Goal: Transaction & Acquisition: Book appointment/travel/reservation

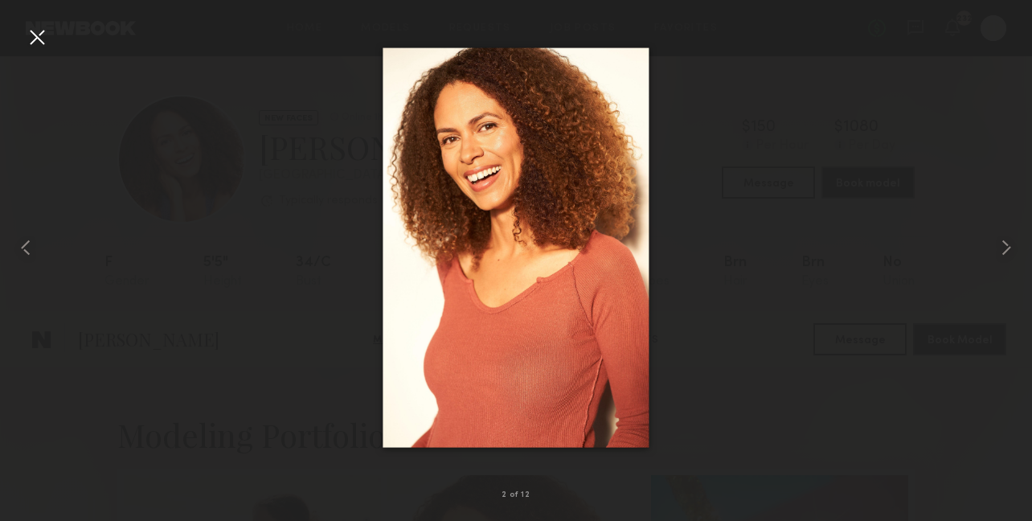
scroll to position [328, 0]
click at [1007, 250] on common-icon at bounding box center [1007, 248] width 26 height 26
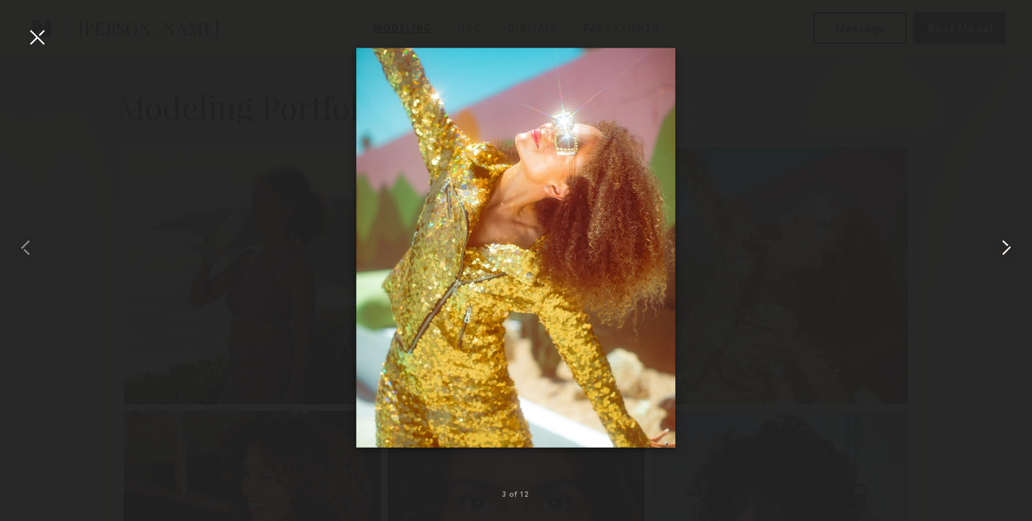
click at [1006, 249] on common-icon at bounding box center [1007, 248] width 26 height 26
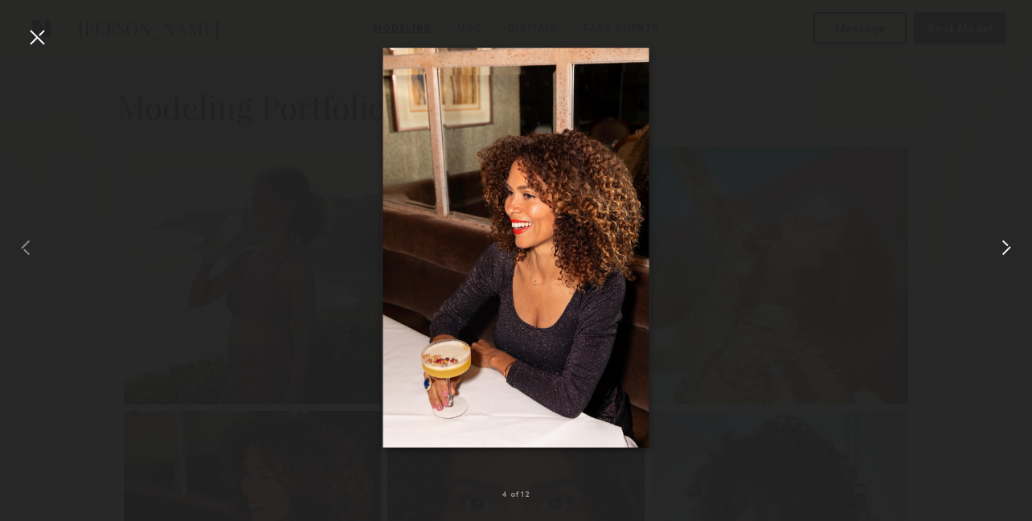
click at [1006, 248] on common-icon at bounding box center [1007, 248] width 26 height 26
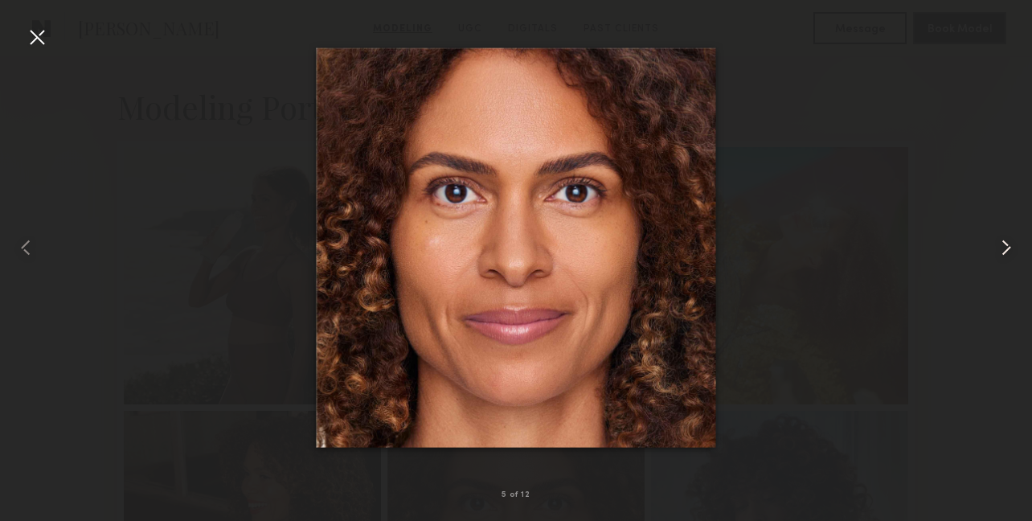
click at [1006, 248] on common-icon at bounding box center [1007, 248] width 26 height 26
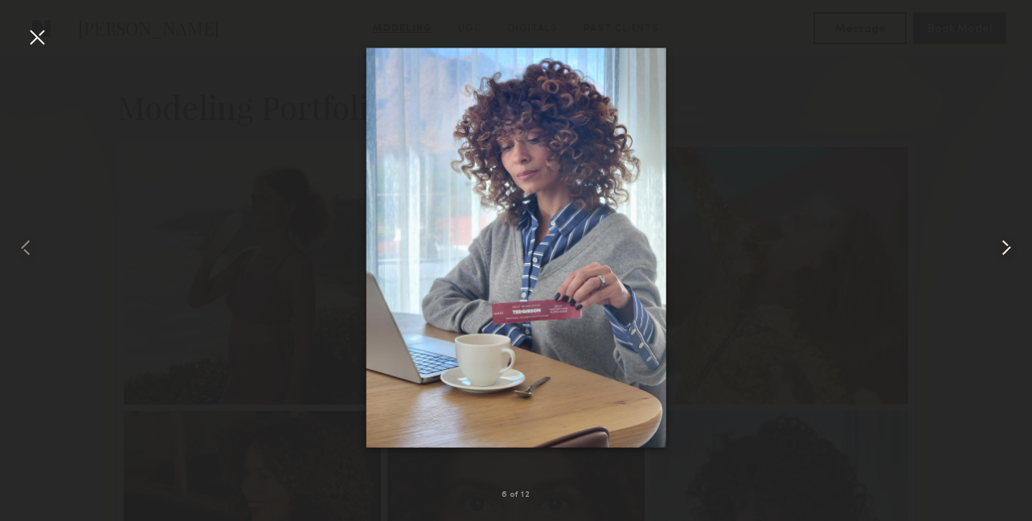
click at [1006, 248] on common-icon at bounding box center [1007, 248] width 26 height 26
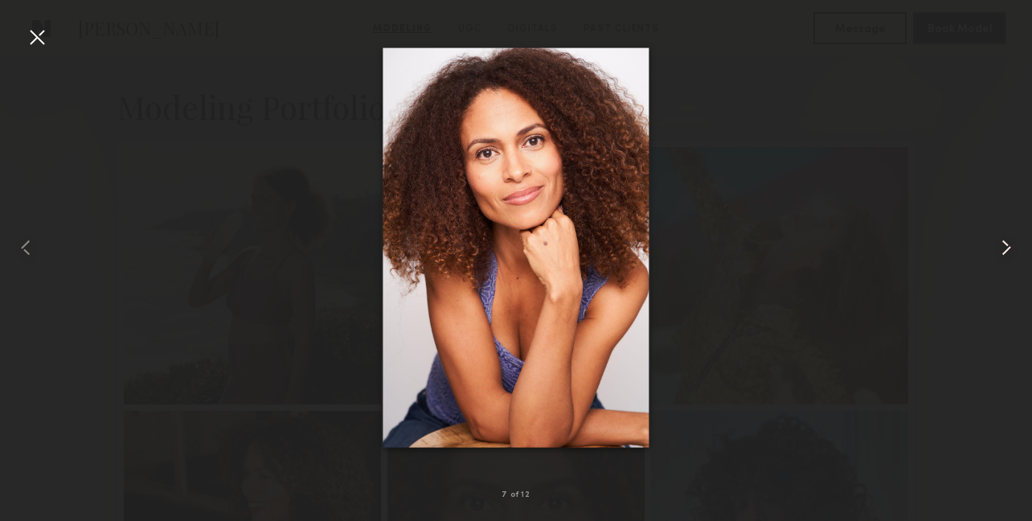
click at [1006, 248] on common-icon at bounding box center [1007, 248] width 26 height 26
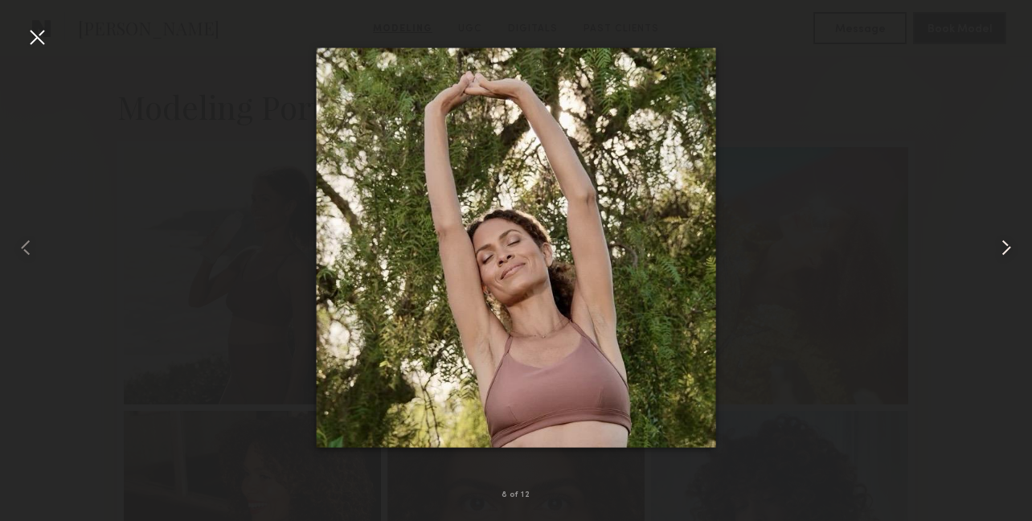
click at [1006, 248] on common-icon at bounding box center [1007, 248] width 26 height 26
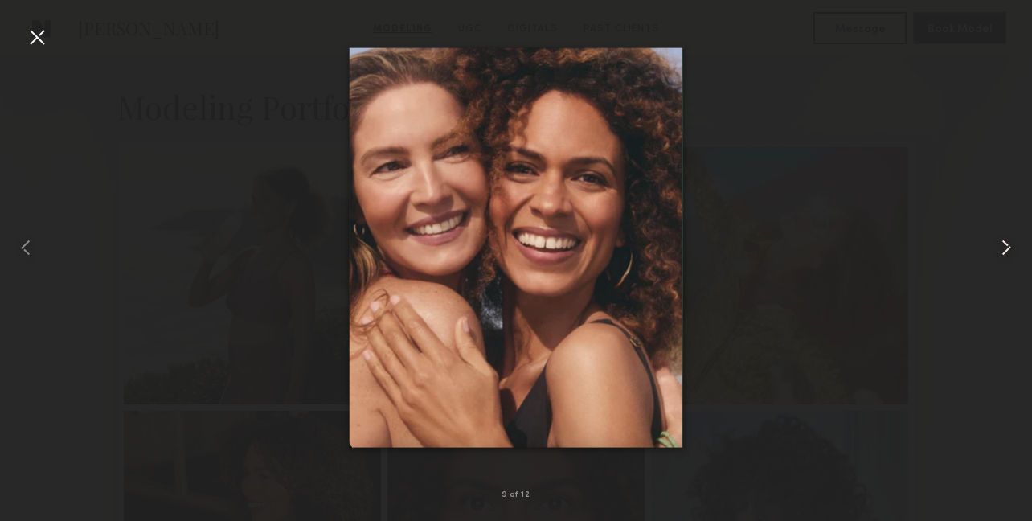
click at [1006, 248] on common-icon at bounding box center [1007, 248] width 26 height 26
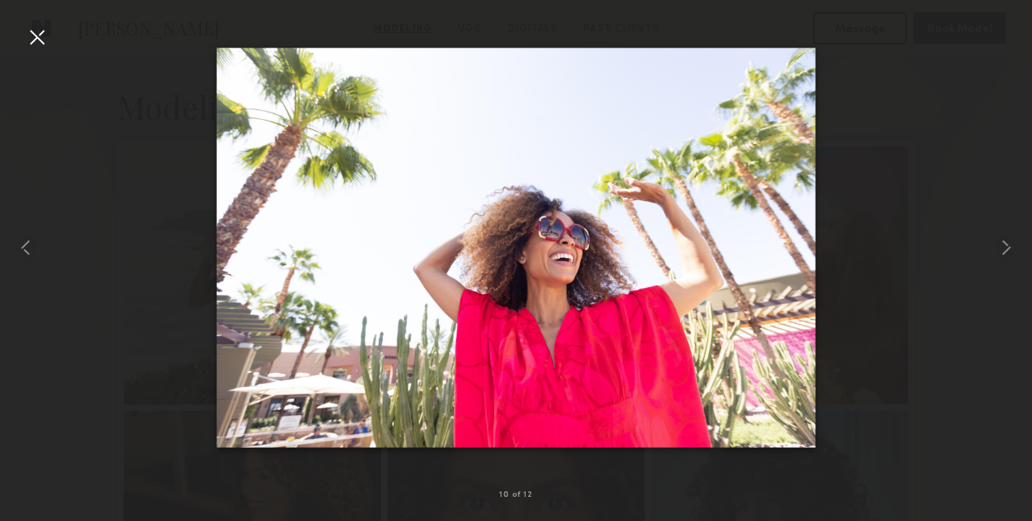
click at [46, 38] on div at bounding box center [37, 37] width 26 height 26
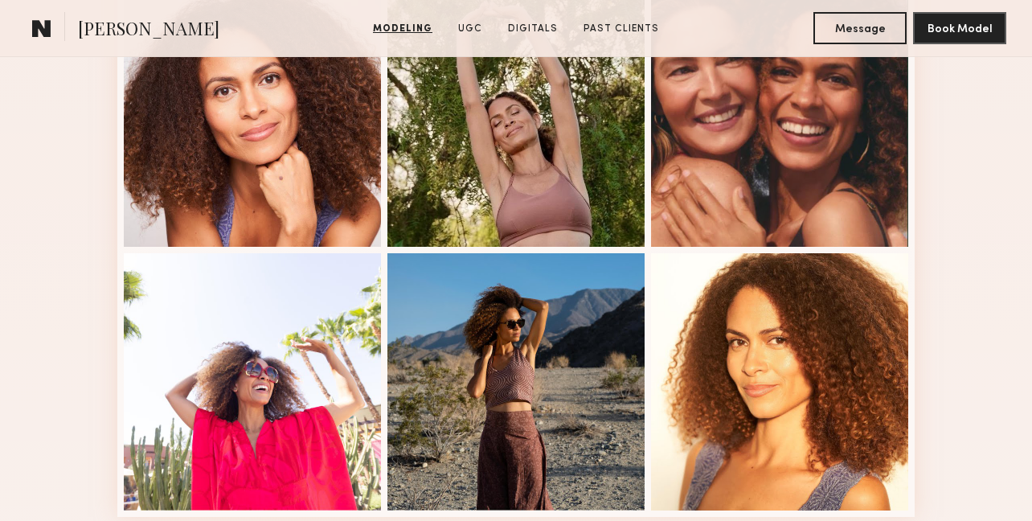
scroll to position [1144, 0]
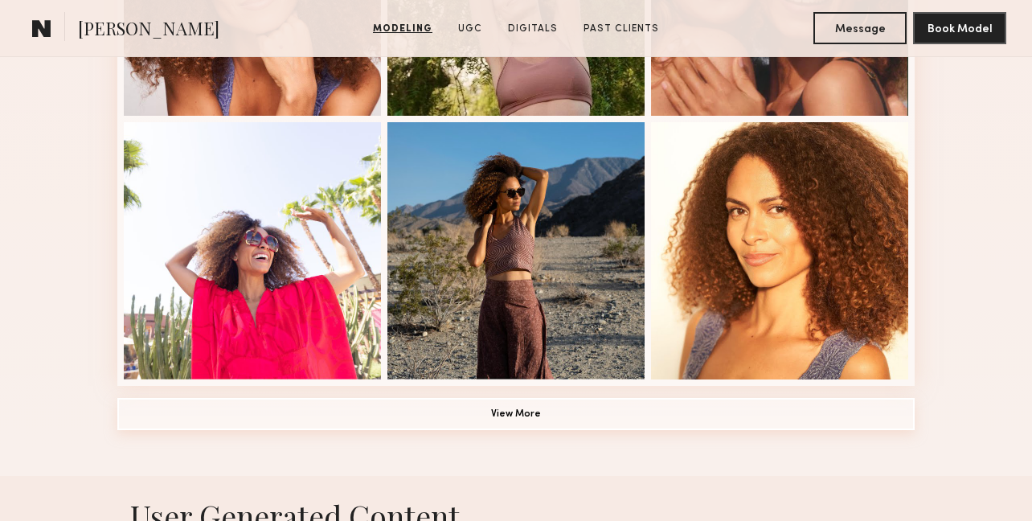
click at [194, 417] on button "View More" at bounding box center [516, 414] width 798 height 32
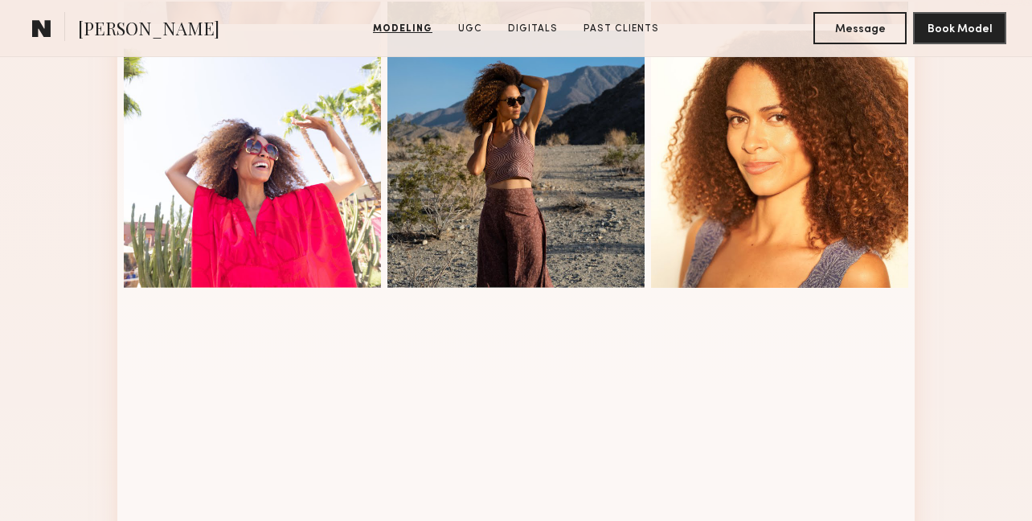
scroll to position [1376, 0]
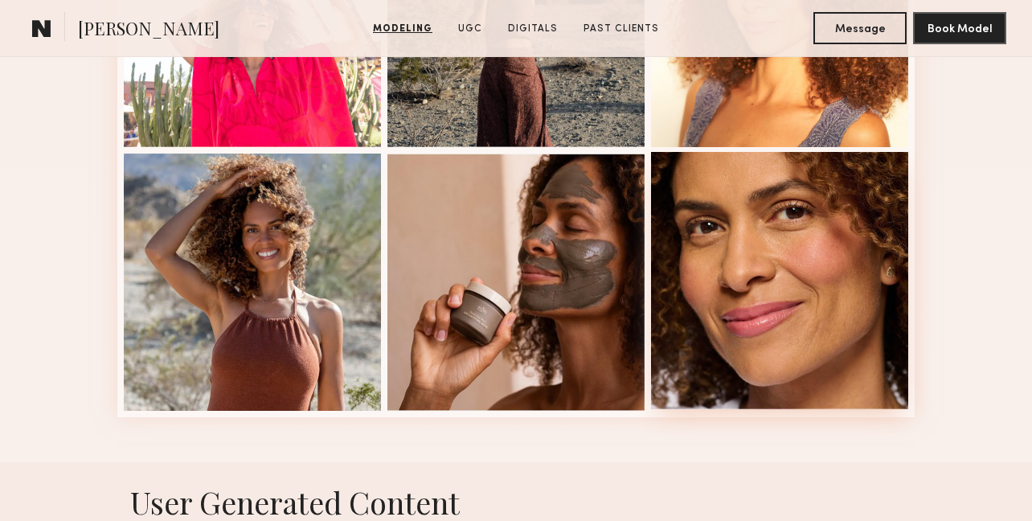
click at [799, 362] on div at bounding box center [779, 280] width 257 height 257
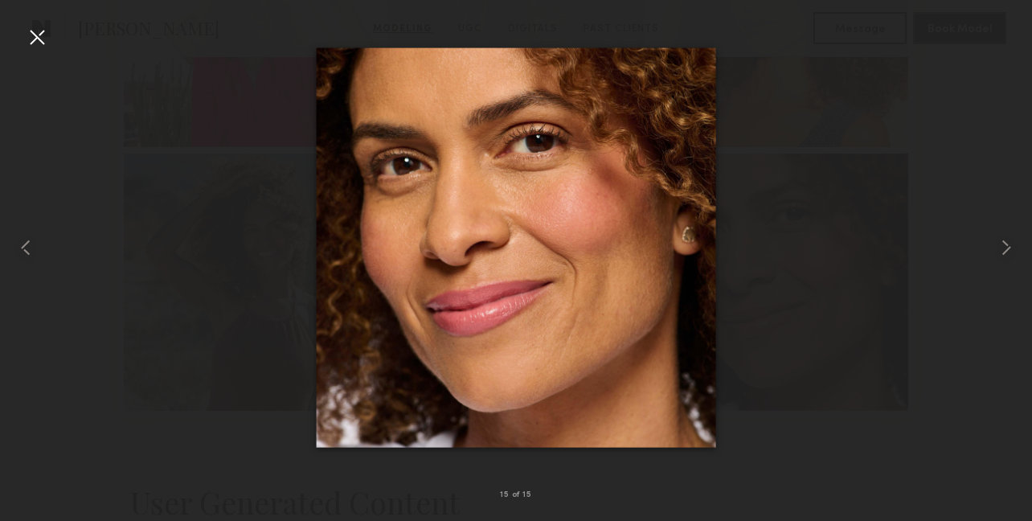
click at [39, 35] on div at bounding box center [37, 37] width 26 height 26
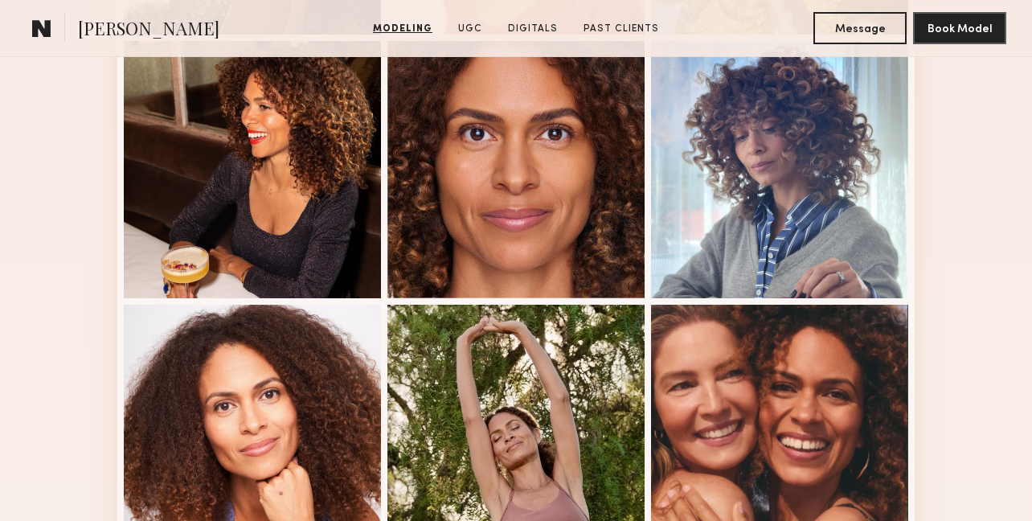
scroll to position [577, 0]
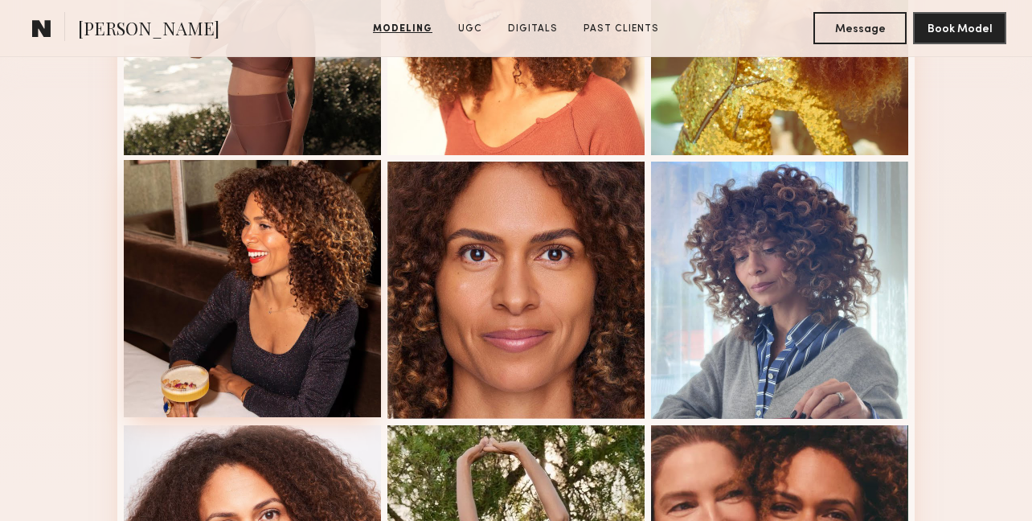
click at [180, 260] on div at bounding box center [252, 288] width 257 height 257
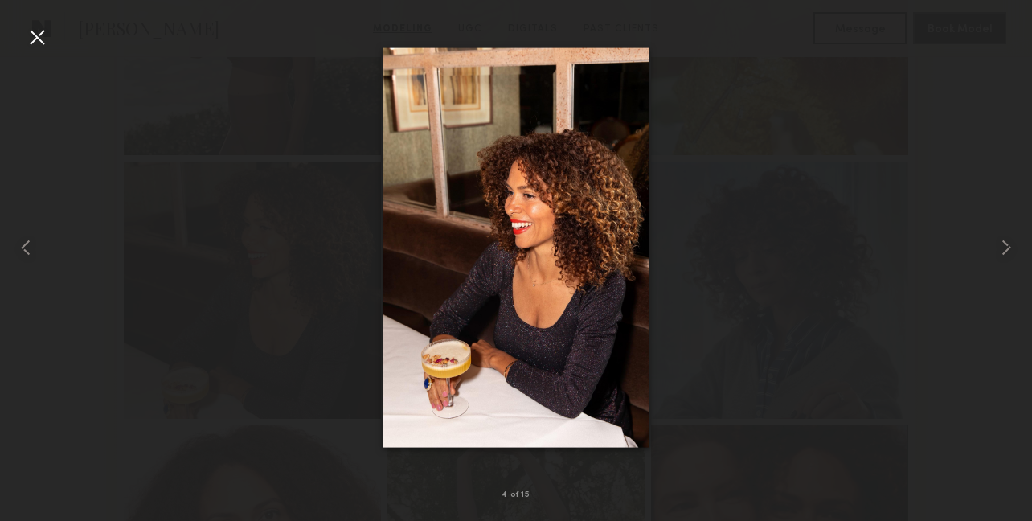
click at [32, 35] on div at bounding box center [37, 37] width 26 height 26
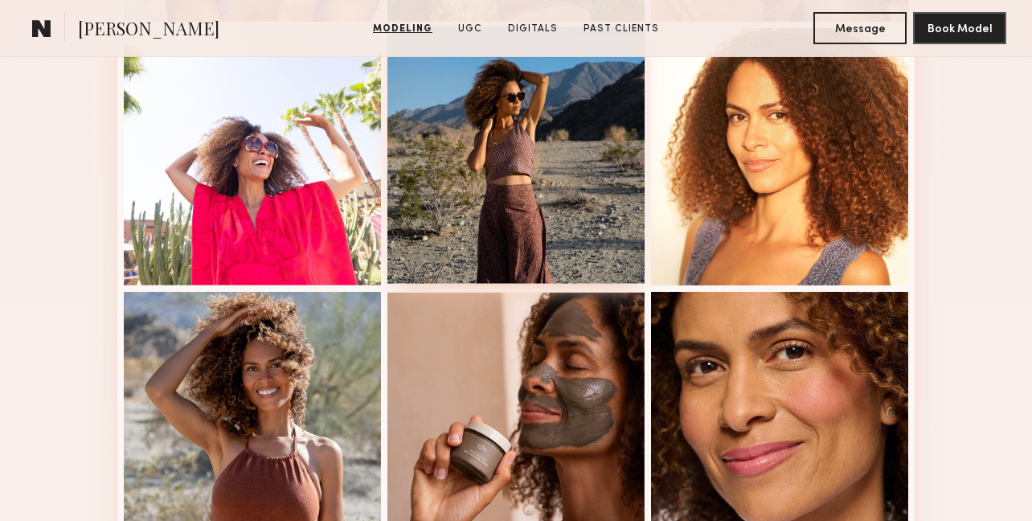
scroll to position [1231, 0]
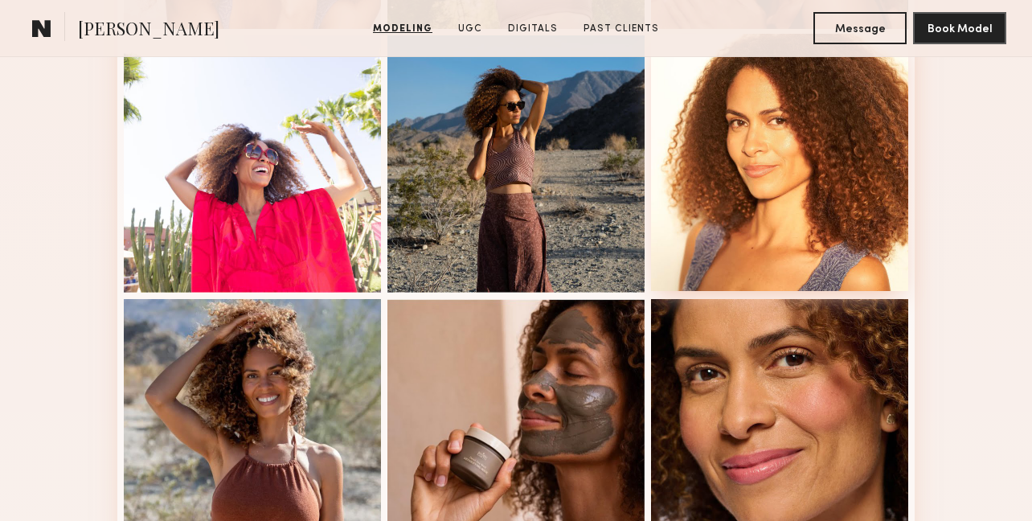
click at [724, 248] on div at bounding box center [779, 162] width 257 height 257
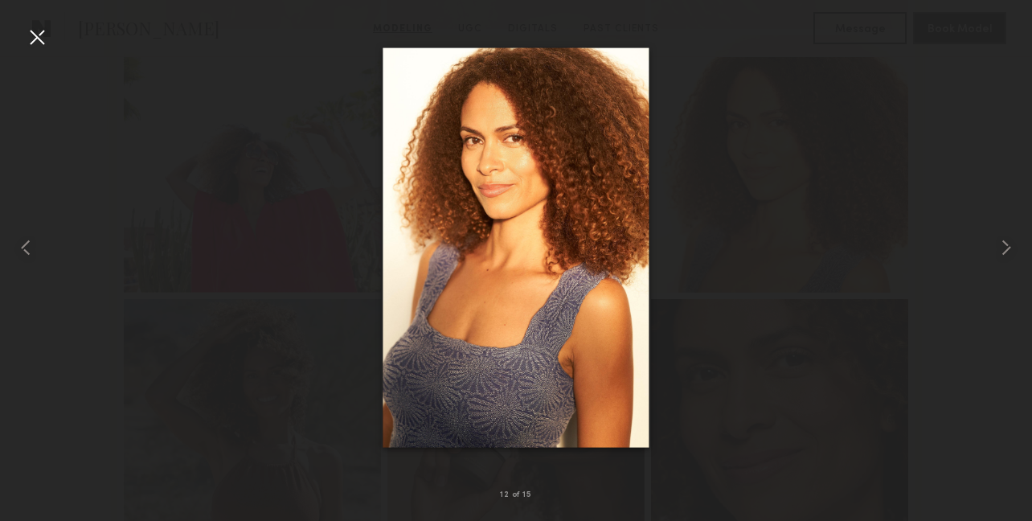
click at [30, 39] on div at bounding box center [37, 37] width 26 height 26
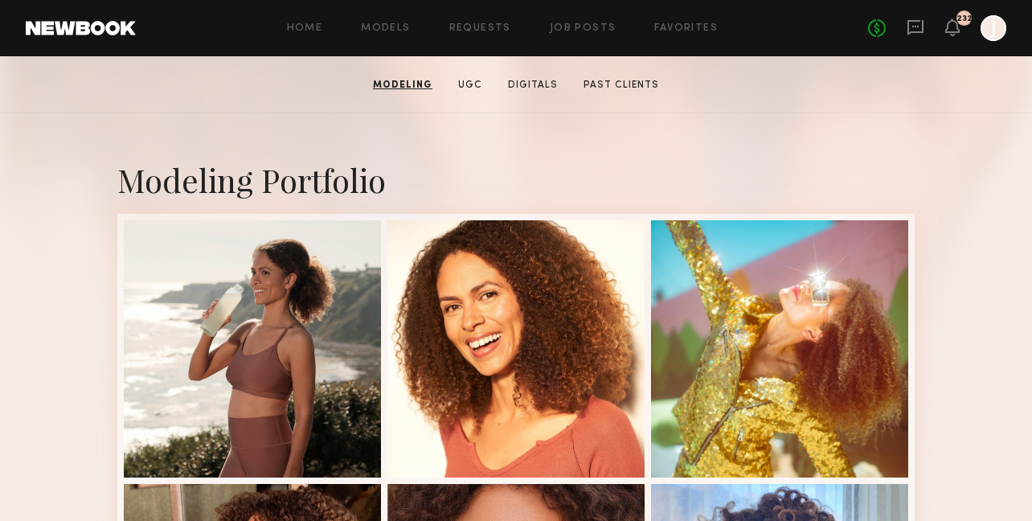
scroll to position [0, 0]
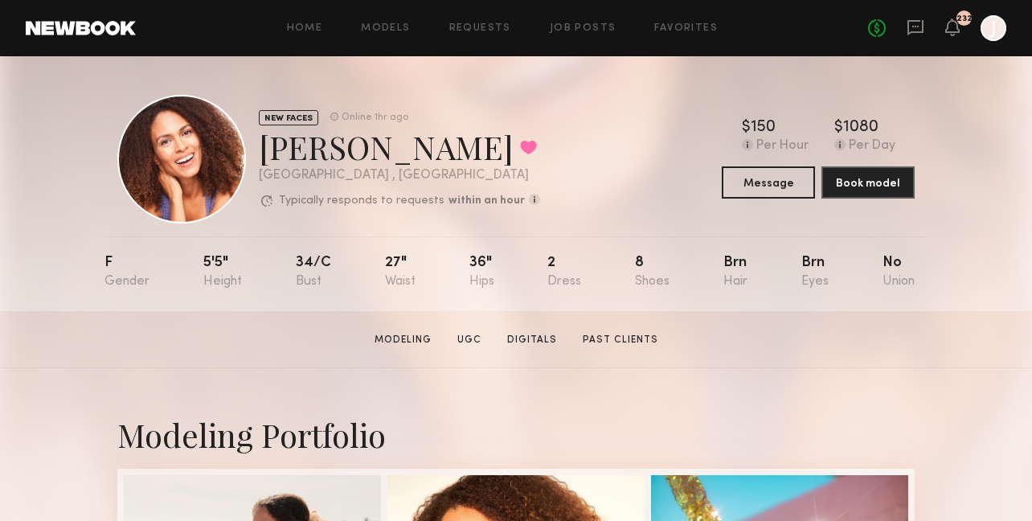
click at [902, 23] on div "No fees up to $5,000 232 J" at bounding box center [937, 28] width 138 height 26
click at [912, 23] on icon at bounding box center [916, 27] width 18 height 18
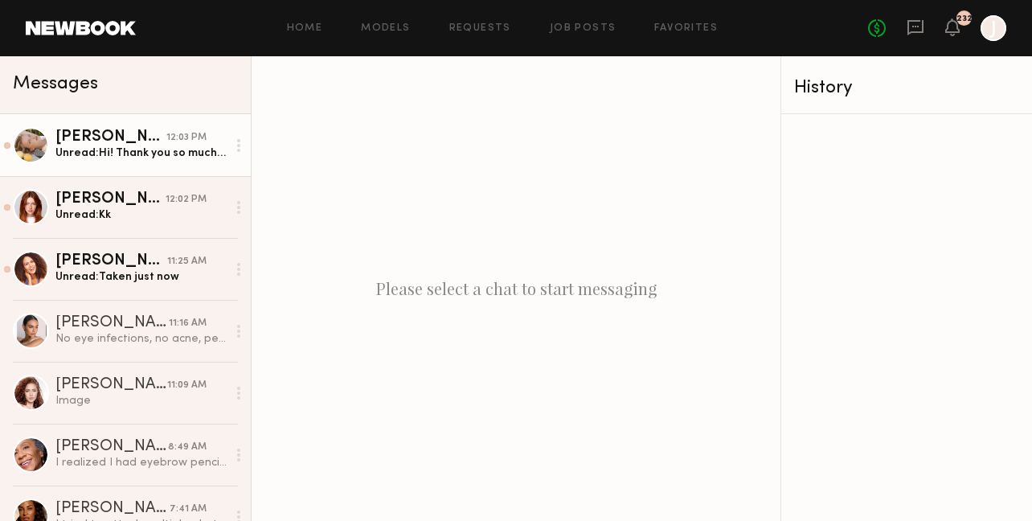
click at [128, 142] on div "[PERSON_NAME]" at bounding box center [110, 137] width 111 height 16
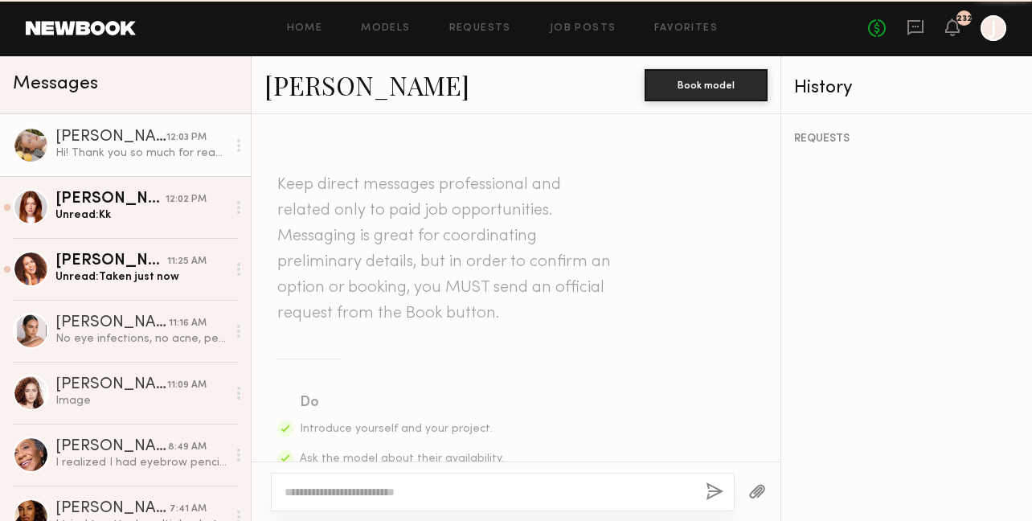
scroll to position [2137, 0]
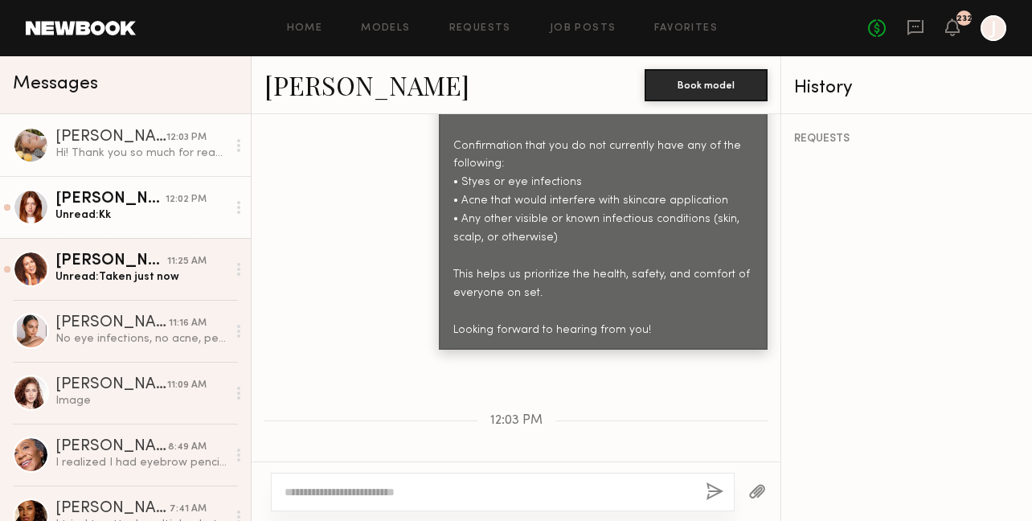
click at [106, 217] on div "Unread: Kk" at bounding box center [140, 214] width 171 height 15
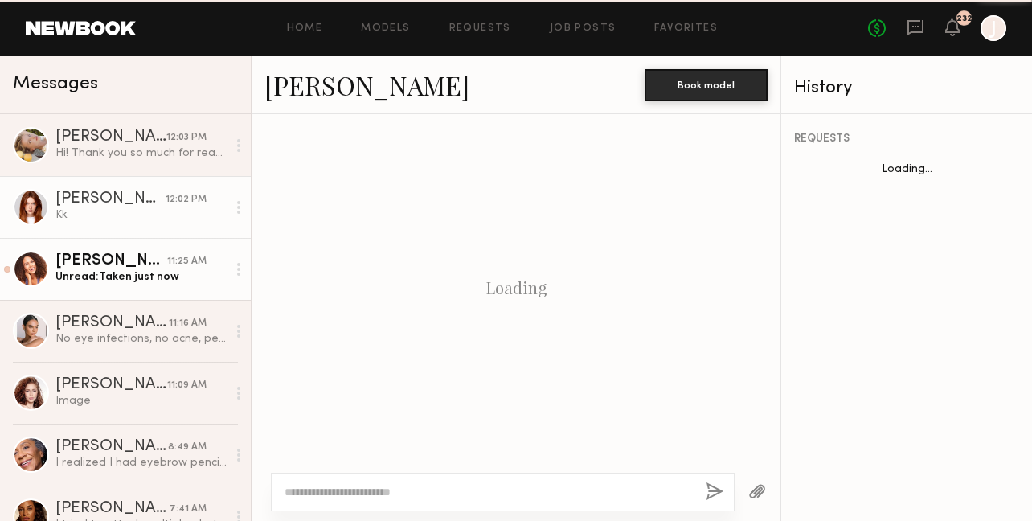
scroll to position [2158, 0]
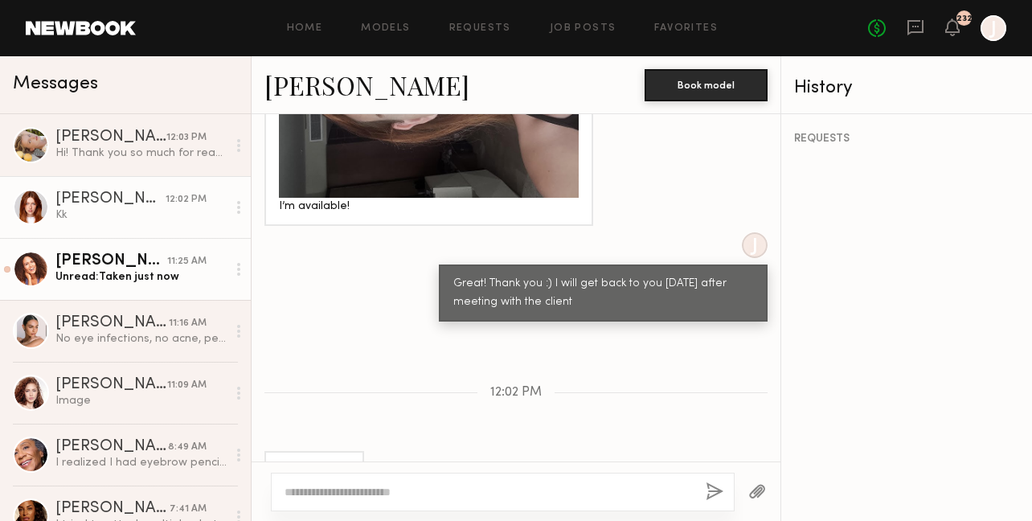
click at [113, 272] on div "Unread: Taken just now" at bounding box center [140, 276] width 171 height 15
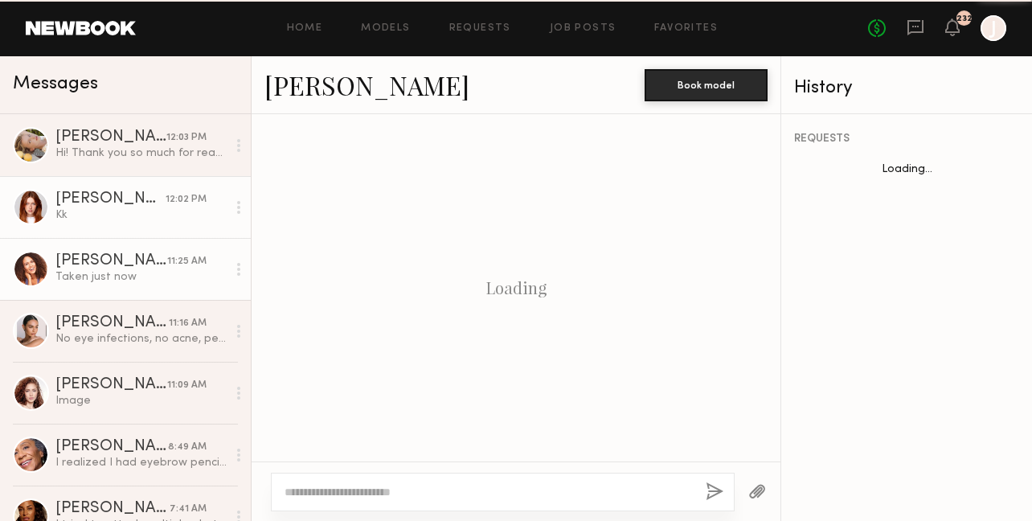
scroll to position [2151, 0]
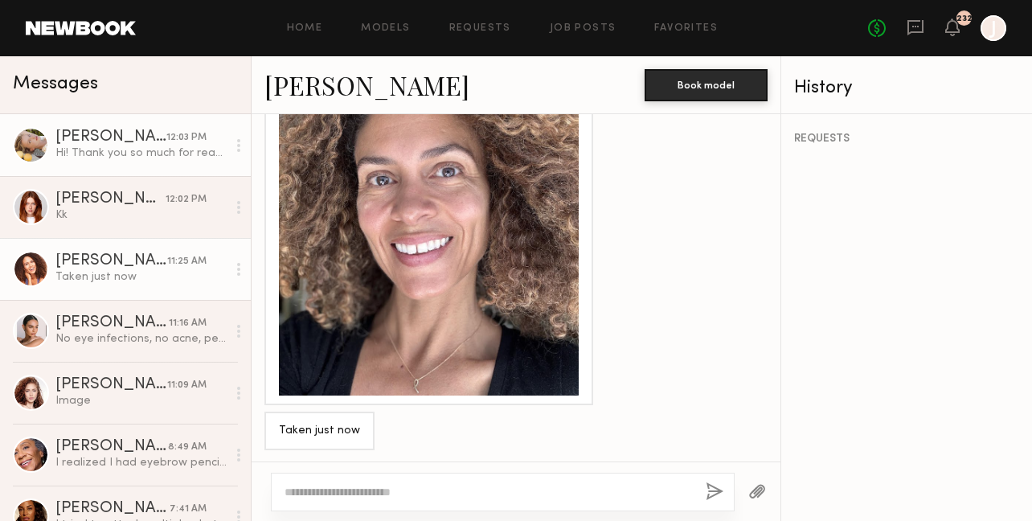
click at [145, 162] on link "Tatiana G. 12:03 PM Hi! Thank you so much for reaching out, but unfortunately I…" at bounding box center [125, 145] width 251 height 62
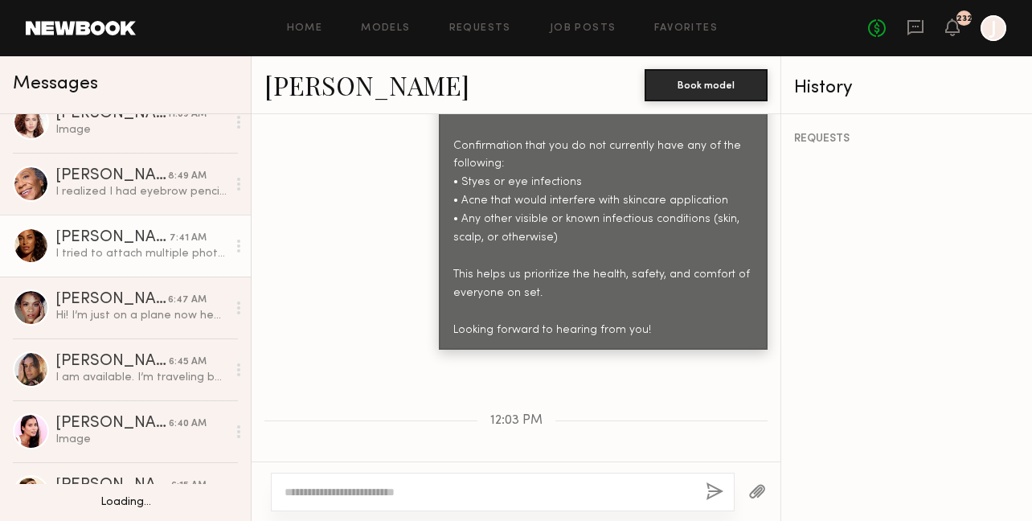
scroll to position [272, 0]
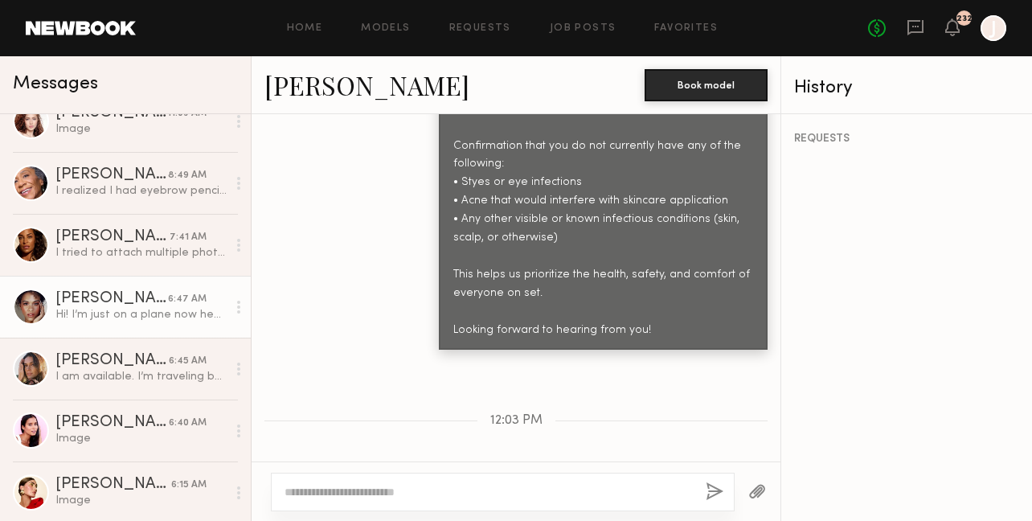
click at [133, 322] on div "Hi! I’m just on a plane now heading out for the weekend but I will send a photo…" at bounding box center [140, 314] width 171 height 15
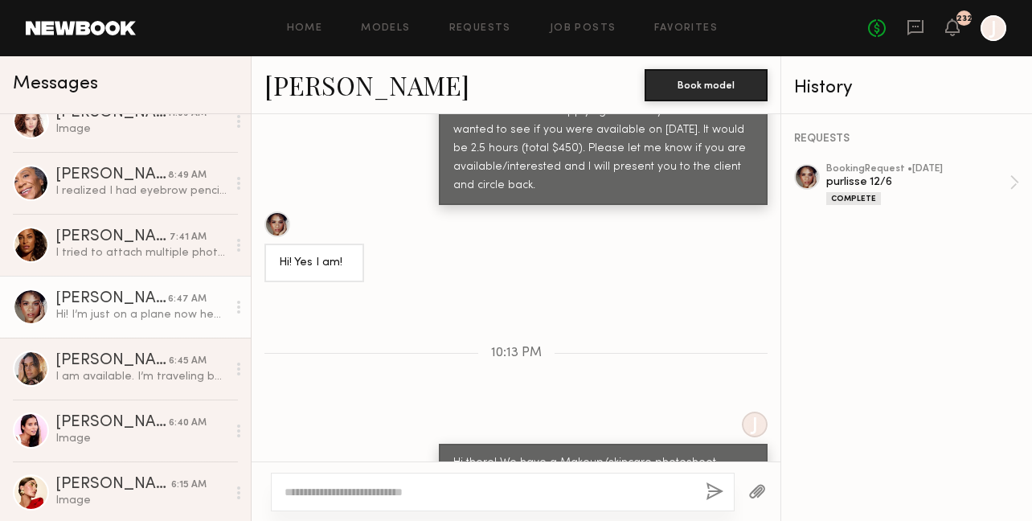
scroll to position [1827, 0]
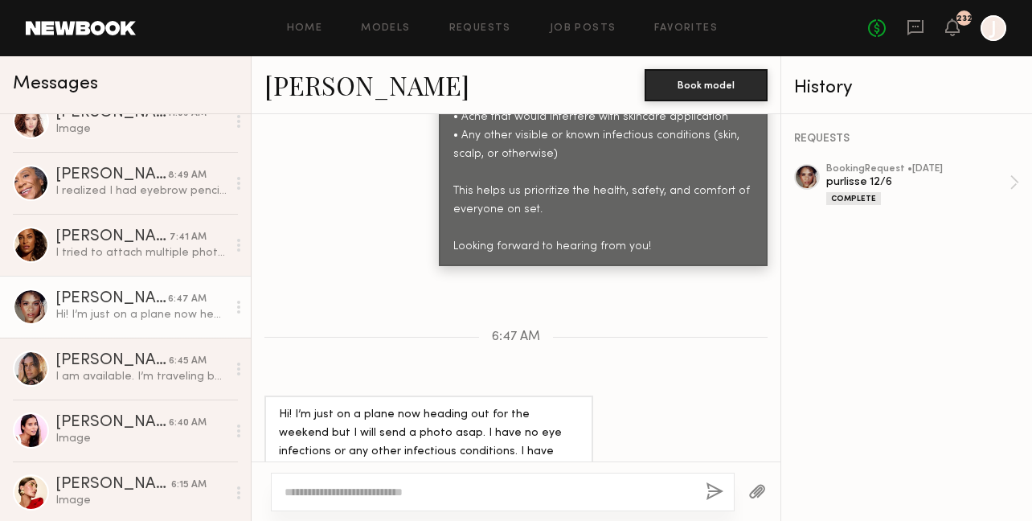
click at [343, 90] on link "Alexandra W." at bounding box center [367, 85] width 205 height 35
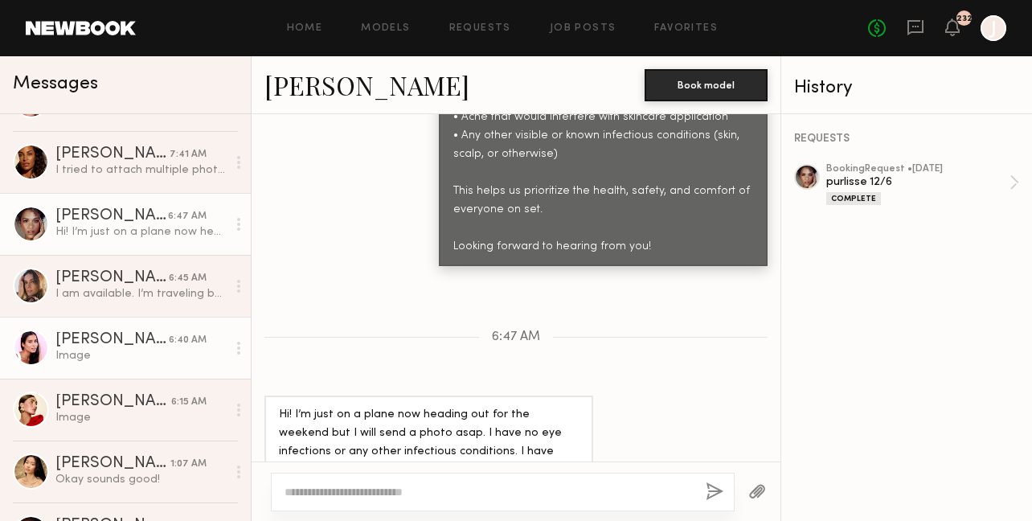
scroll to position [356, 0]
click at [135, 347] on div "Image" at bounding box center [140, 354] width 171 height 15
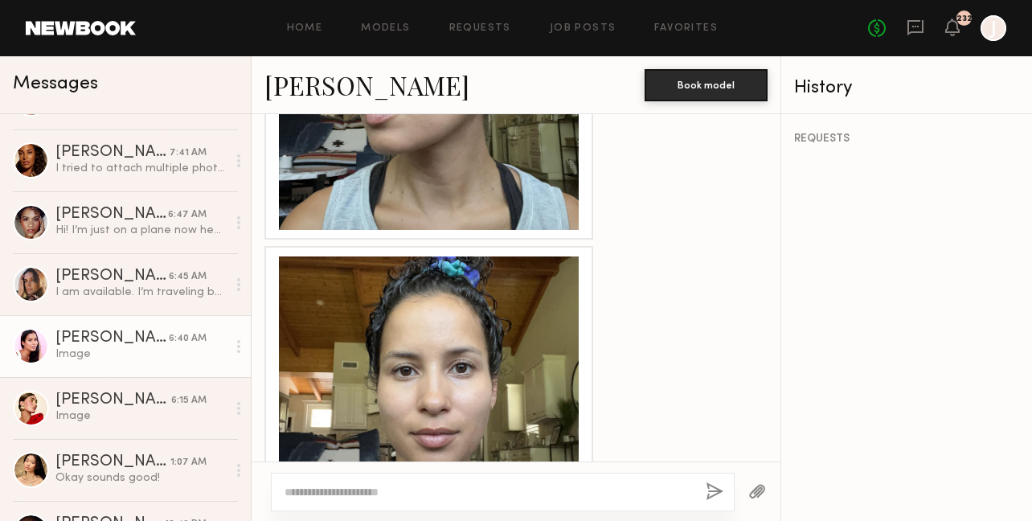
scroll to position [2135, 0]
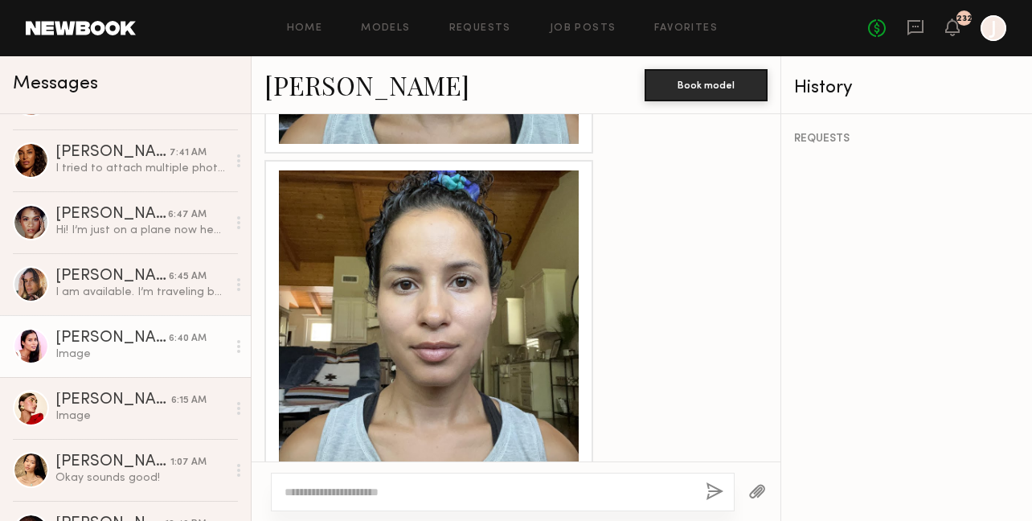
click at [297, 85] on link "Dru P." at bounding box center [367, 85] width 205 height 35
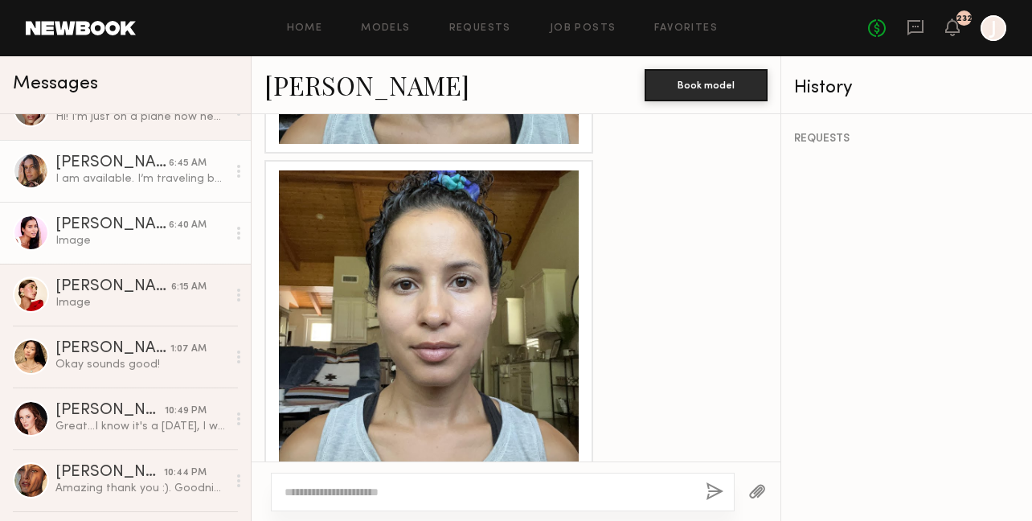
scroll to position [574, 0]
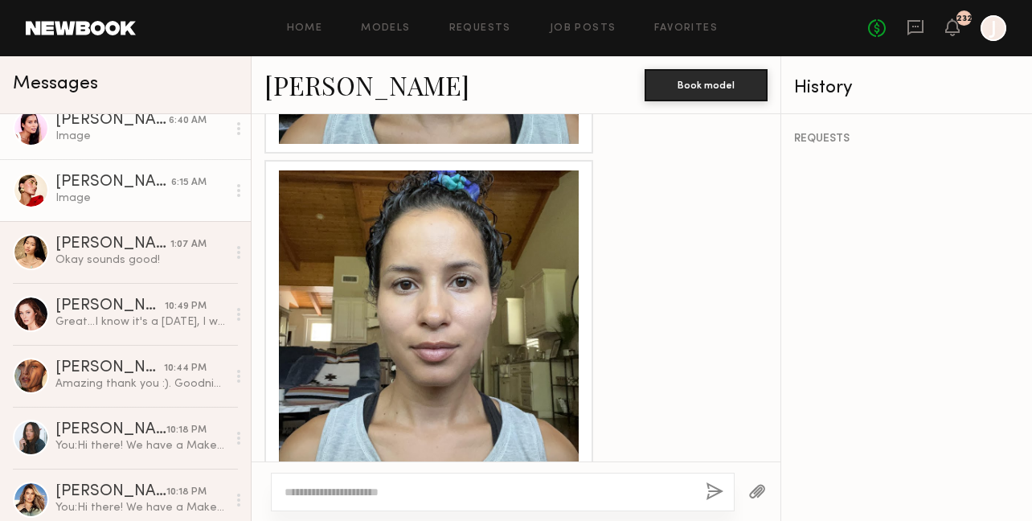
click at [131, 195] on div "Image" at bounding box center [140, 198] width 171 height 15
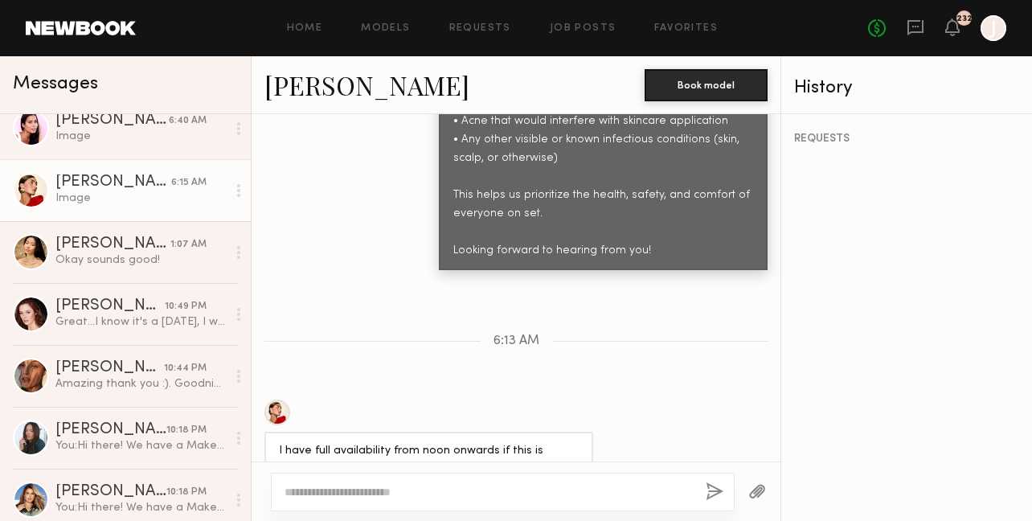
scroll to position [3141, 0]
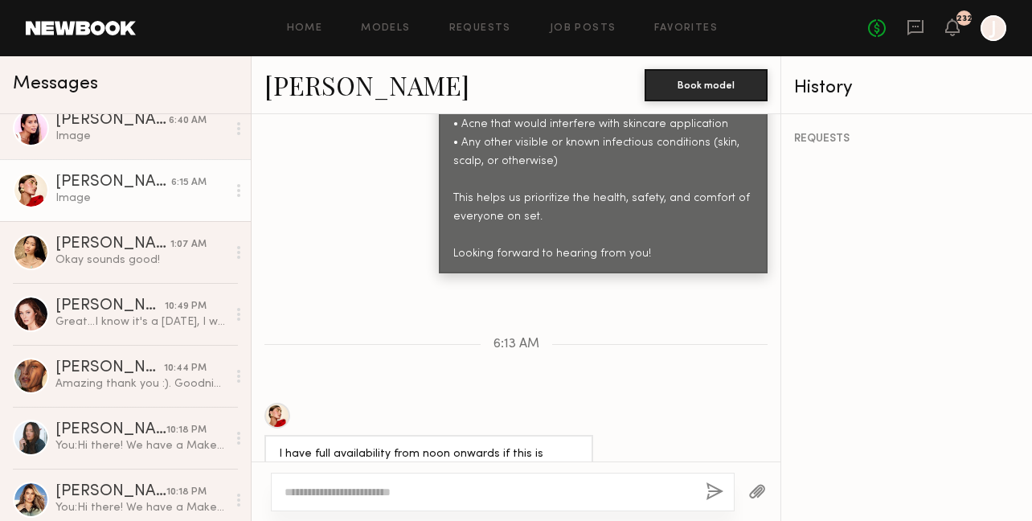
click at [582, 21] on div "Home Models Requests Job Posts Favorites Sign Out No fees up to $5,000 232 J" at bounding box center [571, 28] width 871 height 26
click at [570, 29] on link "Job Posts" at bounding box center [583, 28] width 67 height 10
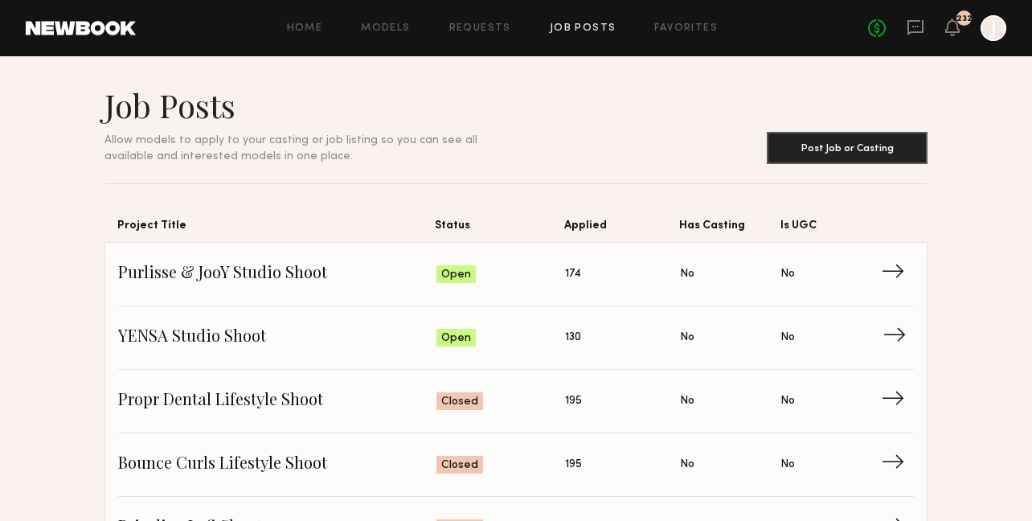
click at [898, 335] on span "→" at bounding box center [899, 338] width 33 height 24
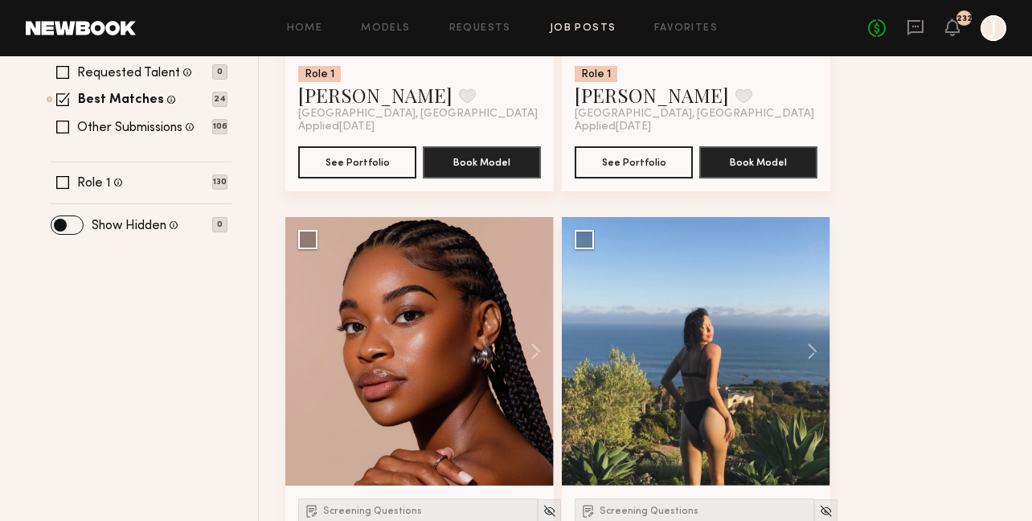
scroll to position [523, 0]
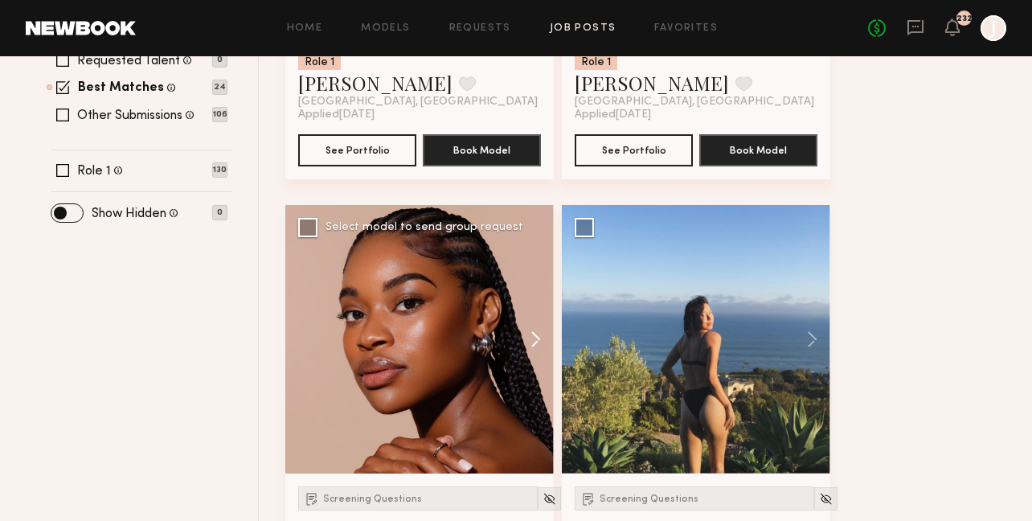
click at [531, 340] on button at bounding box center [527, 339] width 51 height 269
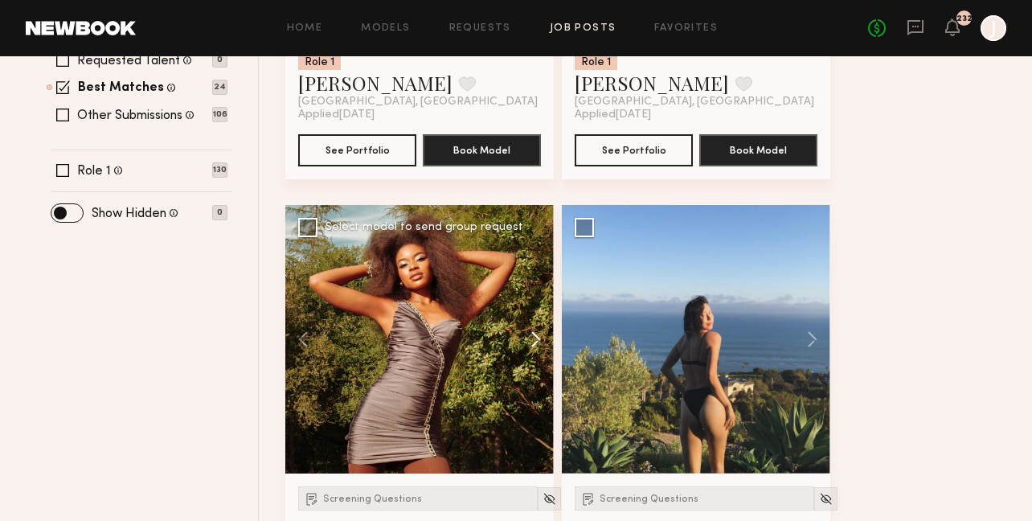
click at [531, 340] on button at bounding box center [527, 339] width 51 height 269
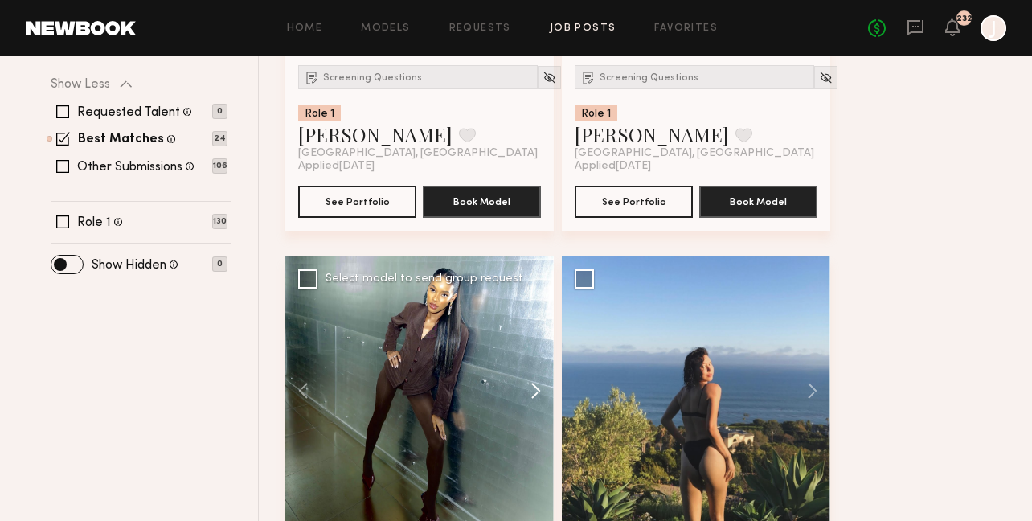
scroll to position [449, 0]
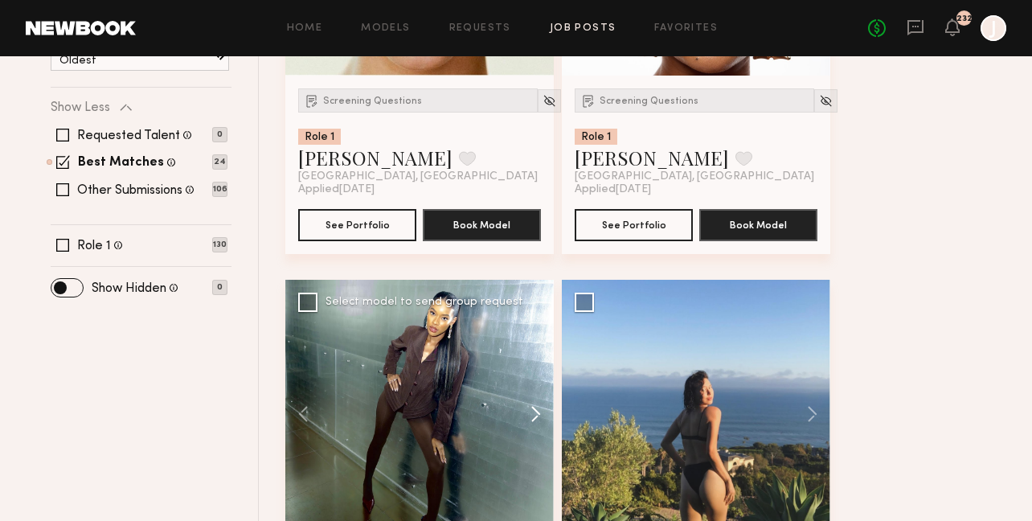
click at [538, 412] on button at bounding box center [527, 414] width 51 height 269
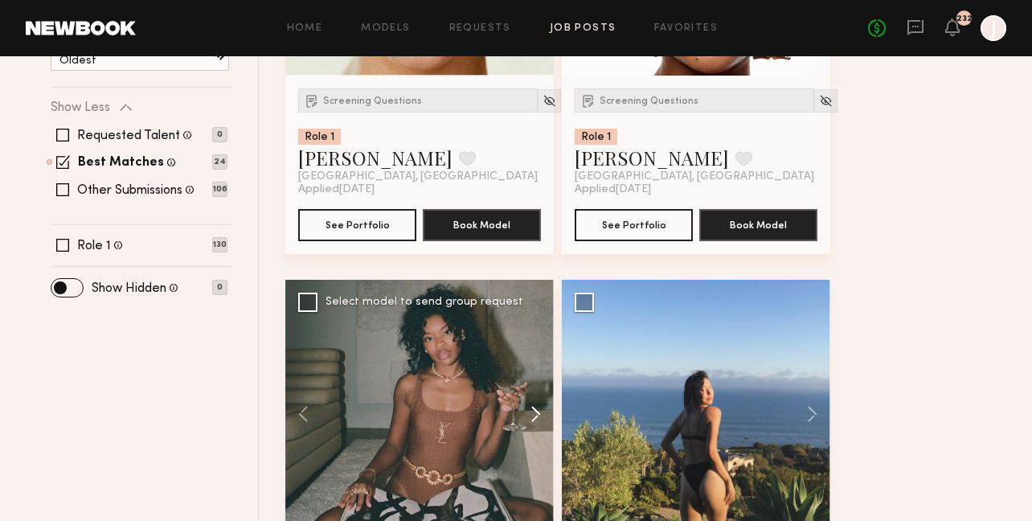
click at [538, 412] on button at bounding box center [527, 414] width 51 height 269
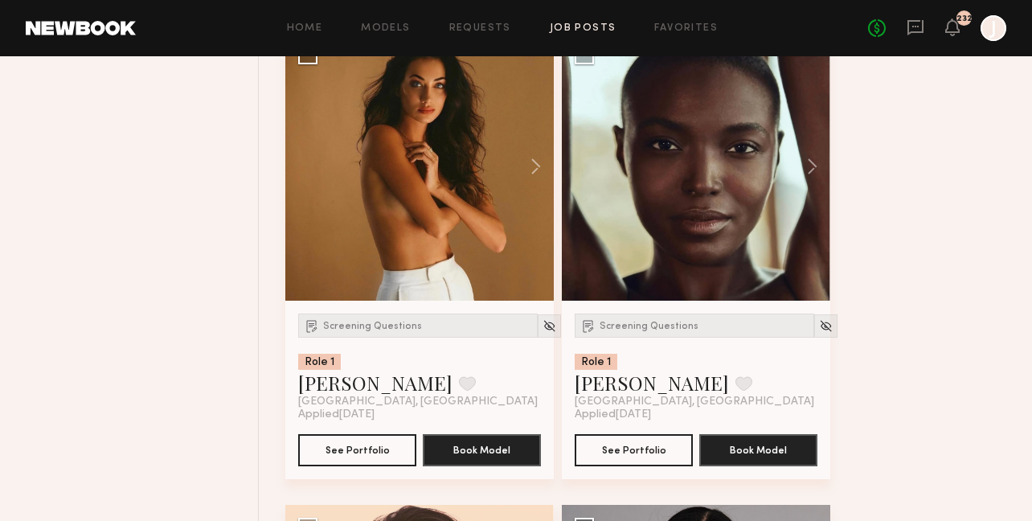
scroll to position [6312, 0]
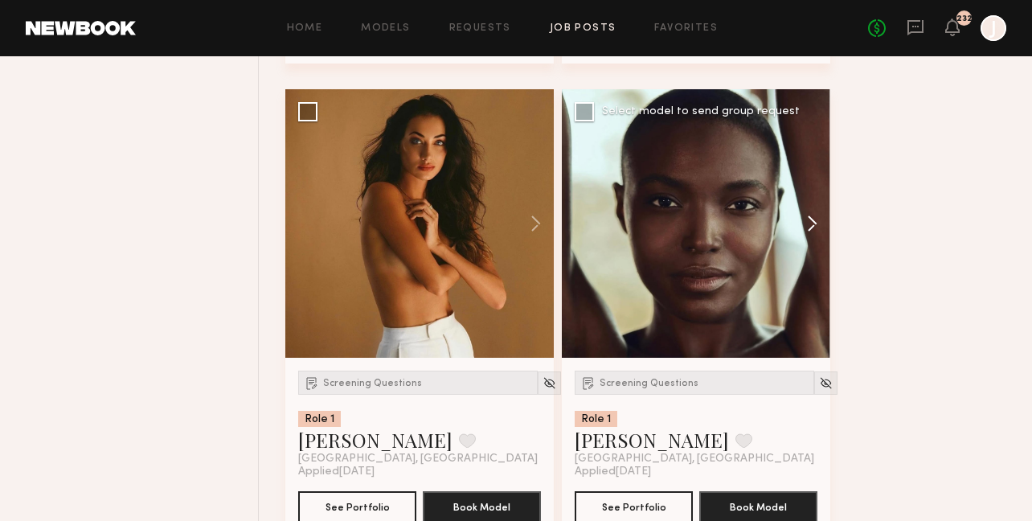
click at [809, 224] on button at bounding box center [804, 223] width 51 height 269
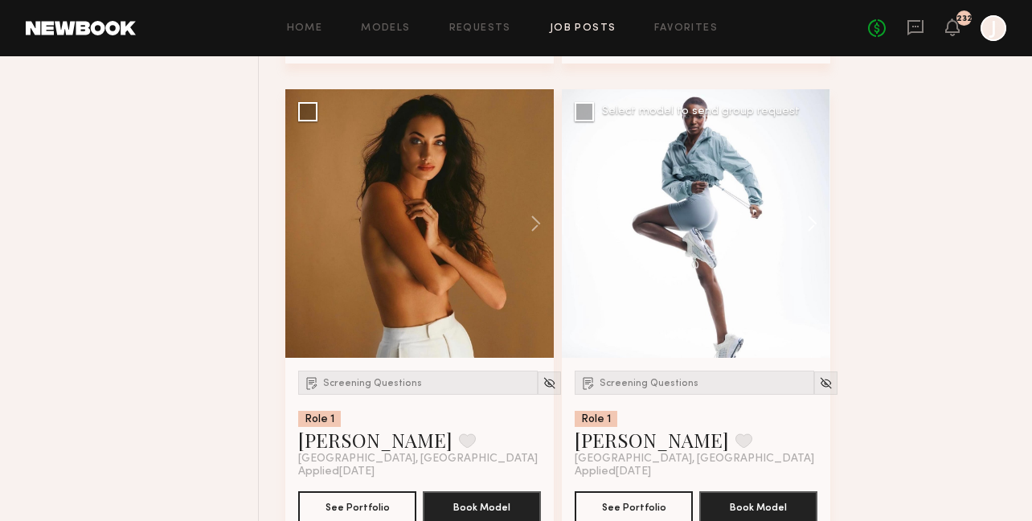
click at [810, 225] on button at bounding box center [804, 223] width 51 height 269
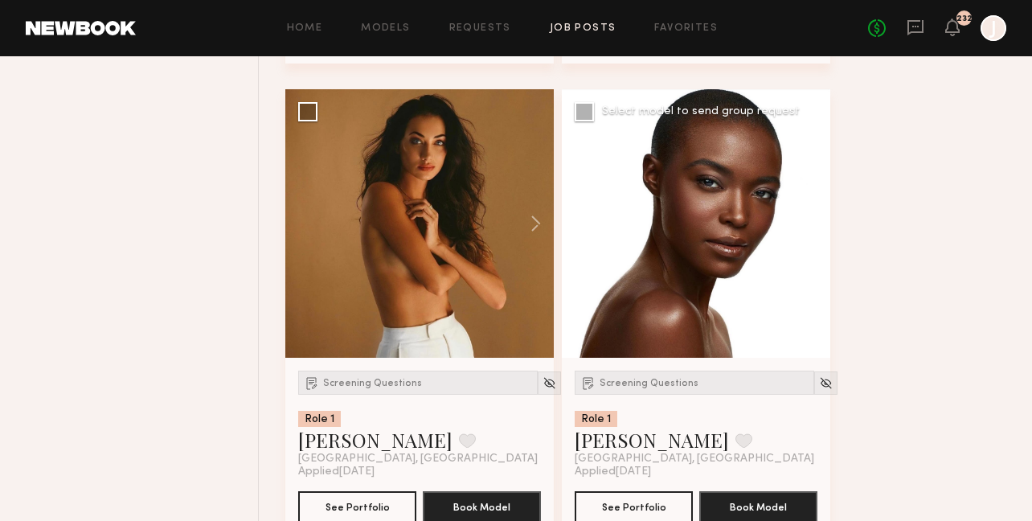
click at [810, 225] on button at bounding box center [804, 223] width 51 height 269
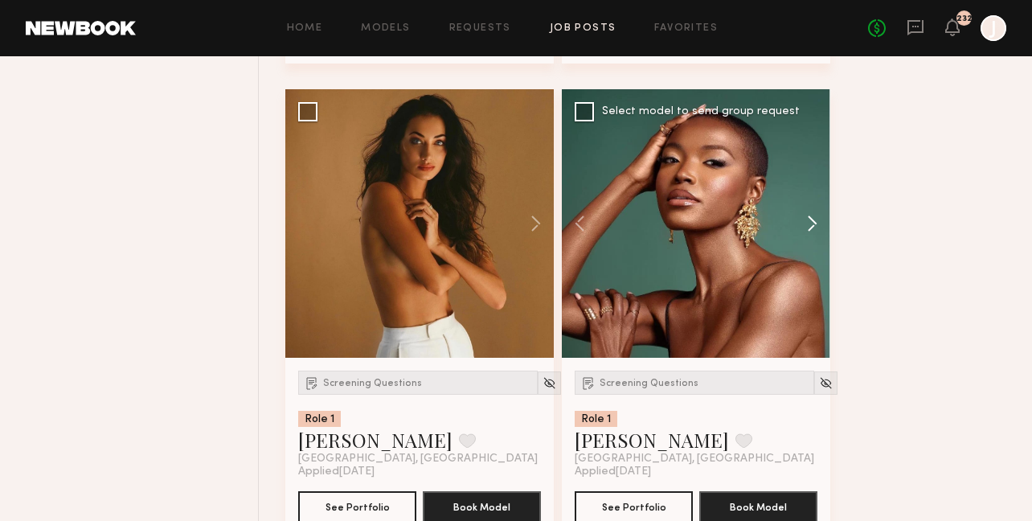
click at [810, 225] on button at bounding box center [804, 223] width 51 height 269
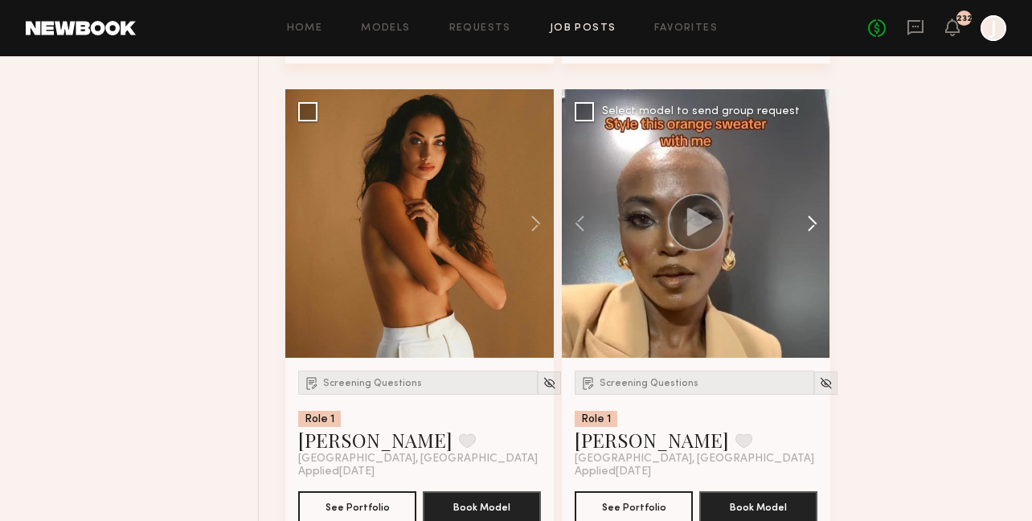
click at [810, 225] on button at bounding box center [804, 223] width 51 height 269
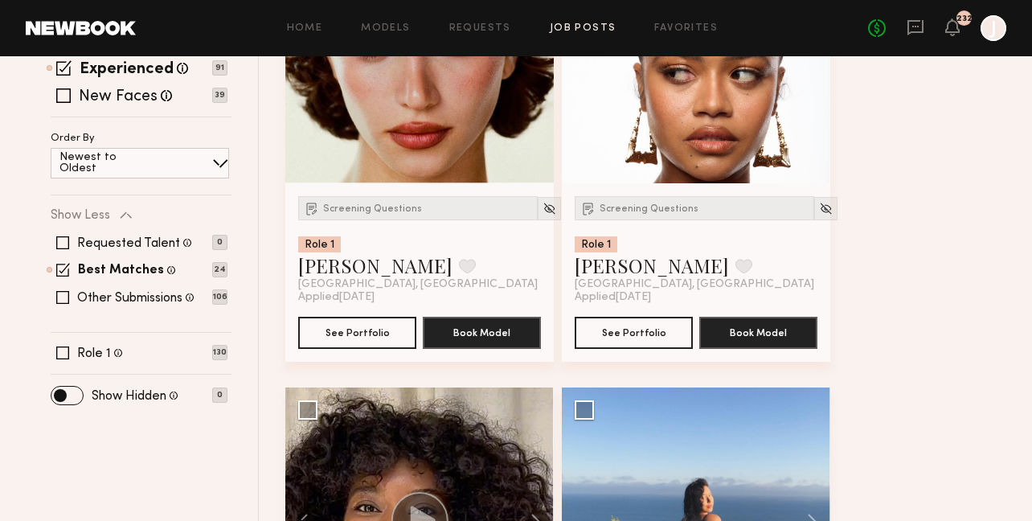
scroll to position [0, 0]
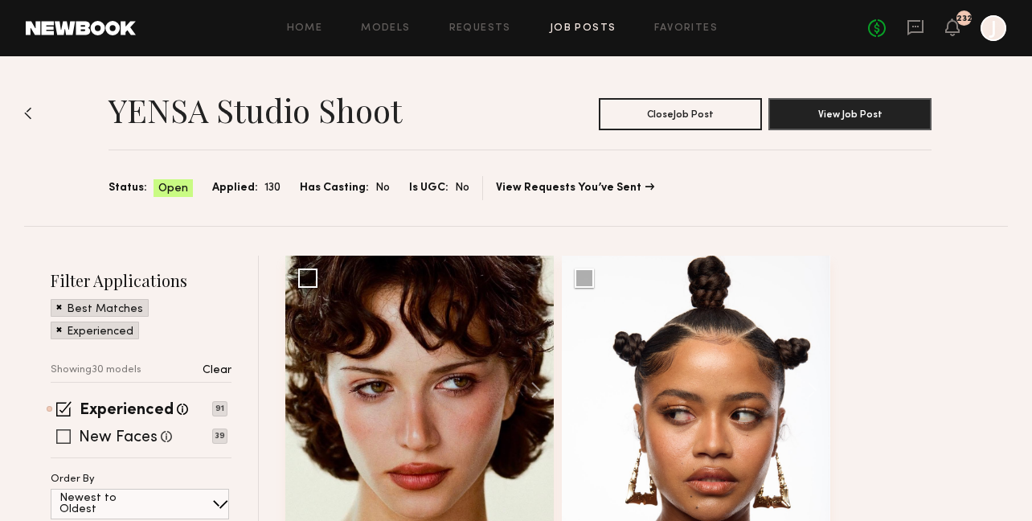
click at [66, 438] on span at bounding box center [63, 436] width 14 height 14
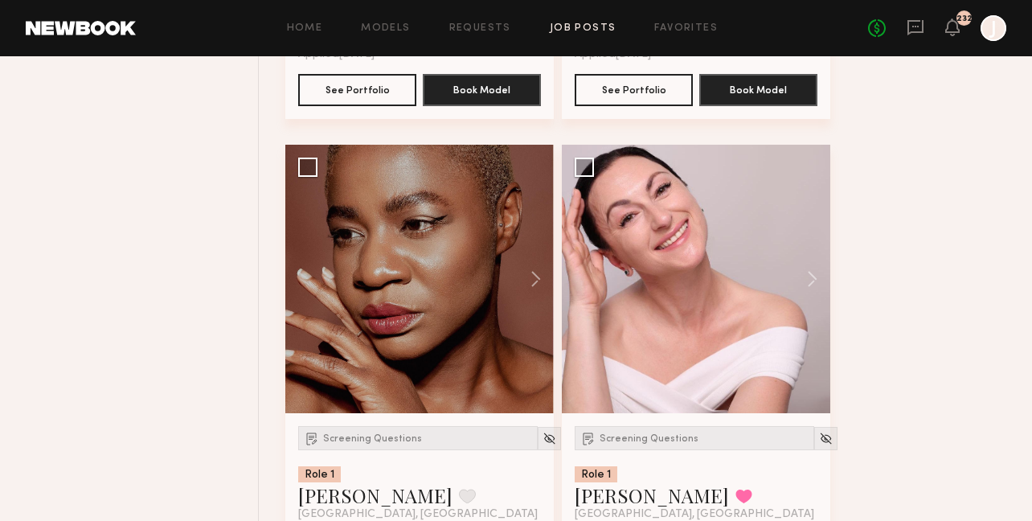
scroll to position [2004, 0]
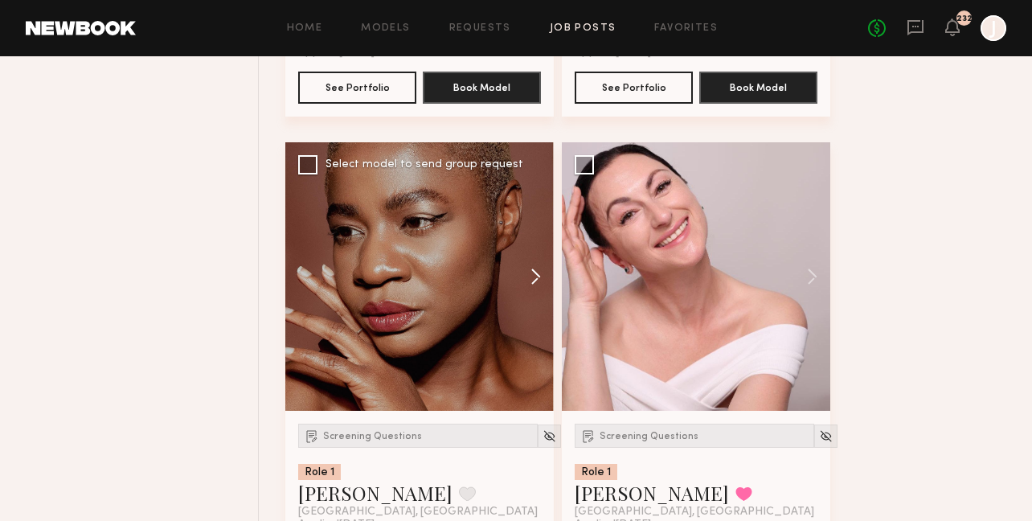
click at [528, 282] on button at bounding box center [527, 276] width 51 height 269
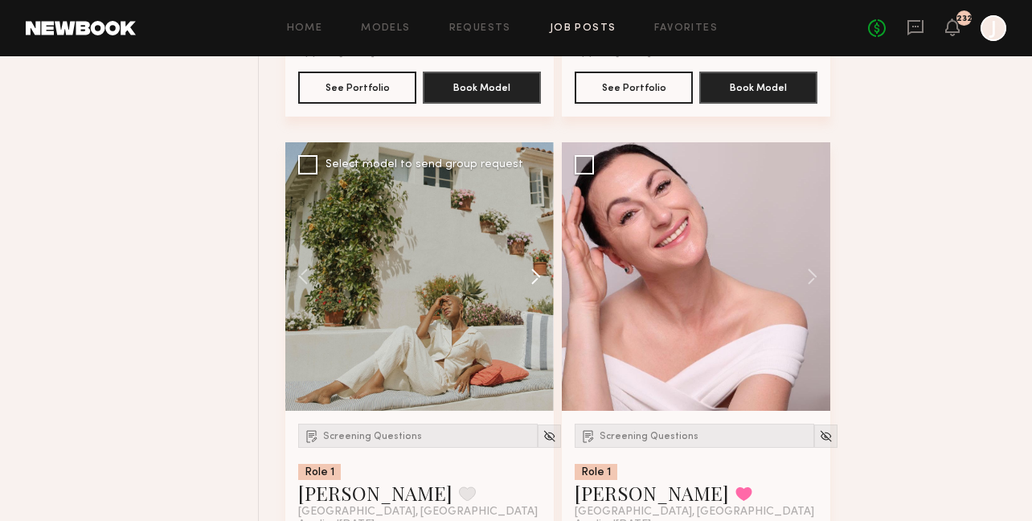
click at [528, 282] on button at bounding box center [527, 276] width 51 height 269
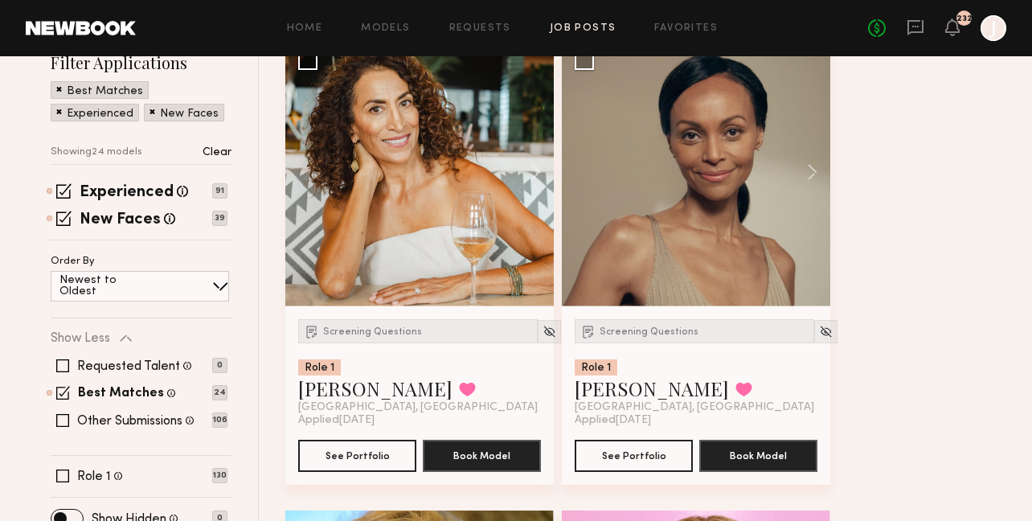
scroll to position [0, 0]
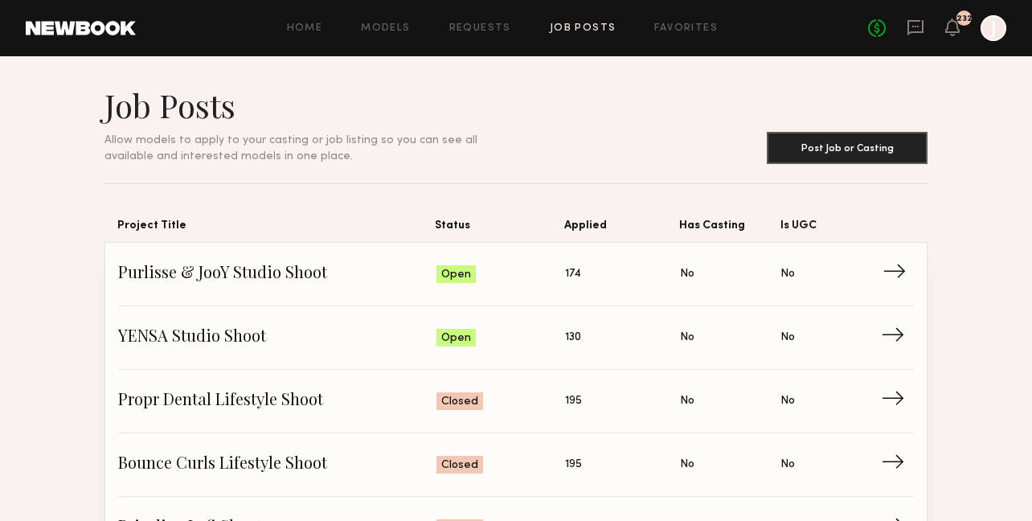
click at [893, 264] on span "→" at bounding box center [899, 274] width 33 height 24
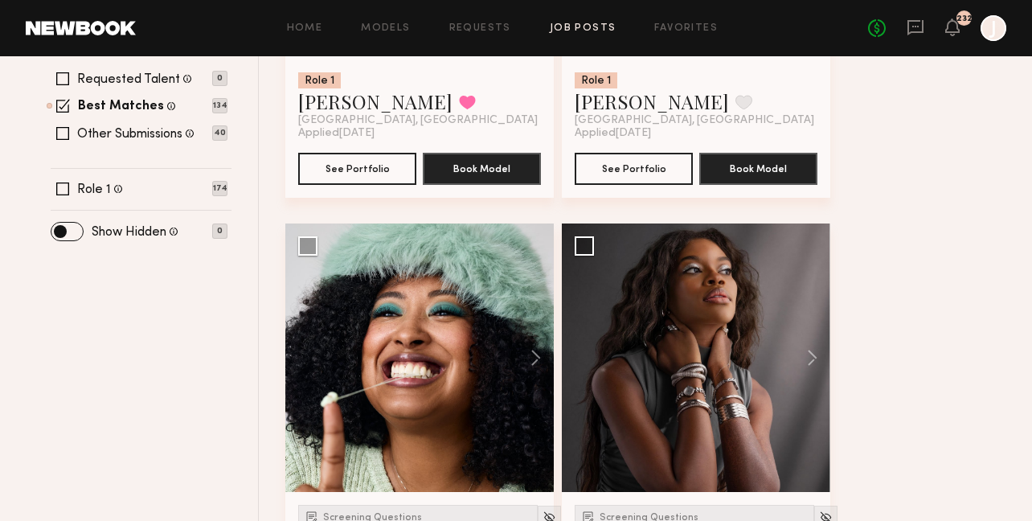
scroll to position [536, 0]
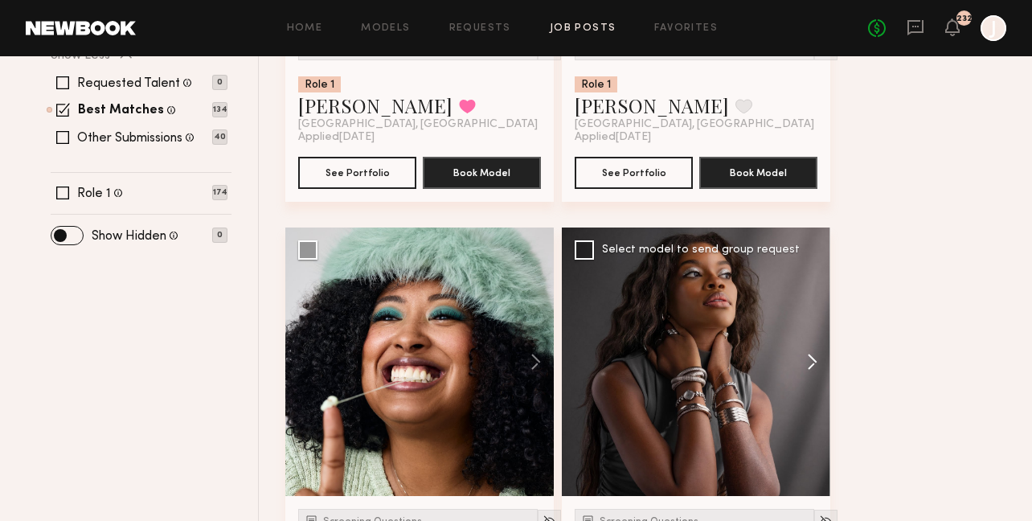
click at [806, 310] on button at bounding box center [804, 362] width 51 height 269
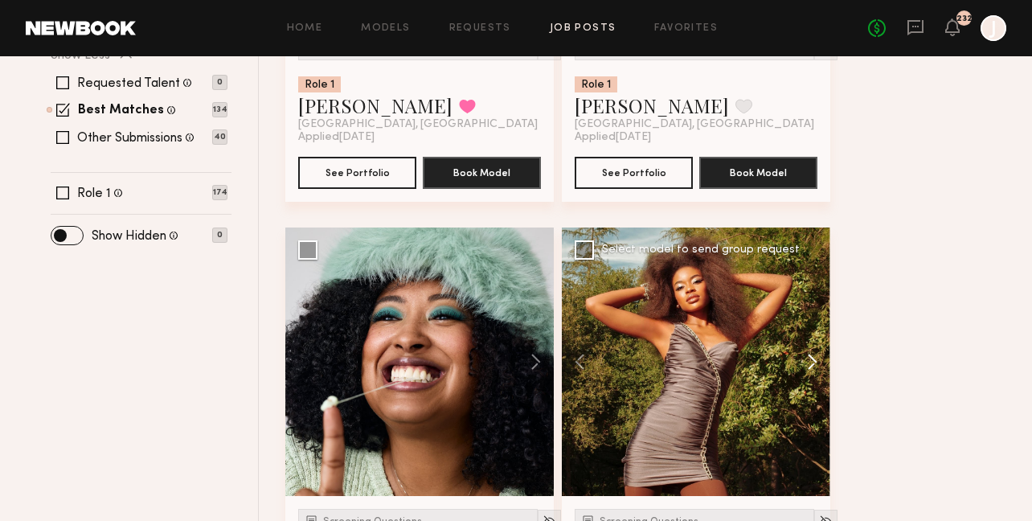
click at [810, 322] on button at bounding box center [804, 362] width 51 height 269
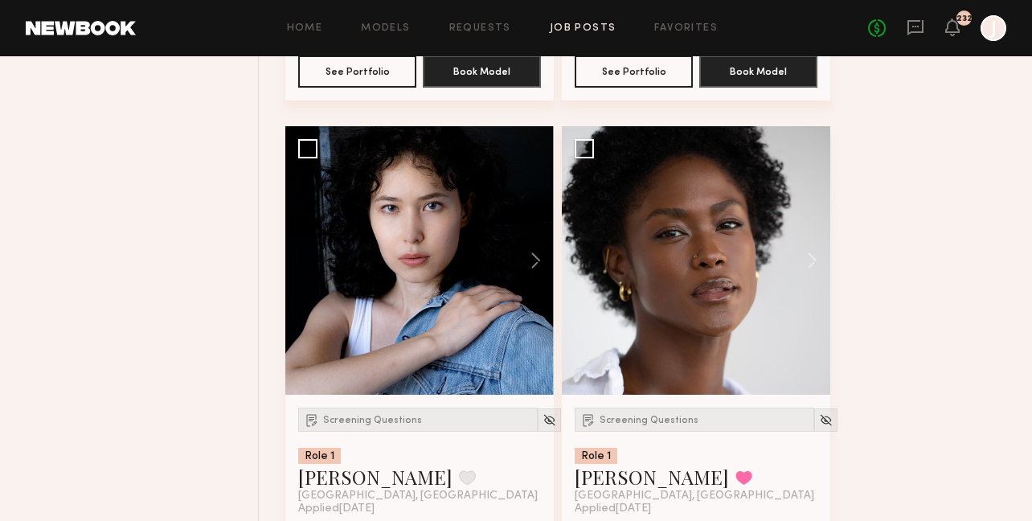
scroll to position [1601, 0]
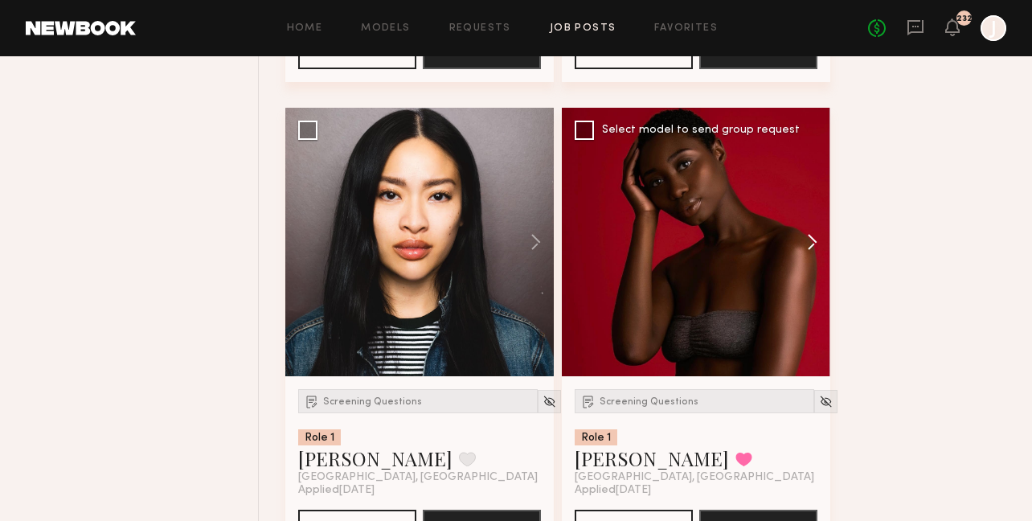
click at [817, 203] on button at bounding box center [804, 242] width 51 height 269
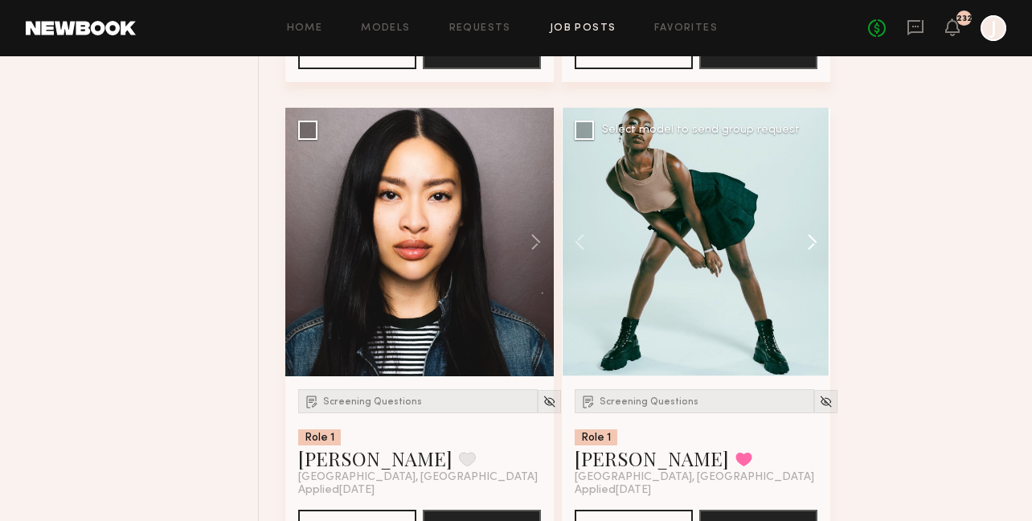
click at [816, 203] on button at bounding box center [804, 242] width 51 height 269
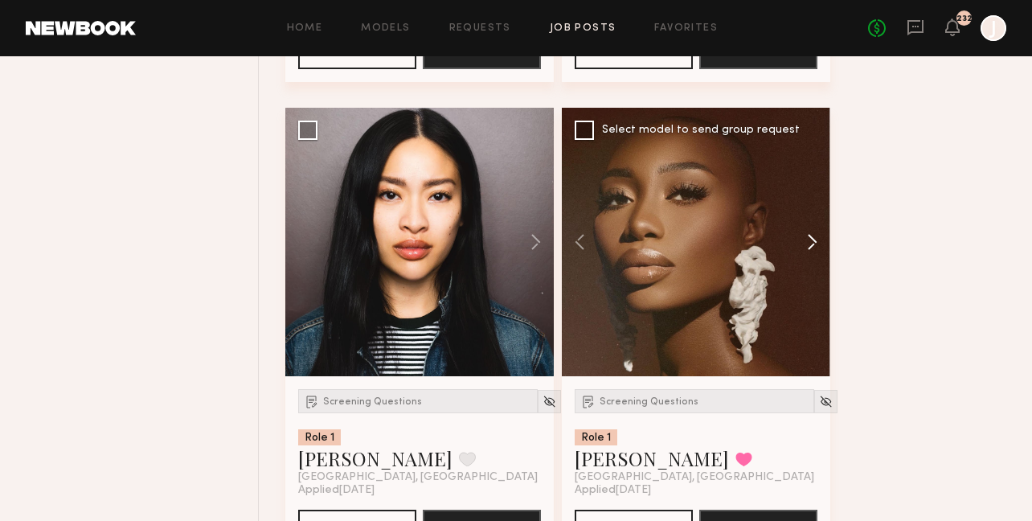
click at [816, 203] on button at bounding box center [804, 242] width 51 height 269
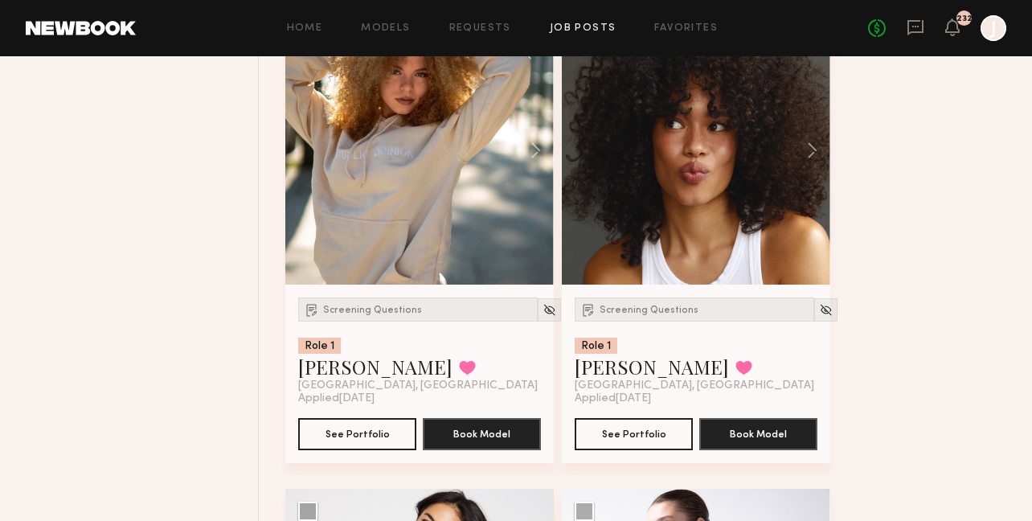
scroll to position [2081, 0]
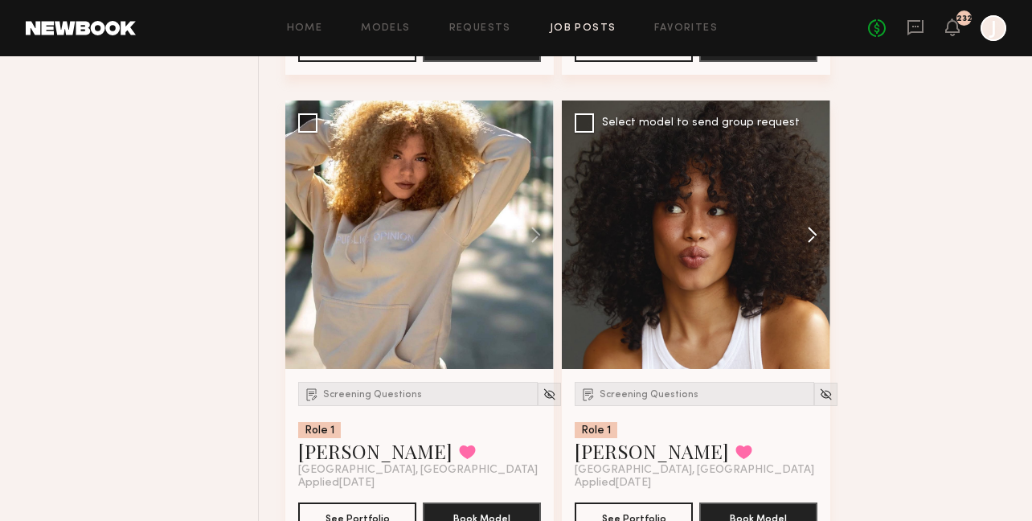
click at [814, 203] on button at bounding box center [804, 234] width 51 height 269
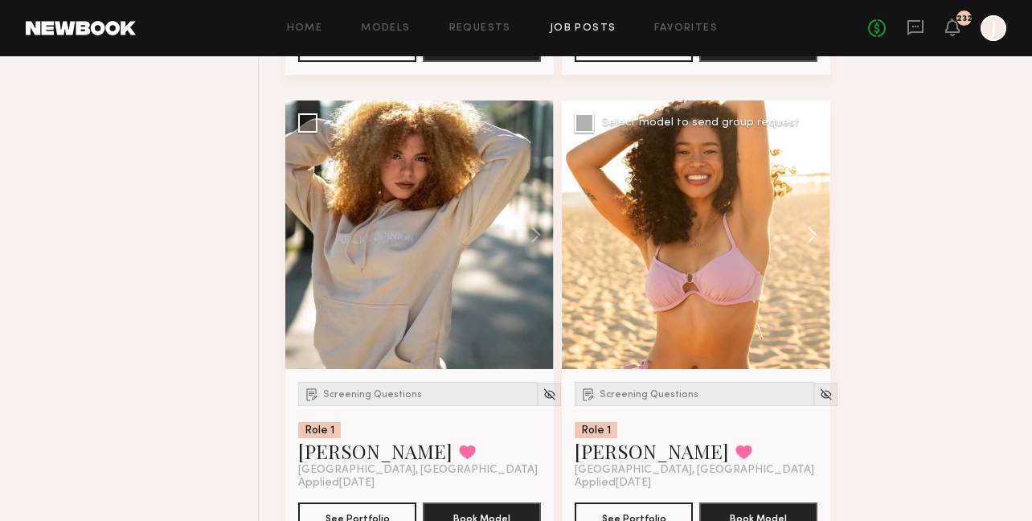
click at [814, 203] on button at bounding box center [804, 234] width 51 height 269
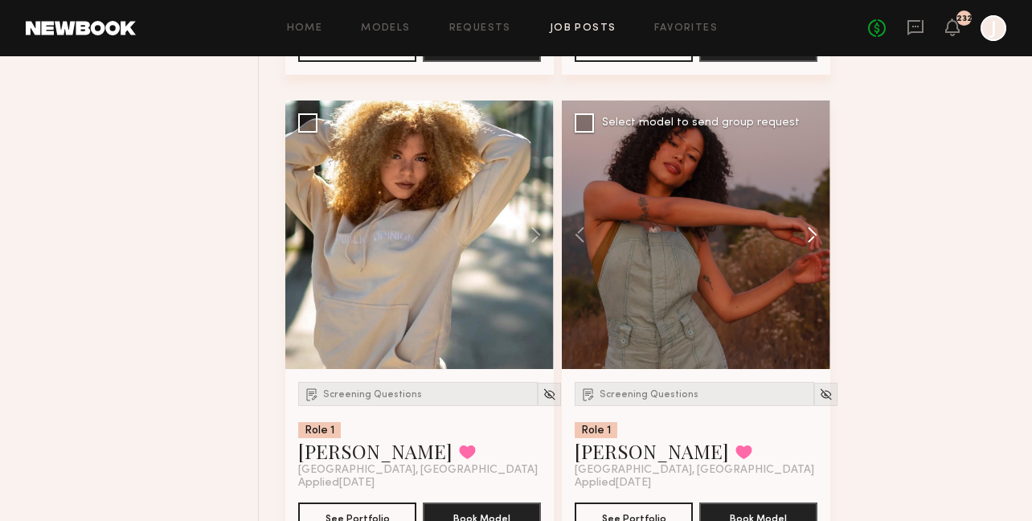
click at [814, 203] on button at bounding box center [804, 234] width 51 height 269
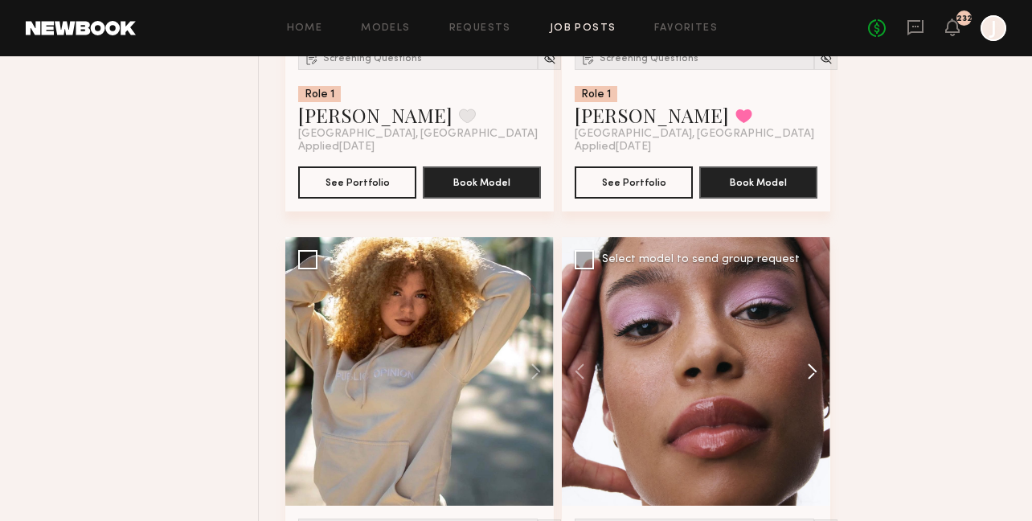
scroll to position [1754, 0]
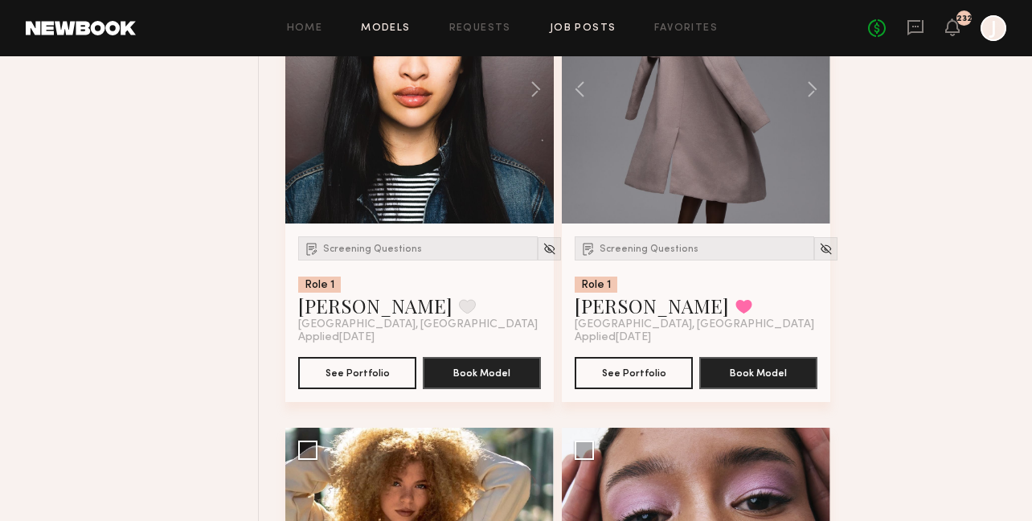
click at [406, 32] on link "Models" at bounding box center [385, 28] width 49 height 10
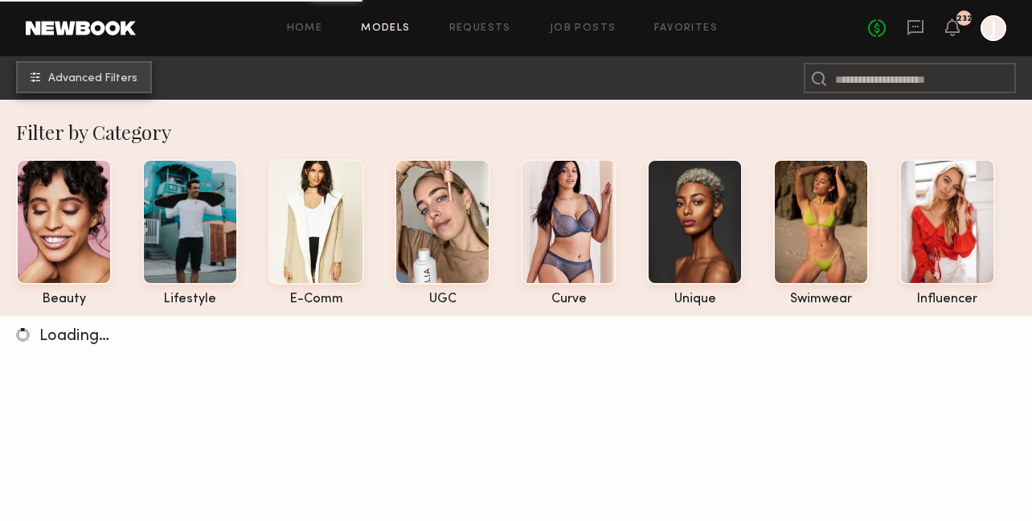
click at [105, 70] on button "Advanced Filters" at bounding box center [84, 77] width 136 height 32
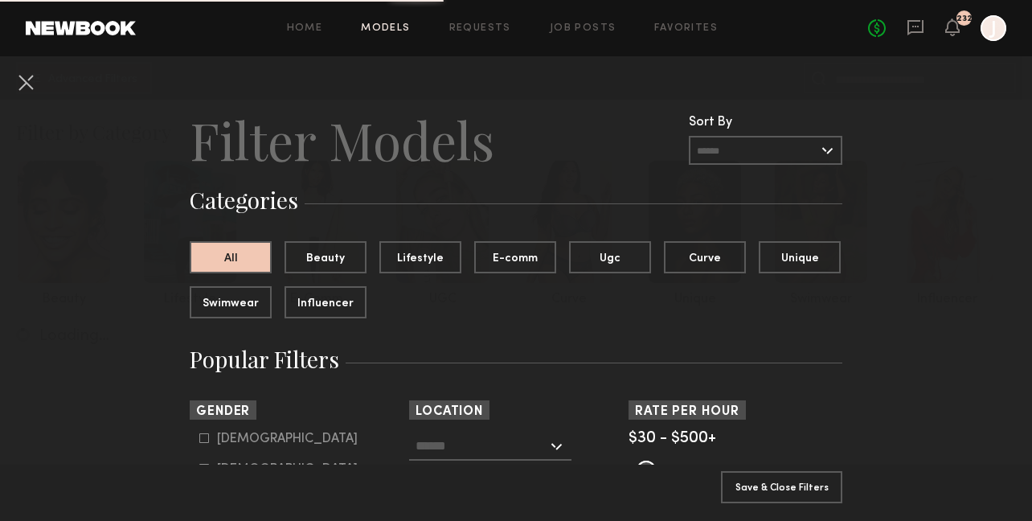
click at [450, 447] on input "text" at bounding box center [482, 445] width 132 height 27
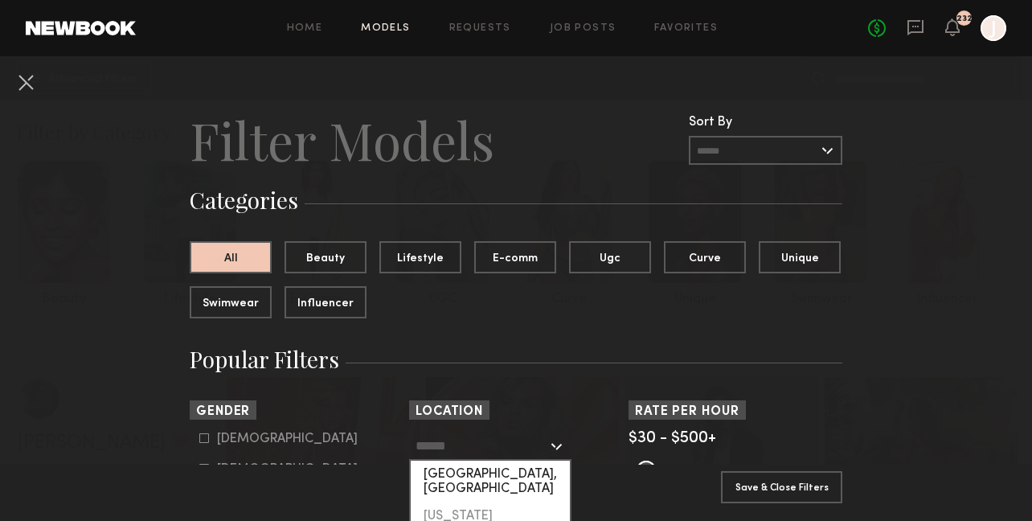
click at [461, 471] on div "[GEOGRAPHIC_DATA], [GEOGRAPHIC_DATA]" at bounding box center [490, 482] width 159 height 42
type input "**********"
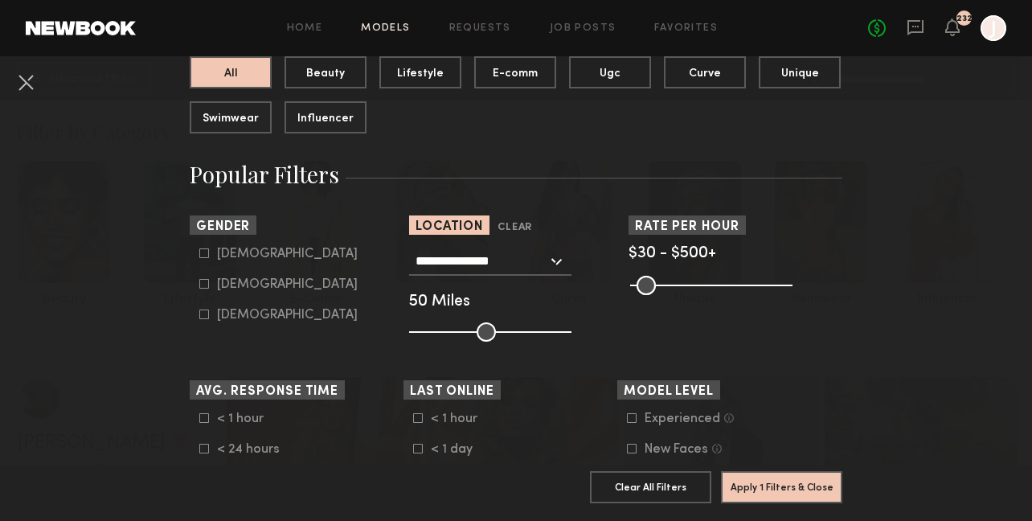
scroll to position [186, 0]
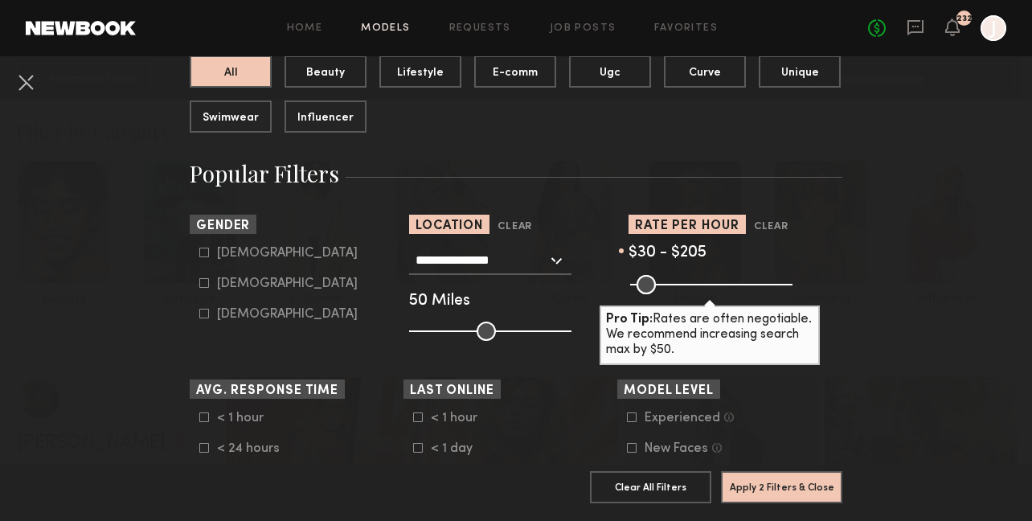
drag, startPoint x: 785, startPoint y: 291, endPoint x: 693, endPoint y: 290, distance: 92.5
type input "***"
click at [693, 290] on input "range" at bounding box center [711, 284] width 162 height 19
drag, startPoint x: 482, startPoint y: 330, endPoint x: 424, endPoint y: 331, distance: 57.9
type input "**"
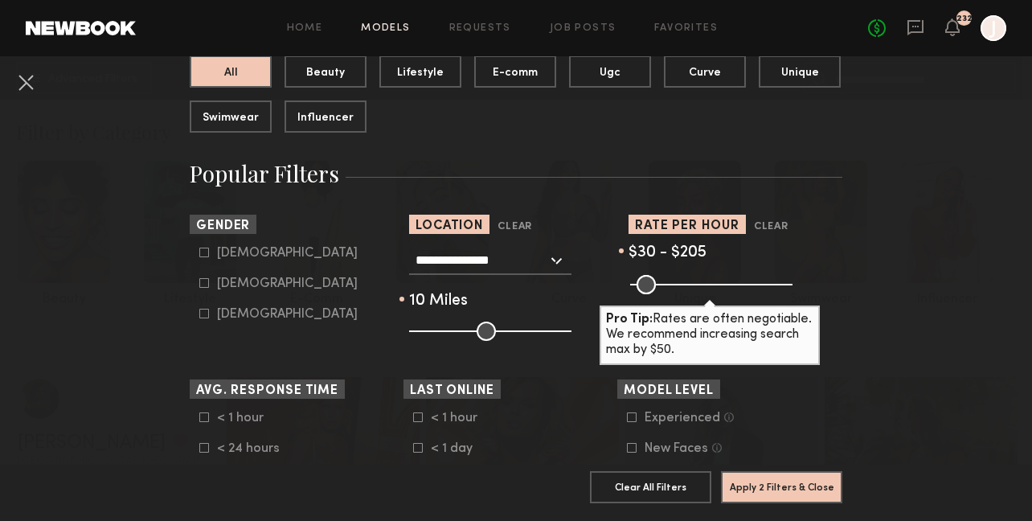
click at [424, 331] on input "range" at bounding box center [490, 331] width 162 height 19
click at [206, 288] on icon at bounding box center [204, 283] width 9 height 9
type input "**"
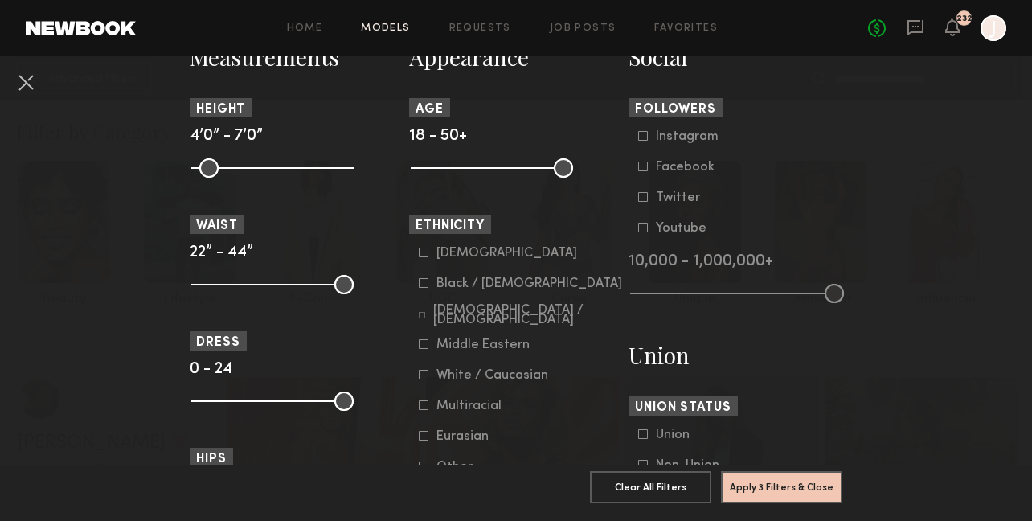
scroll to position [744, 0]
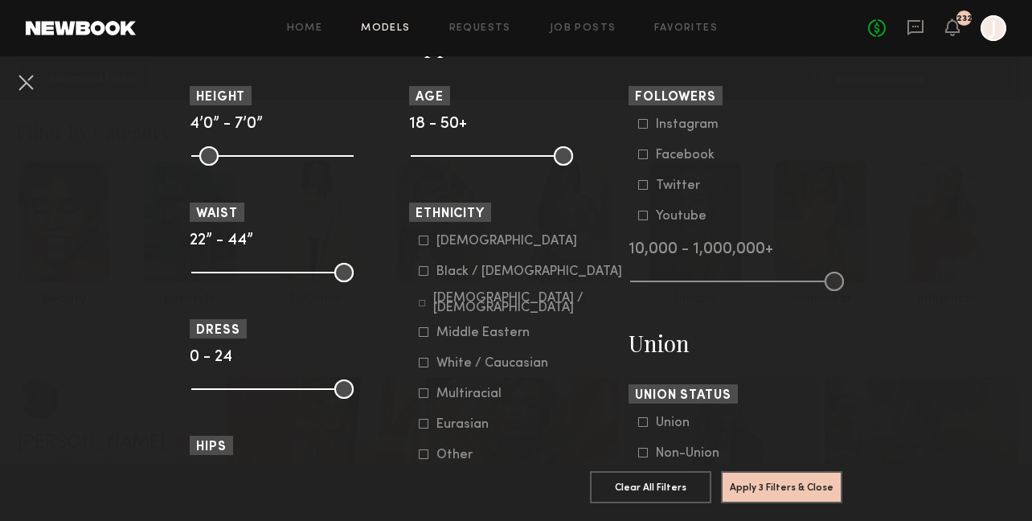
click at [424, 275] on icon at bounding box center [424, 271] width 10 height 10
click at [424, 335] on icon at bounding box center [424, 332] width 10 height 10
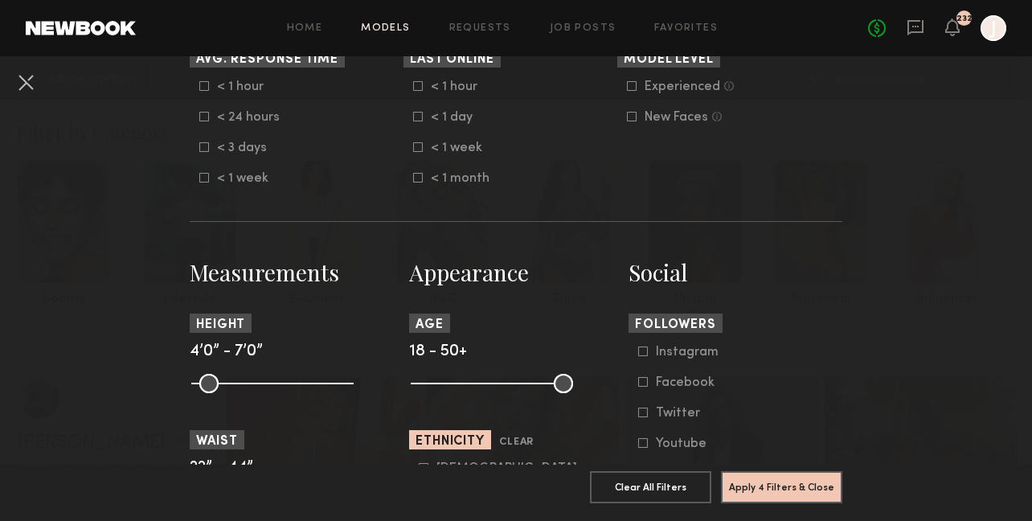
scroll to position [625, 0]
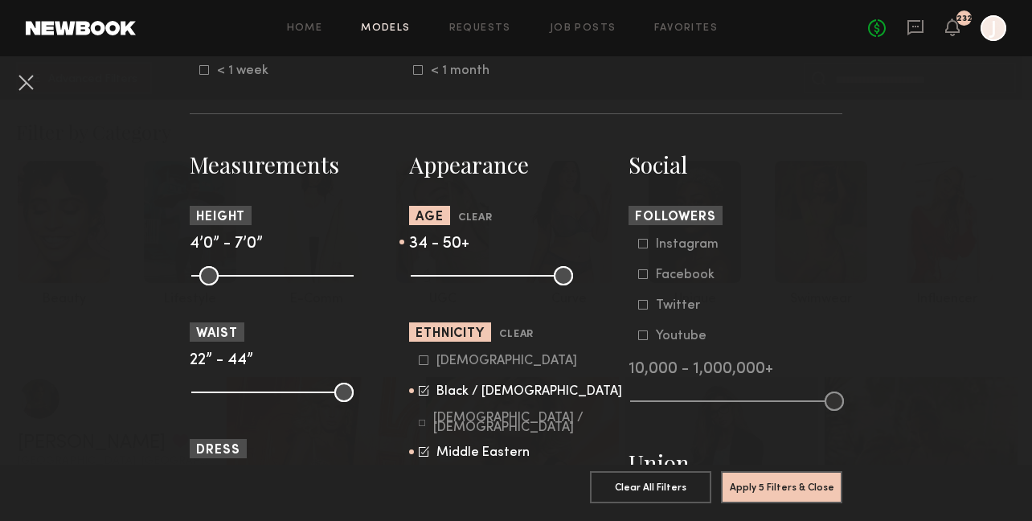
drag, startPoint x: 424, startPoint y: 277, endPoint x: 490, endPoint y: 278, distance: 66.7
click at [490, 278] on input "range" at bounding box center [492, 275] width 162 height 19
type input "**"
click at [495, 278] on input "range" at bounding box center [492, 275] width 162 height 19
click at [729, 480] on button "Apply 5 Filters & Close" at bounding box center [781, 486] width 121 height 32
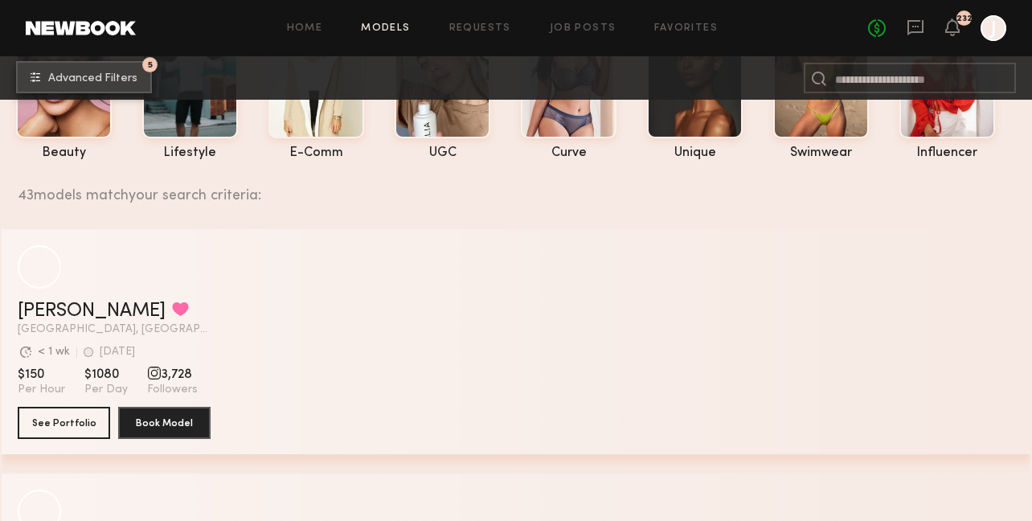
scroll to position [150, 0]
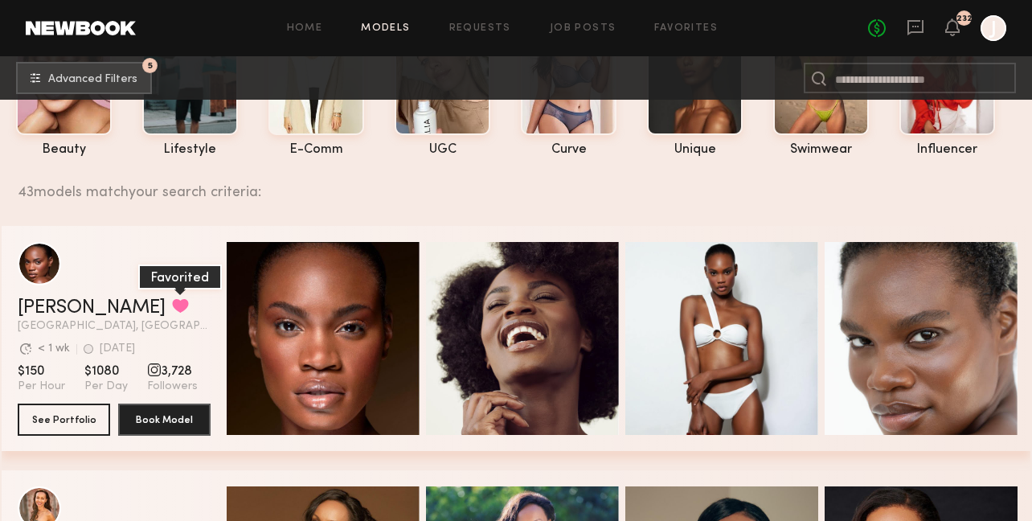
click at [172, 307] on button "grid" at bounding box center [180, 305] width 17 height 14
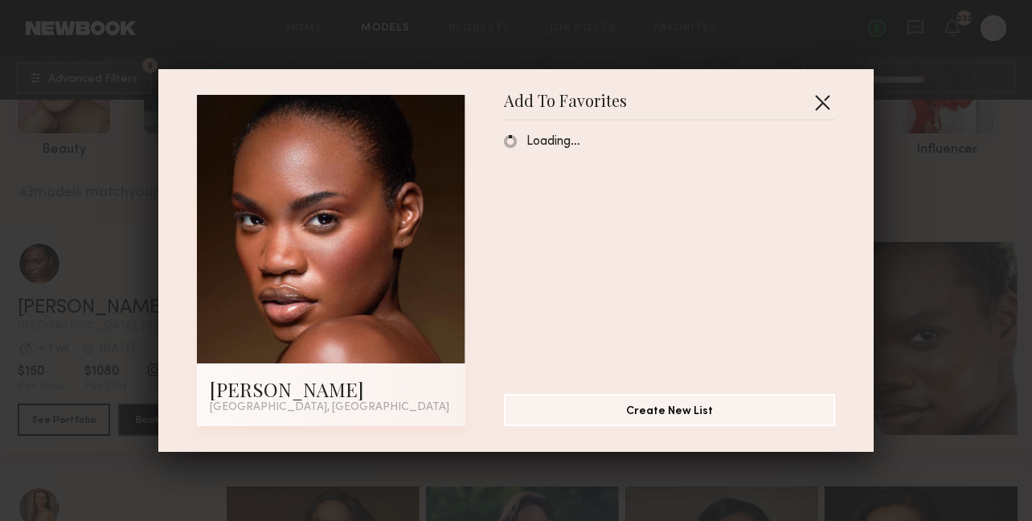
click at [828, 108] on button "button" at bounding box center [823, 102] width 26 height 26
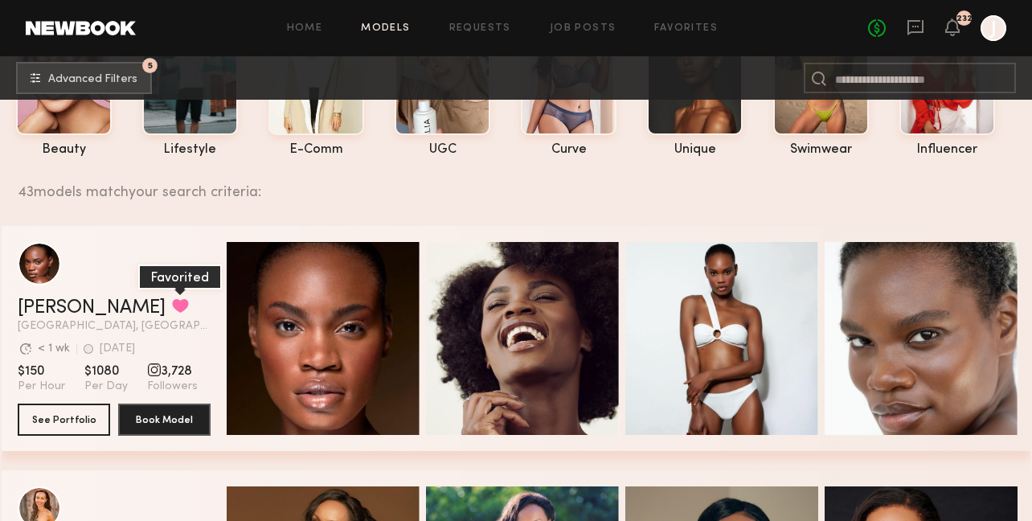
click at [172, 312] on button "grid" at bounding box center [180, 305] width 17 height 14
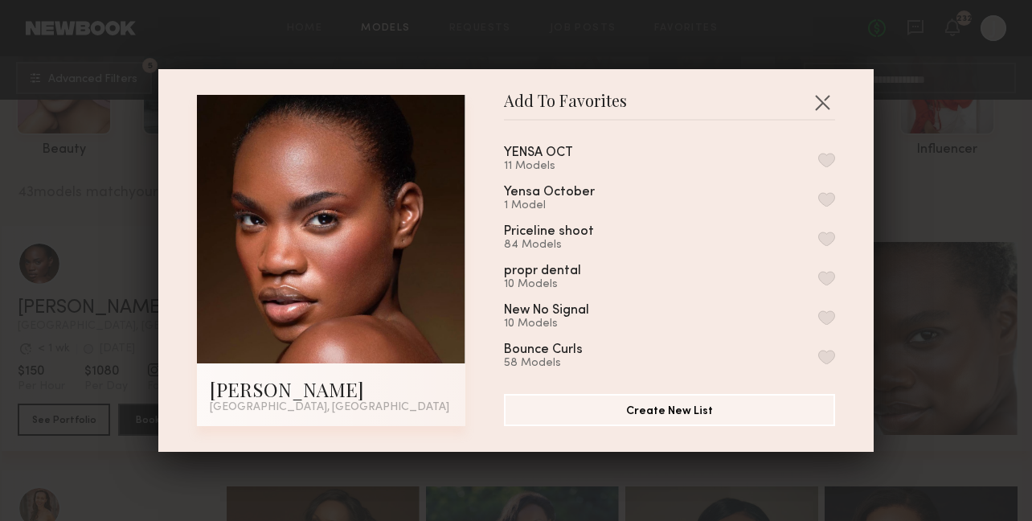
click at [824, 158] on button "button" at bounding box center [826, 160] width 17 height 14
click at [822, 108] on button "button" at bounding box center [823, 102] width 26 height 26
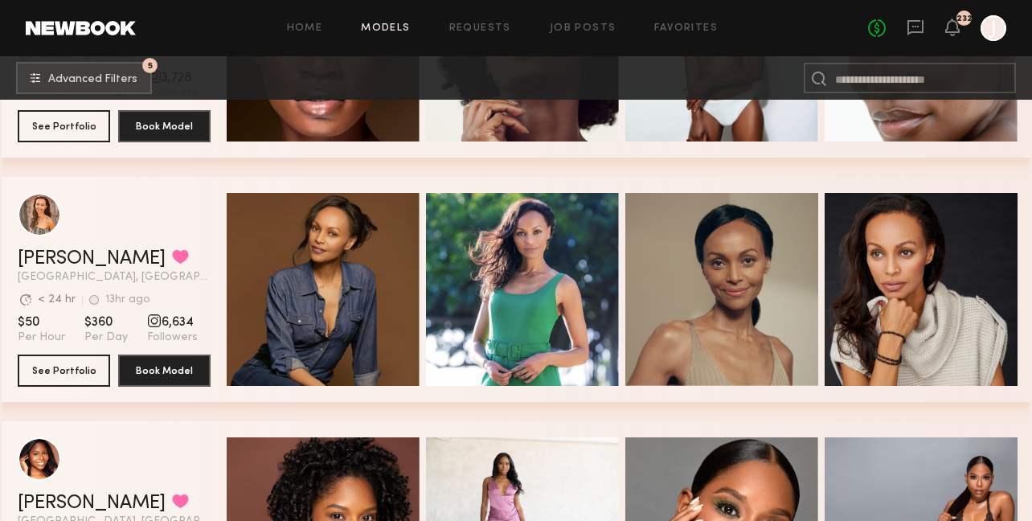
scroll to position [0, 0]
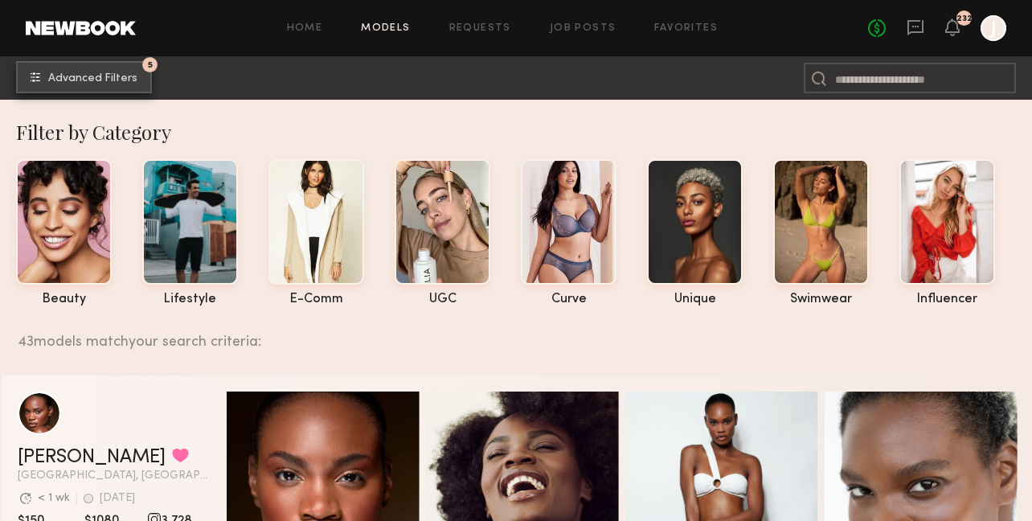
click at [119, 76] on span "Advanced Filters" at bounding box center [92, 78] width 89 height 11
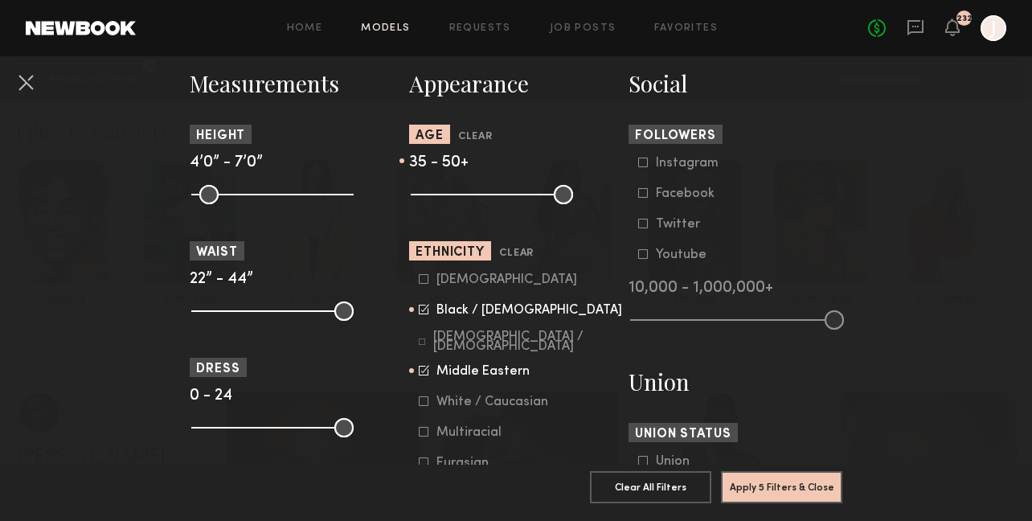
scroll to position [773, 0]
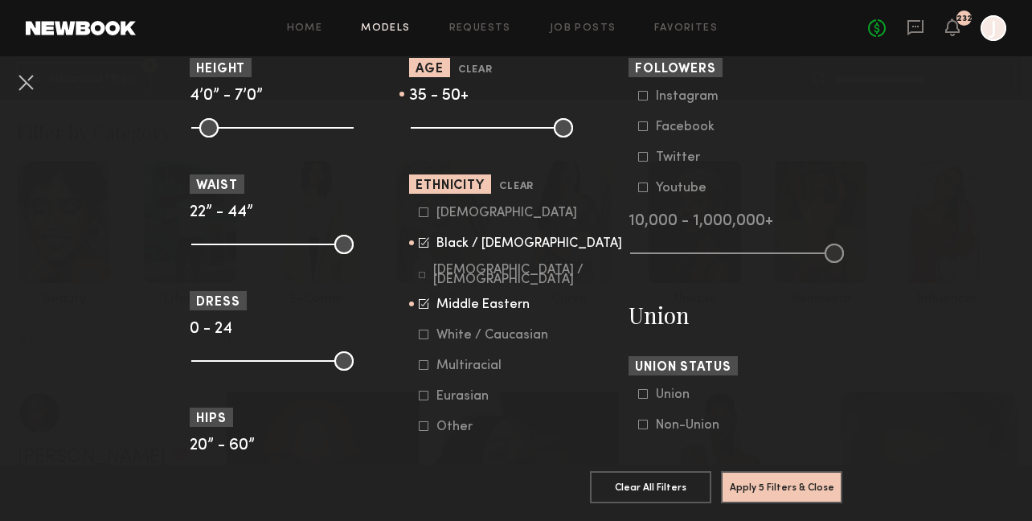
click at [423, 312] on common-framework-checkbox "Middle Eastern" at bounding box center [521, 304] width 204 height 14
click at [423, 307] on icon at bounding box center [424, 303] width 10 height 10
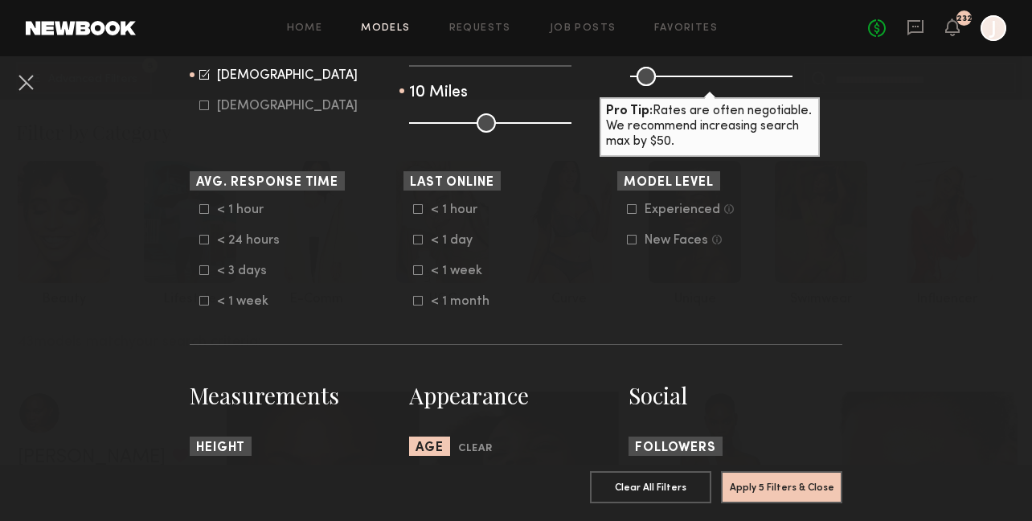
scroll to position [336, 0]
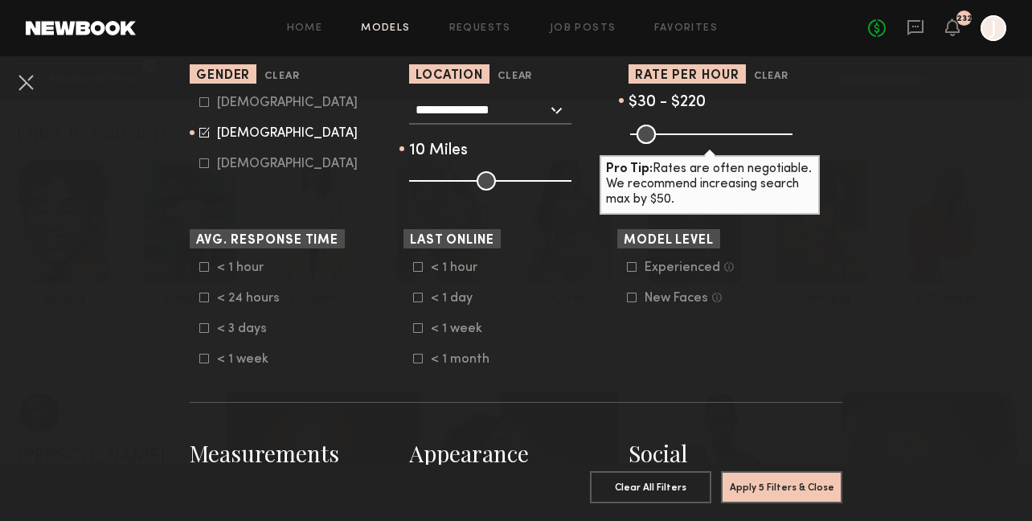
type input "***"
click at [697, 136] on input "range" at bounding box center [711, 134] width 162 height 19
click at [757, 490] on button "Apply 5 Filters & Close" at bounding box center [781, 486] width 121 height 32
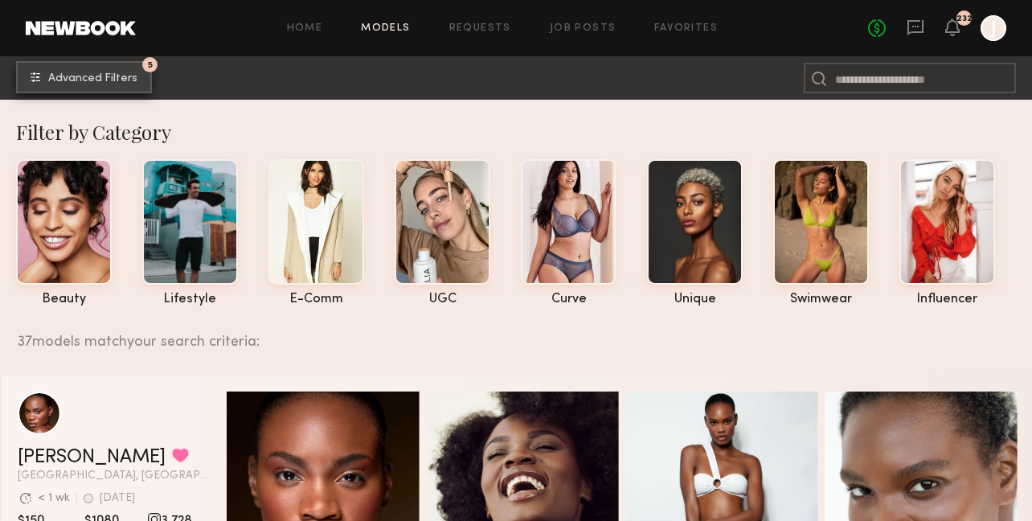
click at [117, 91] on button "5 Advanced Filters" at bounding box center [84, 77] width 136 height 32
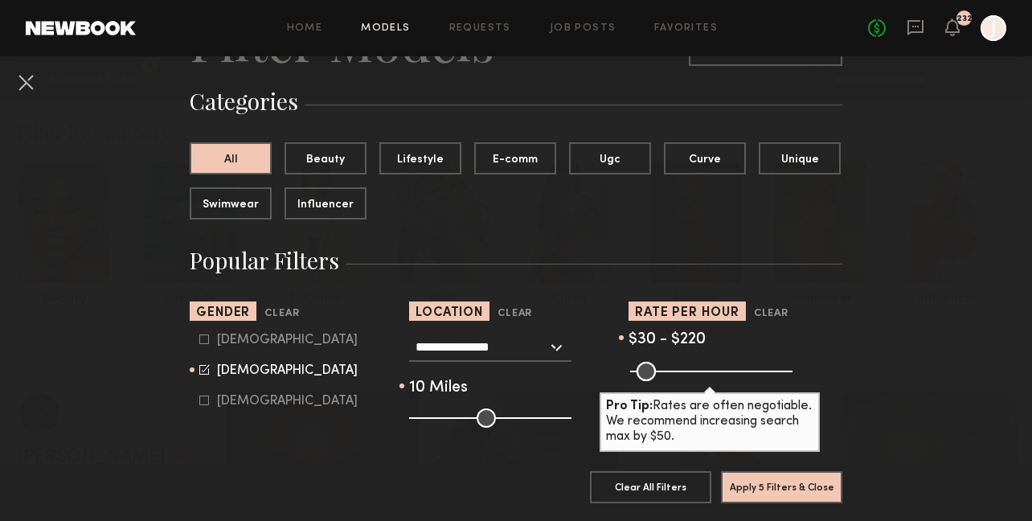
scroll to position [105, 0]
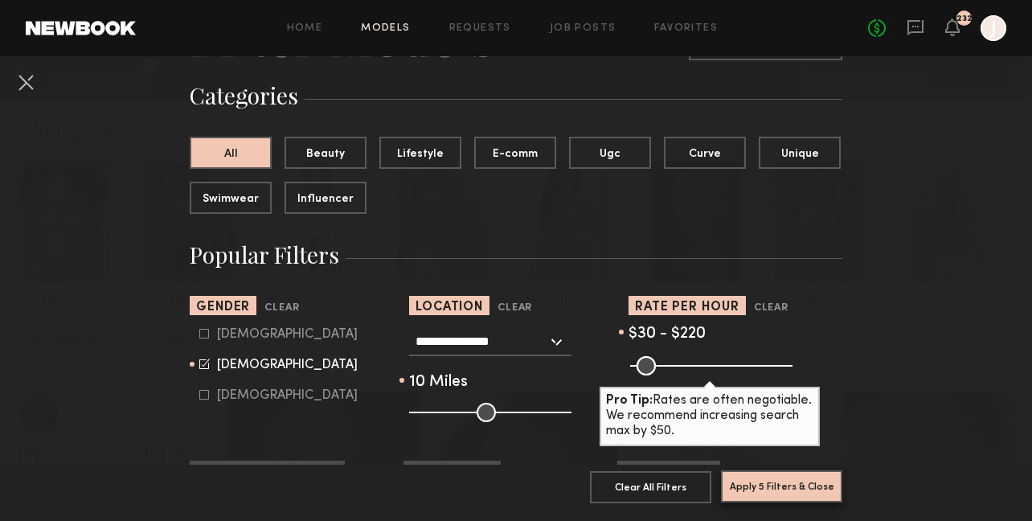
click at [775, 489] on button "Apply 5 Filters & Close" at bounding box center [781, 486] width 121 height 32
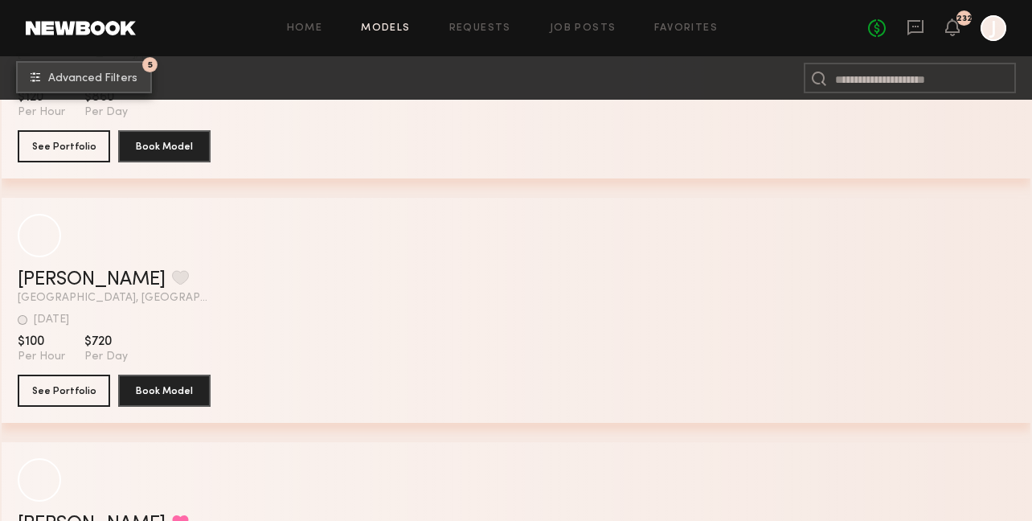
scroll to position [5601, 0]
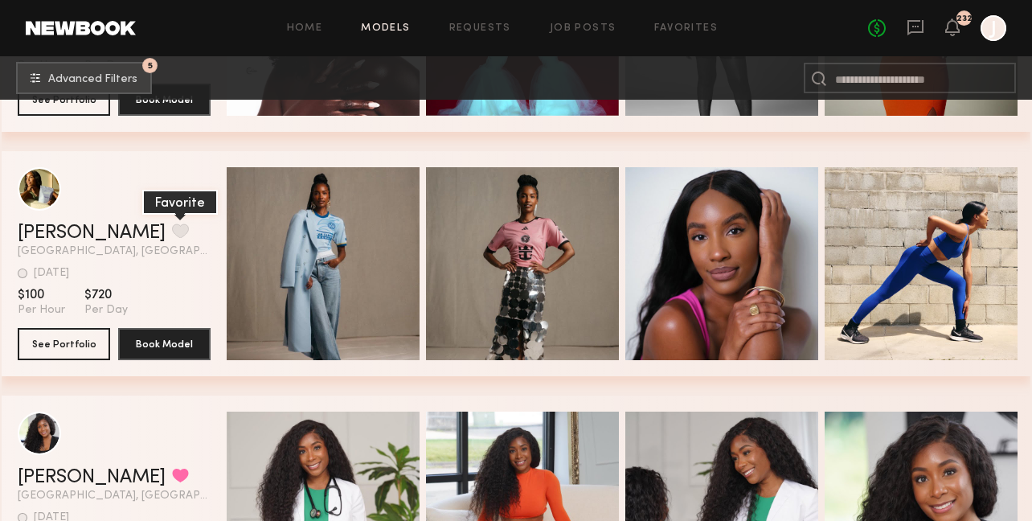
click at [174, 227] on button "grid" at bounding box center [180, 231] width 17 height 14
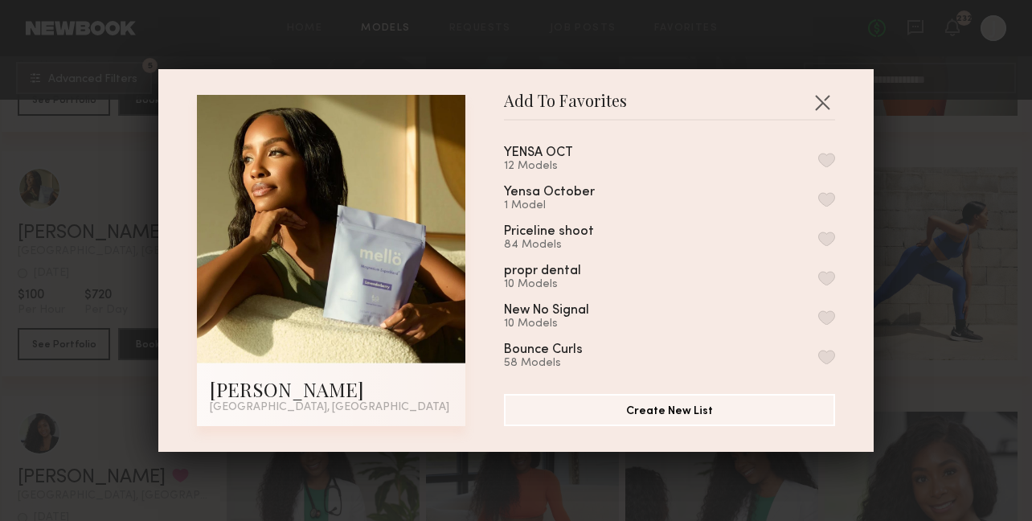
click at [830, 162] on button "button" at bounding box center [826, 160] width 17 height 14
click at [822, 100] on button "button" at bounding box center [823, 102] width 26 height 26
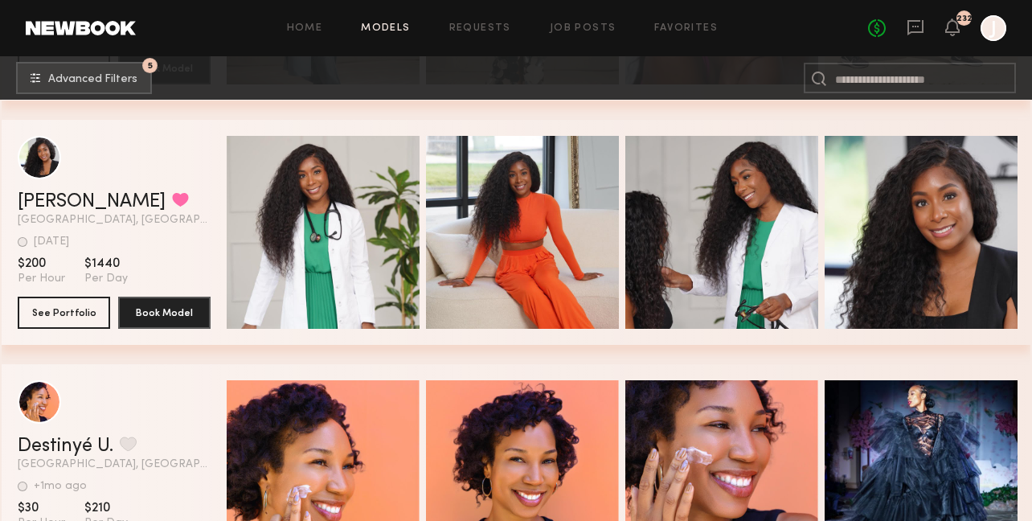
scroll to position [5998, 0]
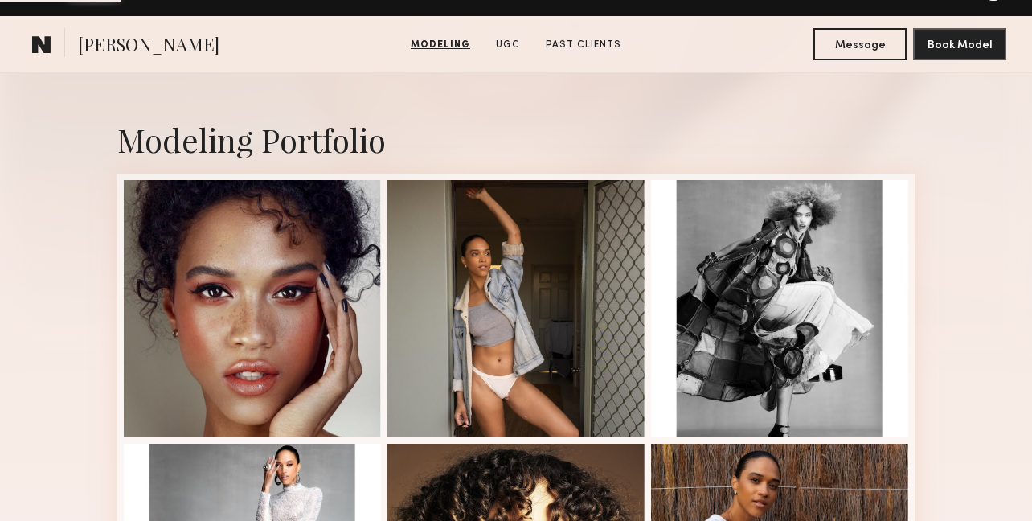
scroll to position [939, 0]
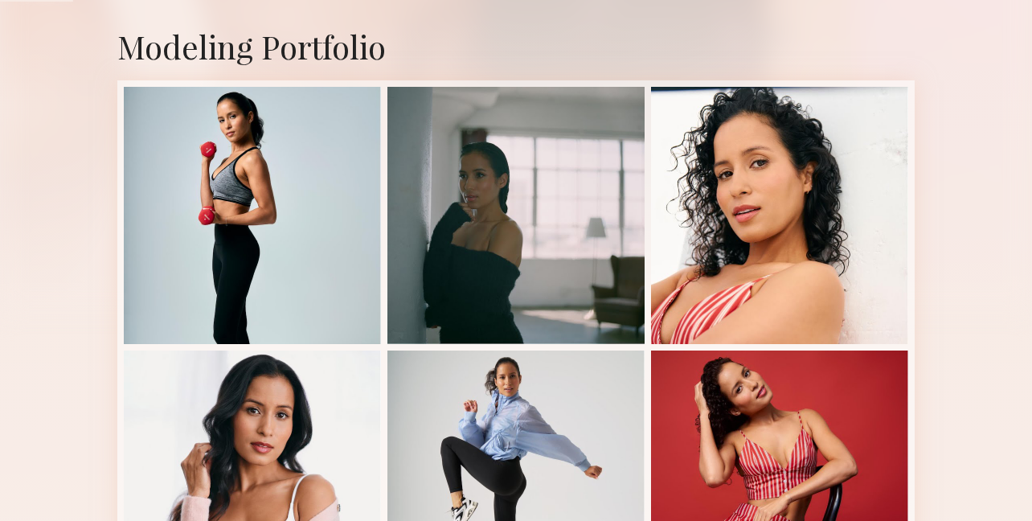
scroll to position [1097, 0]
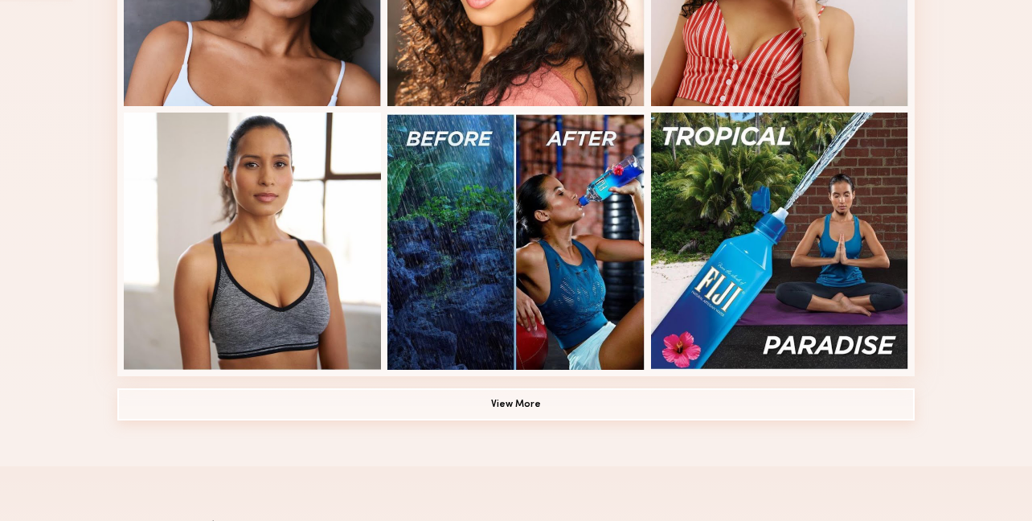
click at [396, 395] on button "View More" at bounding box center [516, 404] width 798 height 32
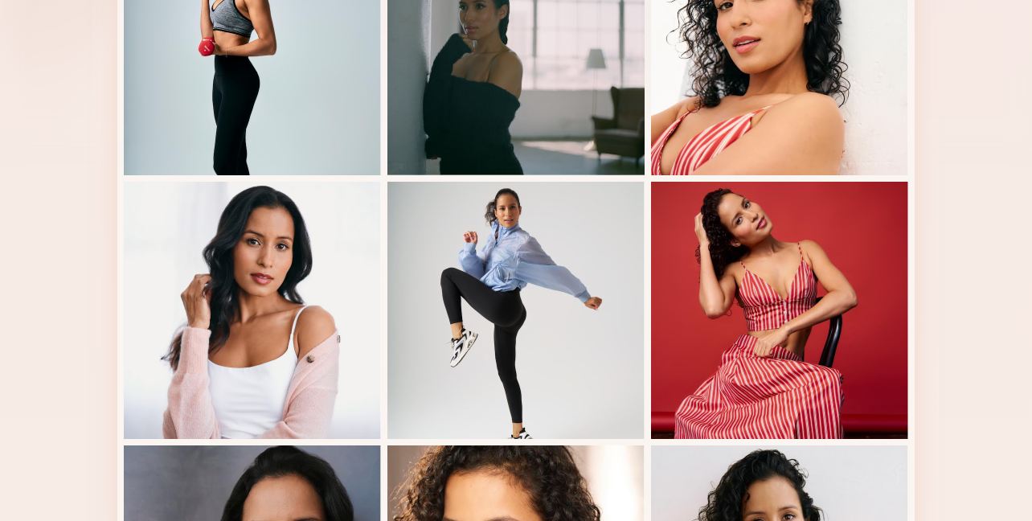
scroll to position [538, 0]
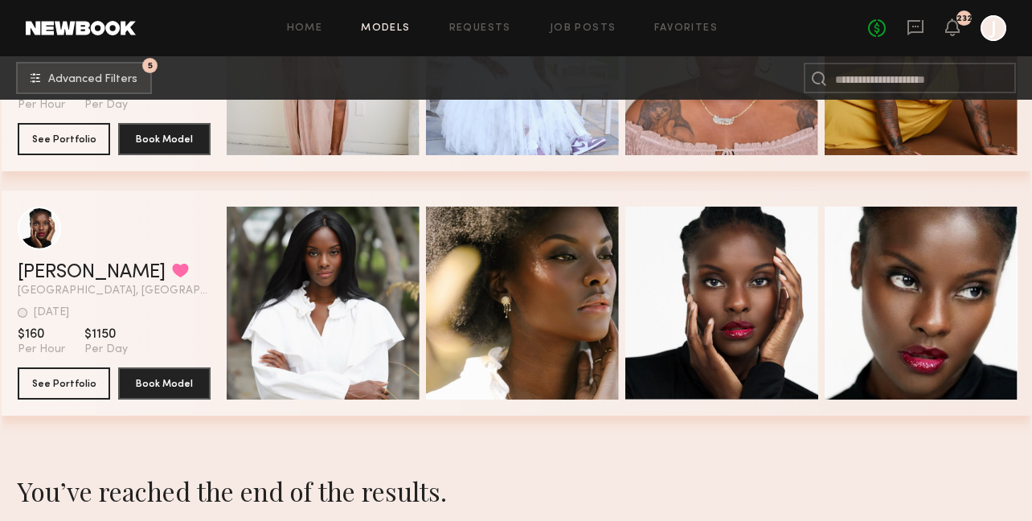
scroll to position [8985, 0]
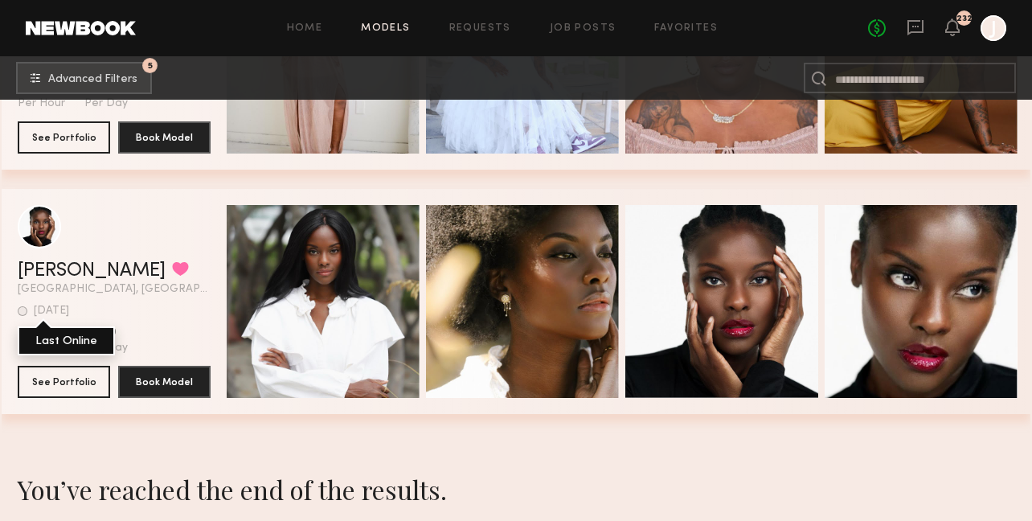
click at [22, 312] on div "grid" at bounding box center [23, 311] width 10 height 10
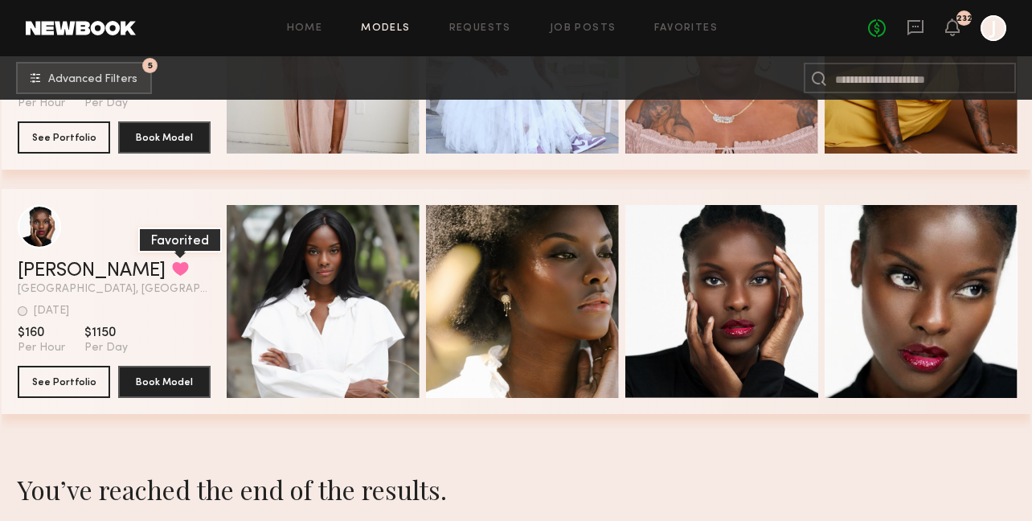
click at [172, 261] on button "grid" at bounding box center [180, 268] width 17 height 14
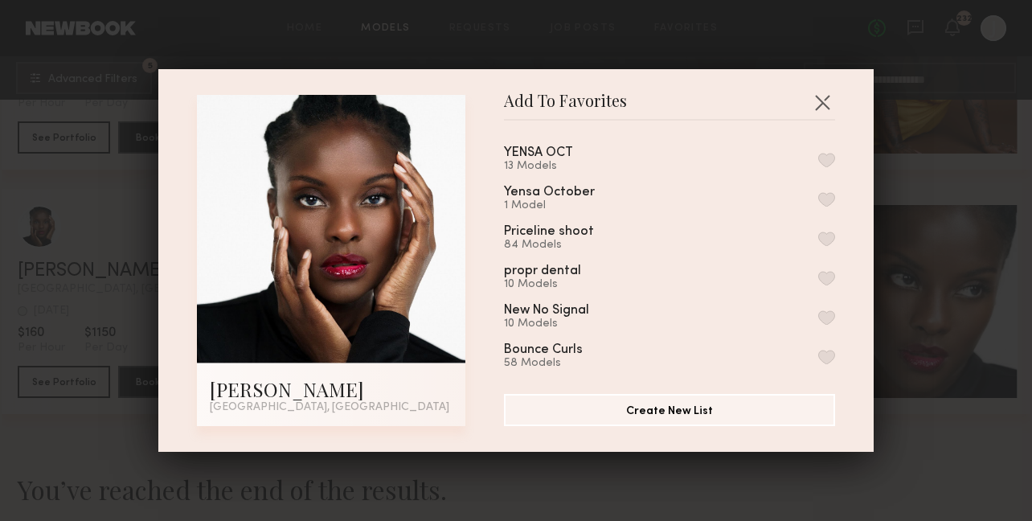
click at [830, 159] on button "button" at bounding box center [826, 160] width 17 height 14
click at [822, 101] on button "button" at bounding box center [823, 102] width 26 height 26
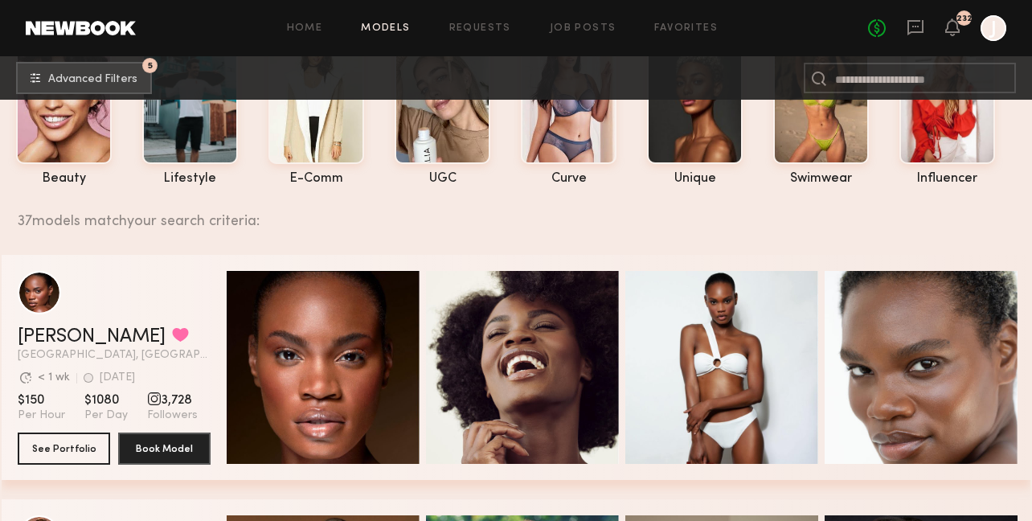
scroll to position [122, 0]
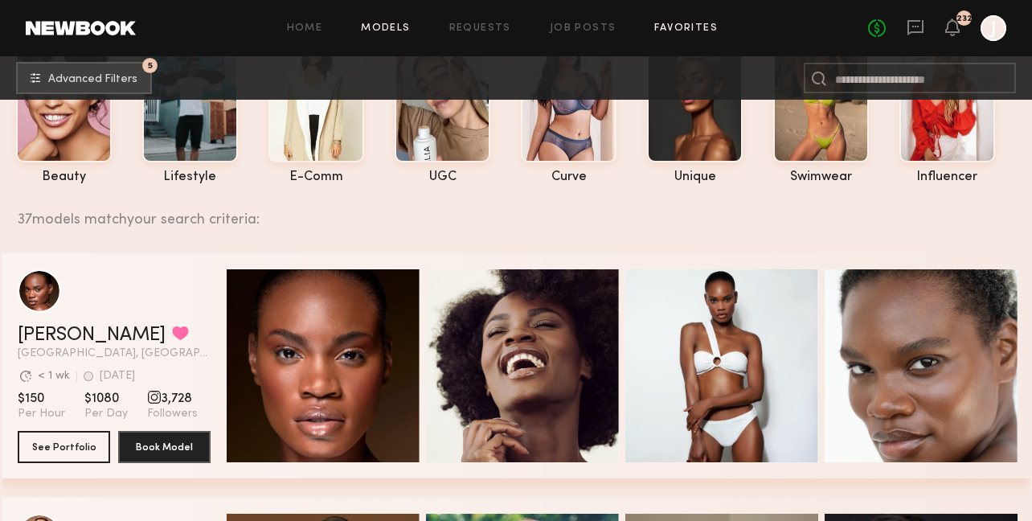
click at [680, 31] on link "Favorites" at bounding box center [686, 28] width 64 height 10
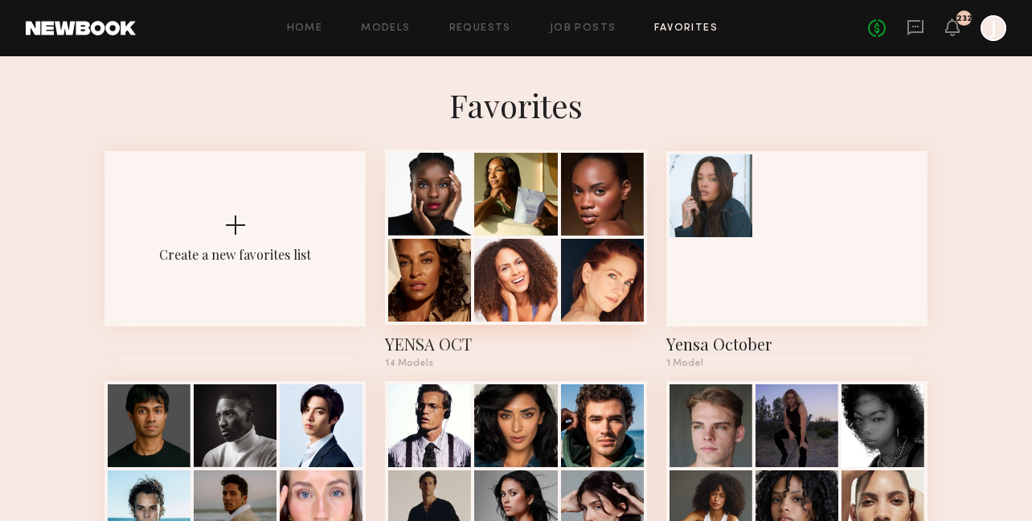
click at [576, 207] on div at bounding box center [602, 194] width 83 height 83
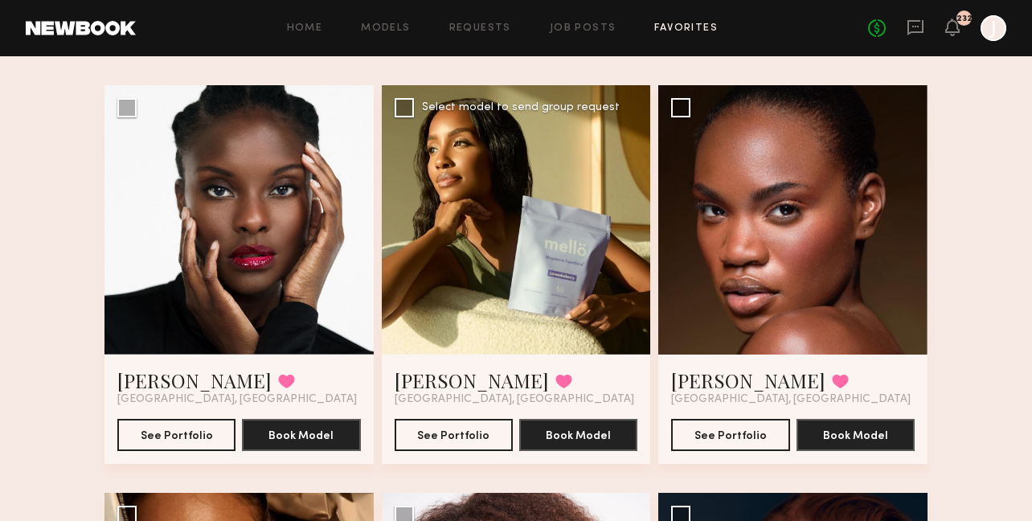
scroll to position [118, 0]
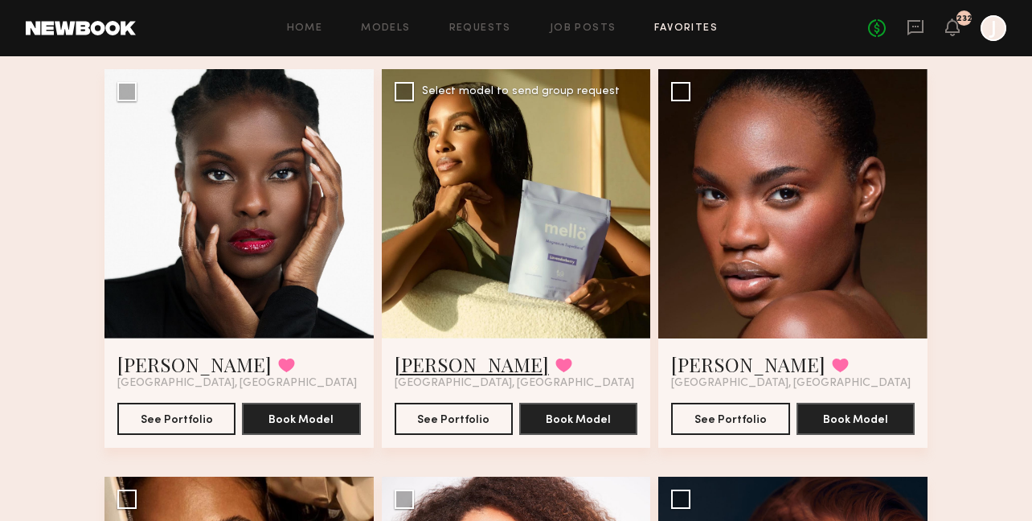
click at [465, 361] on link "Morgan Taylor J." at bounding box center [472, 364] width 154 height 26
click at [192, 363] on link "[PERSON_NAME]" at bounding box center [194, 364] width 154 height 26
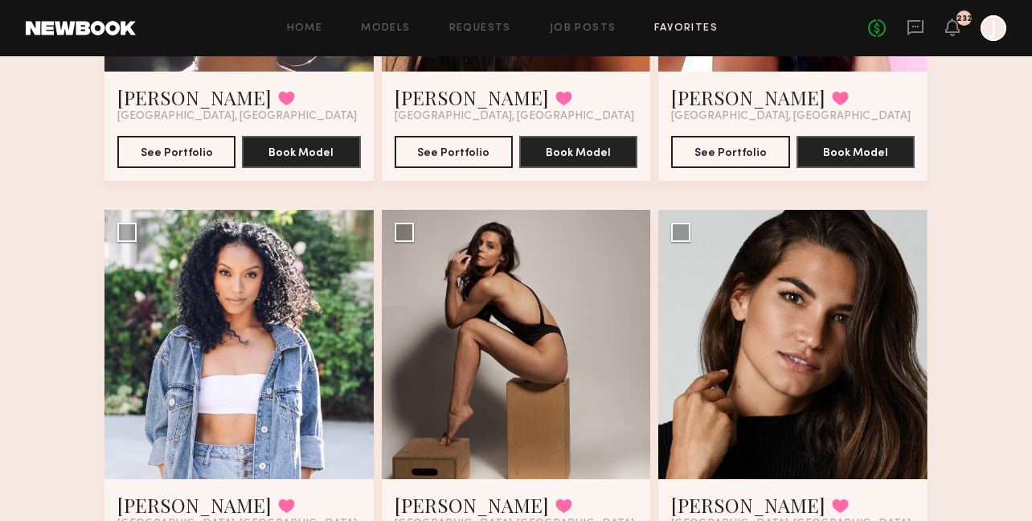
scroll to position [96, 0]
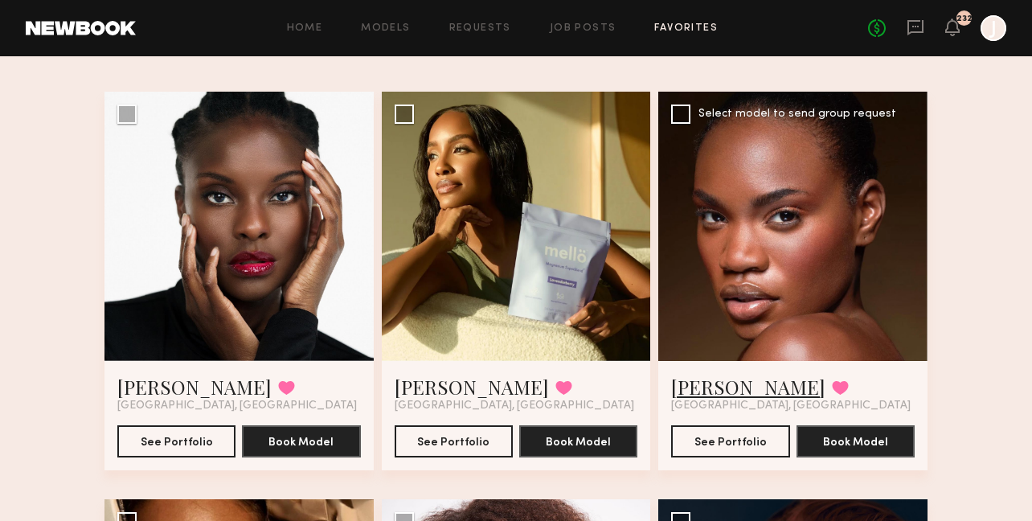
click at [718, 393] on link "Ashley B." at bounding box center [748, 387] width 154 height 26
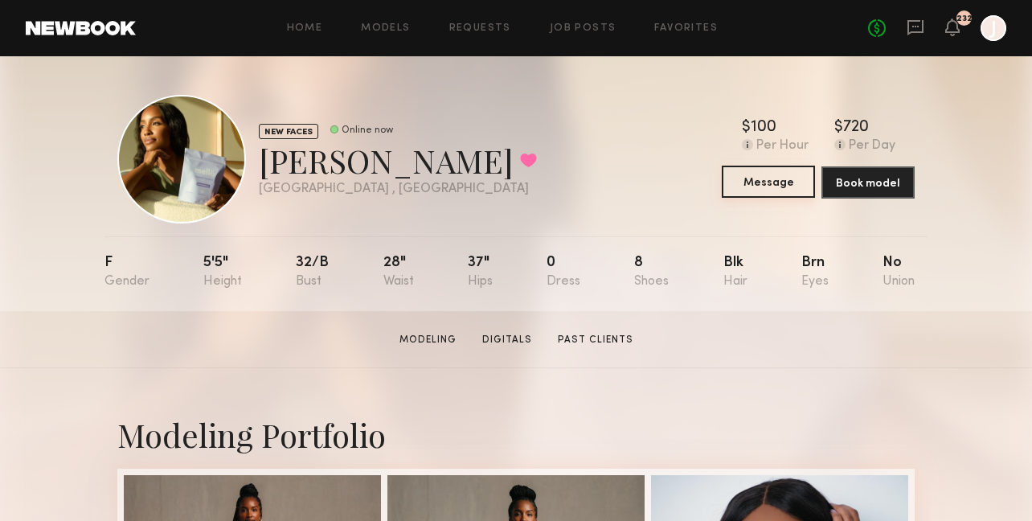
click at [761, 172] on button "Message" at bounding box center [768, 182] width 93 height 32
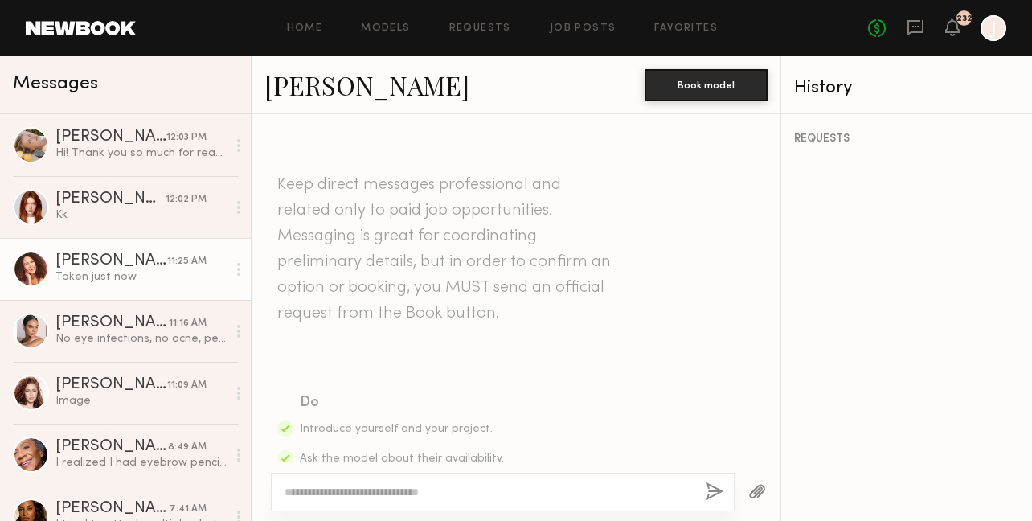
click at [131, 268] on div "Lauren B." at bounding box center [111, 261] width 112 height 16
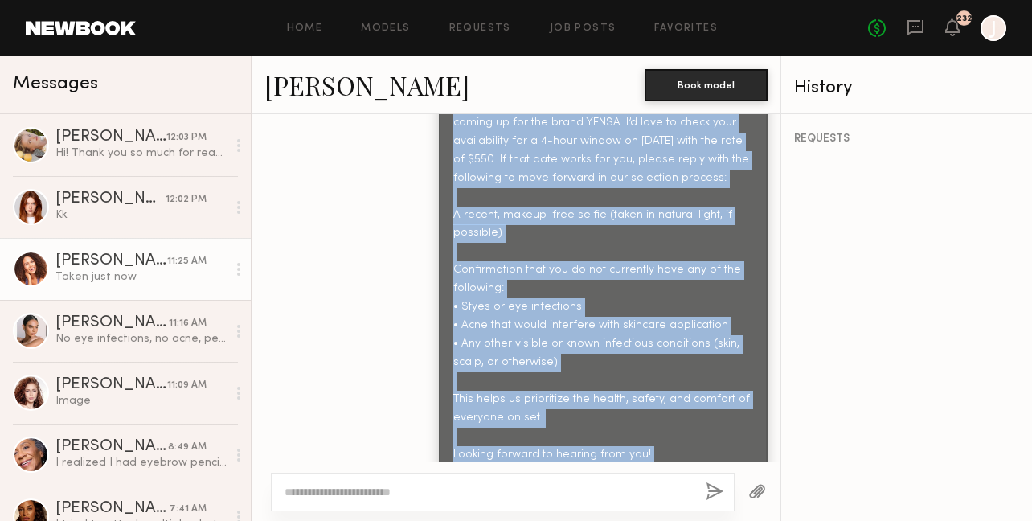
scroll to position [638, 0]
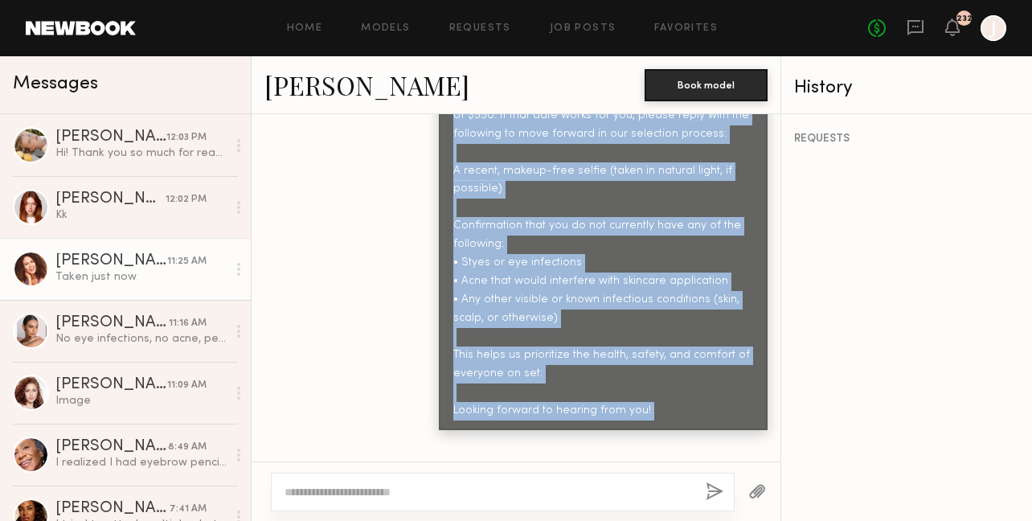
drag, startPoint x: 453, startPoint y: 232, endPoint x: 668, endPoint y: 413, distance: 280.7
click at [668, 413] on div "Hi there! We have a Makeup/skincare photoshoot coming up for the brand YENSA. I…" at bounding box center [603, 235] width 300 height 369
copy div "Hi there! We have a Makeup/skincare photoshoot coming up for the brand YENSA. I…"
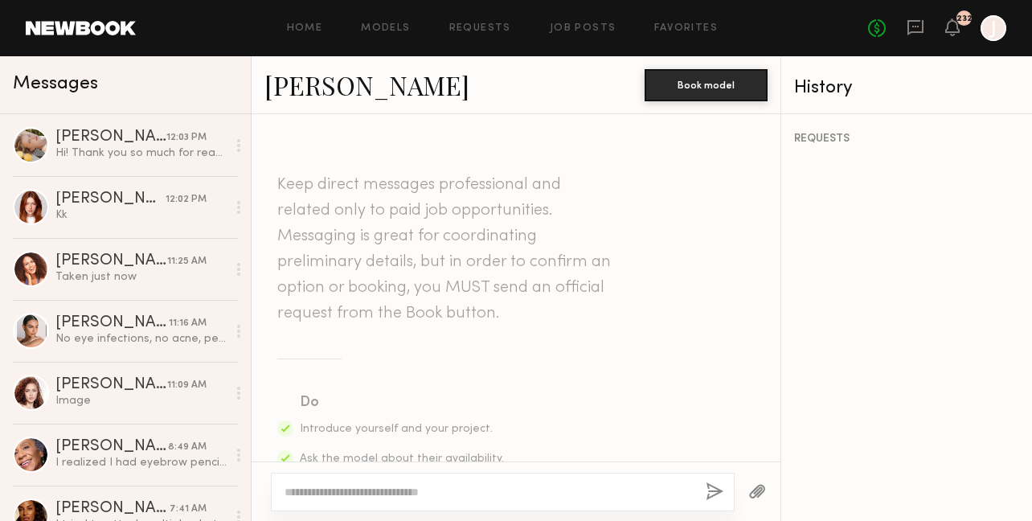
click at [336, 493] on textarea at bounding box center [489, 492] width 408 height 16
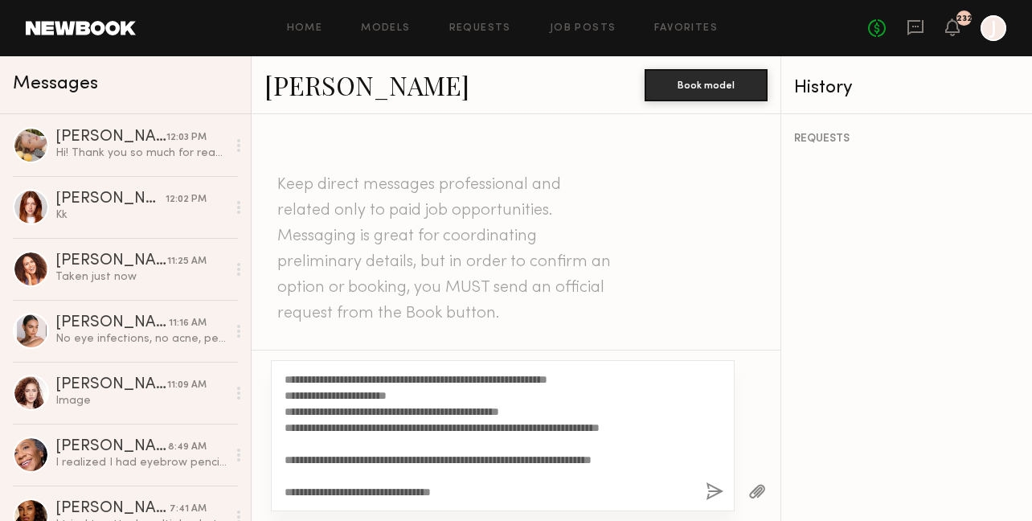
click at [390, 92] on link "[PERSON_NAME]" at bounding box center [367, 85] width 205 height 35
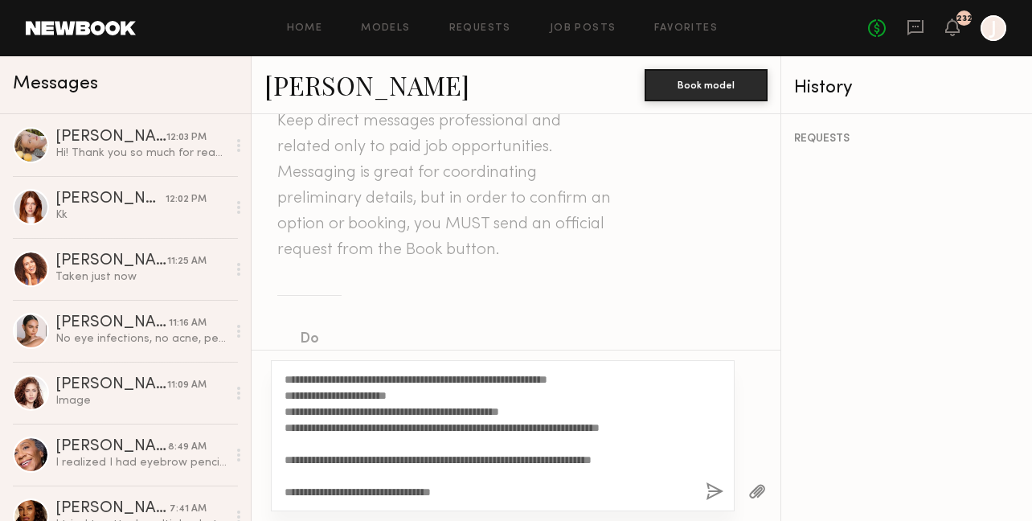
scroll to position [0, 0]
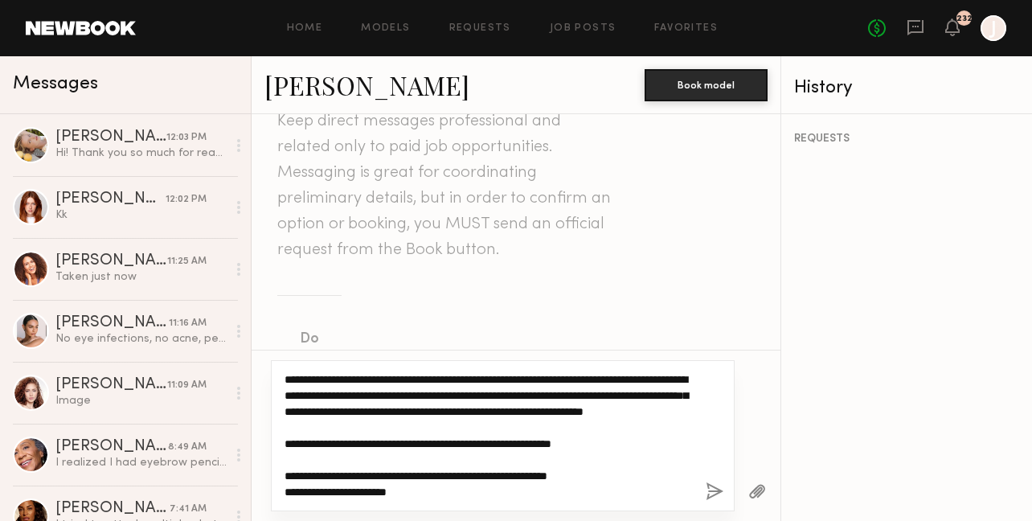
click at [385, 379] on textarea "**********" at bounding box center [489, 435] width 408 height 129
click at [319, 394] on textarea "**********" at bounding box center [489, 435] width 408 height 129
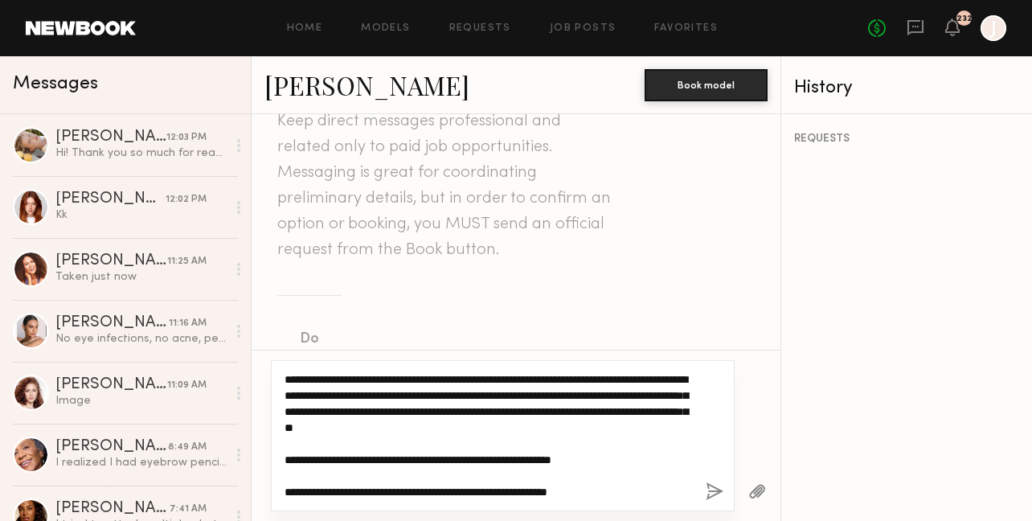
click at [449, 394] on textarea "**********" at bounding box center [489, 435] width 408 height 129
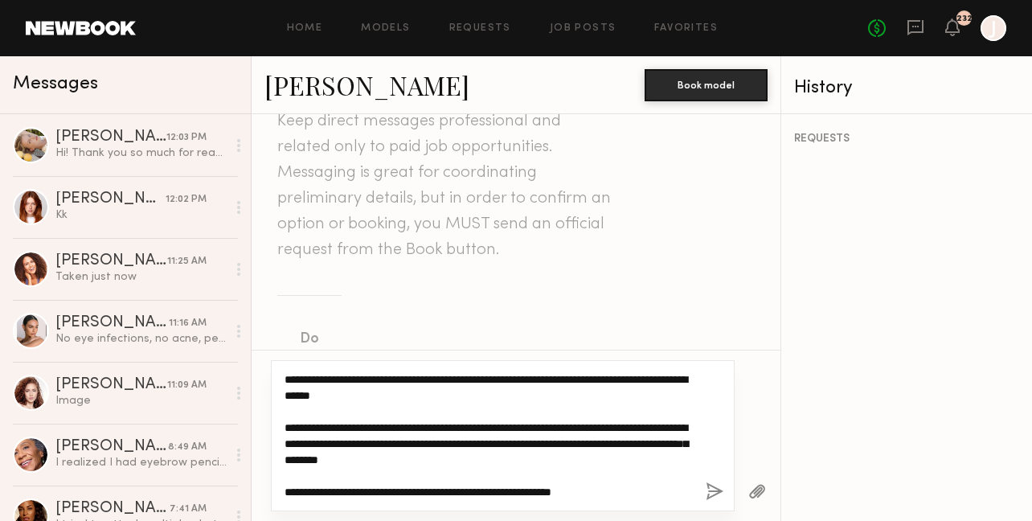
drag, startPoint x: 555, startPoint y: 460, endPoint x: 278, endPoint y: 424, distance: 278.9
click at [277, 424] on div "**********" at bounding box center [503, 435] width 464 height 151
click at [553, 462] on textarea "**********" at bounding box center [489, 435] width 408 height 129
click at [420, 445] on textarea "**********" at bounding box center [489, 435] width 408 height 129
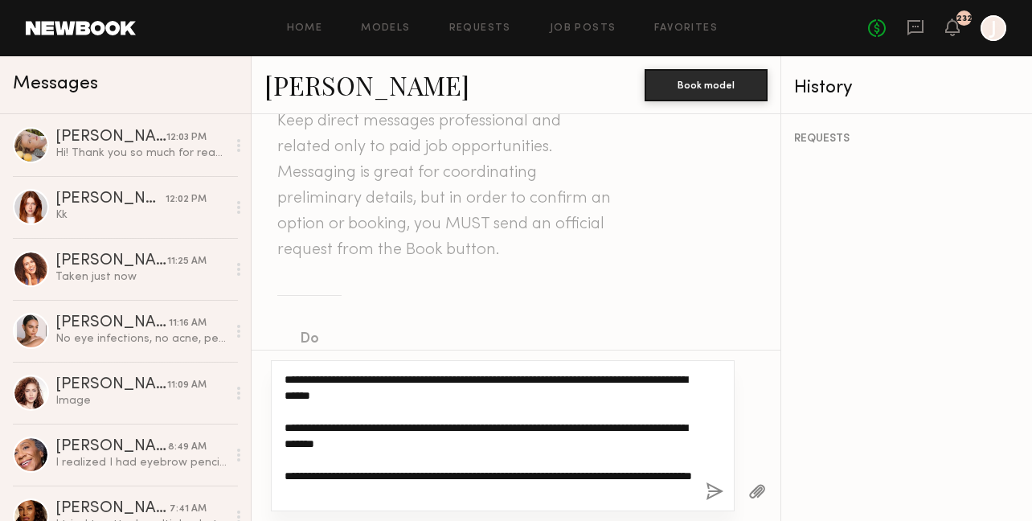
drag, startPoint x: 411, startPoint y: 444, endPoint x: 396, endPoint y: 442, distance: 14.6
click at [396, 442] on textarea "**********" at bounding box center [489, 435] width 408 height 129
click at [424, 444] on textarea "**********" at bounding box center [489, 435] width 408 height 129
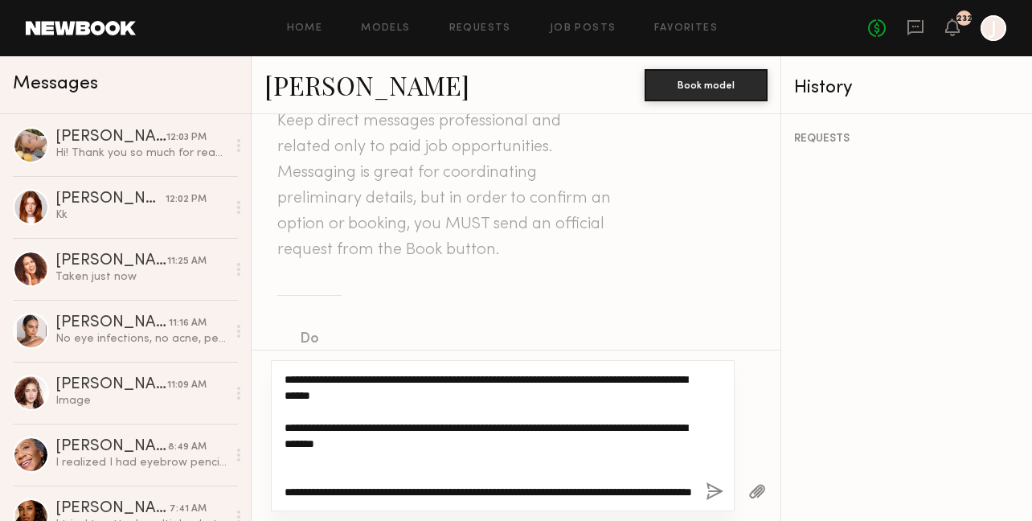
paste textarea "**********"
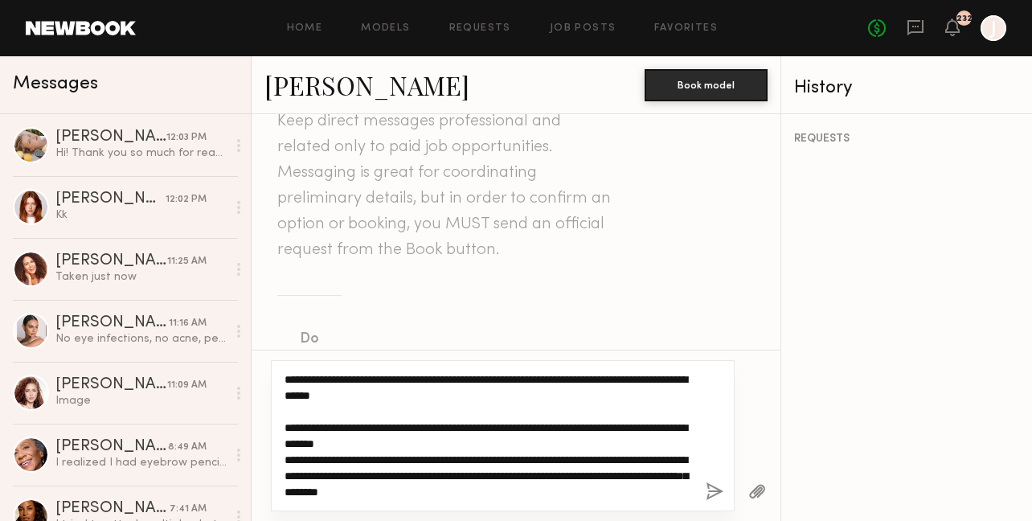
scroll to position [45, 0]
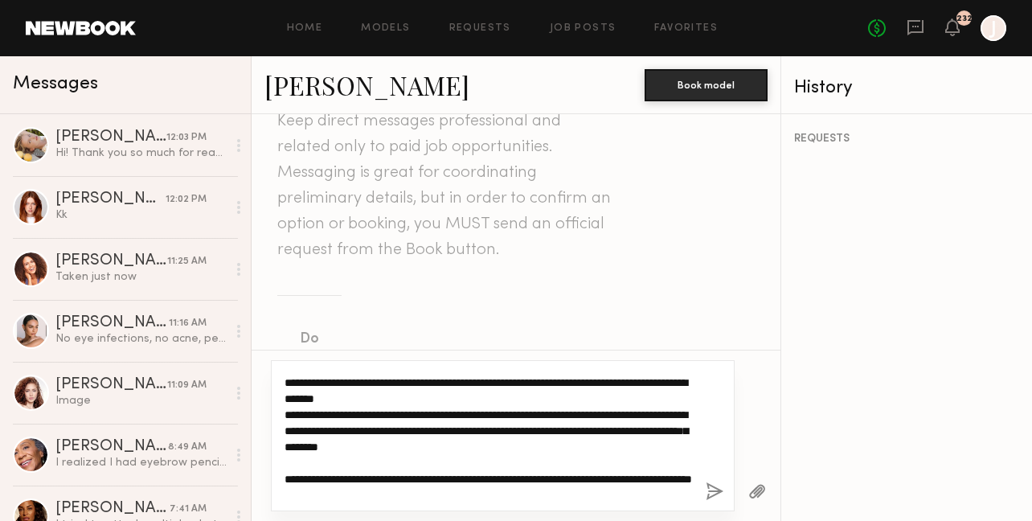
drag, startPoint x: 549, startPoint y: 445, endPoint x: 418, endPoint y: 429, distance: 131.9
click at [418, 429] on textarea "**********" at bounding box center [489, 435] width 408 height 129
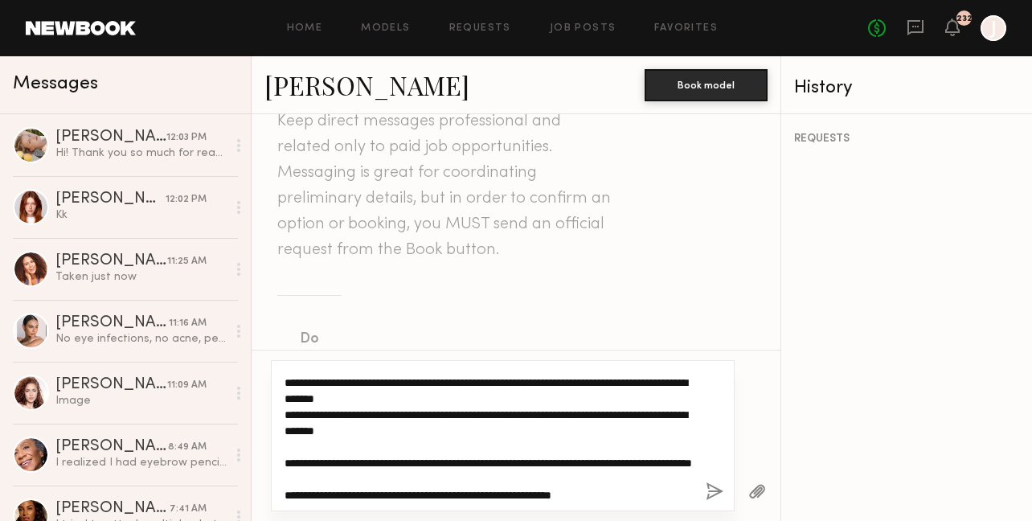
drag, startPoint x: 332, startPoint y: 415, endPoint x: 304, endPoint y: 414, distance: 28.2
click at [304, 414] on textarea "**********" at bounding box center [489, 435] width 408 height 129
click at [588, 417] on textarea "**********" at bounding box center [489, 435] width 408 height 129
drag, startPoint x: 457, startPoint y: 429, endPoint x: 437, endPoint y: 428, distance: 19.3
click at [437, 428] on textarea "**********" at bounding box center [489, 435] width 408 height 129
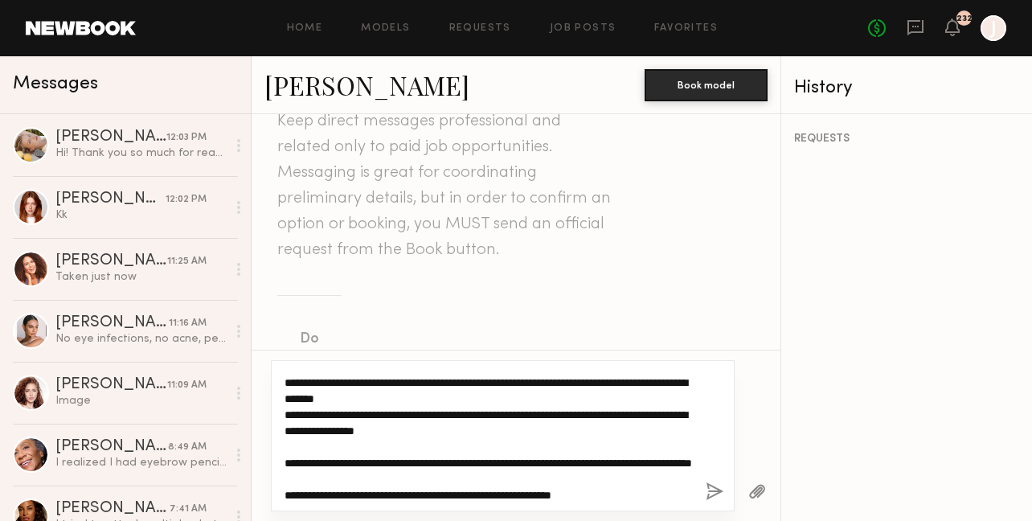
drag, startPoint x: 412, startPoint y: 399, endPoint x: 396, endPoint y: 399, distance: 15.3
click at [396, 399] on textarea "**********" at bounding box center [489, 435] width 408 height 129
click at [441, 393] on textarea "**********" at bounding box center [489, 435] width 408 height 129
click at [339, 429] on textarea "**********" at bounding box center [489, 435] width 408 height 129
click at [500, 435] on textarea "**********" at bounding box center [489, 435] width 408 height 129
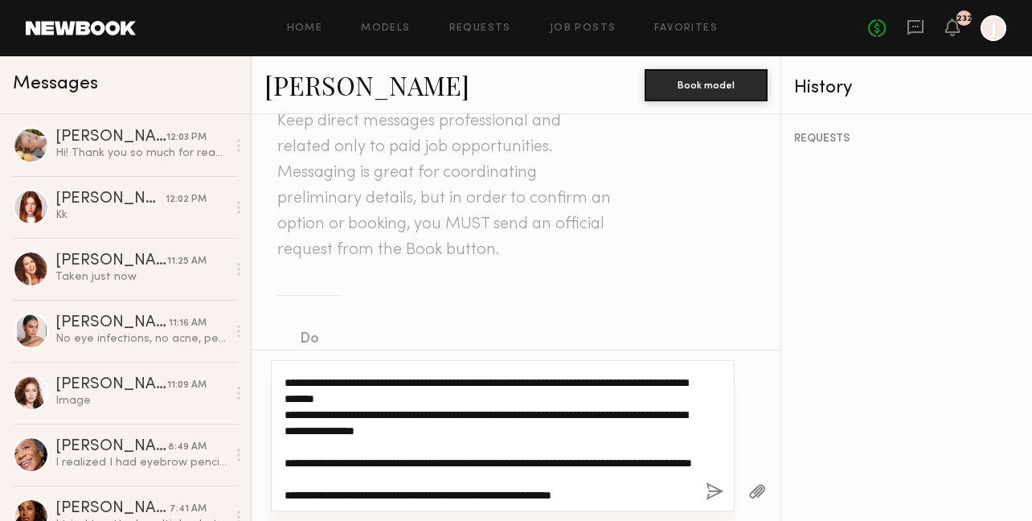
scroll to position [0, 0]
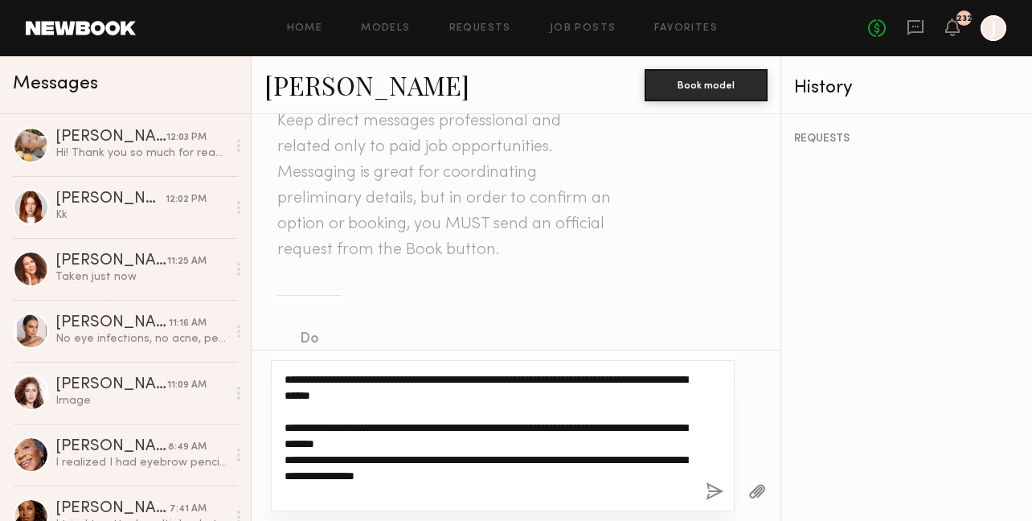
click at [453, 397] on textarea "**********" at bounding box center [489, 435] width 408 height 129
drag, startPoint x: 493, startPoint y: 495, endPoint x: 358, endPoint y: 341, distance: 205.1
click at [358, 341] on div "Keep direct messages professional and related only to paid job opportunities. M…" at bounding box center [516, 317] width 529 height 407
type textarea "**********"
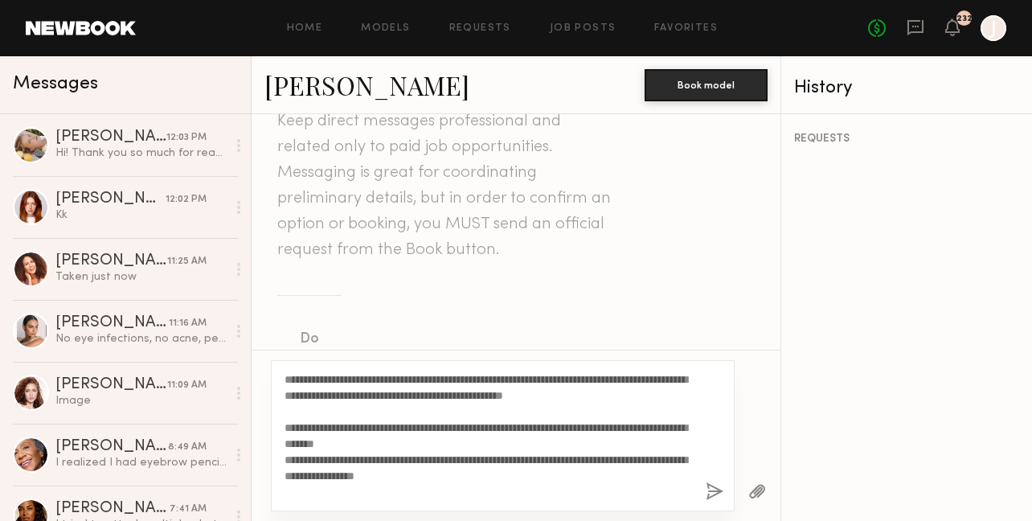
click at [708, 494] on button "button" at bounding box center [715, 492] width 18 height 20
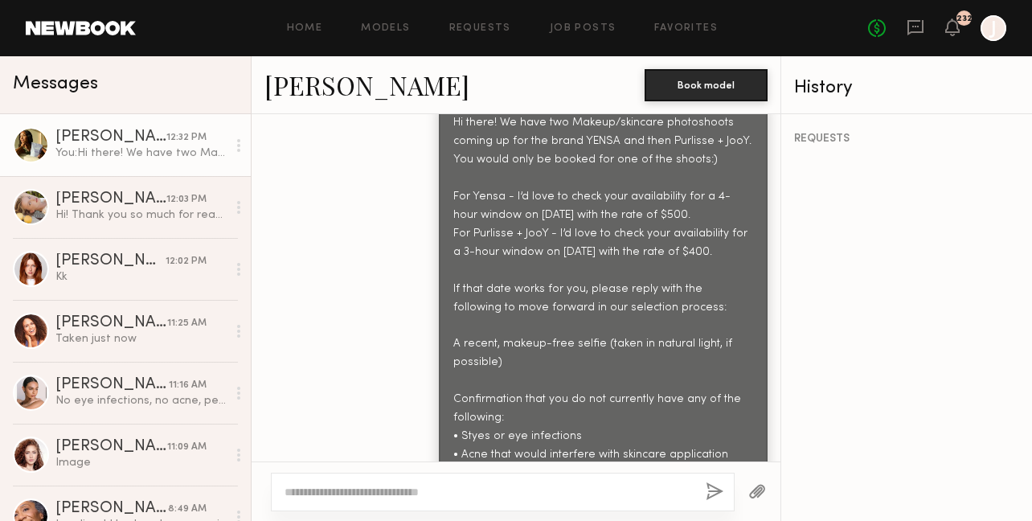
scroll to position [957, 0]
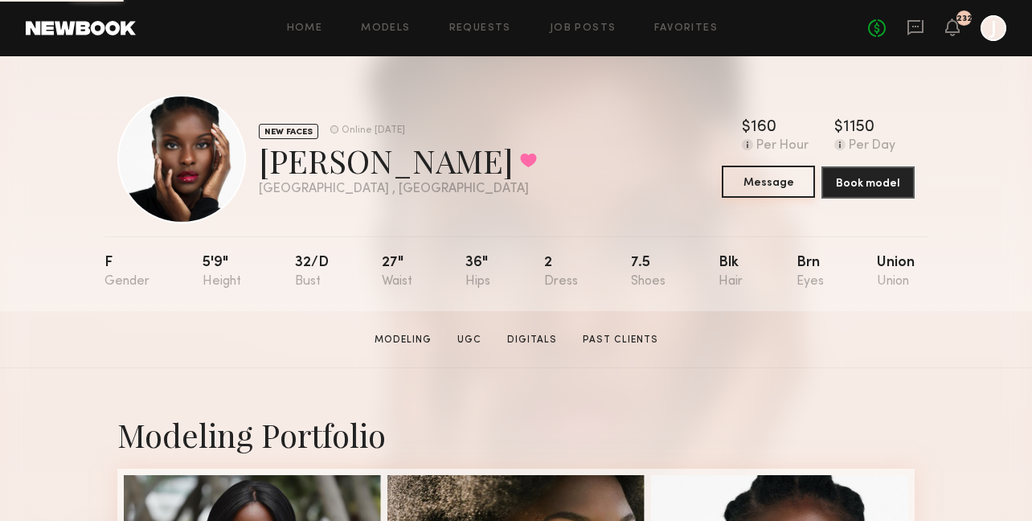
scroll to position [34, 0]
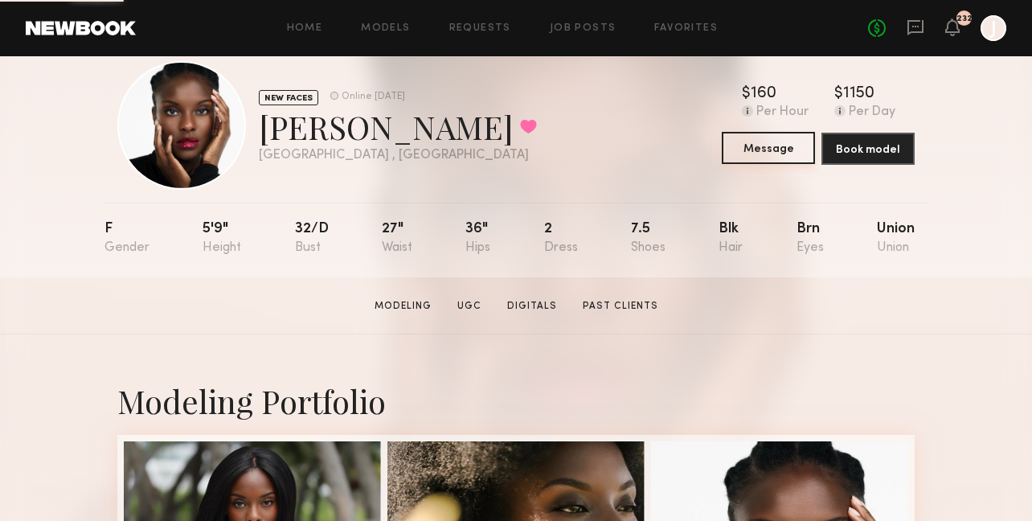
click at [756, 147] on button "Message" at bounding box center [768, 148] width 93 height 32
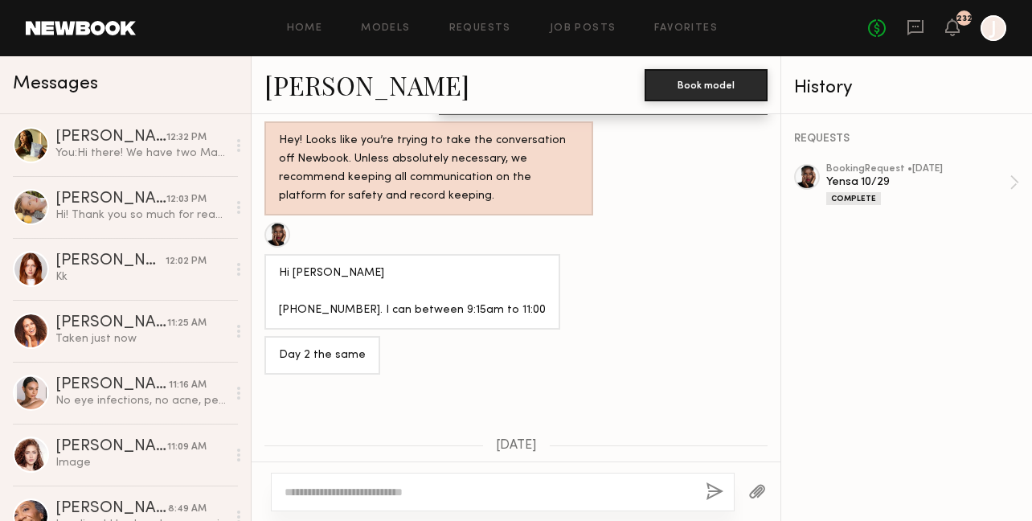
scroll to position [2210, 0]
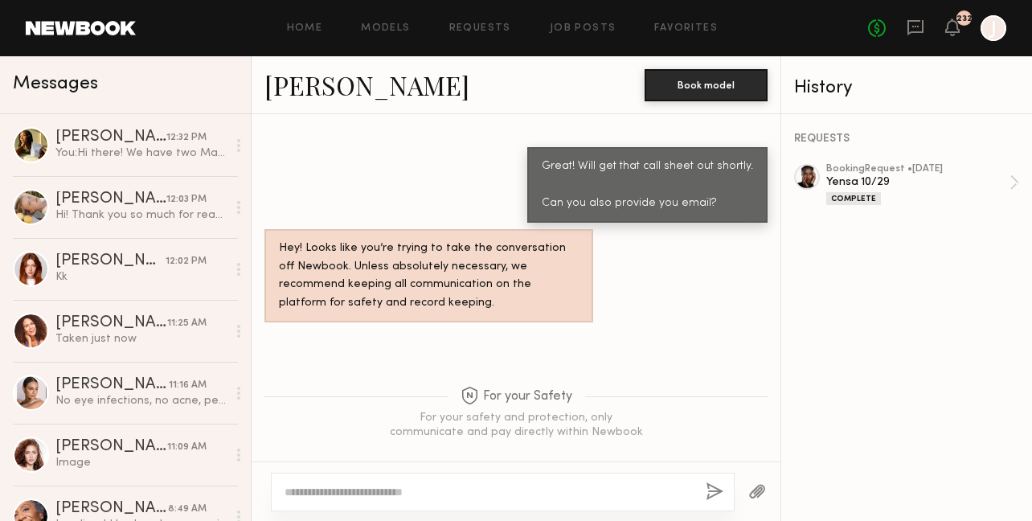
click at [470, 490] on textarea at bounding box center [489, 492] width 408 height 16
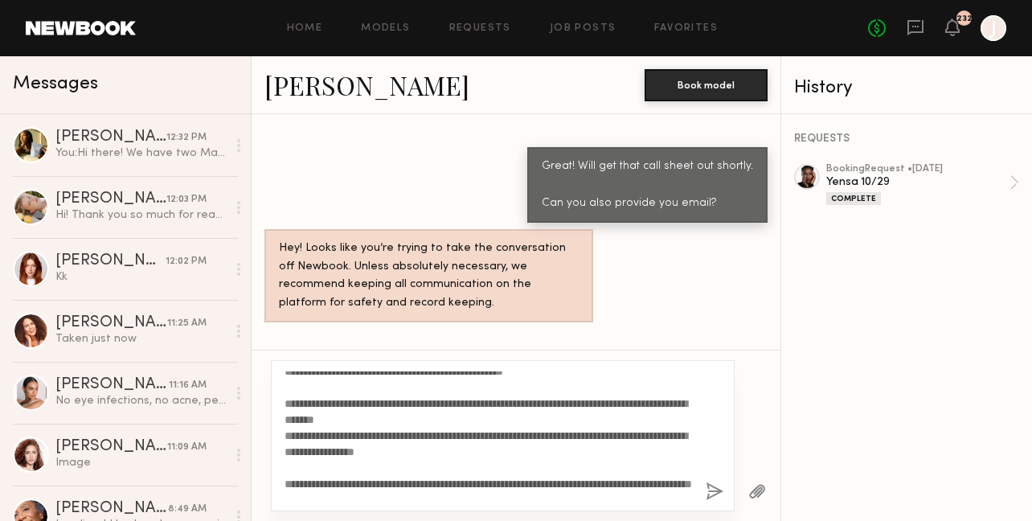
scroll to position [0, 0]
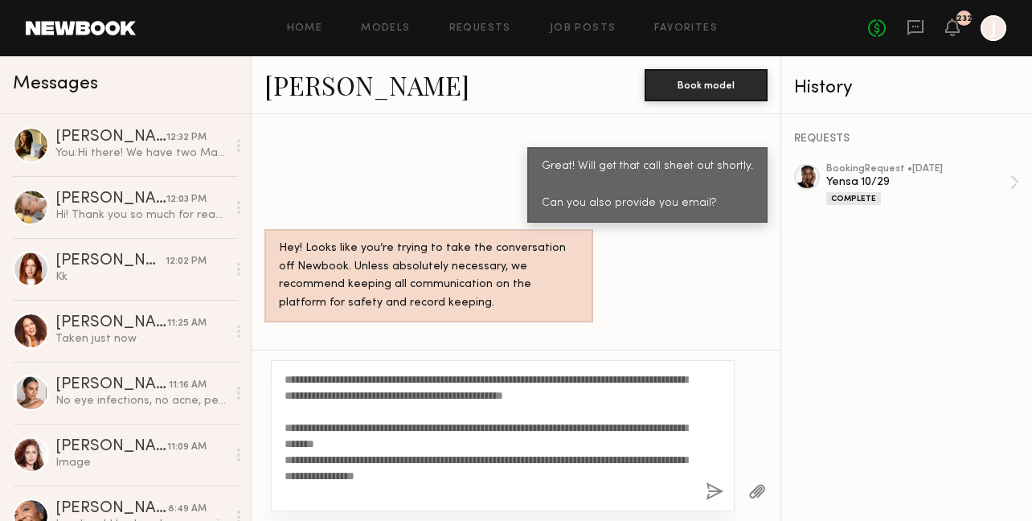
click at [413, 460] on textarea "**********" at bounding box center [489, 435] width 408 height 129
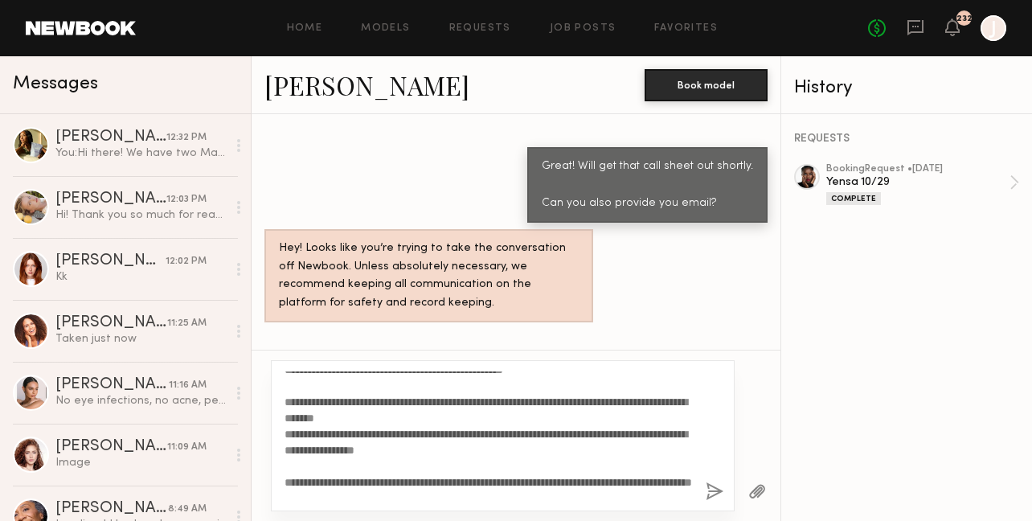
scroll to position [39, 0]
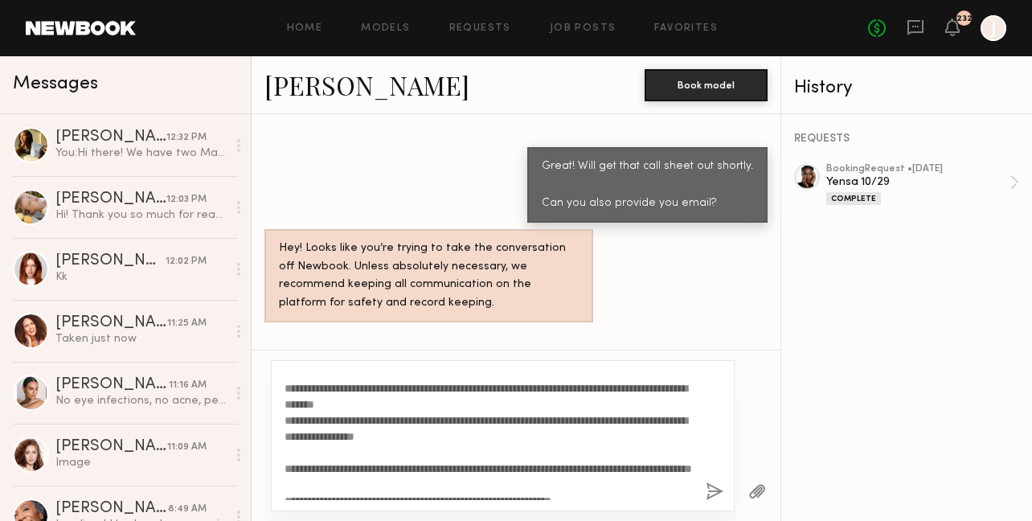
drag, startPoint x: 458, startPoint y: 494, endPoint x: 441, endPoint y: 453, distance: 44.3
click at [441, 453] on textarea "**********" at bounding box center [489, 435] width 408 height 129
click at [475, 452] on textarea "**********" at bounding box center [489, 435] width 408 height 129
click at [457, 452] on textarea "**********" at bounding box center [489, 435] width 408 height 129
click at [469, 451] on textarea "**********" at bounding box center [489, 435] width 408 height 129
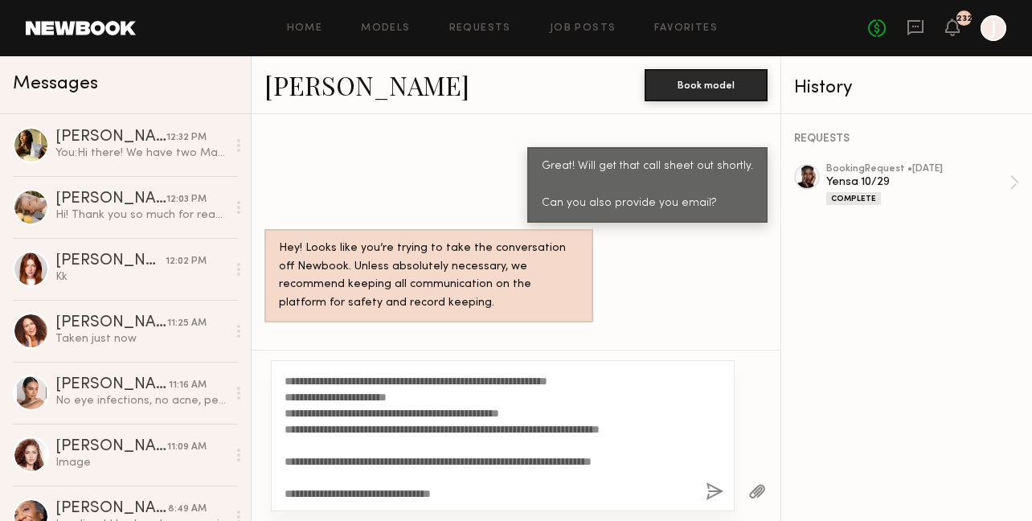
scroll to position [225, 0]
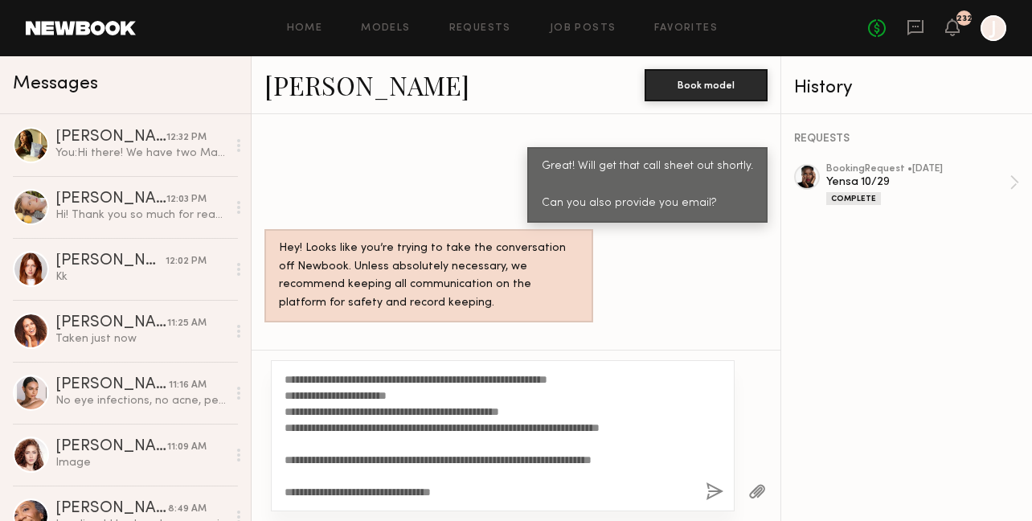
type textarea "**********"
click at [719, 494] on button "button" at bounding box center [715, 492] width 18 height 20
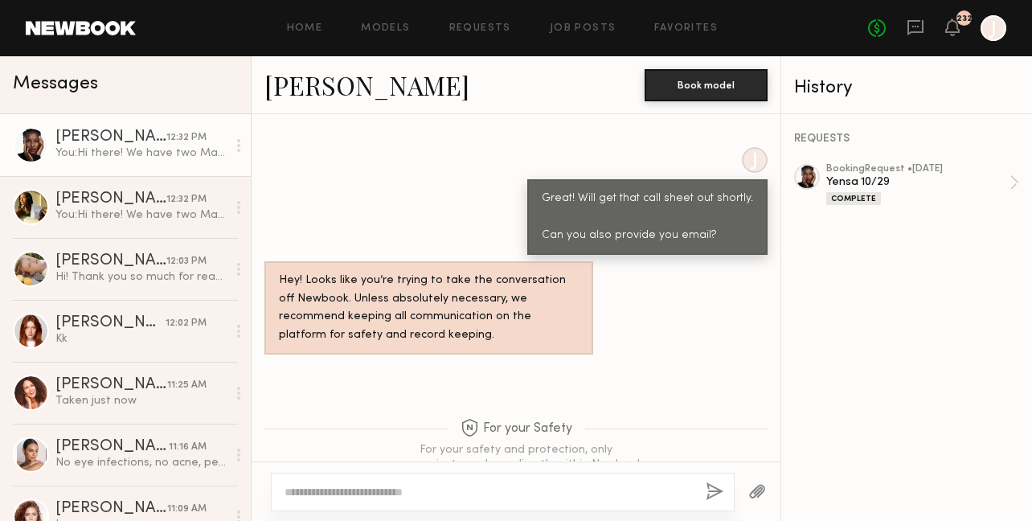
scroll to position [0, 0]
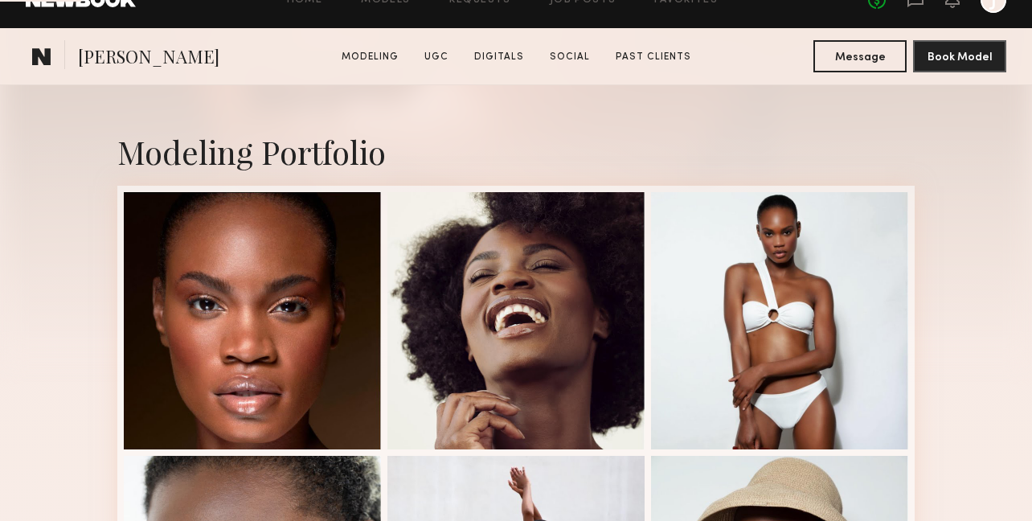
scroll to position [1223, 0]
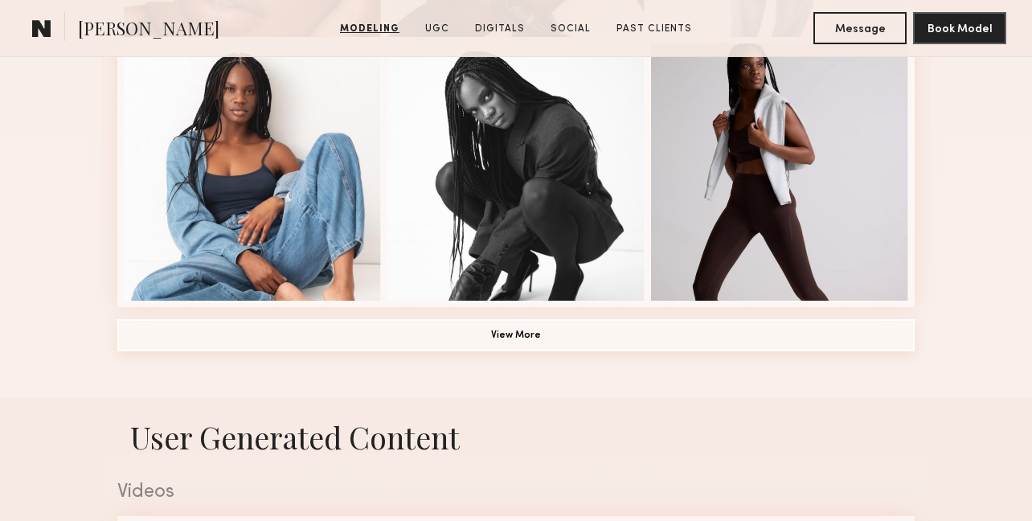
click at [428, 332] on button "View More" at bounding box center [516, 335] width 798 height 32
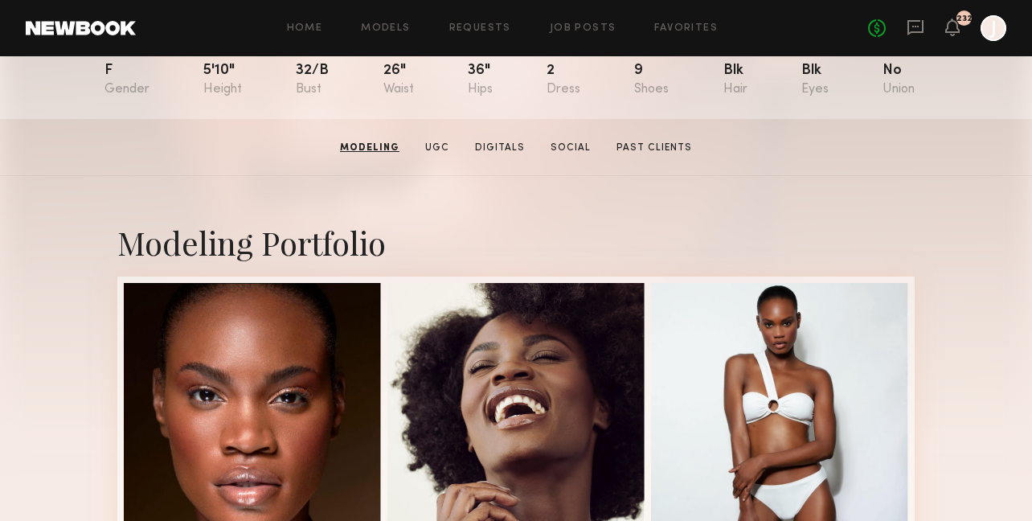
scroll to position [0, 0]
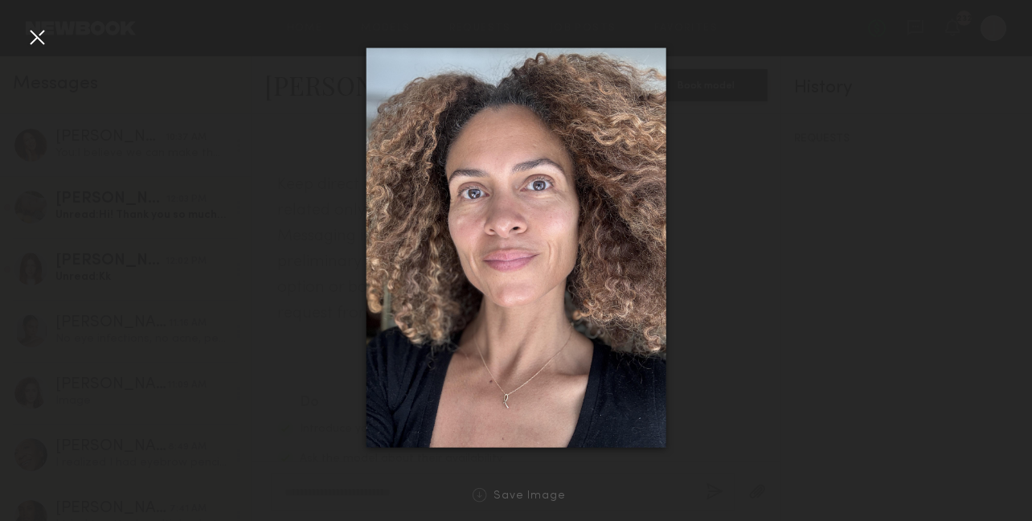
scroll to position [3896, 0]
click at [40, 46] on div at bounding box center [37, 37] width 26 height 26
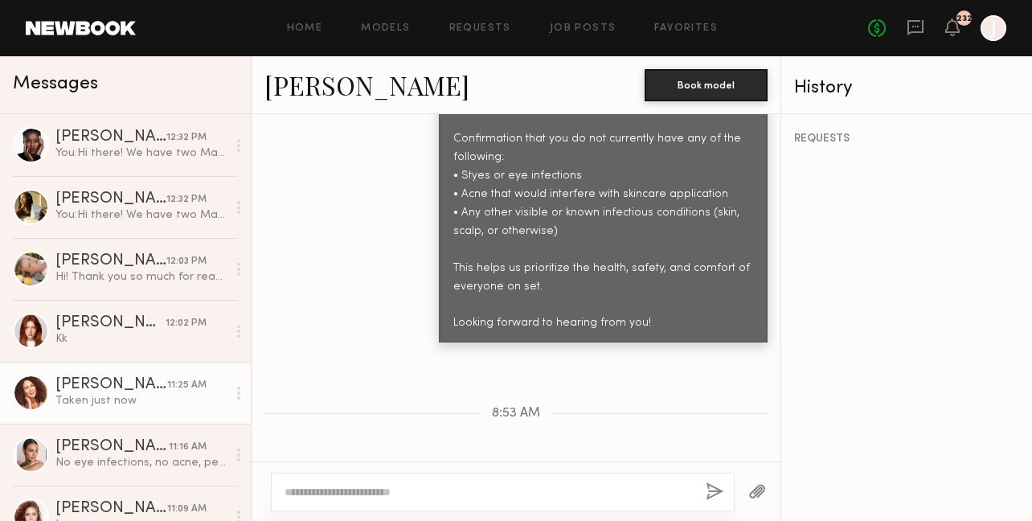
scroll to position [3539, 0]
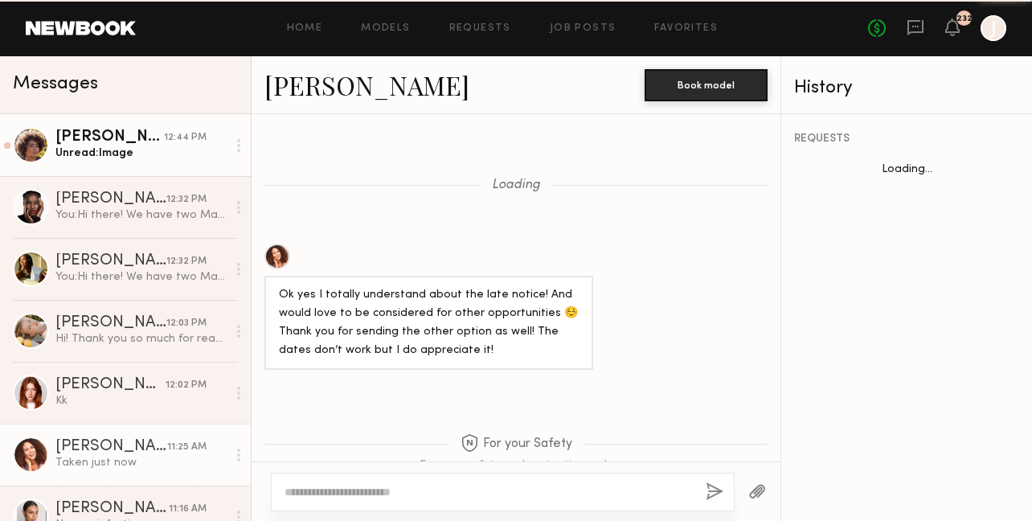
scroll to position [2151, 0]
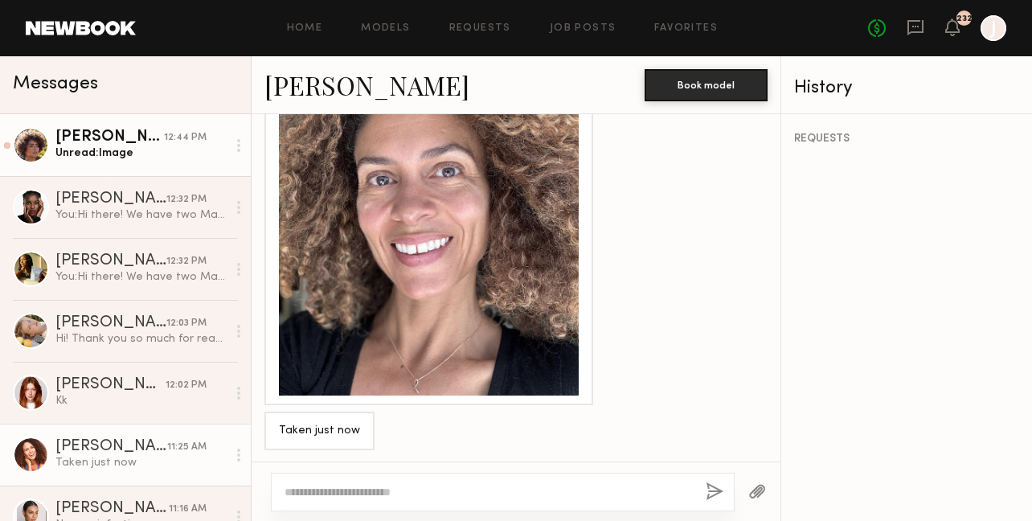
click at [120, 152] on div "Unread: Image" at bounding box center [140, 153] width 171 height 15
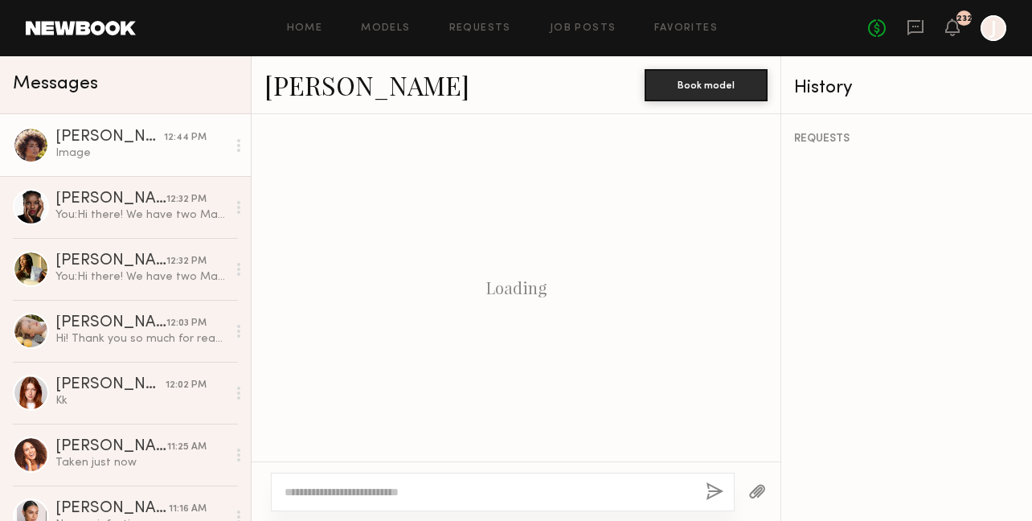
click at [377, 94] on link "Ebonique W." at bounding box center [367, 85] width 205 height 35
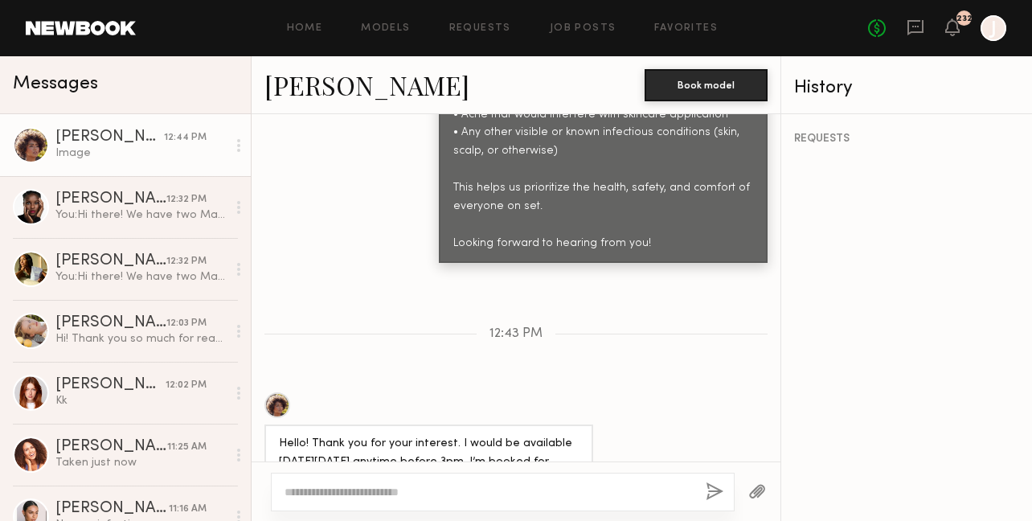
scroll to position [1983, 0]
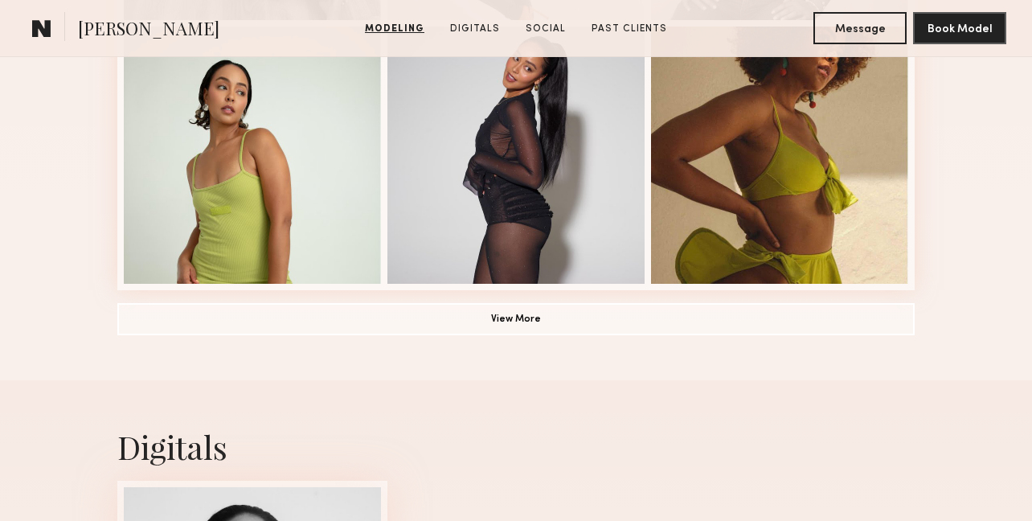
scroll to position [1154, 0]
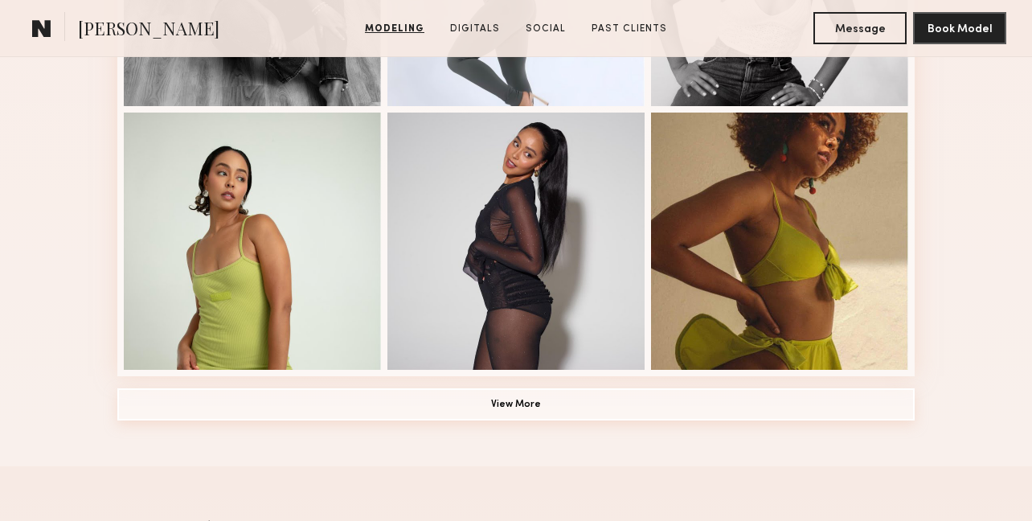
click at [237, 401] on button "View More" at bounding box center [516, 404] width 798 height 32
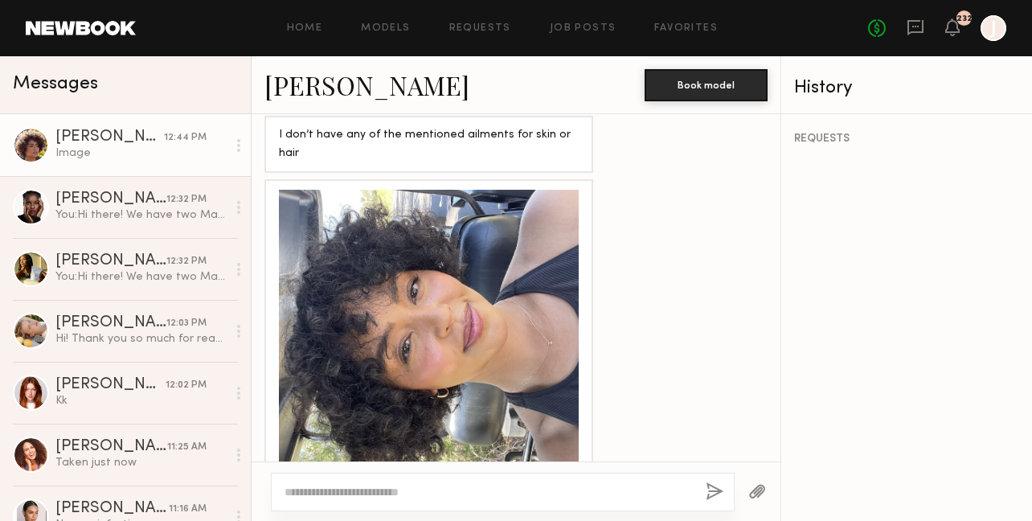
scroll to position [2321, 0]
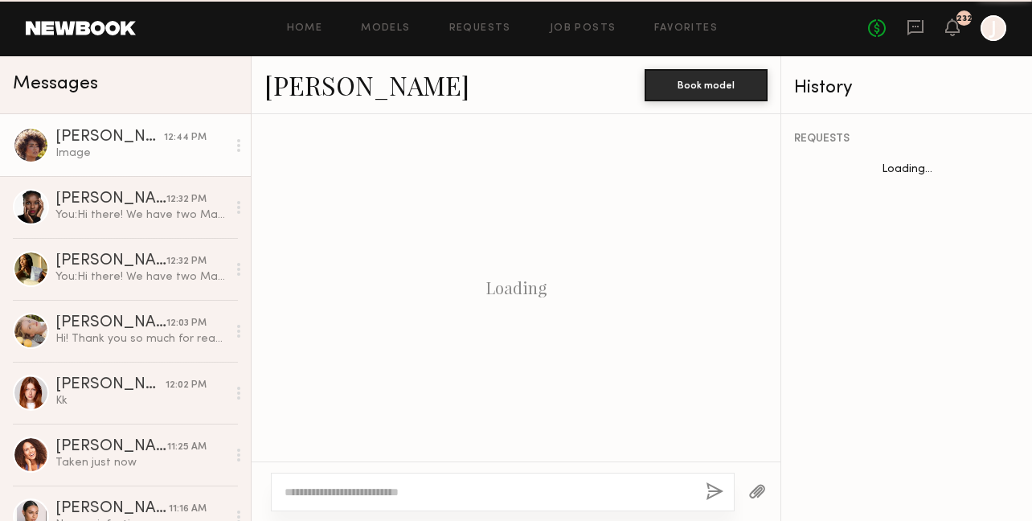
scroll to position [2368, 0]
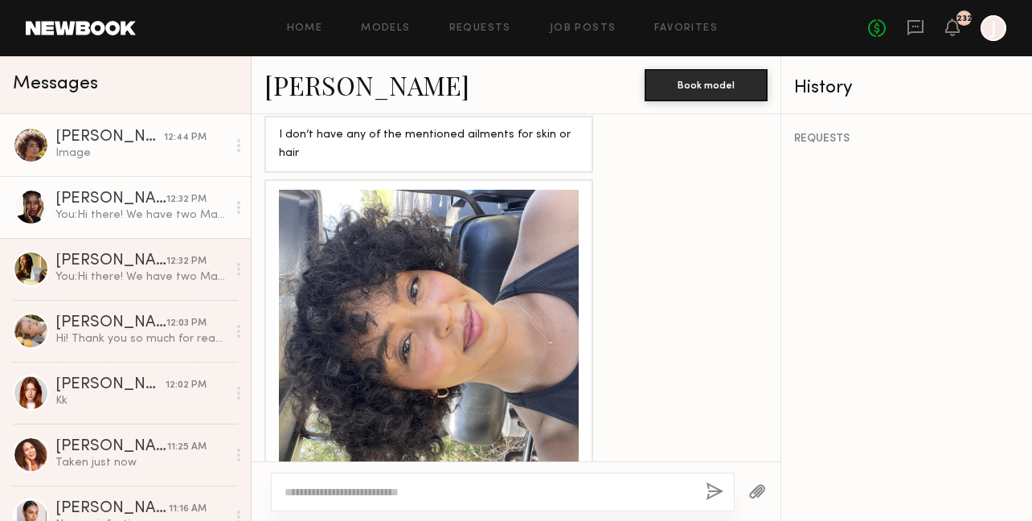
click at [102, 203] on div "Christina G." at bounding box center [110, 199] width 111 height 16
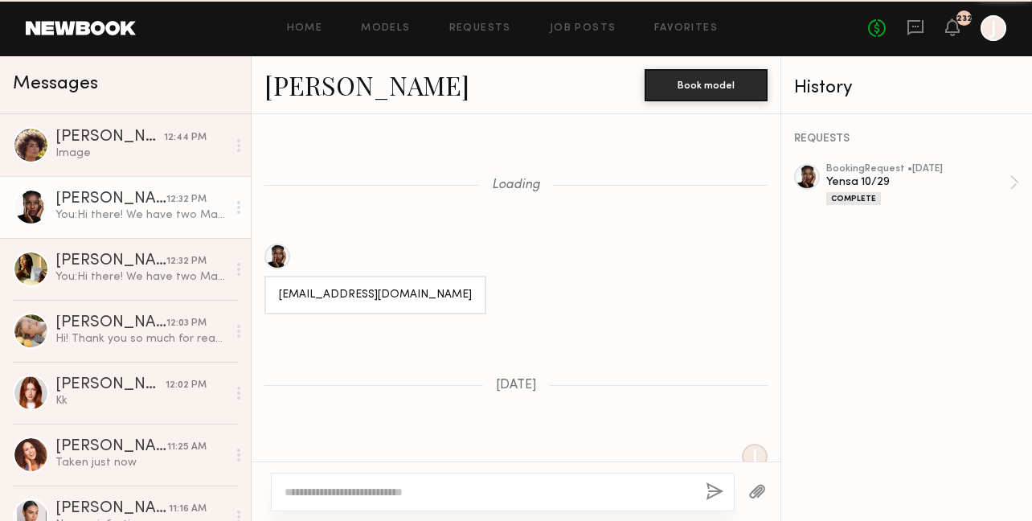
scroll to position [2789, 0]
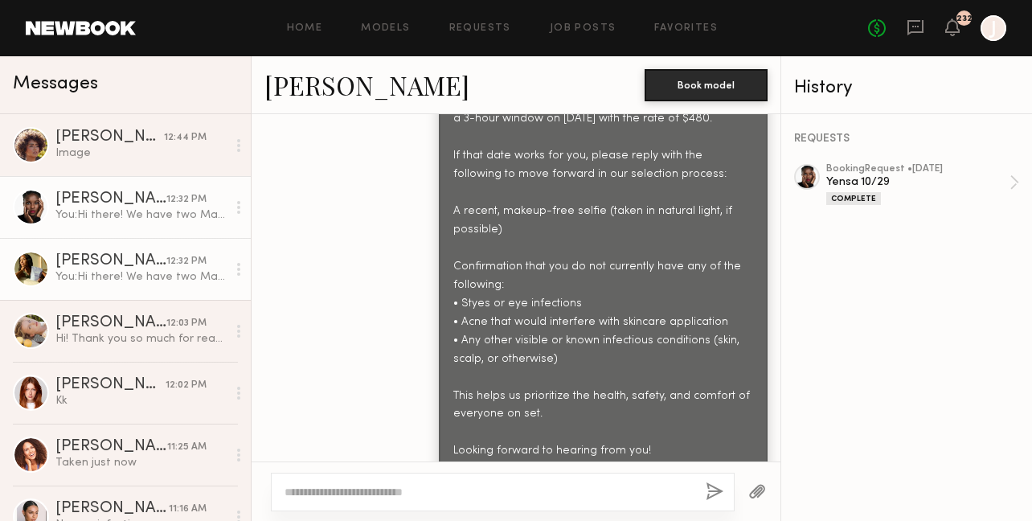
click at [123, 260] on div "Morgan Taylor J." at bounding box center [110, 261] width 111 height 16
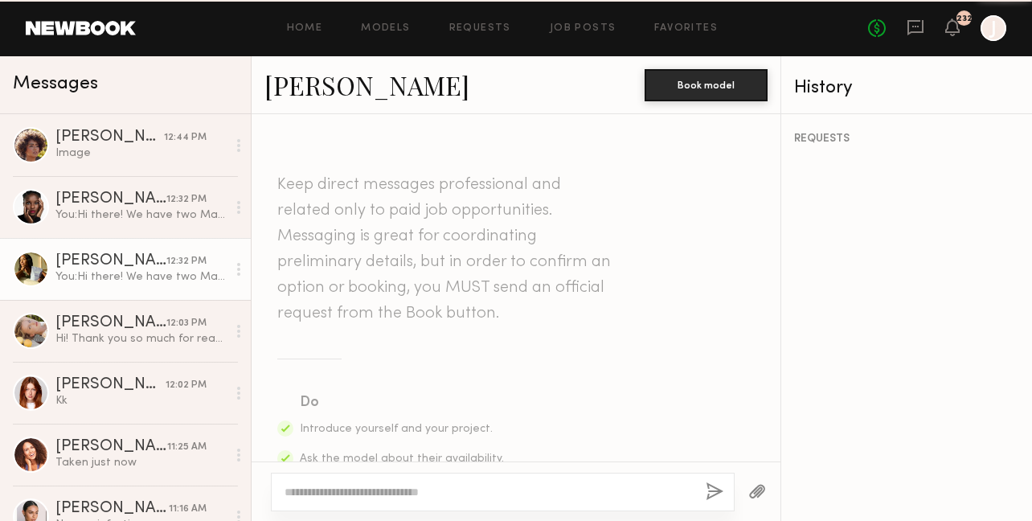
scroll to position [957, 0]
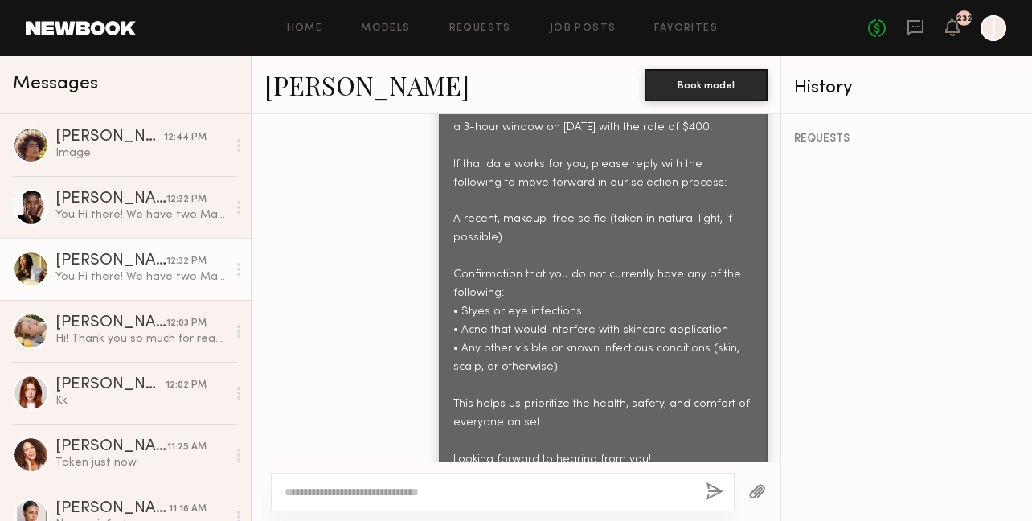
click at [362, 88] on link "Morgan Taylor J." at bounding box center [367, 85] width 205 height 35
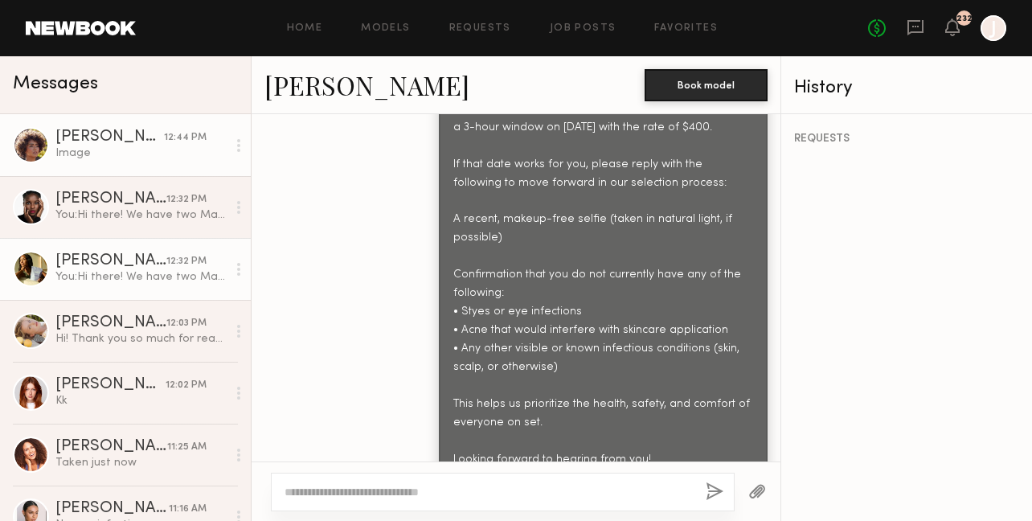
click at [171, 166] on link "Ebonique W. 12:44 PM Image" at bounding box center [125, 145] width 251 height 62
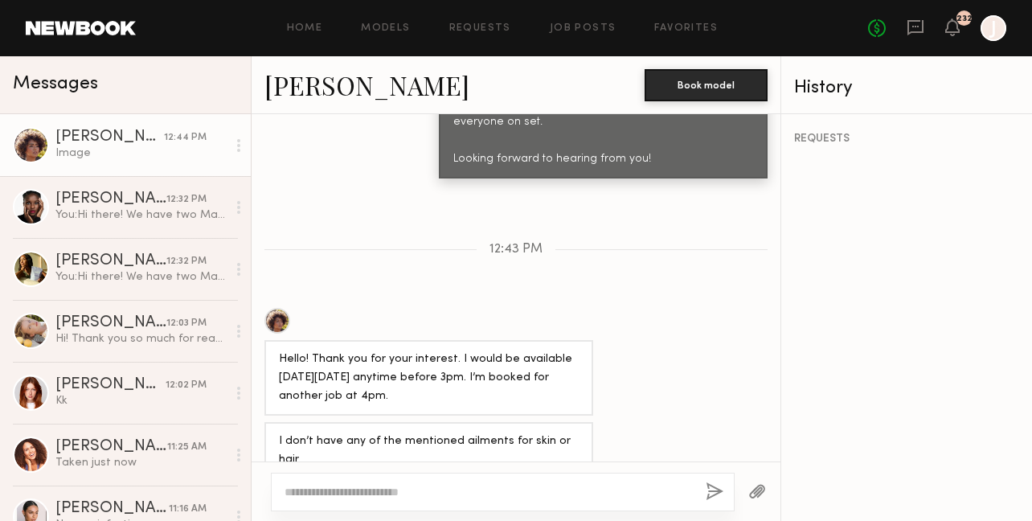
scroll to position [2343, 0]
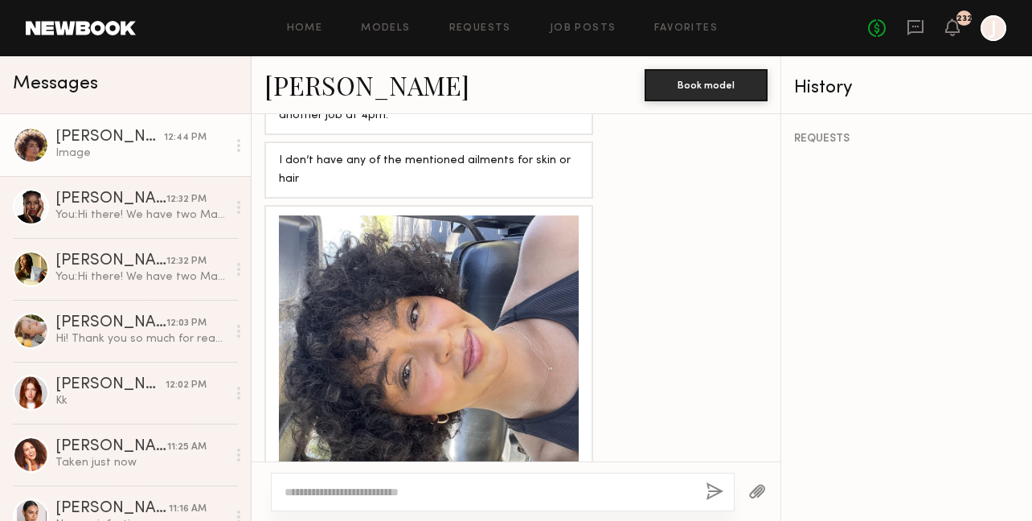
click at [415, 324] on div at bounding box center [429, 365] width 300 height 300
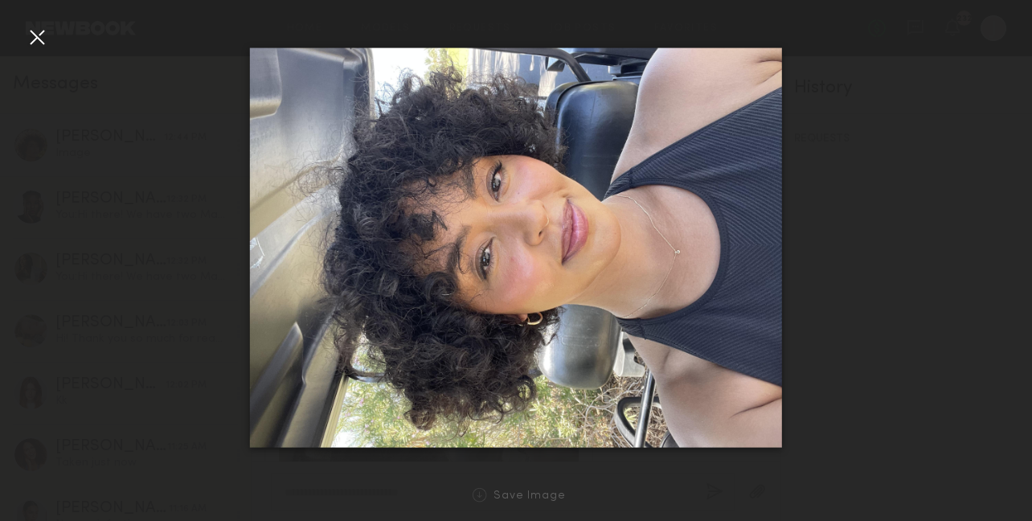
click at [40, 46] on div at bounding box center [37, 37] width 26 height 26
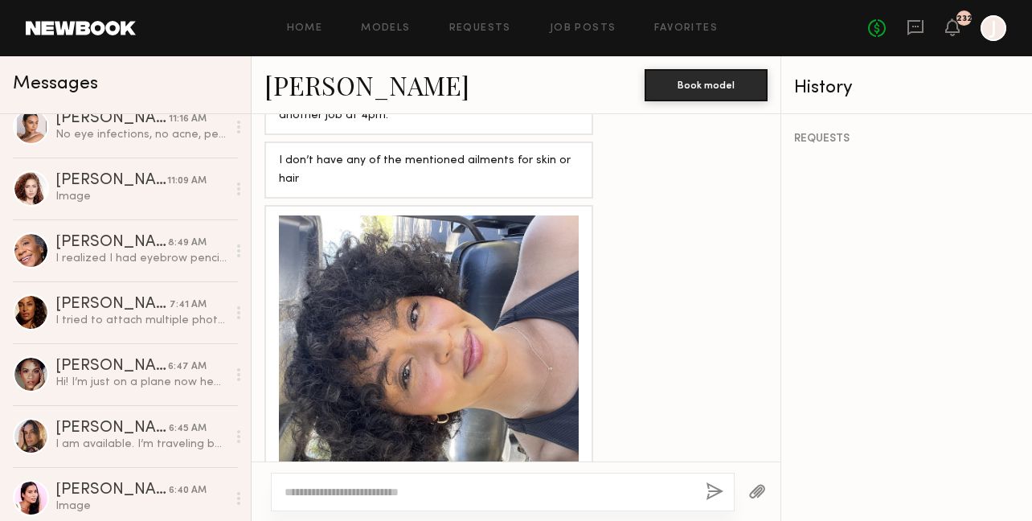
scroll to position [514, 0]
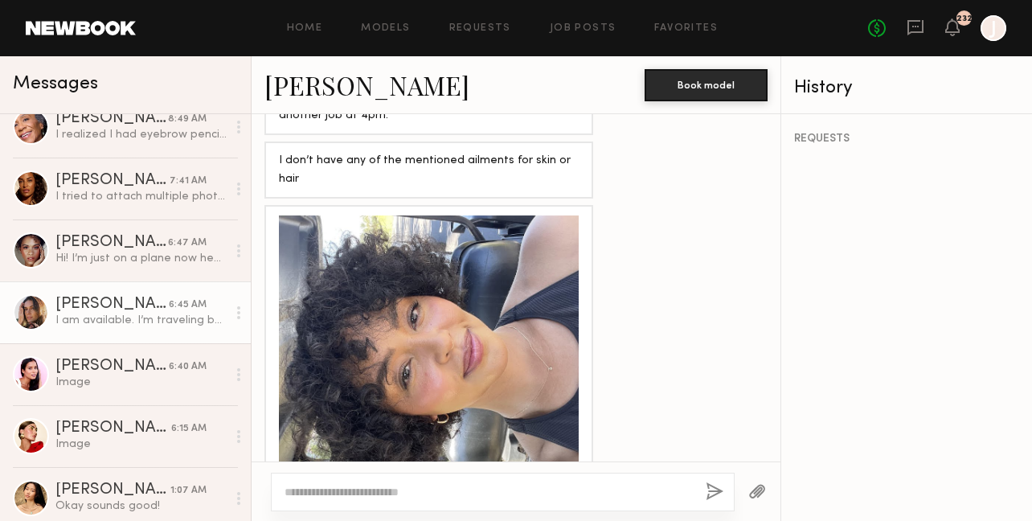
click at [114, 311] on div "Carrie A." at bounding box center [111, 305] width 113 height 16
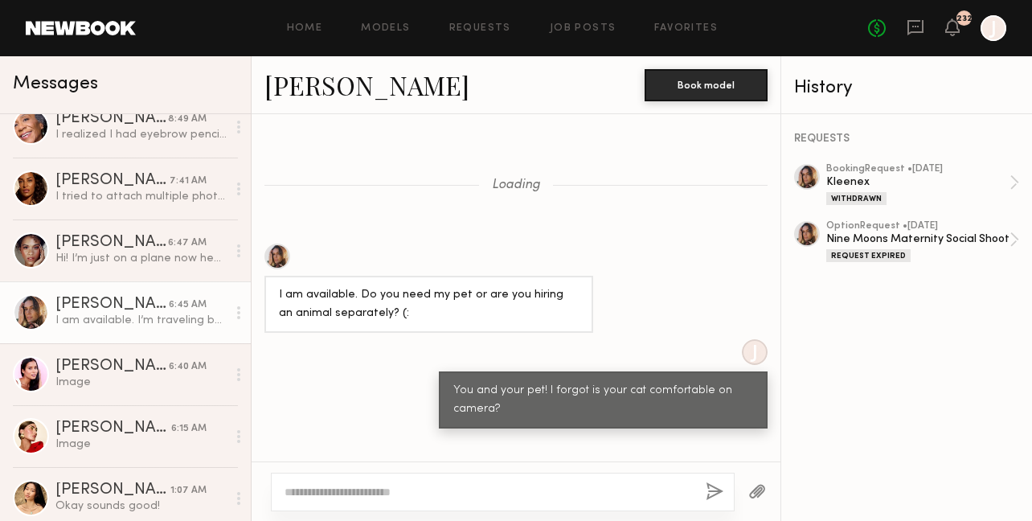
scroll to position [1777, 0]
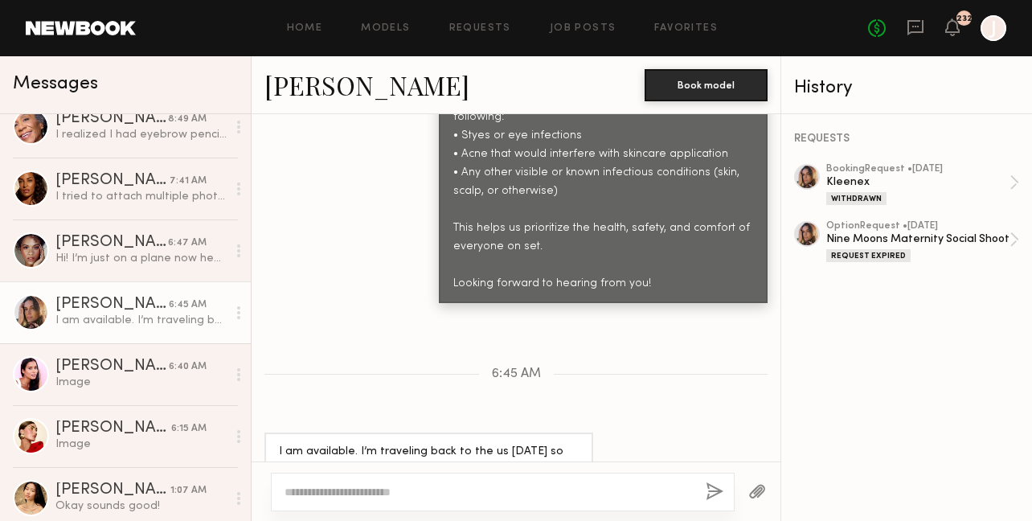
click at [303, 88] on link "Carrie A." at bounding box center [367, 85] width 205 height 35
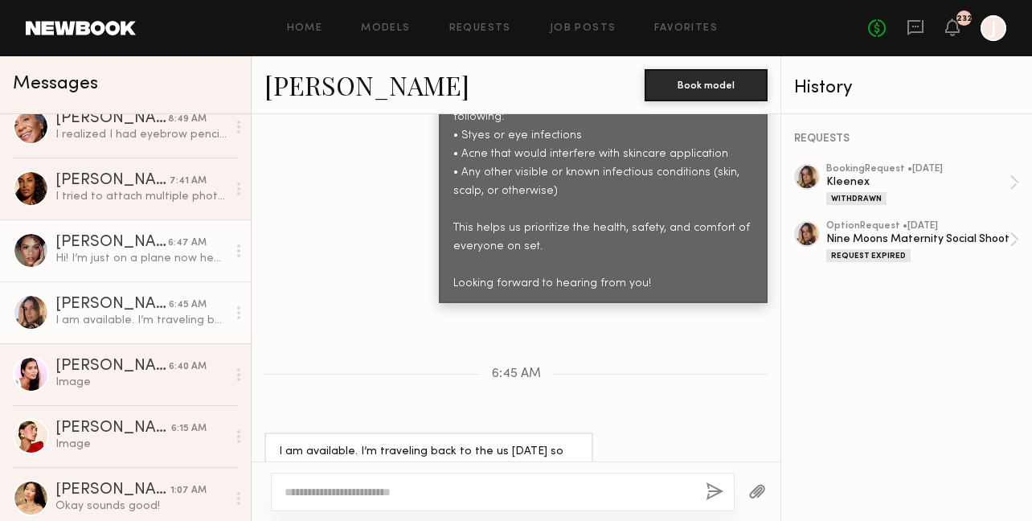
scroll to position [0, 0]
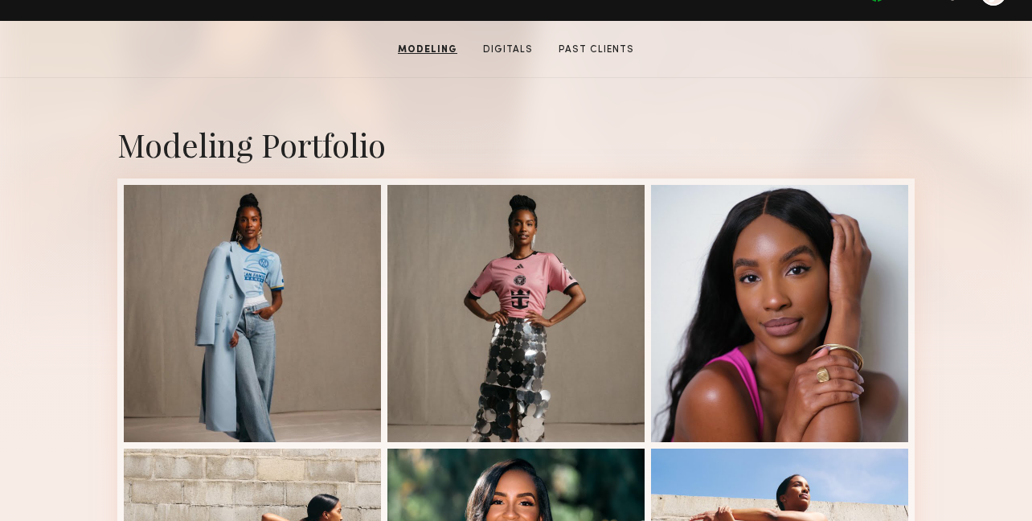
scroll to position [289, 0]
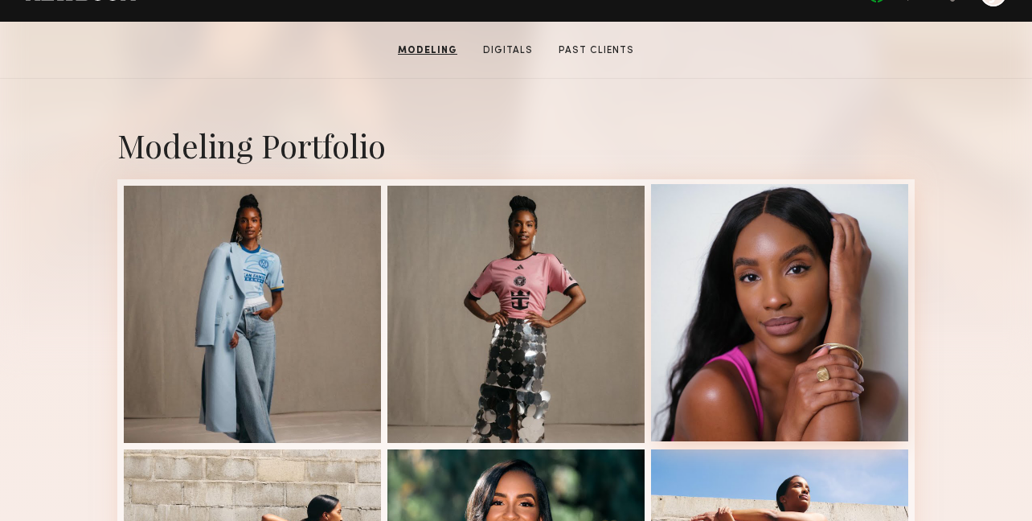
click at [730, 274] on div at bounding box center [779, 312] width 257 height 257
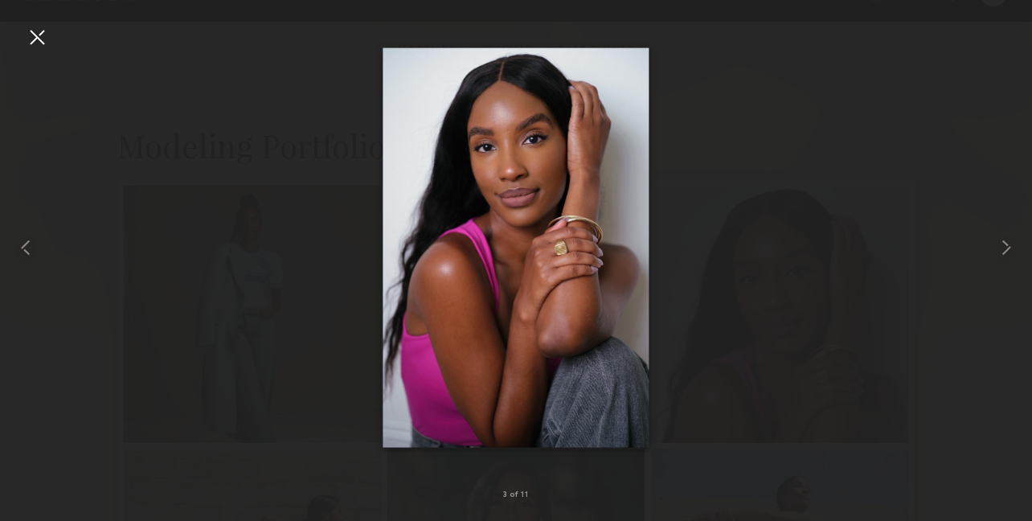
click at [34, 31] on div at bounding box center [37, 37] width 26 height 26
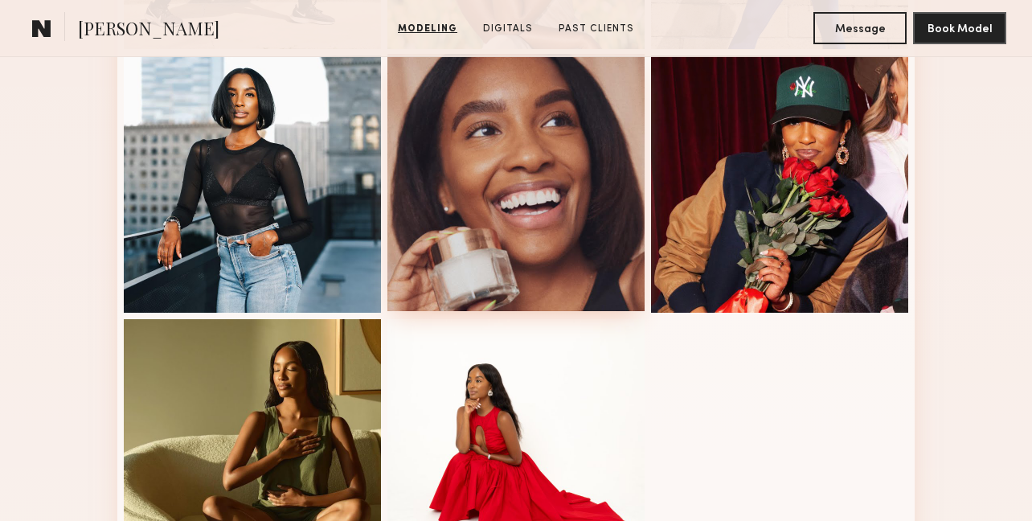
scroll to position [966, 0]
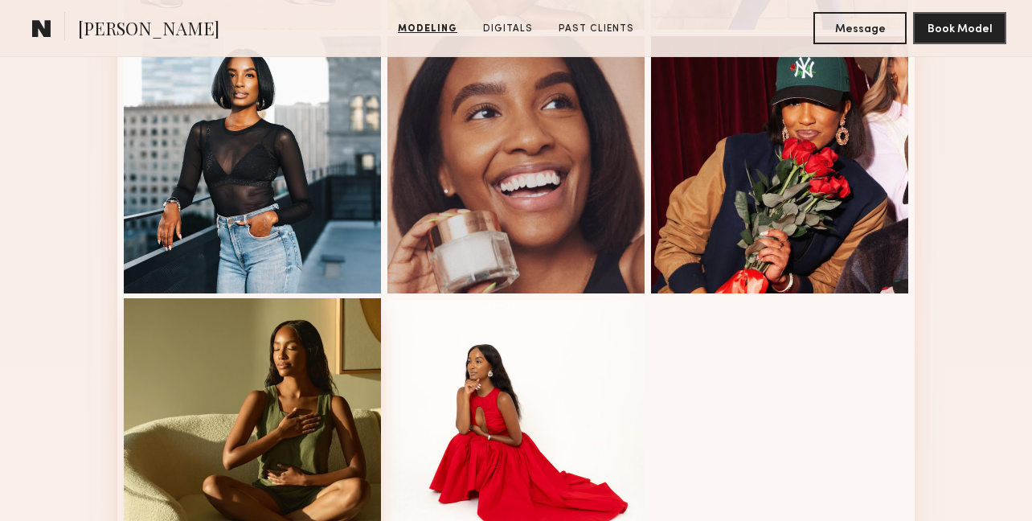
click at [283, 400] on div at bounding box center [252, 426] width 257 height 257
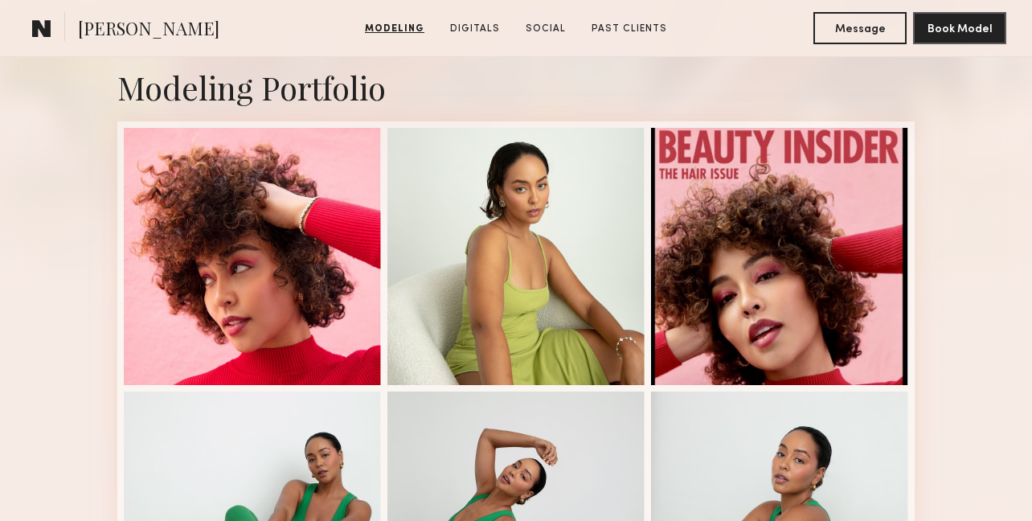
scroll to position [285, 0]
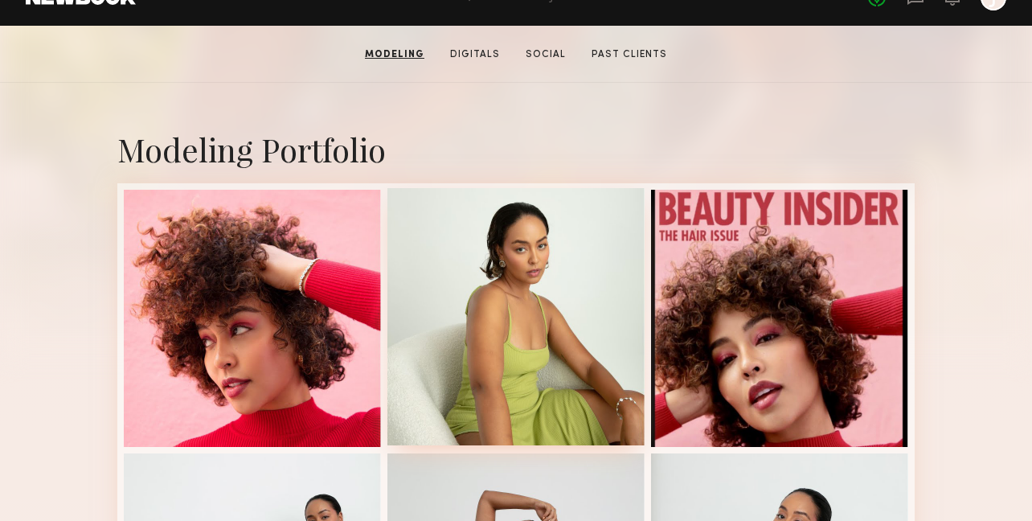
click at [511, 360] on div at bounding box center [516, 316] width 257 height 257
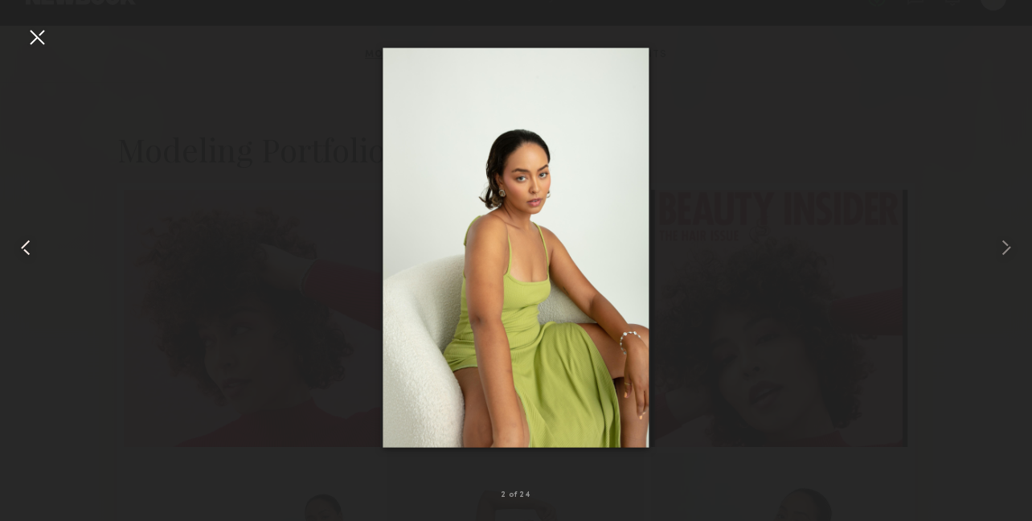
click at [23, 38] on div at bounding box center [20, 248] width 41 height 444
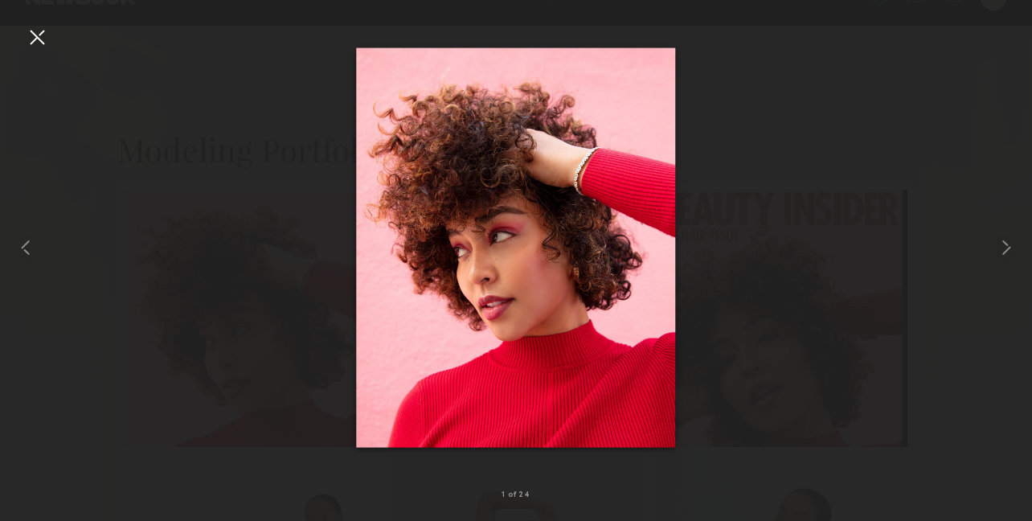
click at [36, 38] on div at bounding box center [37, 37] width 26 height 26
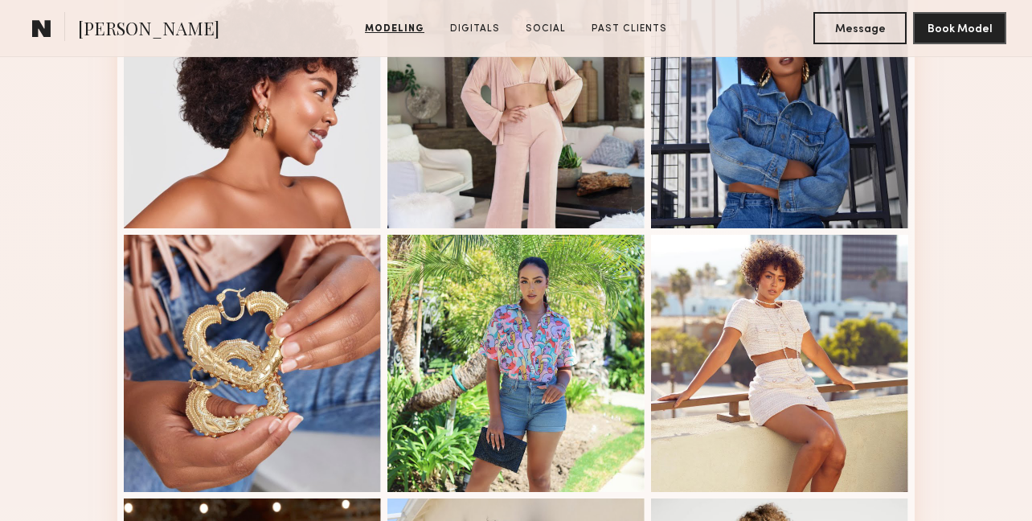
scroll to position [1770, 0]
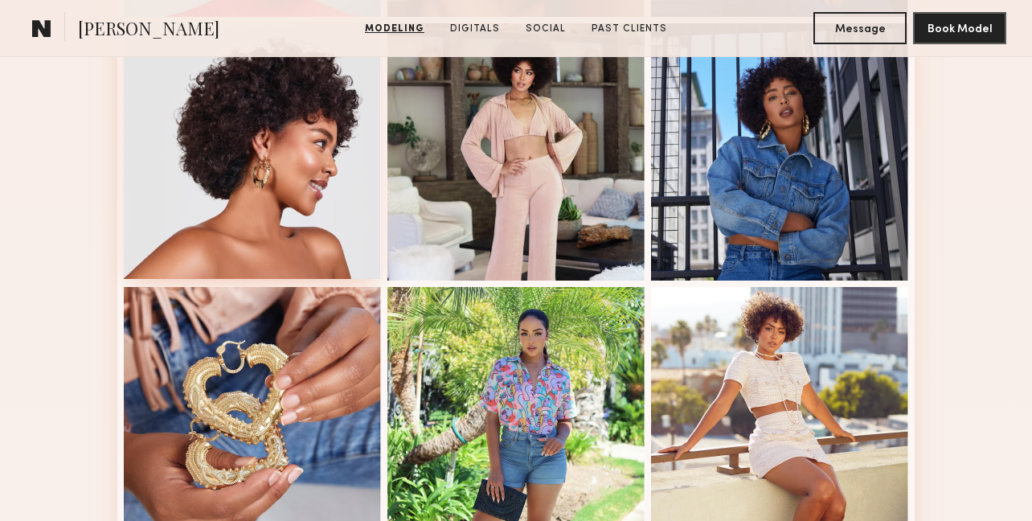
click at [355, 226] on div at bounding box center [252, 150] width 257 height 257
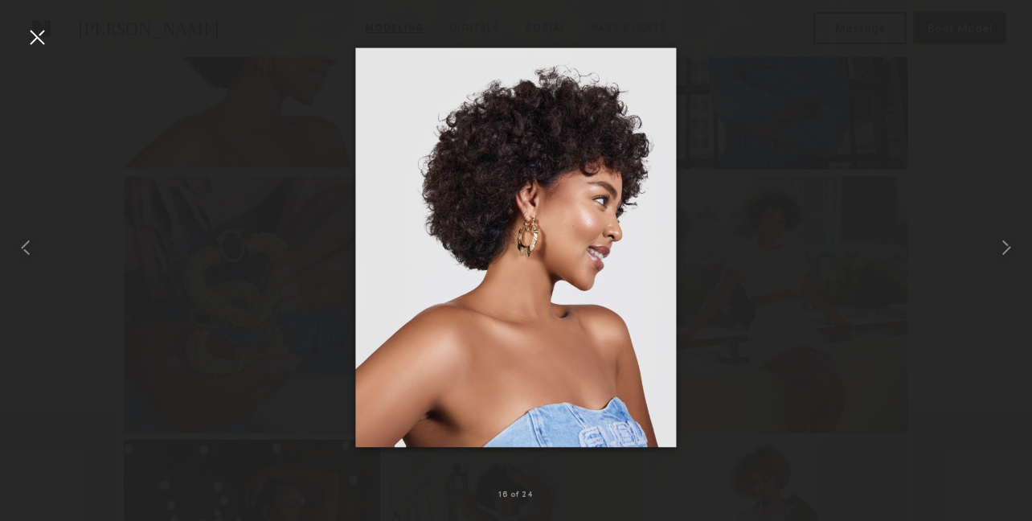
scroll to position [1883, 0]
click at [40, 38] on div at bounding box center [37, 37] width 26 height 26
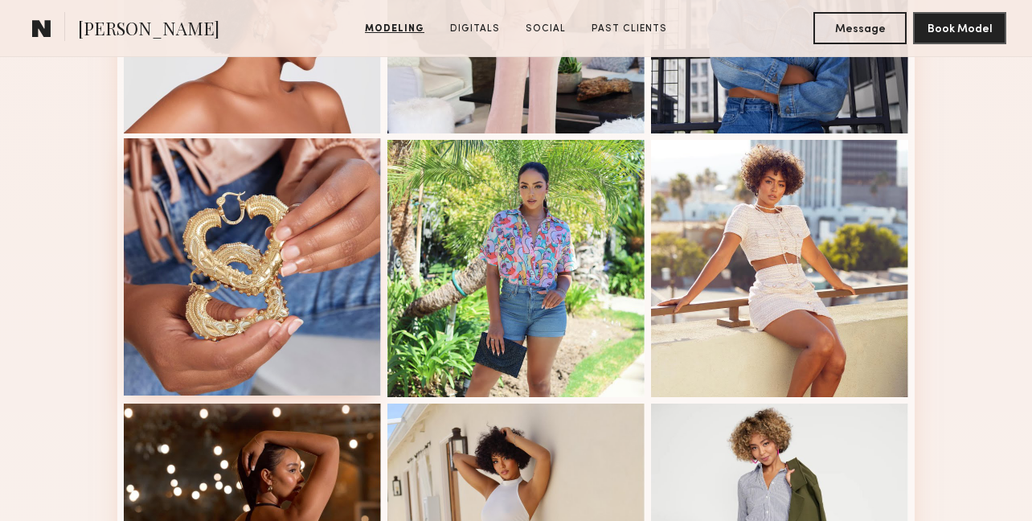
scroll to position [1896, 0]
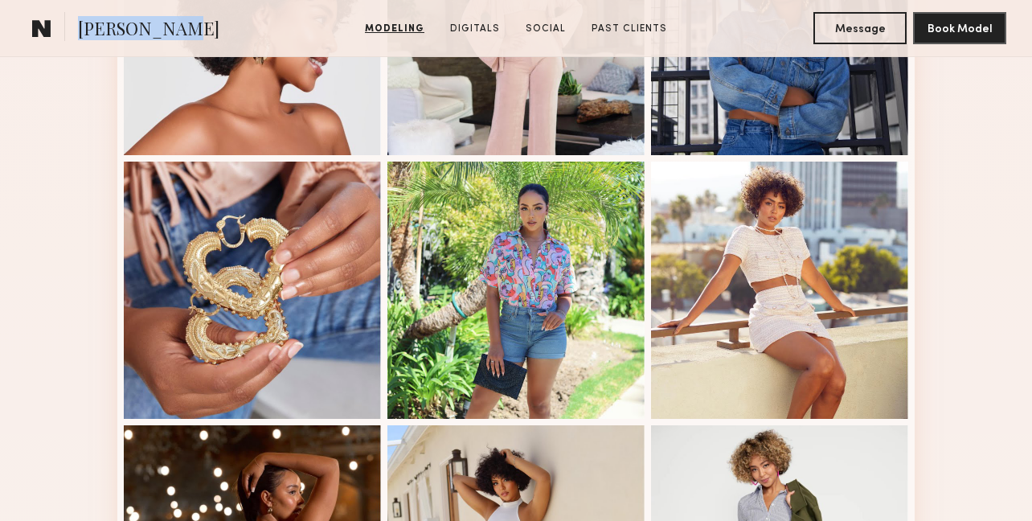
copy span "Ebonique W."
drag, startPoint x: 81, startPoint y: 28, endPoint x: 208, endPoint y: 39, distance: 127.5
click at [212, 39] on section "Ebonique W." at bounding box center [160, 28] width 269 height 32
copy span "Ebonique W."
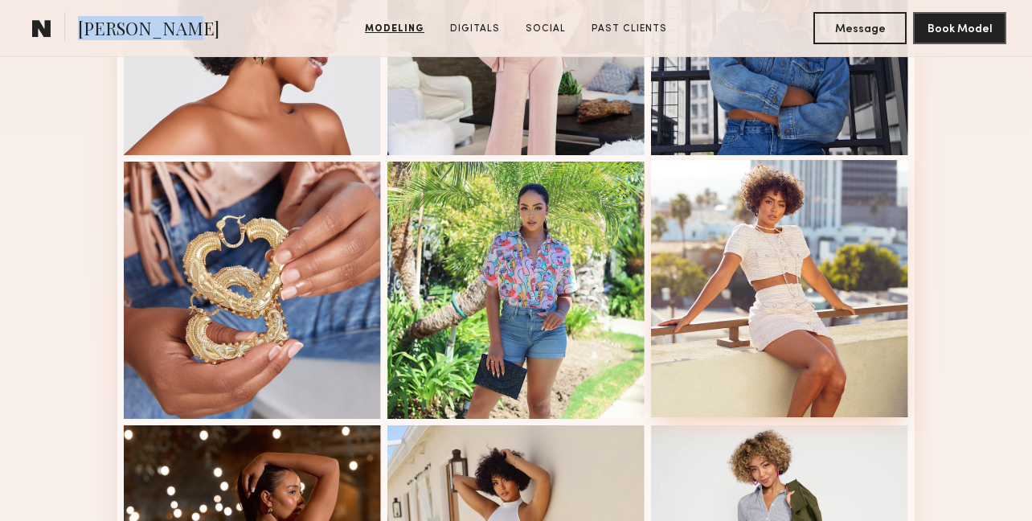
scroll to position [1605, 0]
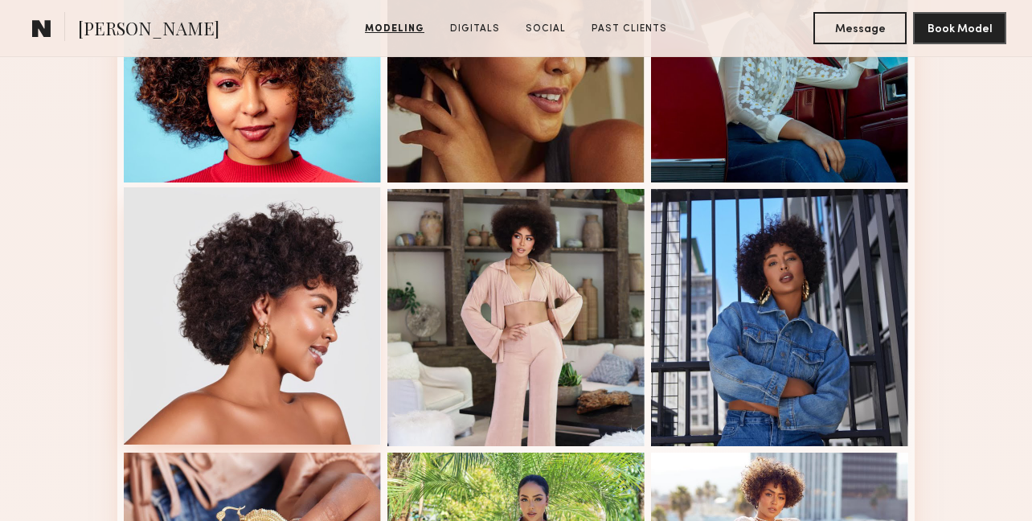
click at [250, 340] on div at bounding box center [252, 315] width 257 height 257
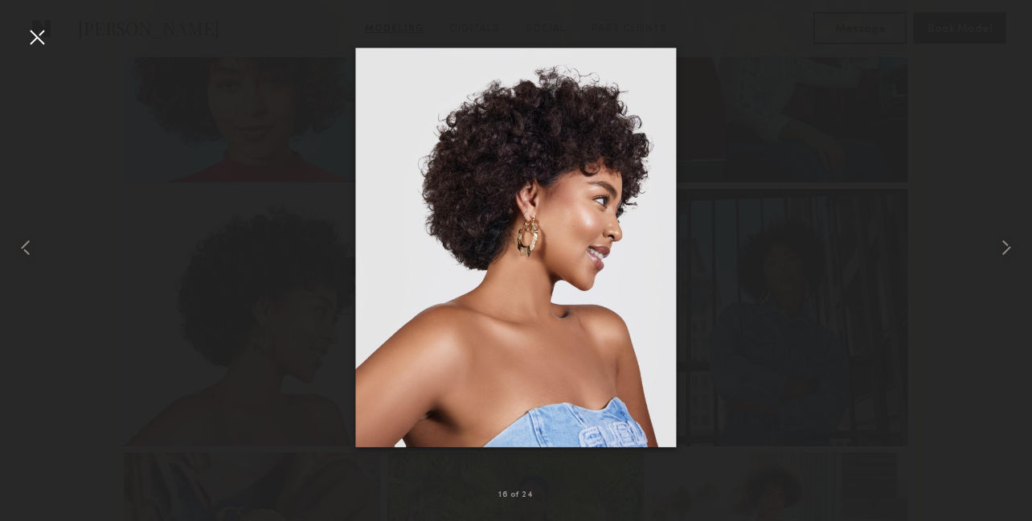
click at [47, 35] on div at bounding box center [37, 37] width 26 height 26
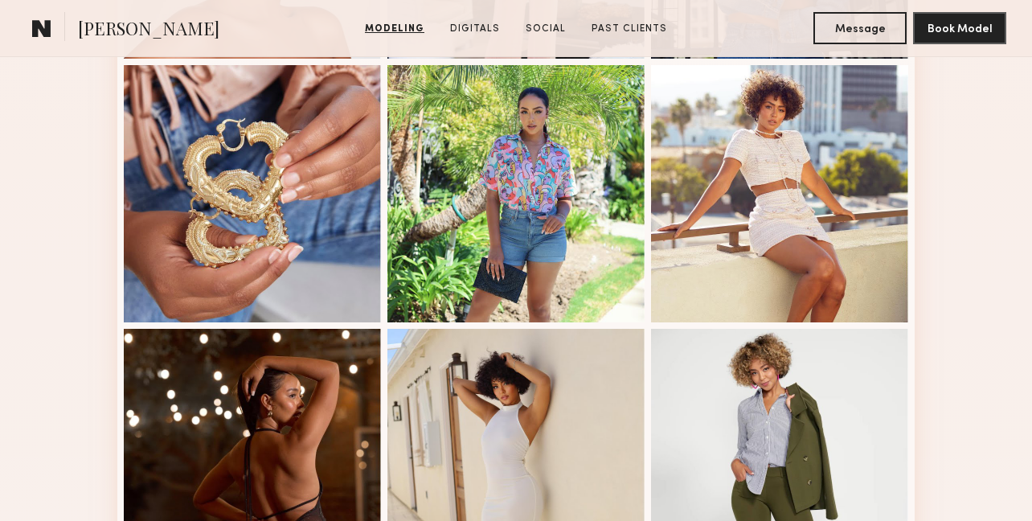
scroll to position [1896, 0]
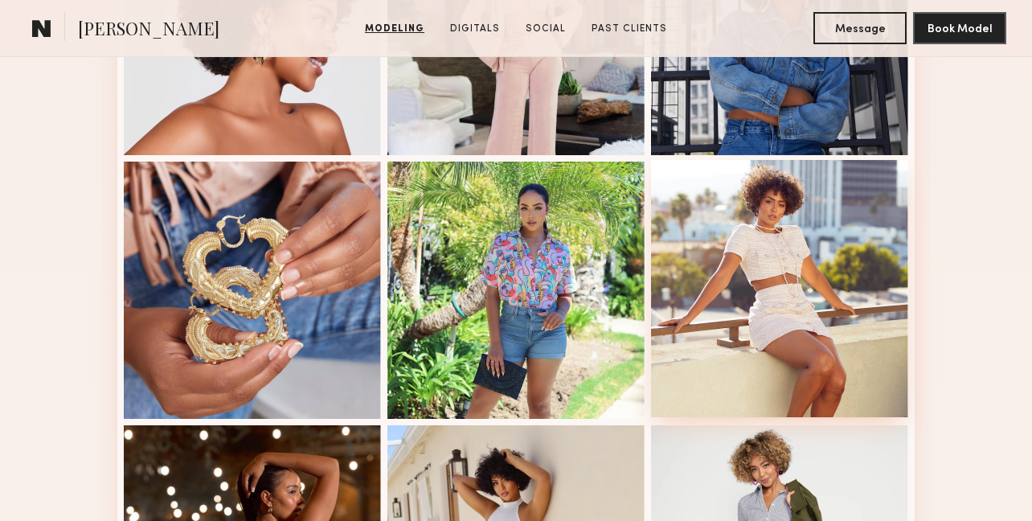
click at [701, 228] on div at bounding box center [779, 288] width 257 height 257
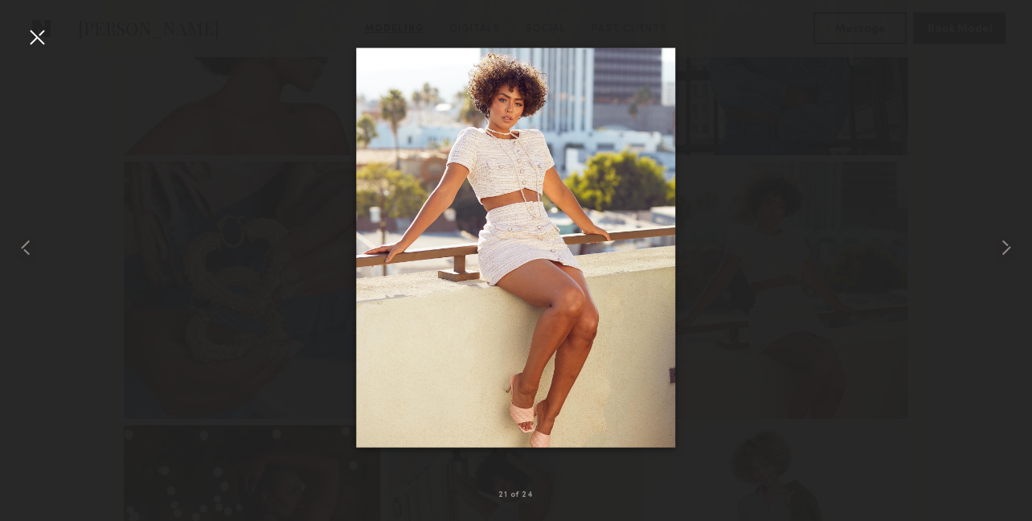
click at [40, 38] on div at bounding box center [37, 37] width 26 height 26
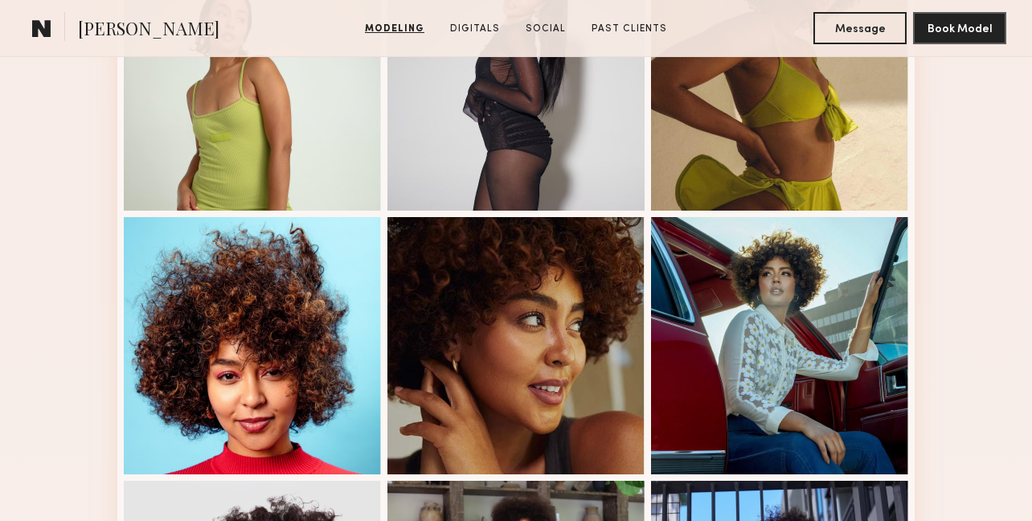
scroll to position [1311, 0]
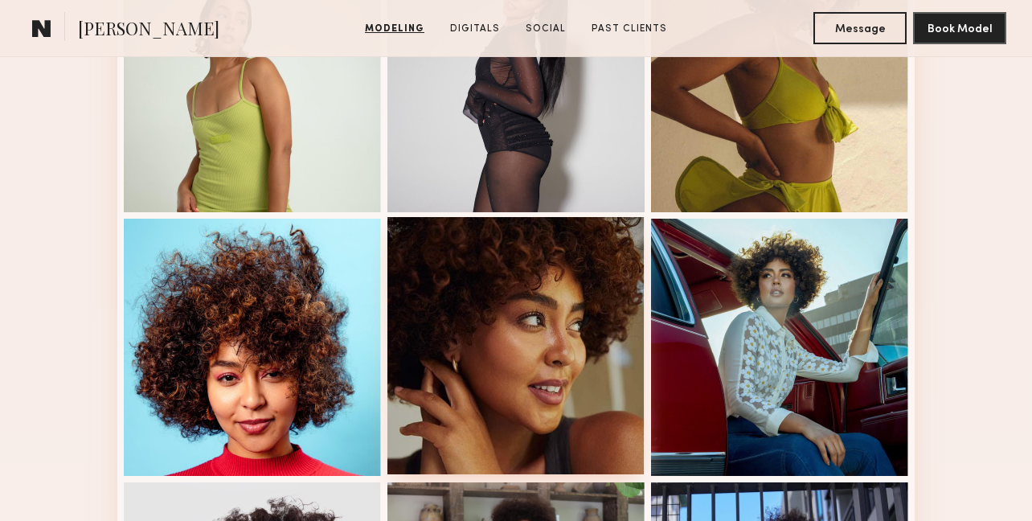
click at [556, 339] on div at bounding box center [516, 345] width 257 height 257
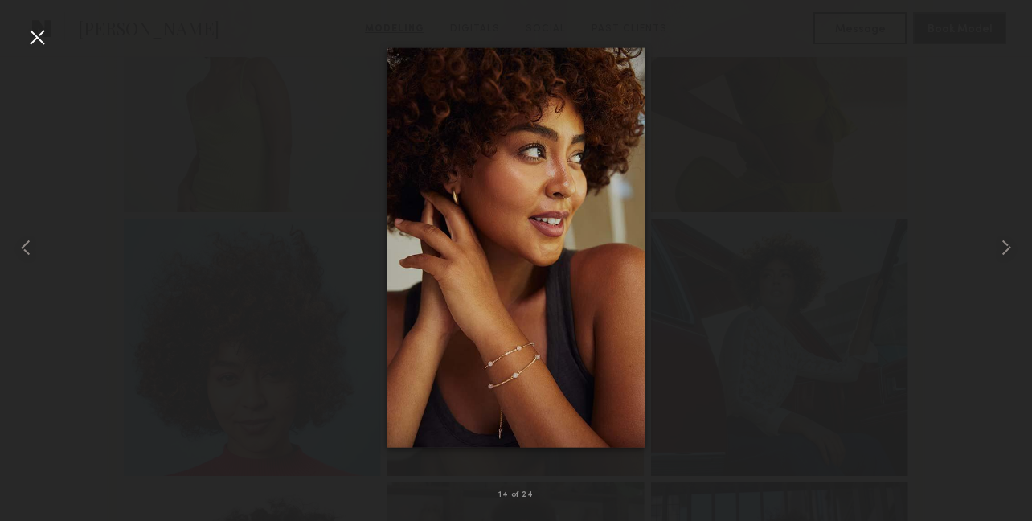
click at [39, 31] on div at bounding box center [37, 37] width 26 height 26
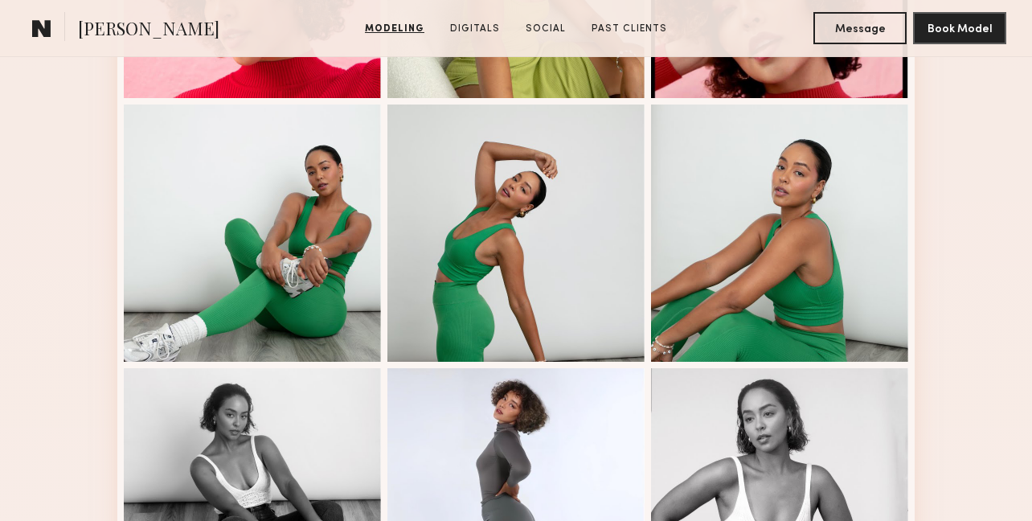
scroll to position [412, 0]
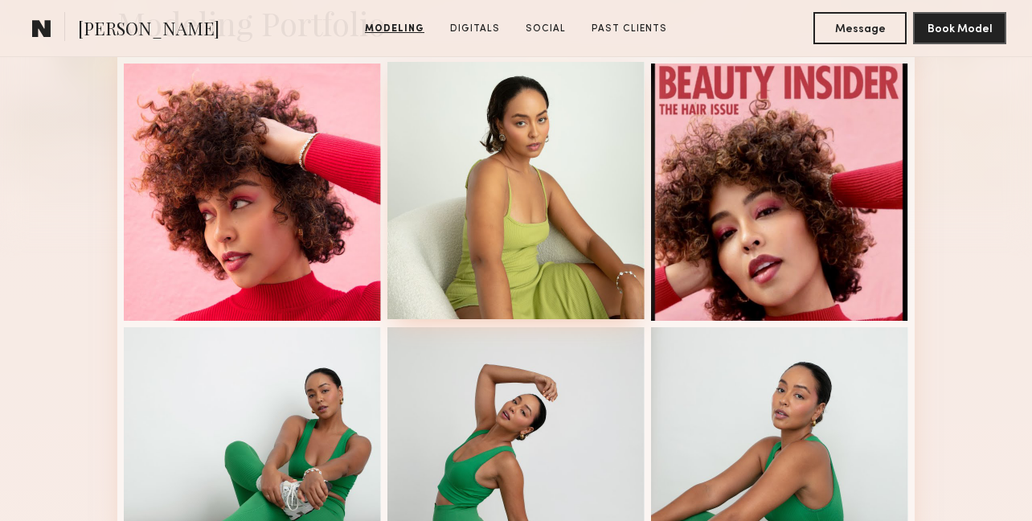
click at [521, 210] on div at bounding box center [516, 190] width 257 height 257
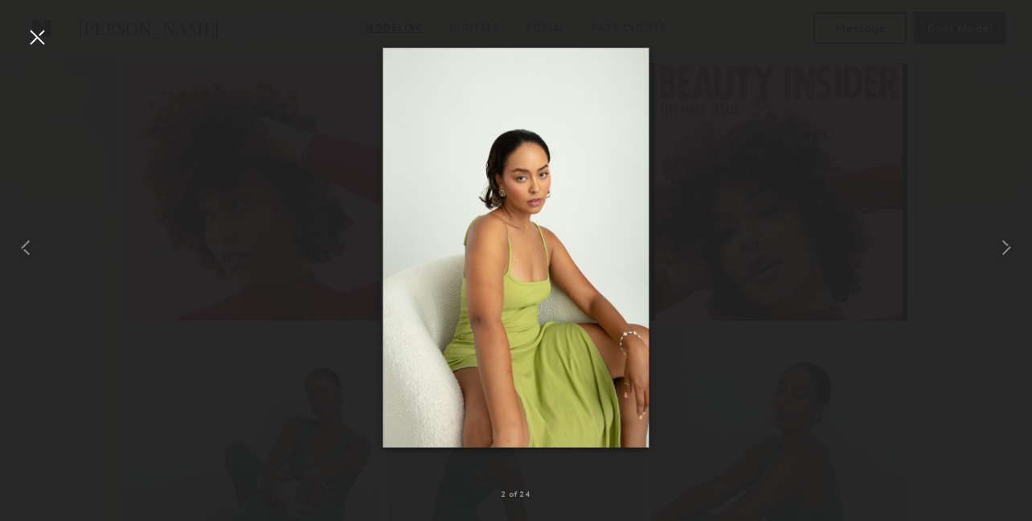
click at [43, 35] on div at bounding box center [37, 37] width 26 height 26
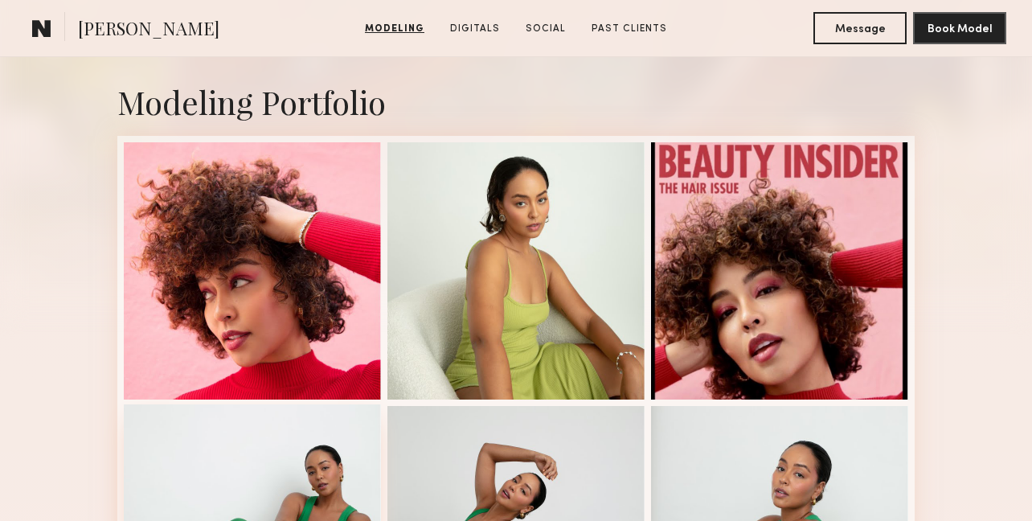
scroll to position [306, 0]
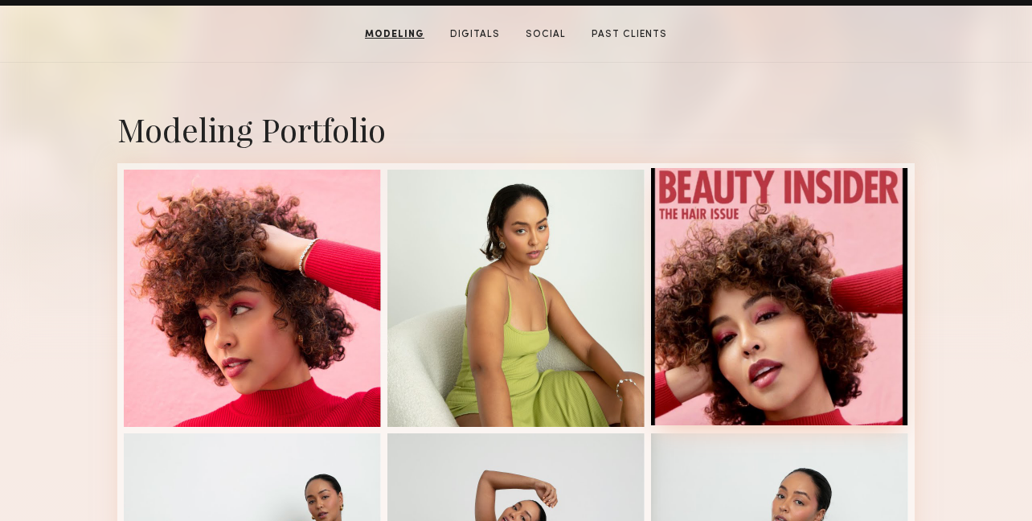
click at [689, 305] on div at bounding box center [779, 296] width 257 height 257
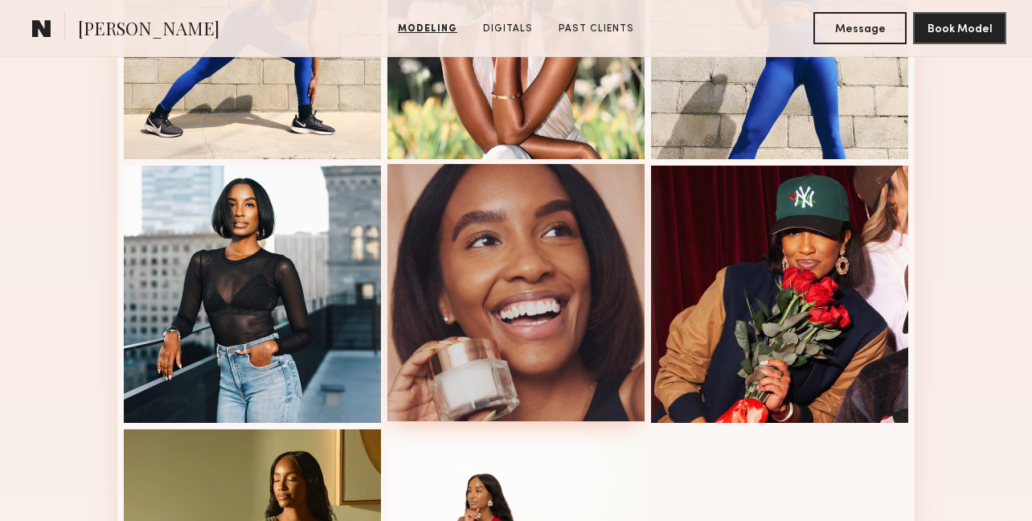
scroll to position [845, 0]
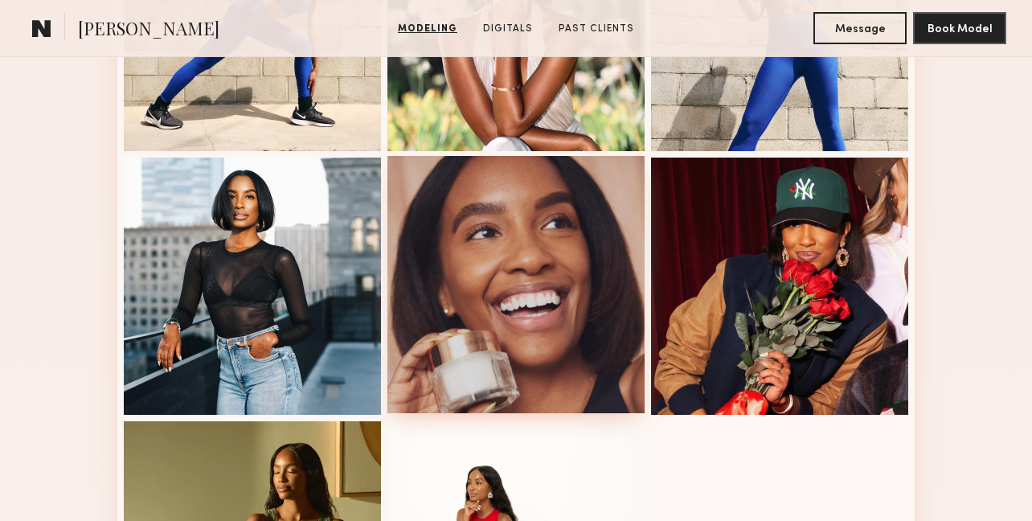
click at [581, 239] on div at bounding box center [516, 284] width 257 height 257
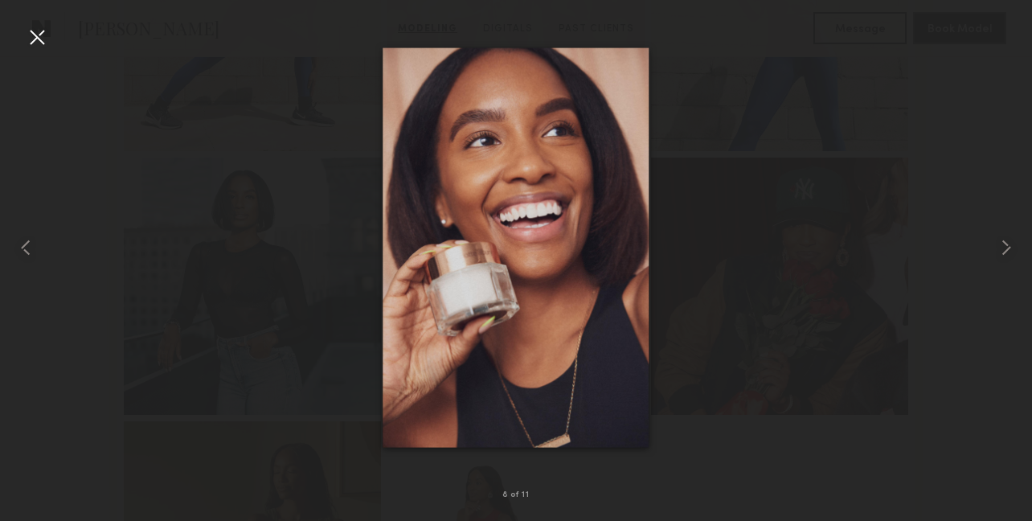
click at [33, 38] on div at bounding box center [37, 37] width 26 height 26
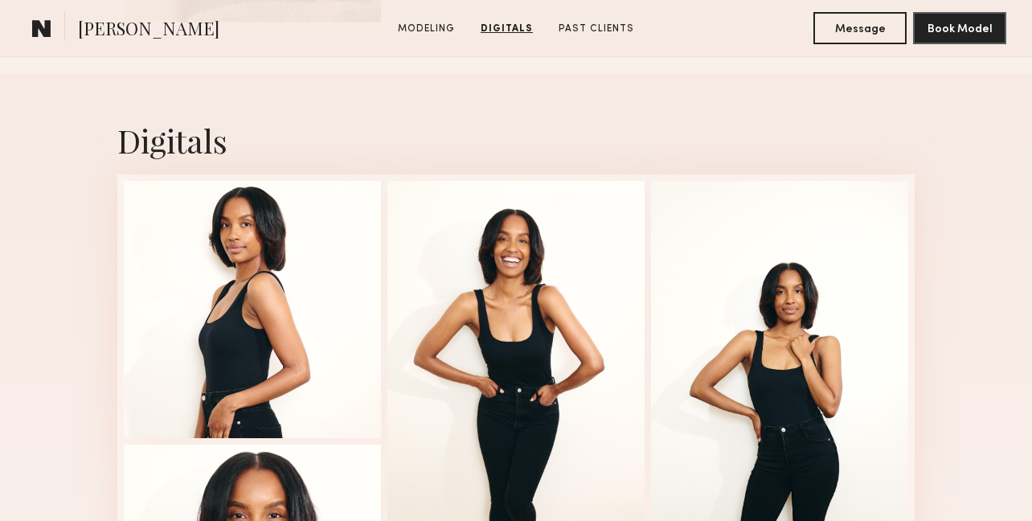
scroll to position [1479, 0]
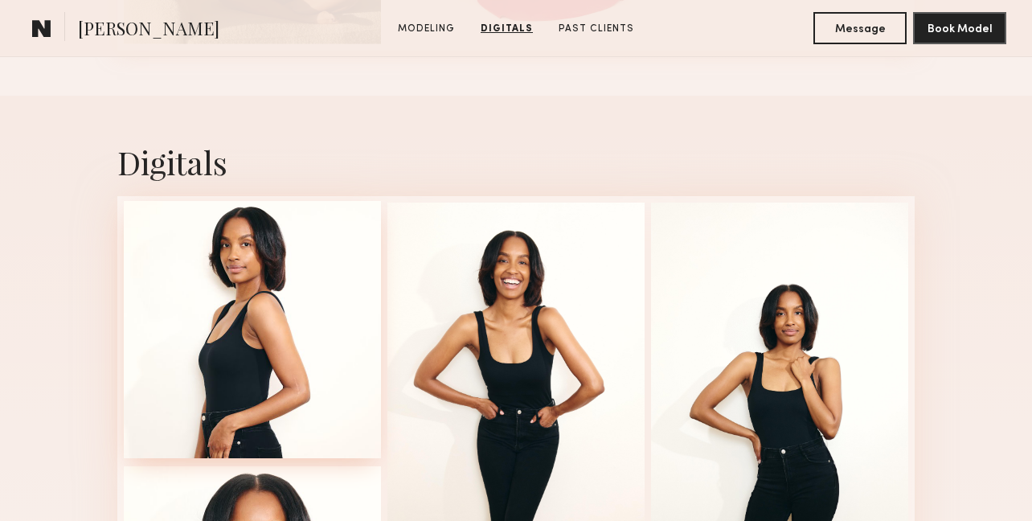
click at [279, 265] on div at bounding box center [252, 329] width 257 height 257
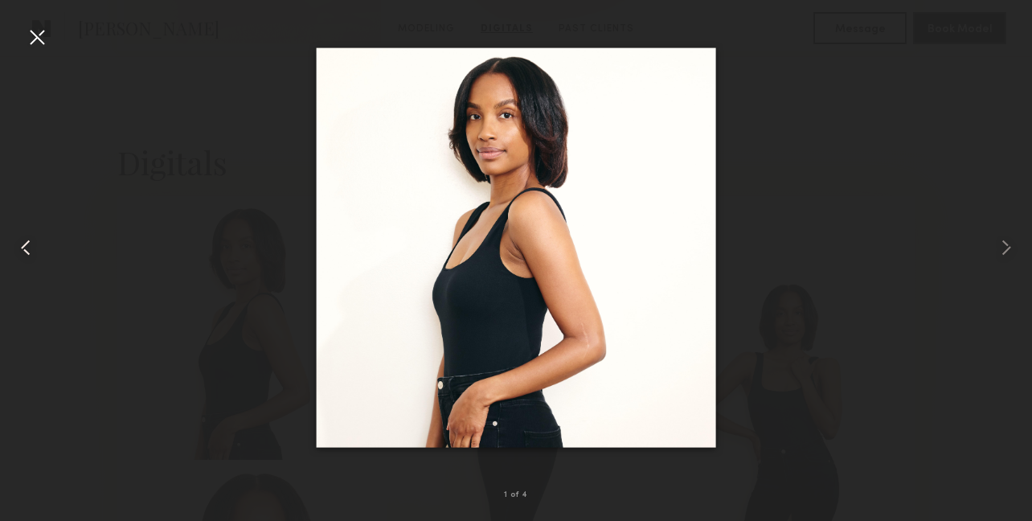
click at [17, 26] on div at bounding box center [20, 248] width 41 height 444
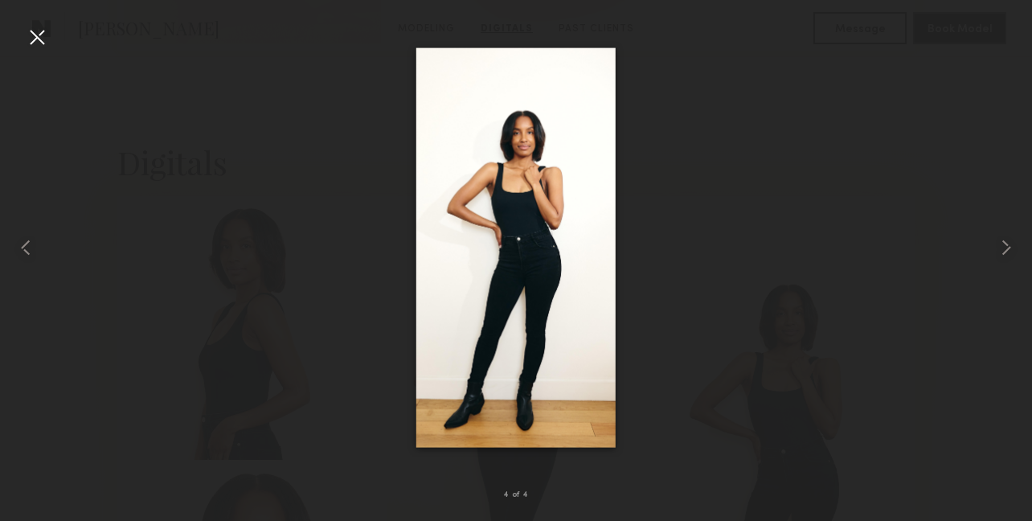
click at [36, 33] on div at bounding box center [37, 37] width 26 height 26
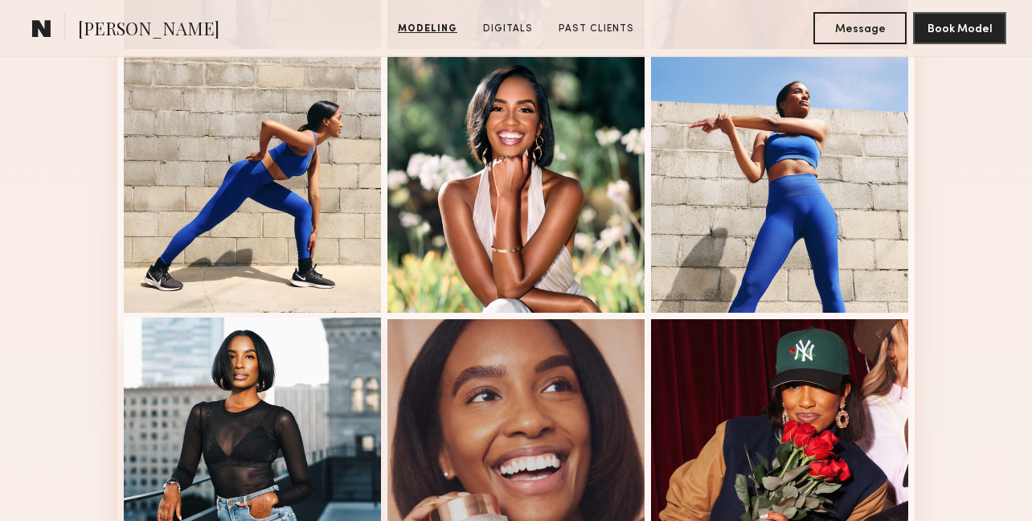
scroll to position [597, 0]
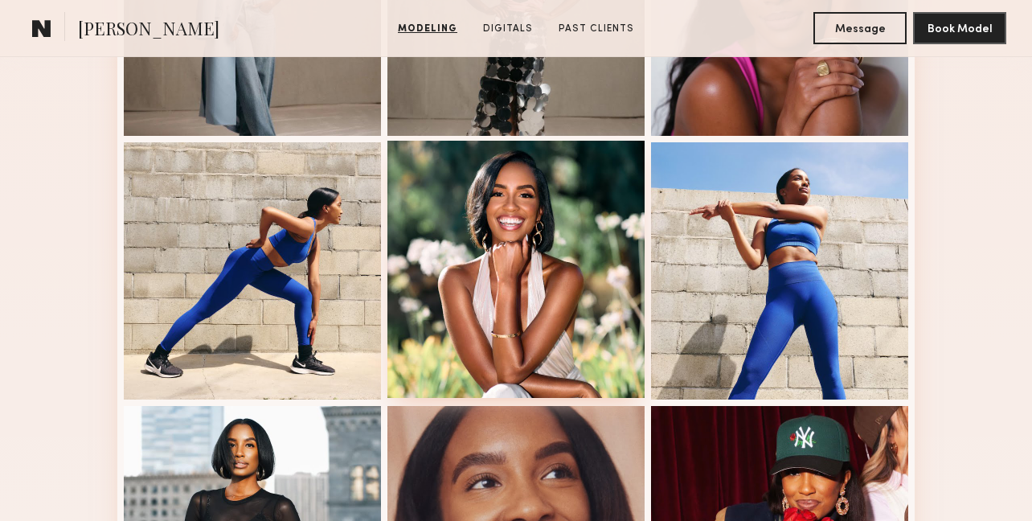
click at [539, 299] on div at bounding box center [516, 269] width 257 height 257
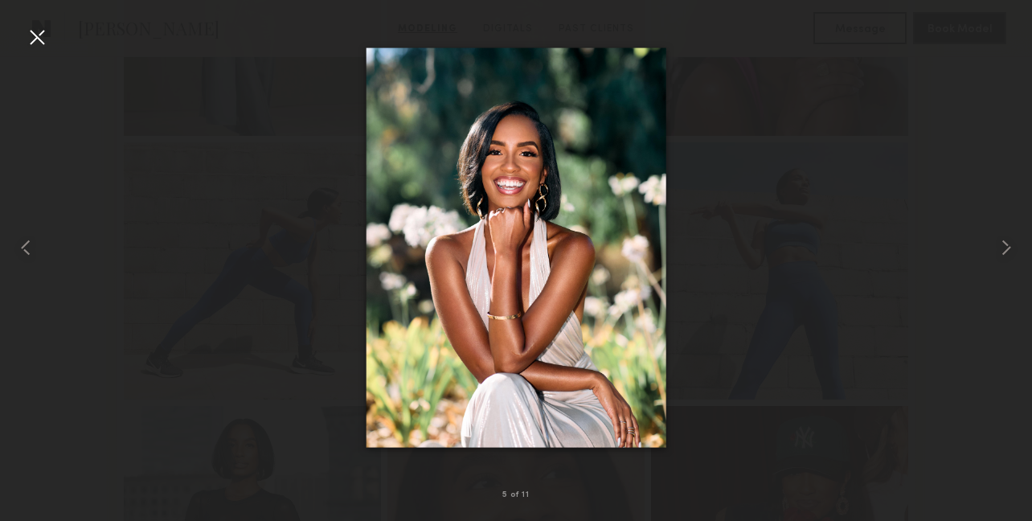
click at [32, 45] on div at bounding box center [37, 37] width 26 height 26
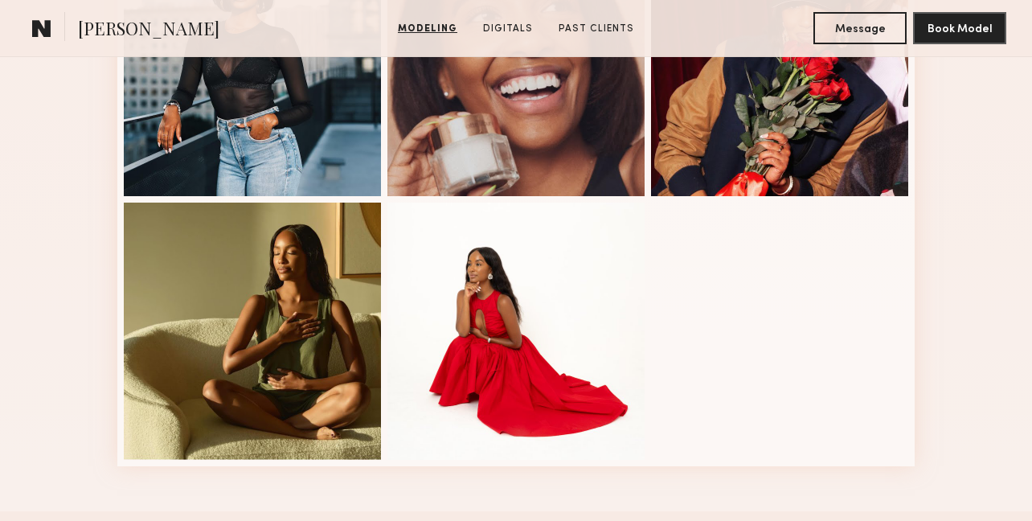
scroll to position [1122, 0]
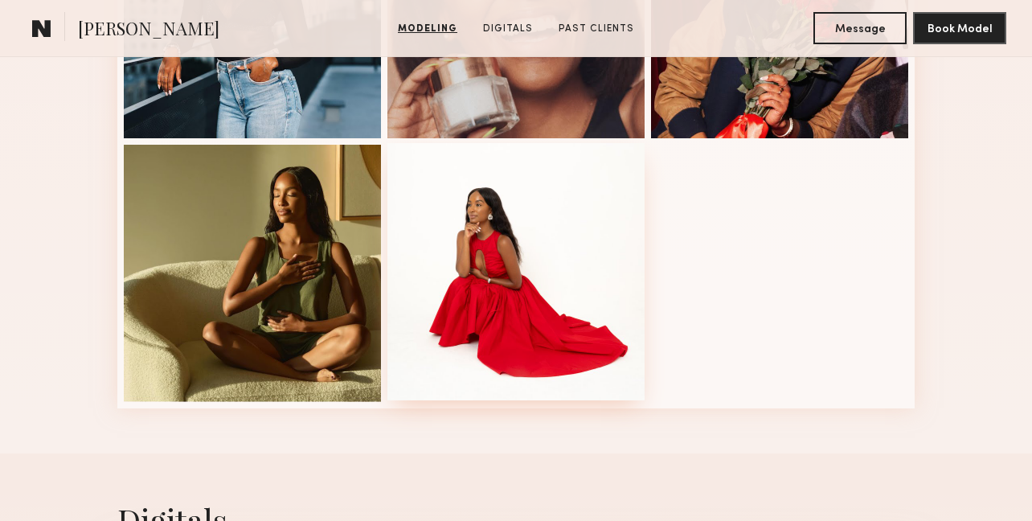
click at [468, 249] on div at bounding box center [516, 271] width 257 height 257
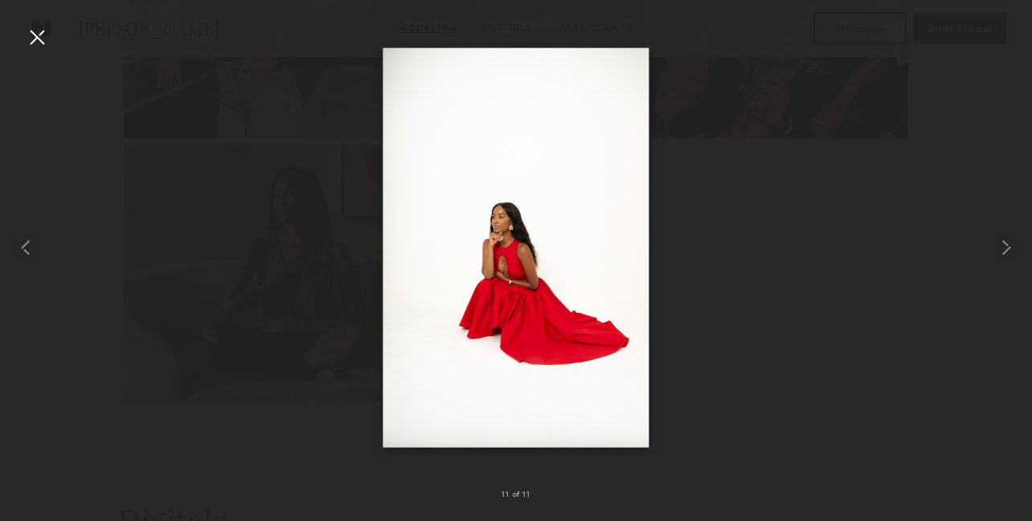
click at [32, 30] on div at bounding box center [37, 37] width 26 height 26
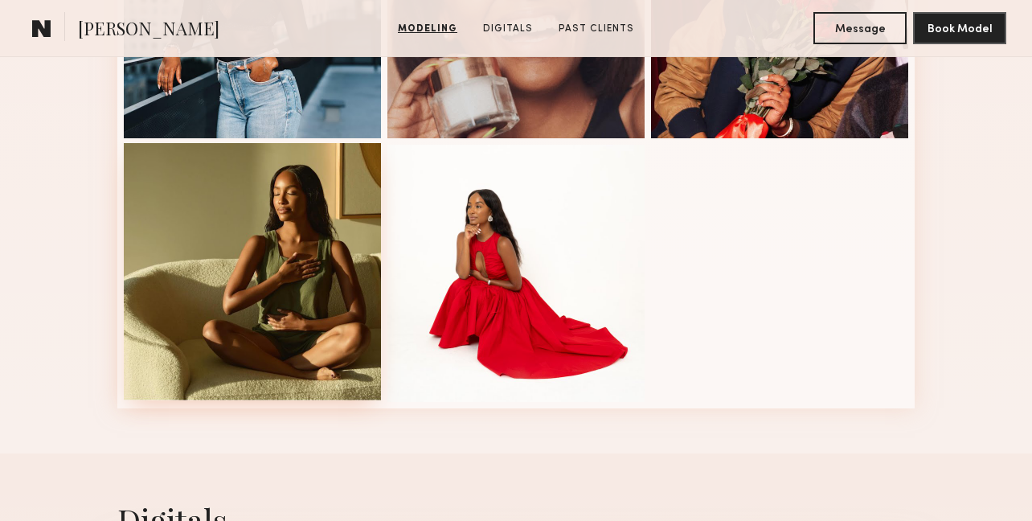
click at [254, 269] on div at bounding box center [252, 271] width 257 height 257
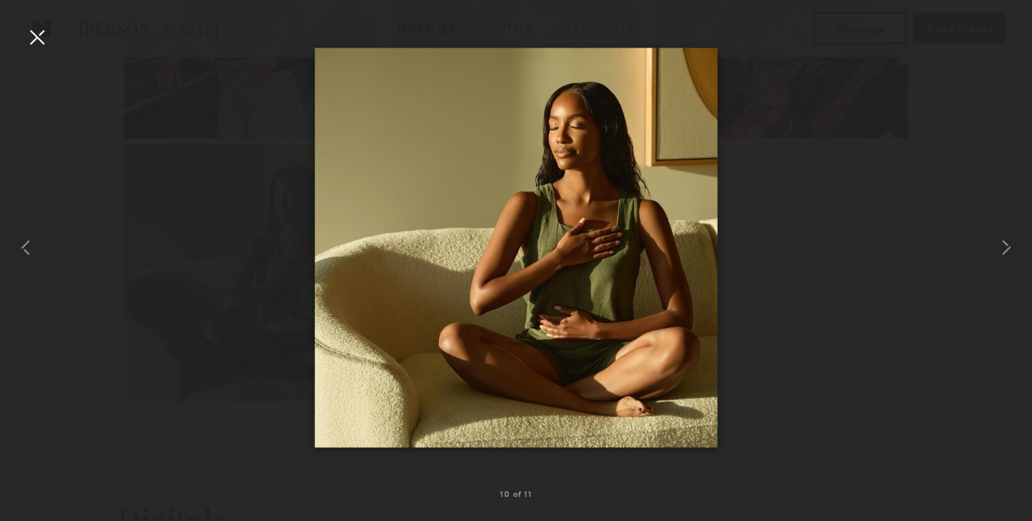
click at [38, 40] on div at bounding box center [37, 37] width 26 height 26
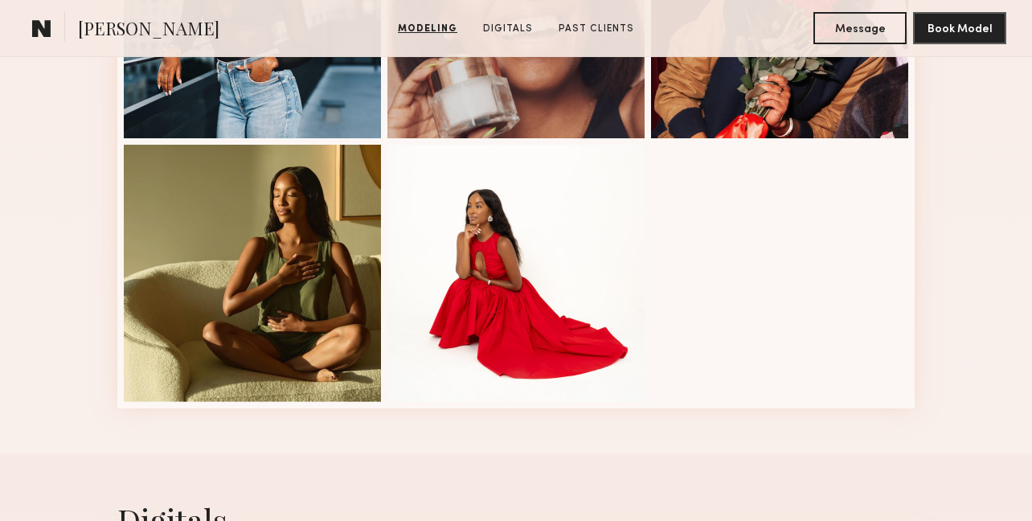
copy span "Morgan Taylor J."
drag, startPoint x: 78, startPoint y: 30, endPoint x: 251, endPoint y: 35, distance: 172.9
click at [252, 35] on section "Morgan Taylor J." at bounding box center [160, 28] width 269 height 32
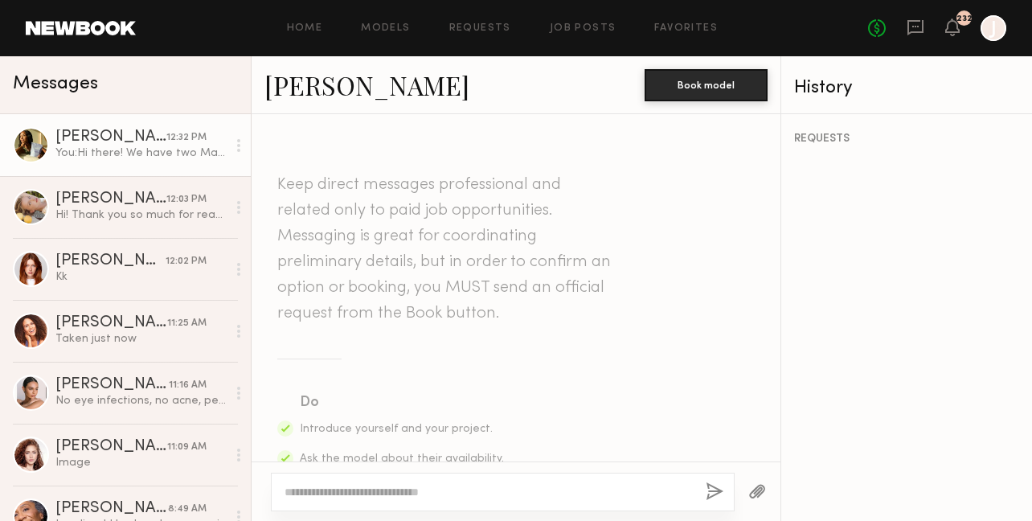
scroll to position [957, 0]
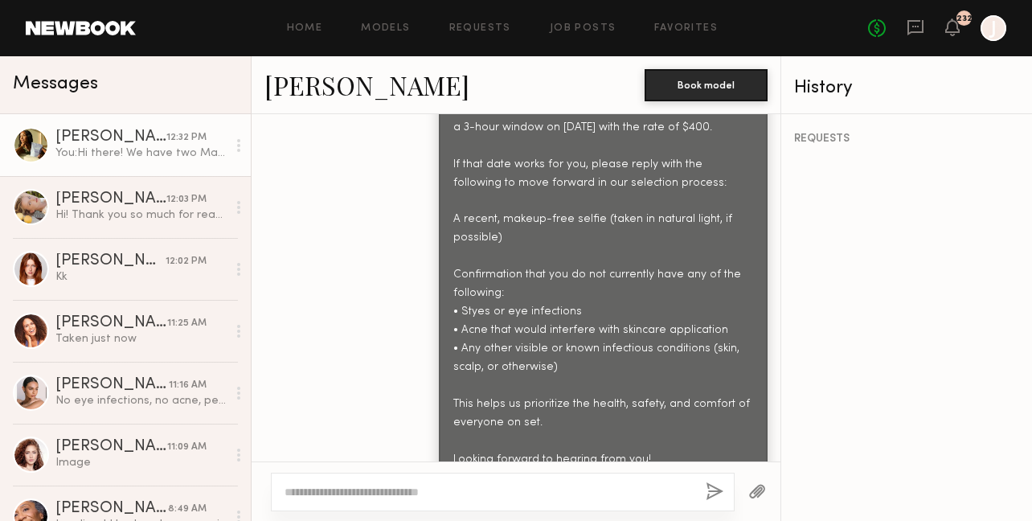
copy link "[PERSON_NAME]"
drag, startPoint x: 472, startPoint y: 84, endPoint x: 269, endPoint y: 82, distance: 203.4
click at [269, 82] on div "[PERSON_NAME]" at bounding box center [455, 85] width 380 height 35
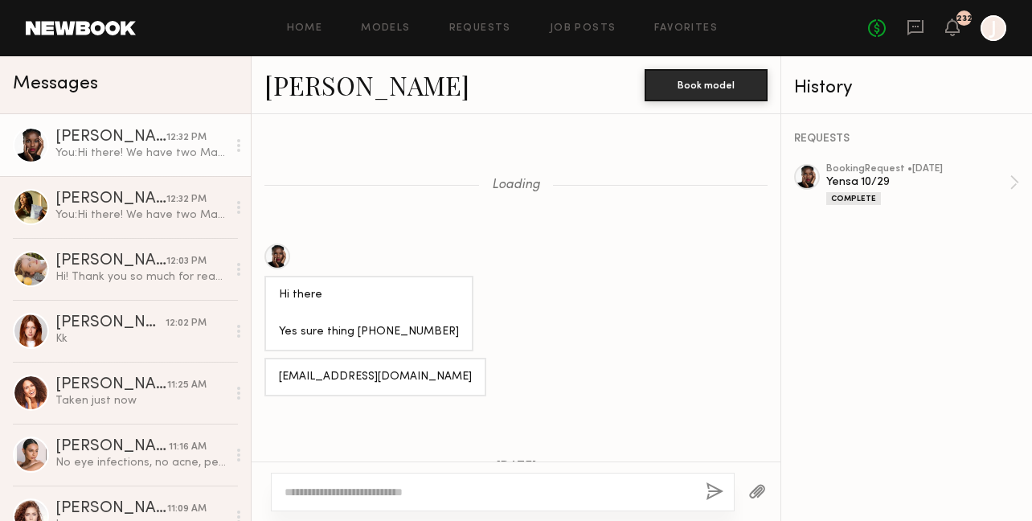
scroll to position [2992, 0]
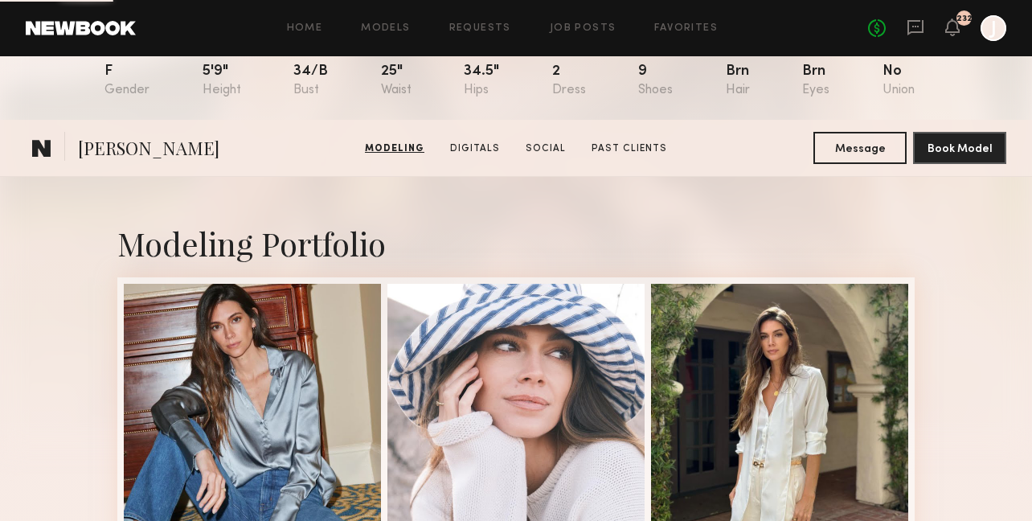
scroll to position [1198, 0]
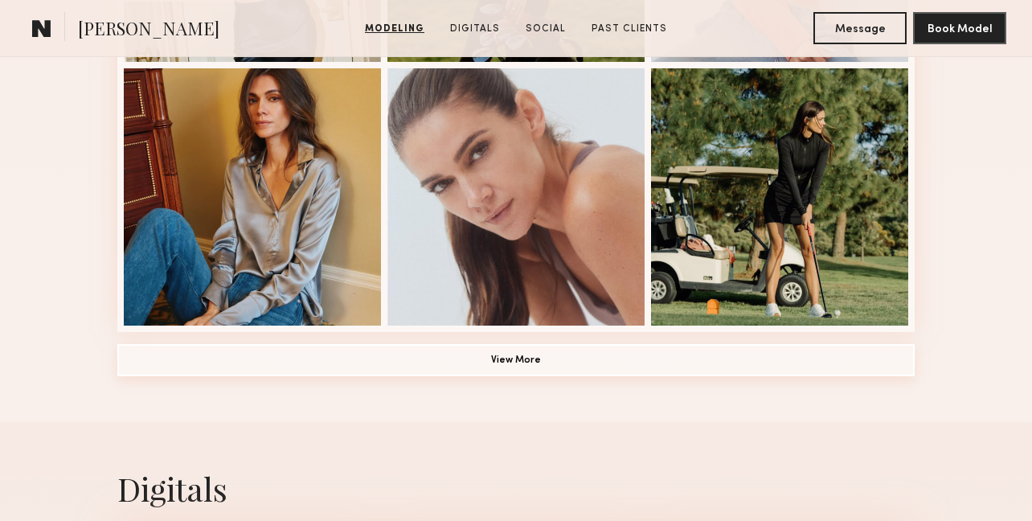
click at [484, 366] on button "View More" at bounding box center [516, 360] width 798 height 32
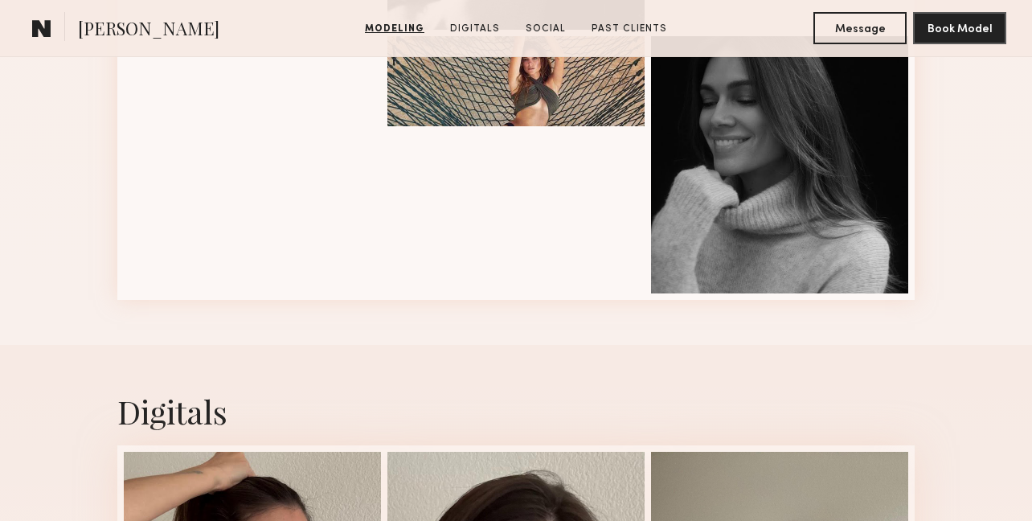
scroll to position [2208, 0]
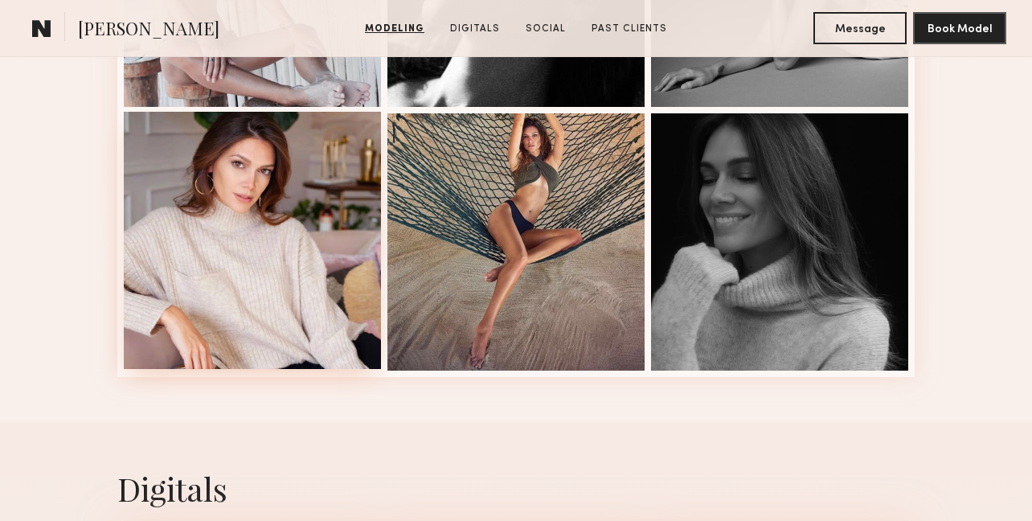
click at [173, 306] on div at bounding box center [252, 240] width 257 height 257
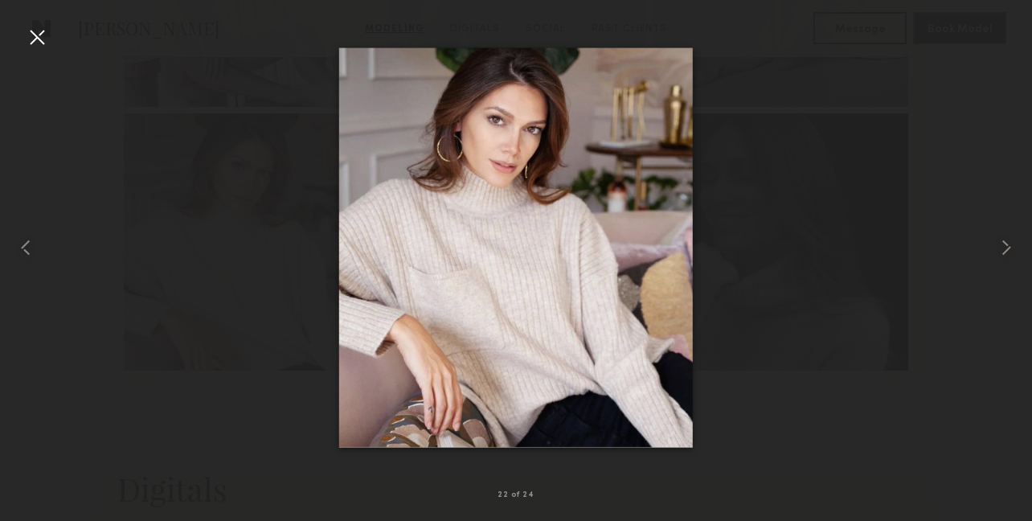
click at [42, 256] on div at bounding box center [516, 248] width 1032 height 444
click at [27, 251] on common-icon at bounding box center [26, 248] width 26 height 26
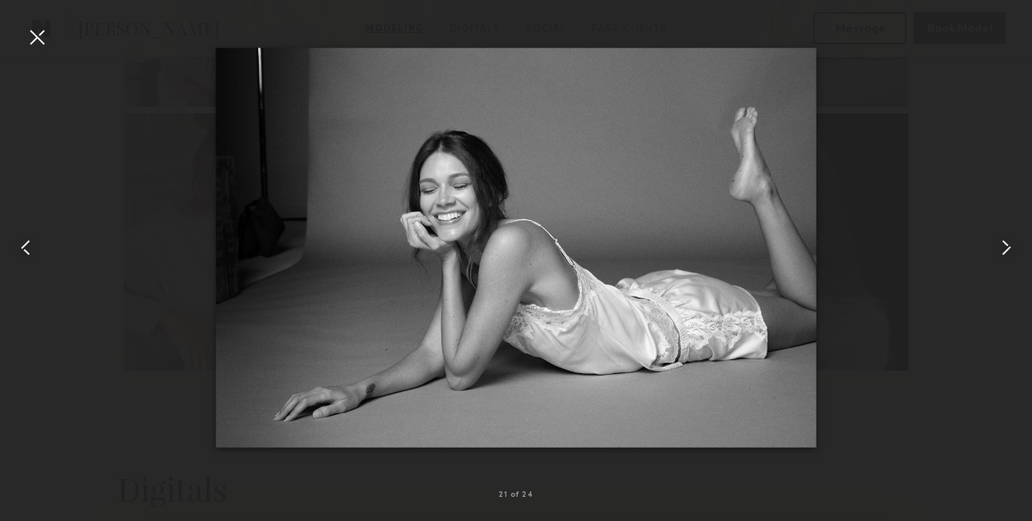
click at [27, 250] on common-icon at bounding box center [26, 248] width 26 height 26
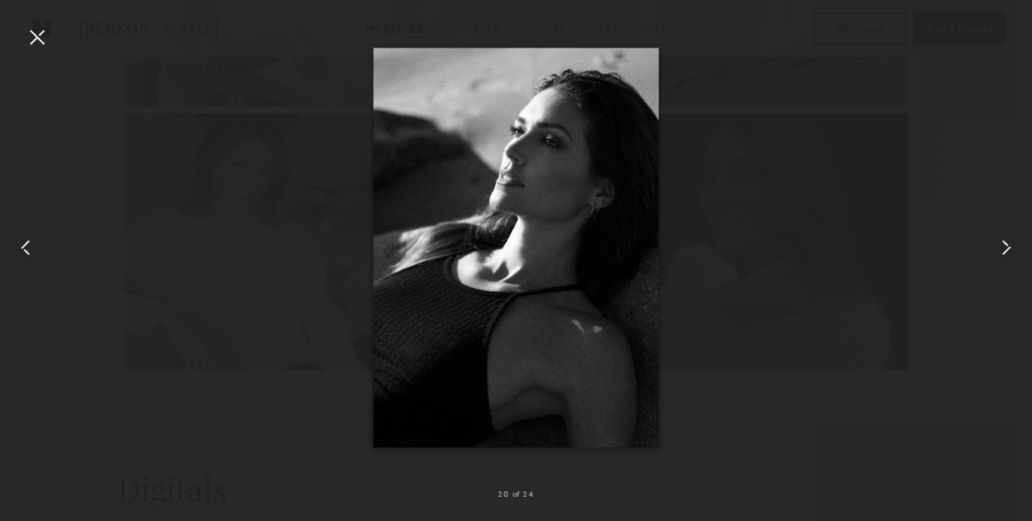
click at [27, 250] on common-icon at bounding box center [26, 248] width 26 height 26
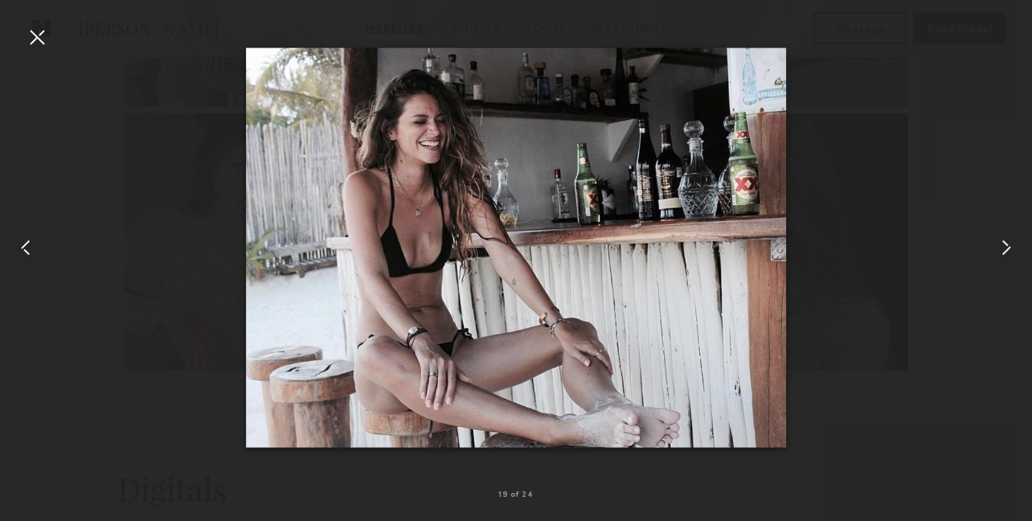
click at [27, 250] on common-icon at bounding box center [26, 248] width 26 height 26
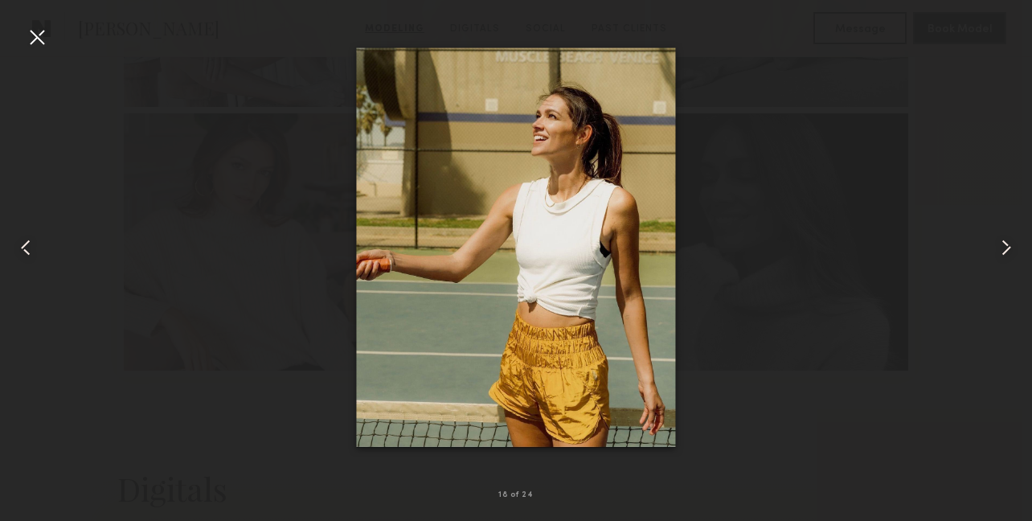
click at [27, 250] on common-icon at bounding box center [26, 248] width 26 height 26
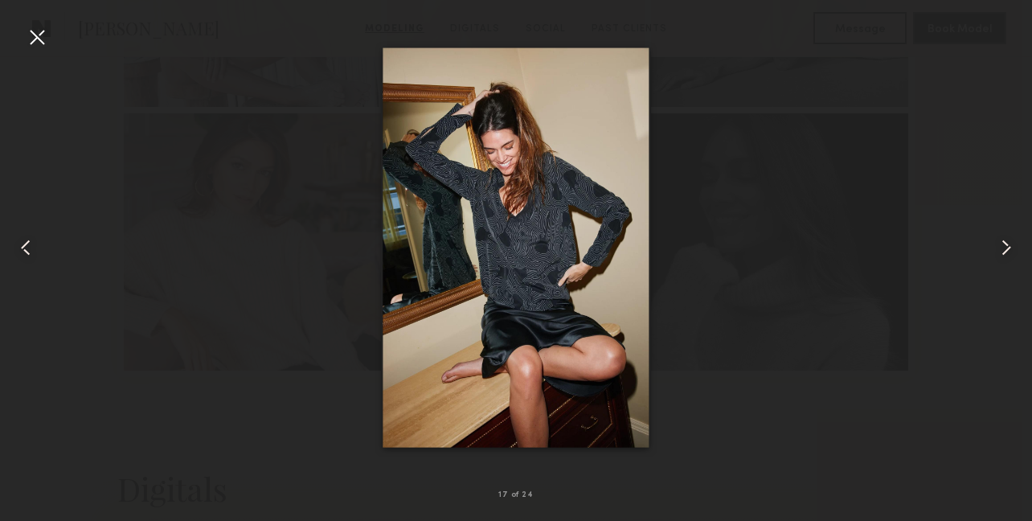
click at [27, 250] on common-icon at bounding box center [26, 248] width 26 height 26
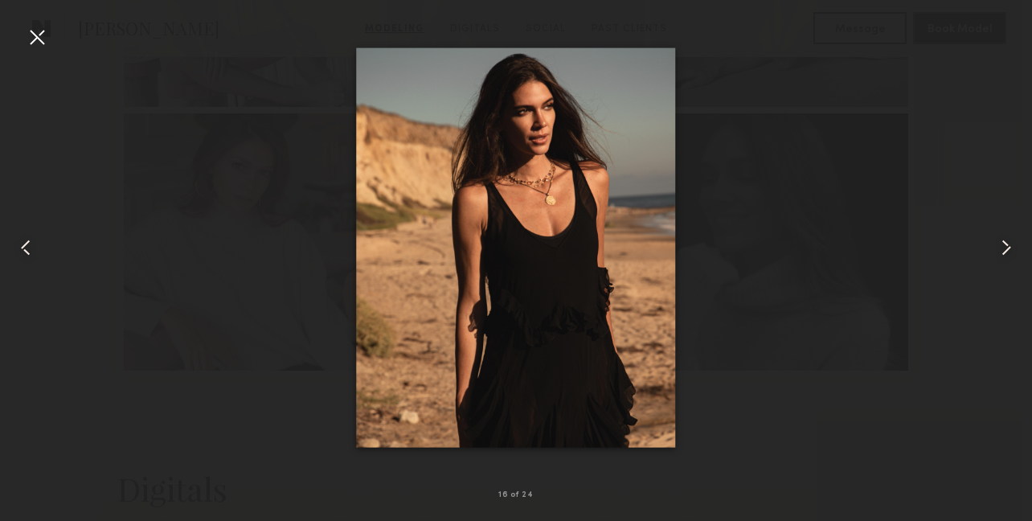
click at [27, 250] on common-icon at bounding box center [26, 248] width 26 height 26
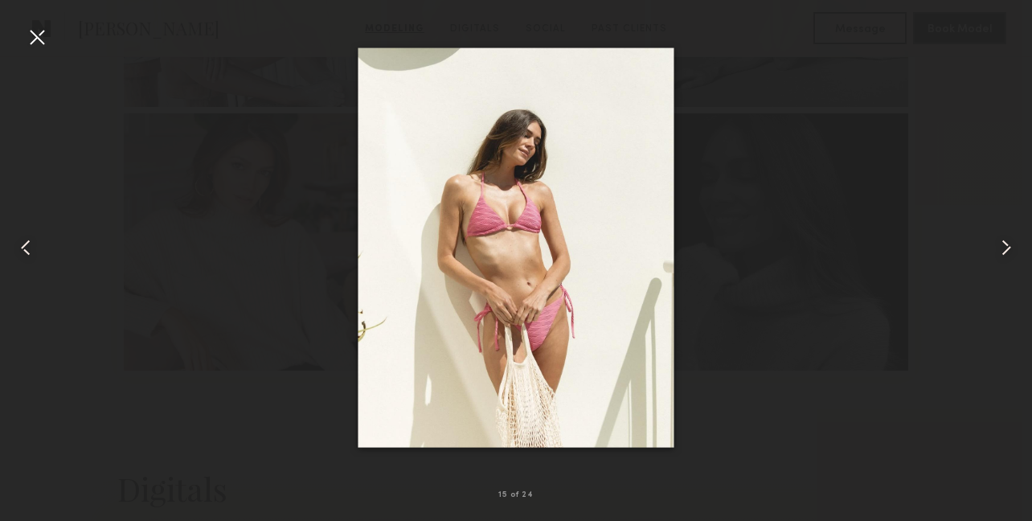
click at [27, 250] on common-icon at bounding box center [26, 248] width 26 height 26
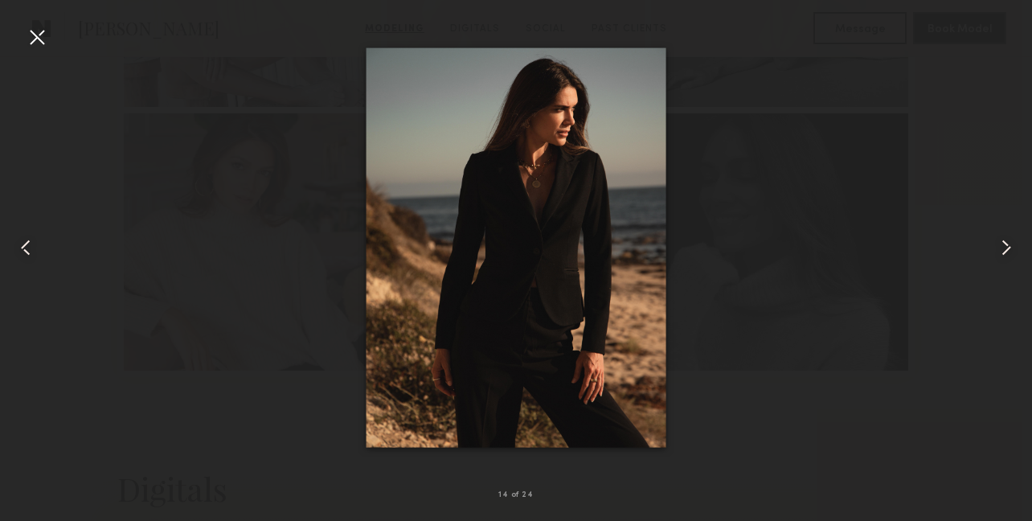
click at [27, 250] on common-icon at bounding box center [26, 248] width 26 height 26
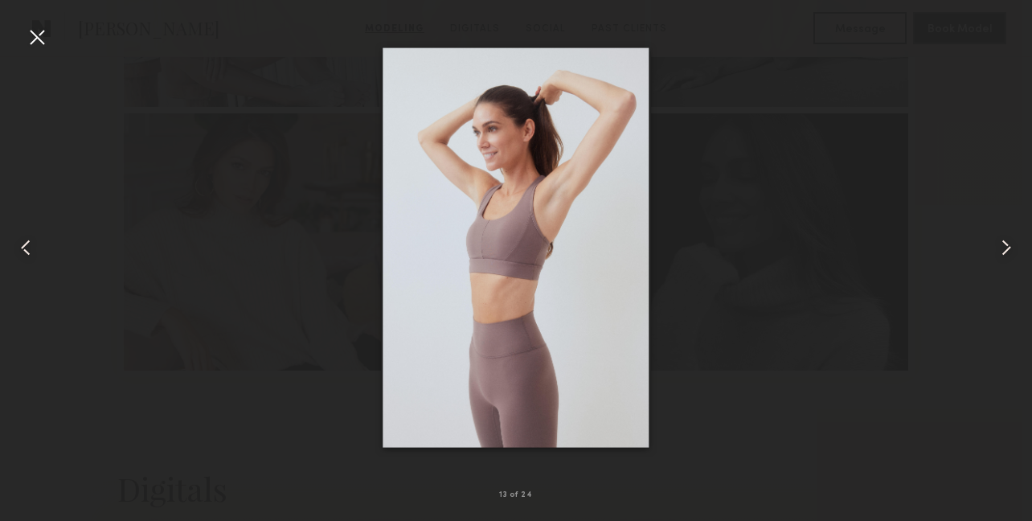
click at [27, 250] on common-icon at bounding box center [26, 248] width 26 height 26
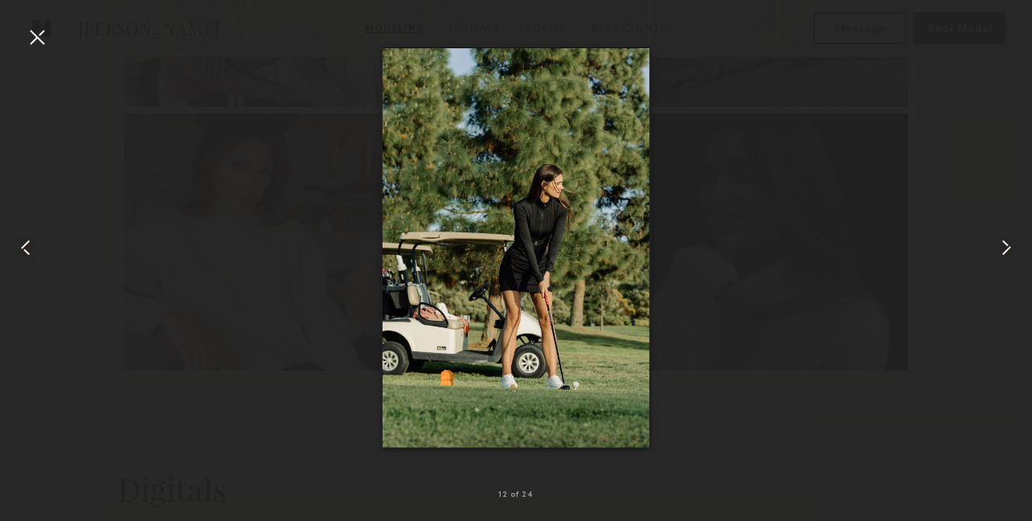
click at [27, 250] on common-icon at bounding box center [26, 248] width 26 height 26
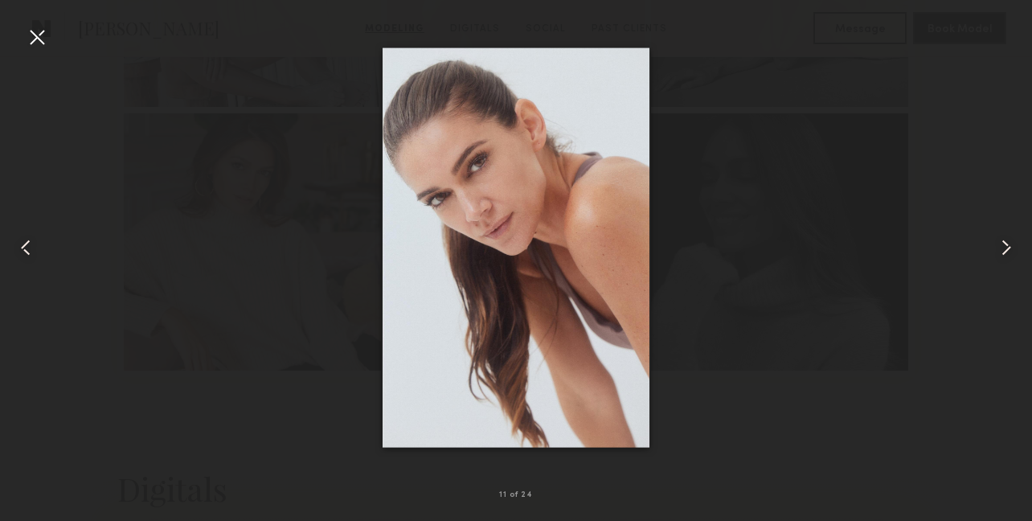
click at [27, 241] on common-icon at bounding box center [26, 248] width 26 height 26
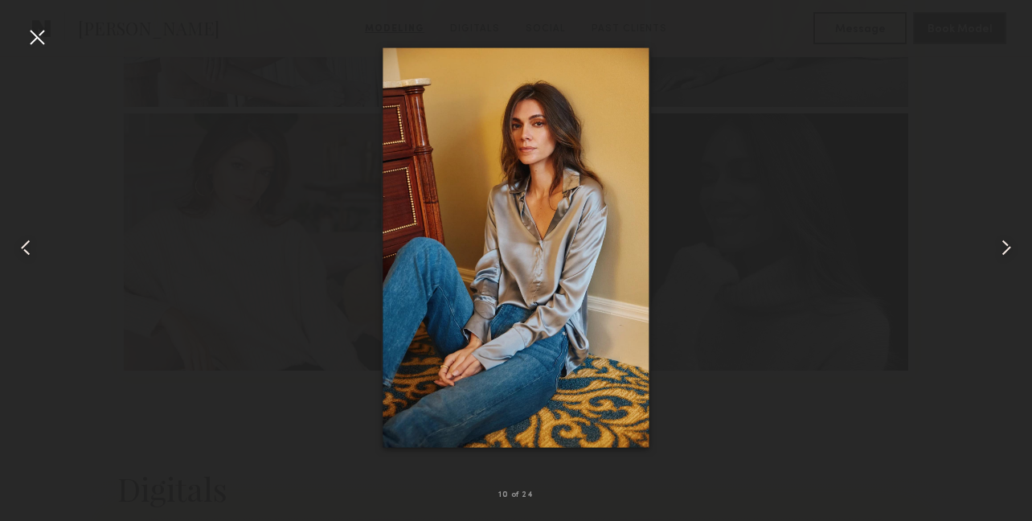
click at [24, 247] on common-icon at bounding box center [26, 248] width 26 height 26
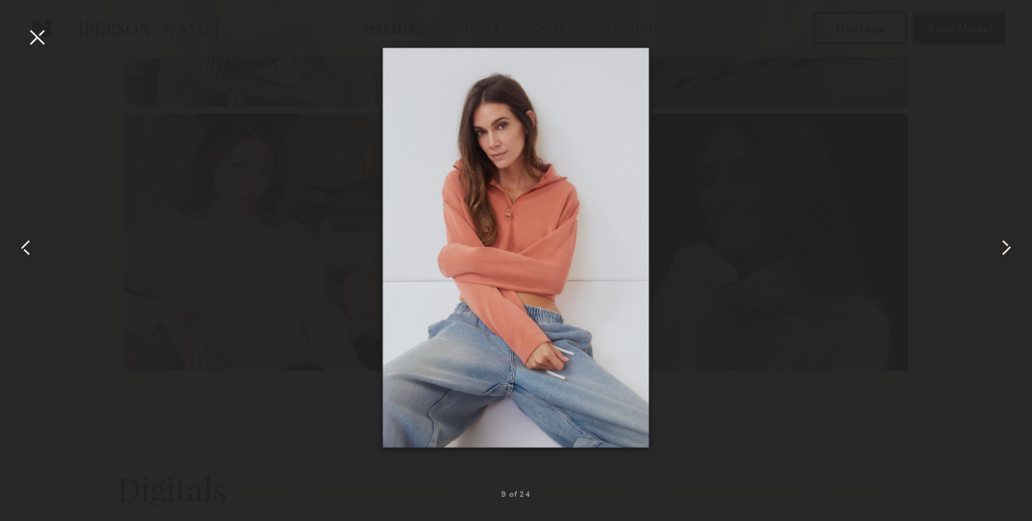
click at [25, 247] on common-icon at bounding box center [26, 248] width 26 height 26
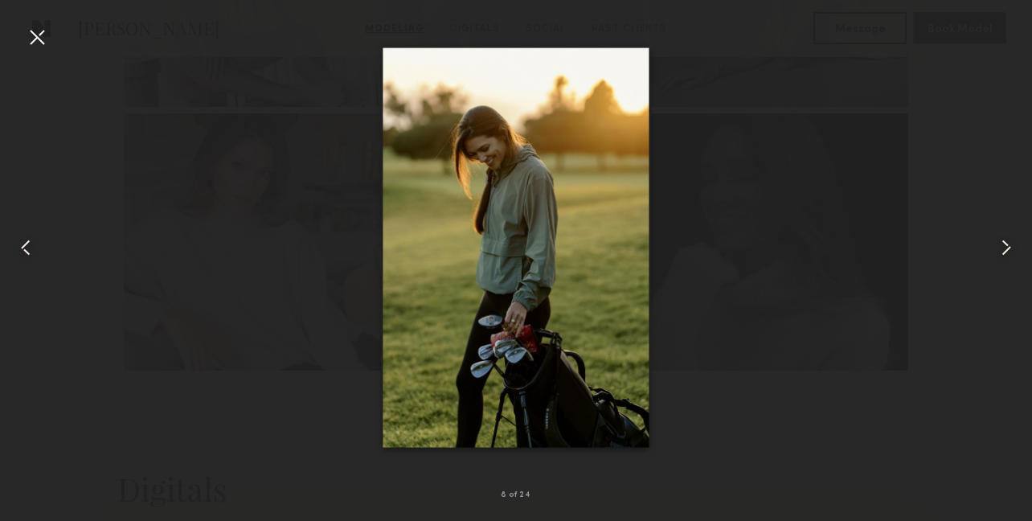
click at [25, 247] on common-icon at bounding box center [26, 248] width 26 height 26
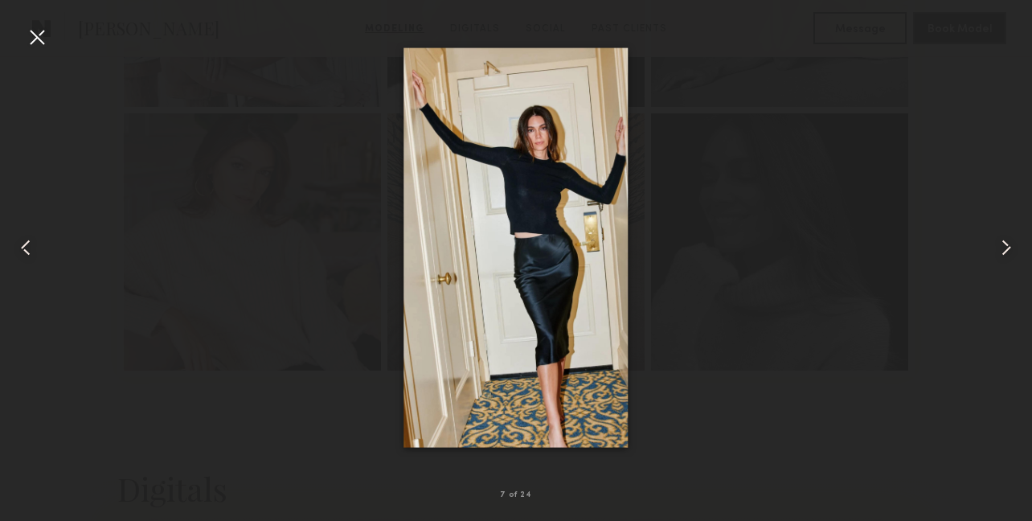
click at [25, 247] on common-icon at bounding box center [26, 248] width 26 height 26
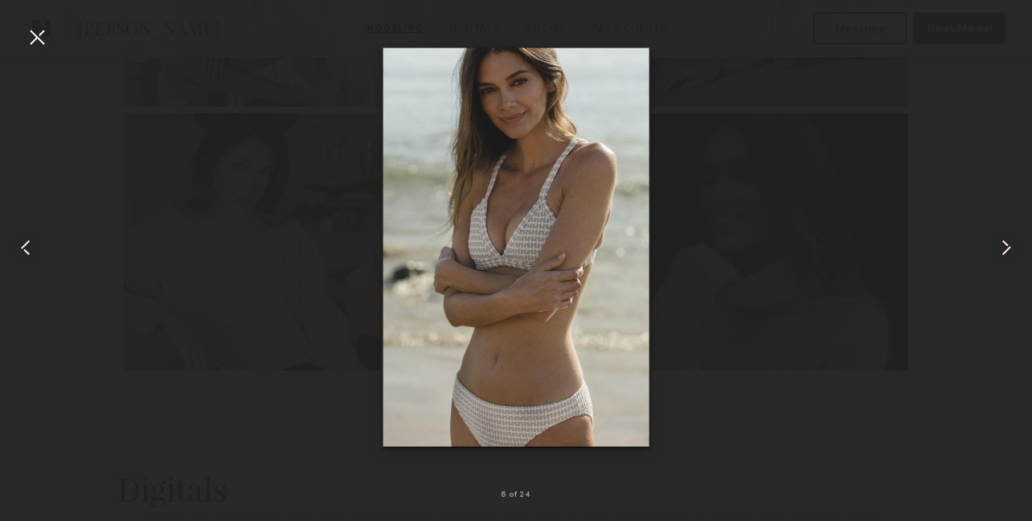
click at [25, 247] on common-icon at bounding box center [26, 248] width 26 height 26
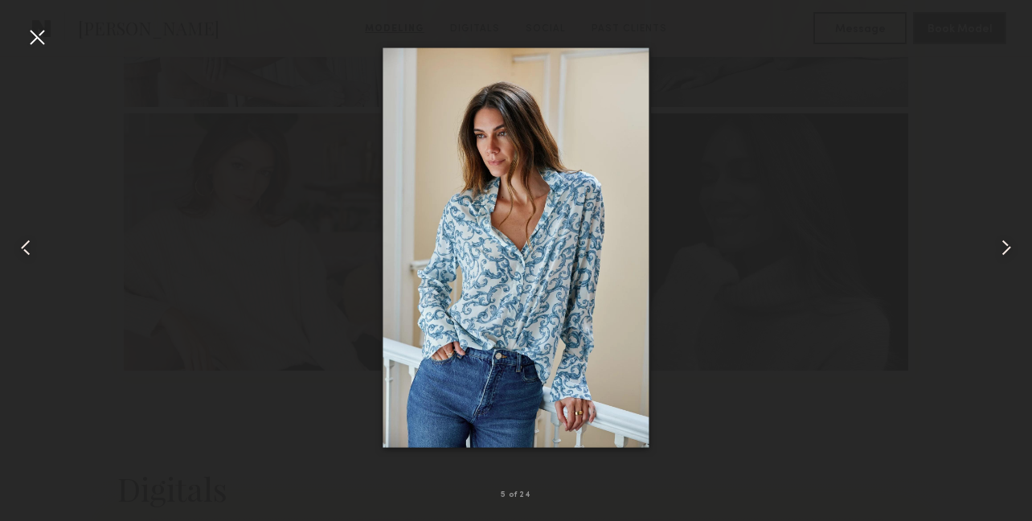
click at [25, 248] on common-icon at bounding box center [26, 248] width 26 height 26
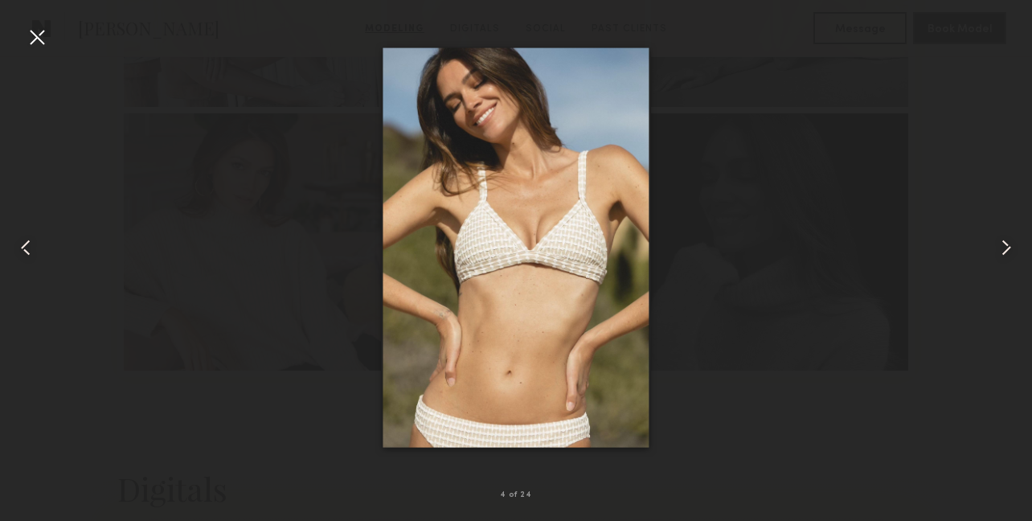
click at [25, 248] on common-icon at bounding box center [26, 248] width 26 height 26
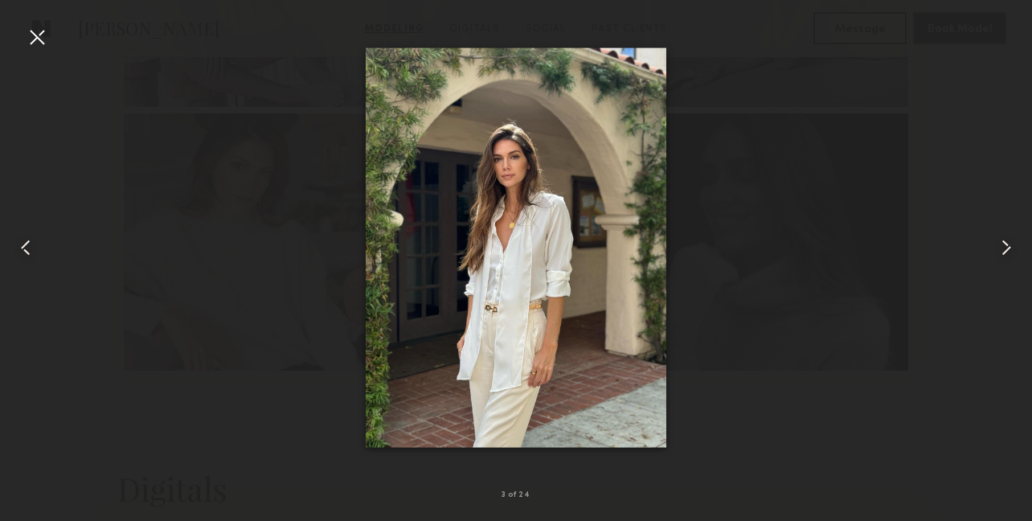
click at [29, 243] on common-icon at bounding box center [26, 248] width 26 height 26
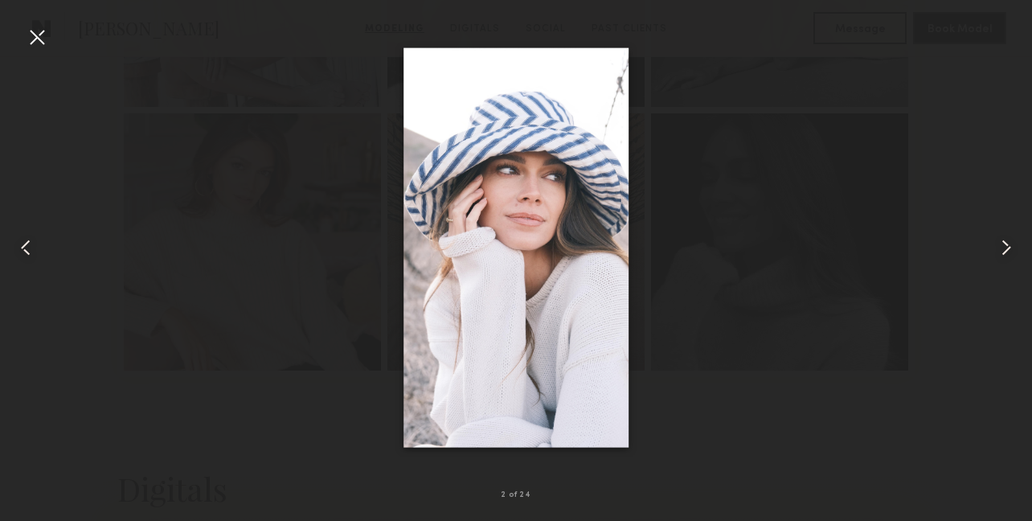
click at [29, 243] on common-icon at bounding box center [26, 248] width 26 height 26
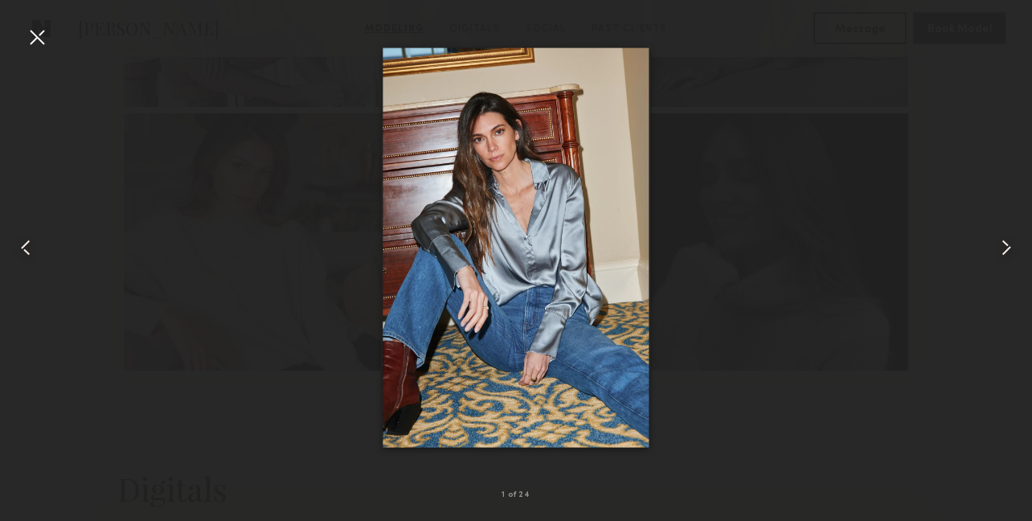
click at [29, 243] on common-icon at bounding box center [26, 248] width 26 height 26
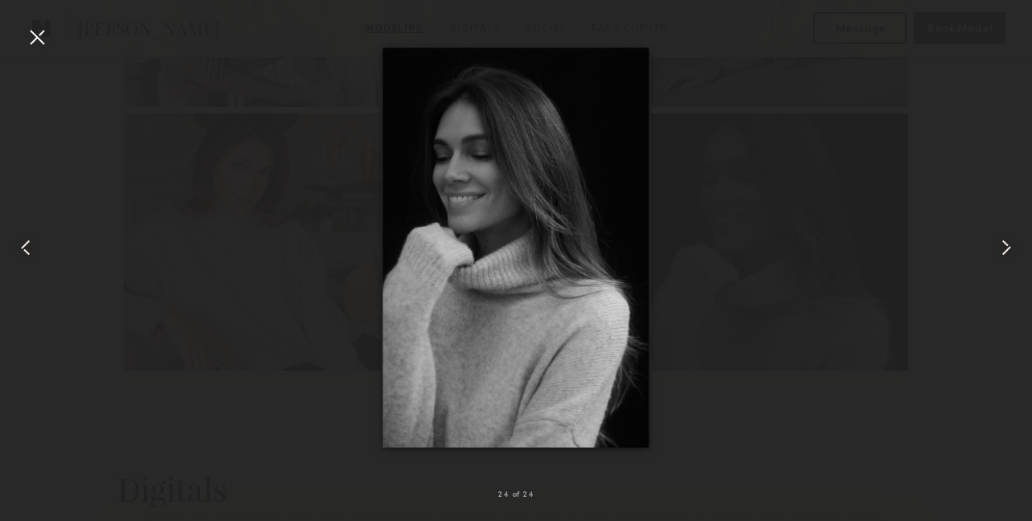
click at [29, 243] on common-icon at bounding box center [26, 248] width 26 height 26
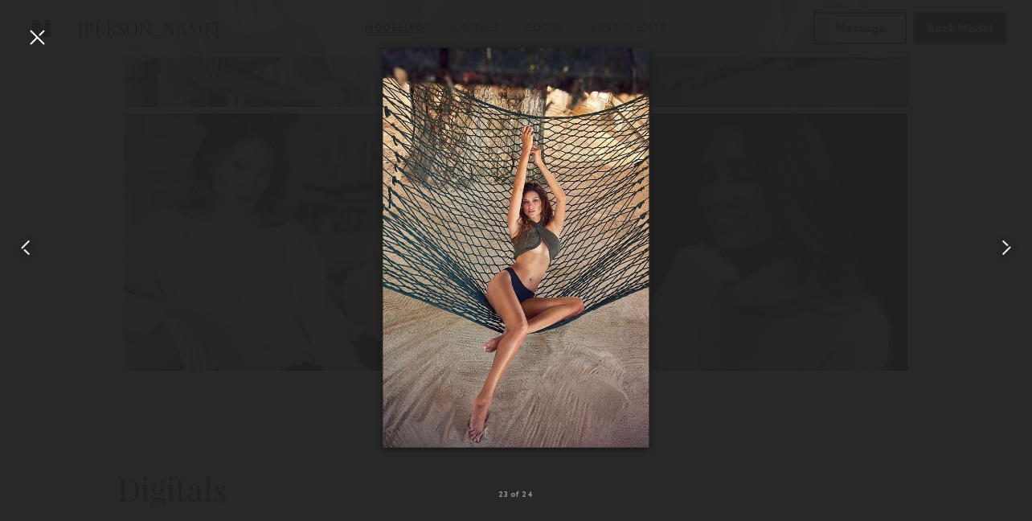
click at [29, 243] on common-icon at bounding box center [26, 248] width 26 height 26
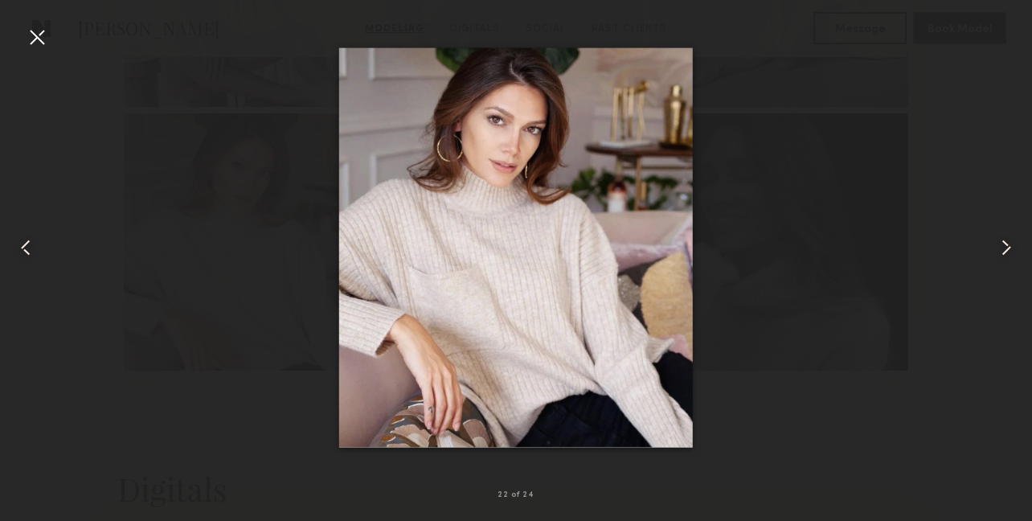
click at [35, 46] on div at bounding box center [37, 37] width 26 height 26
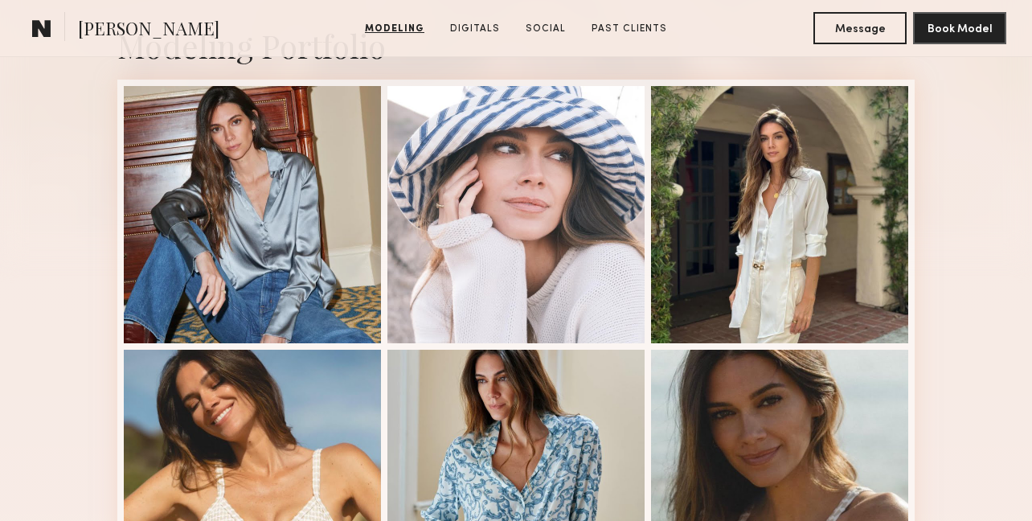
scroll to position [388, 0]
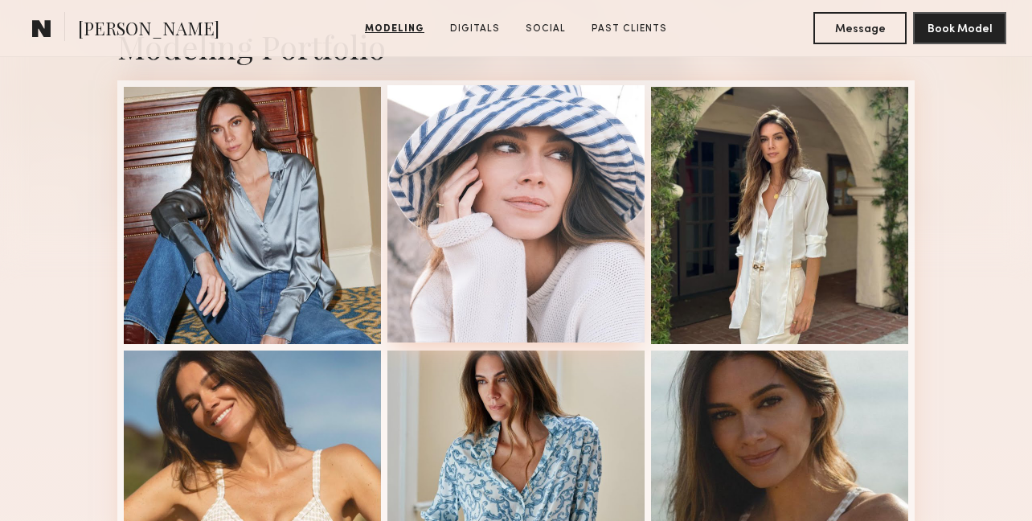
click at [557, 191] on div at bounding box center [516, 213] width 257 height 257
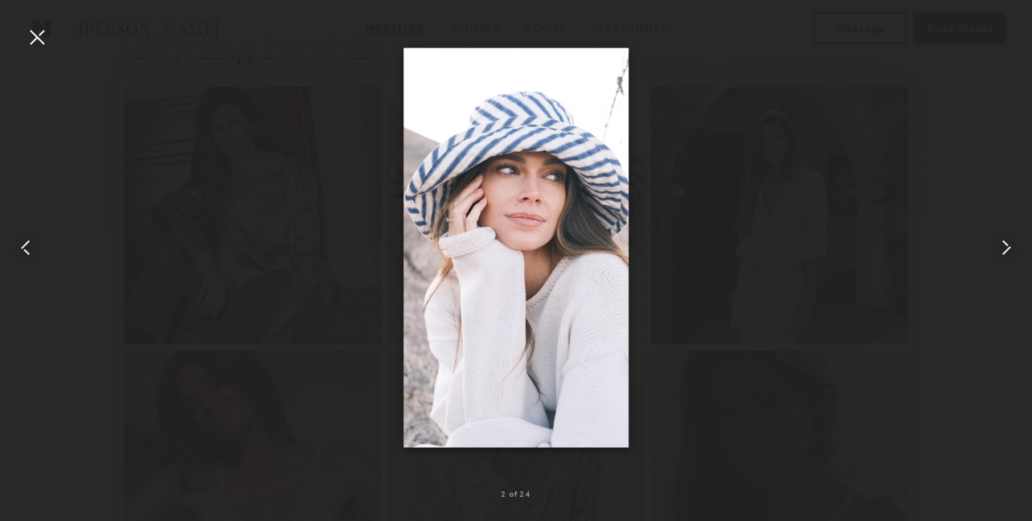
click at [50, 23] on nb-gallery-light "2 of 24" at bounding box center [516, 260] width 1032 height 521
click at [43, 35] on div at bounding box center [37, 37] width 26 height 26
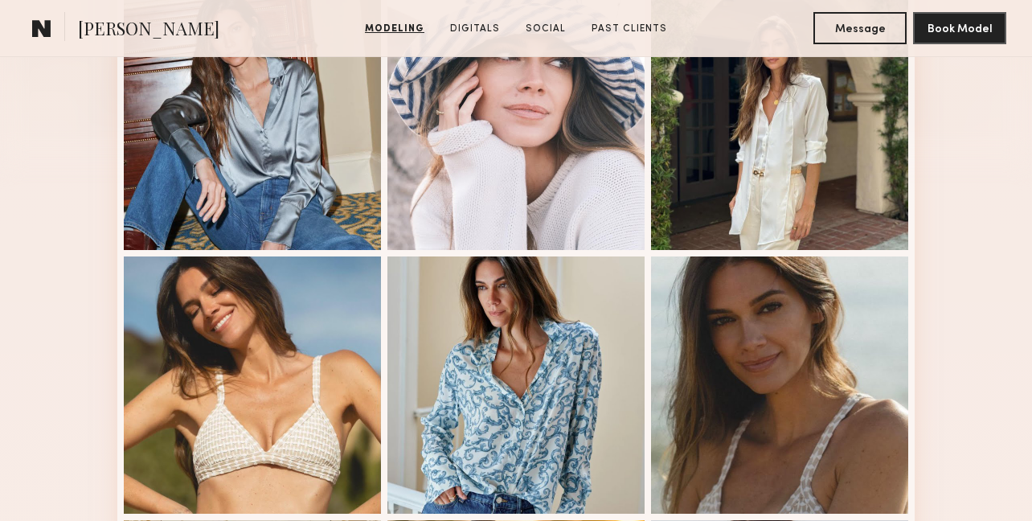
scroll to position [491, 0]
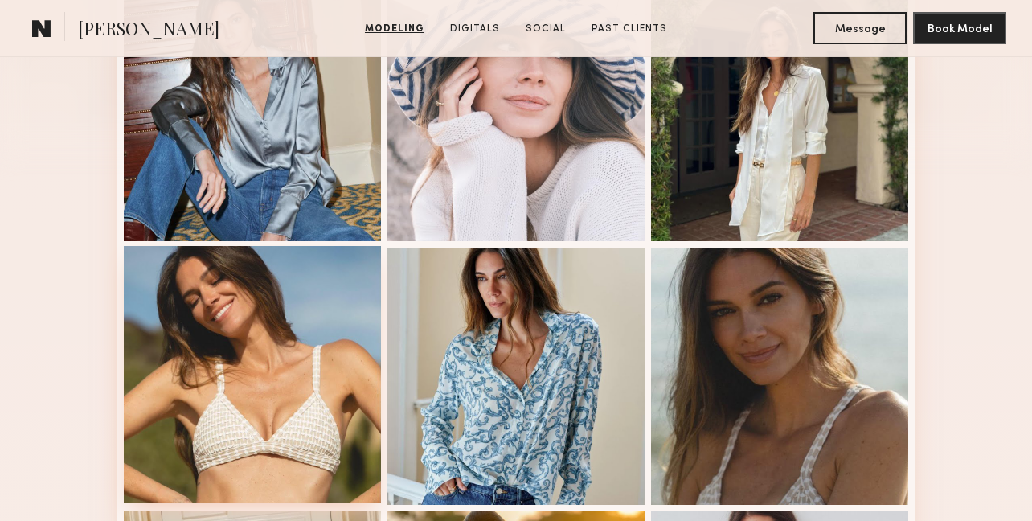
click at [284, 362] on div at bounding box center [252, 374] width 257 height 257
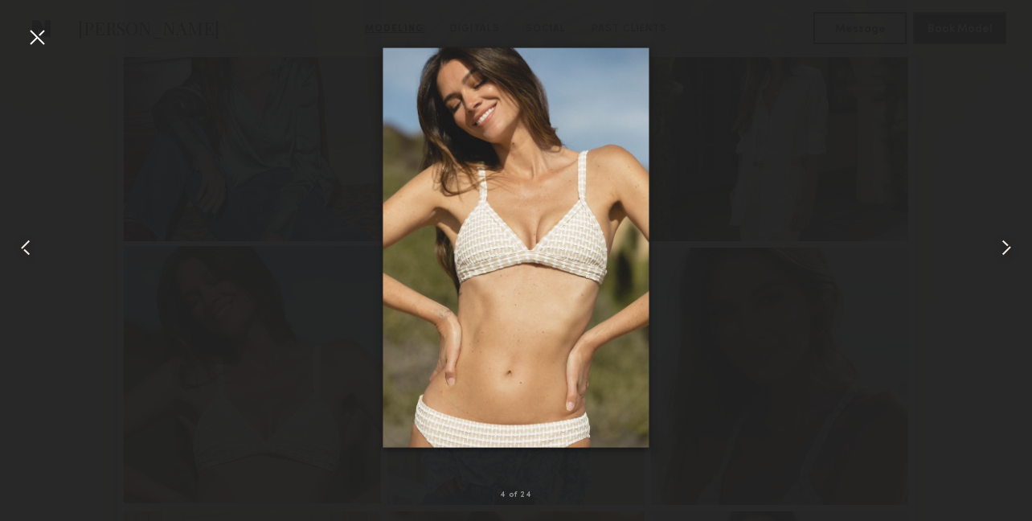
click at [284, 362] on div at bounding box center [252, 374] width 257 height 257
click at [1009, 248] on common-icon at bounding box center [1007, 248] width 26 height 26
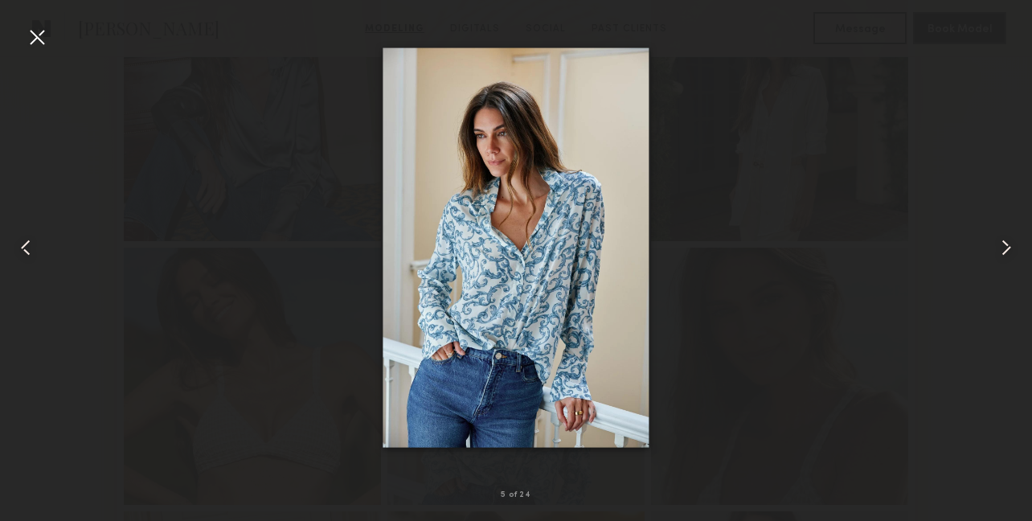
click at [1010, 247] on common-icon at bounding box center [1007, 248] width 26 height 26
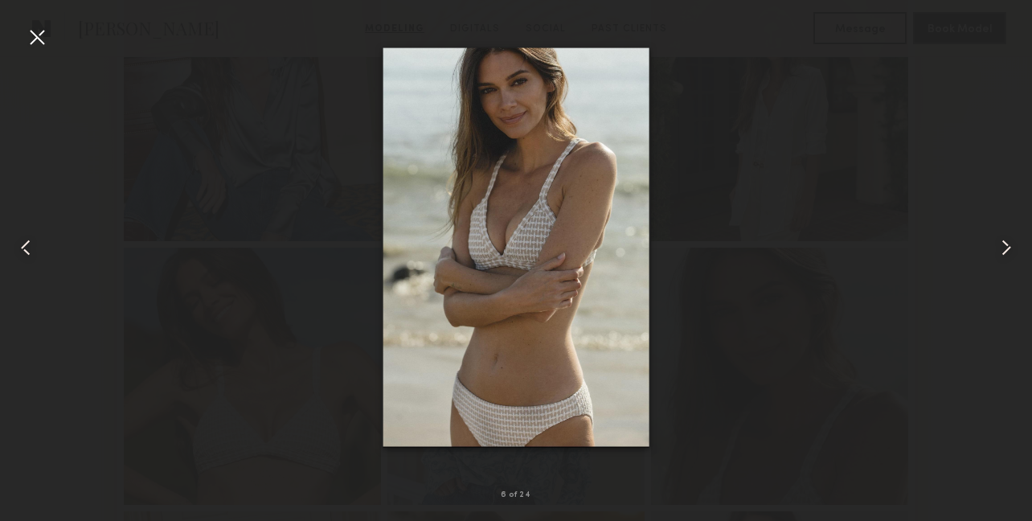
click at [1010, 247] on common-icon at bounding box center [1007, 248] width 26 height 26
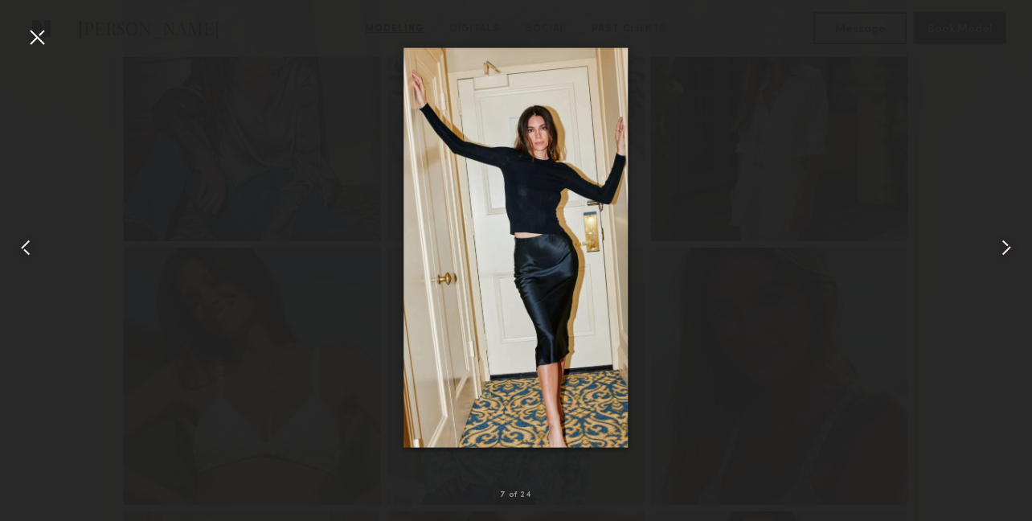
click at [33, 236] on common-icon at bounding box center [26, 248] width 26 height 26
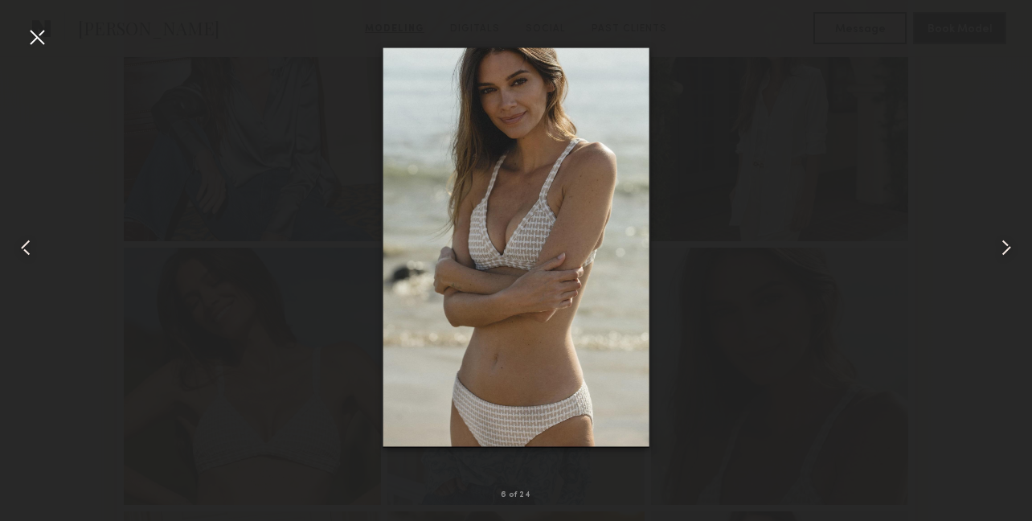
click at [34, 20] on nb-gallery-light "6 of 24" at bounding box center [516, 260] width 1032 height 521
click at [37, 36] on div at bounding box center [37, 37] width 26 height 26
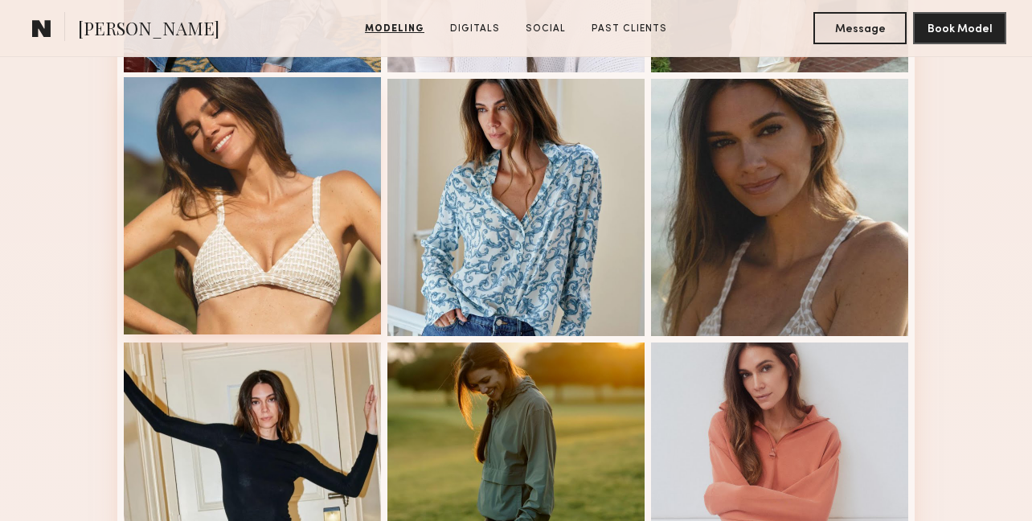
scroll to position [625, 0]
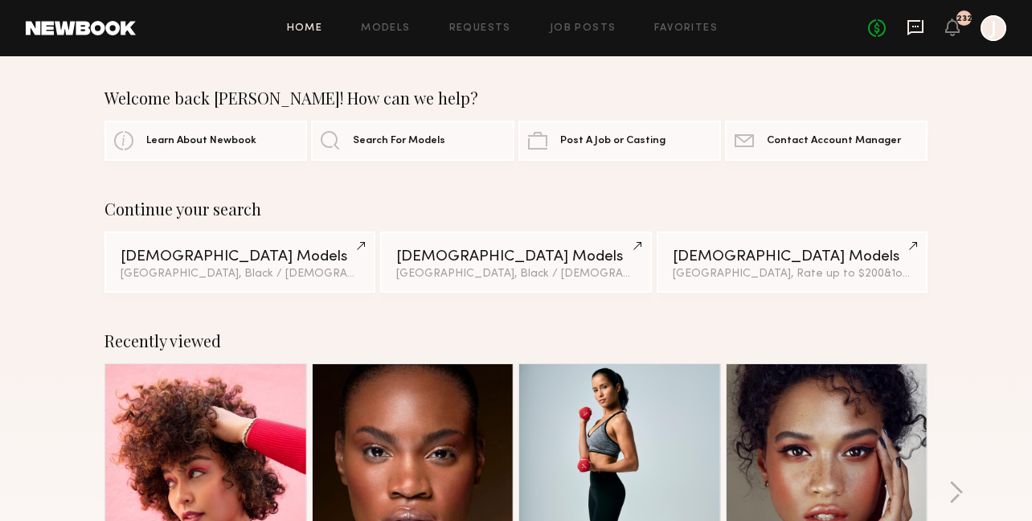
click at [912, 31] on icon at bounding box center [916, 27] width 16 height 15
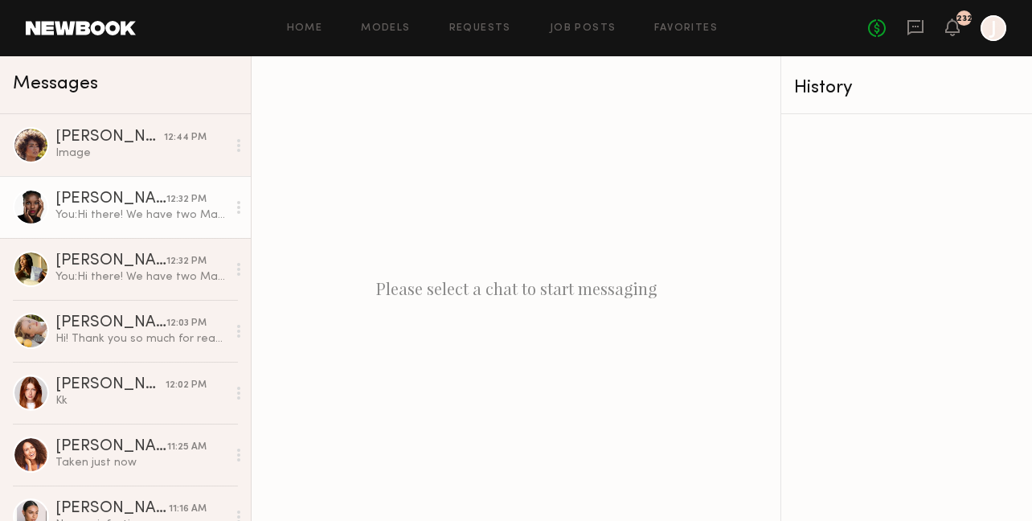
click at [122, 198] on div "[PERSON_NAME]" at bounding box center [110, 199] width 111 height 16
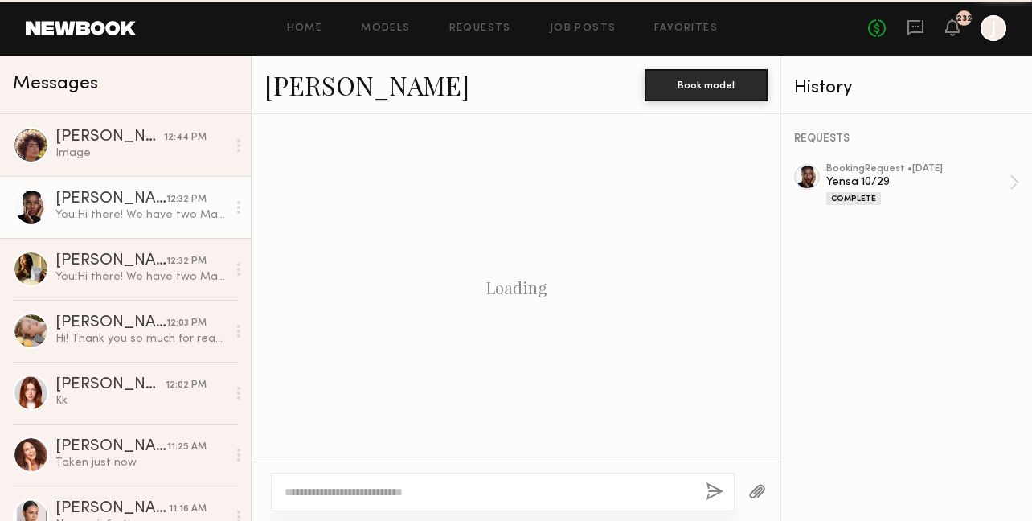
scroll to position [2789, 0]
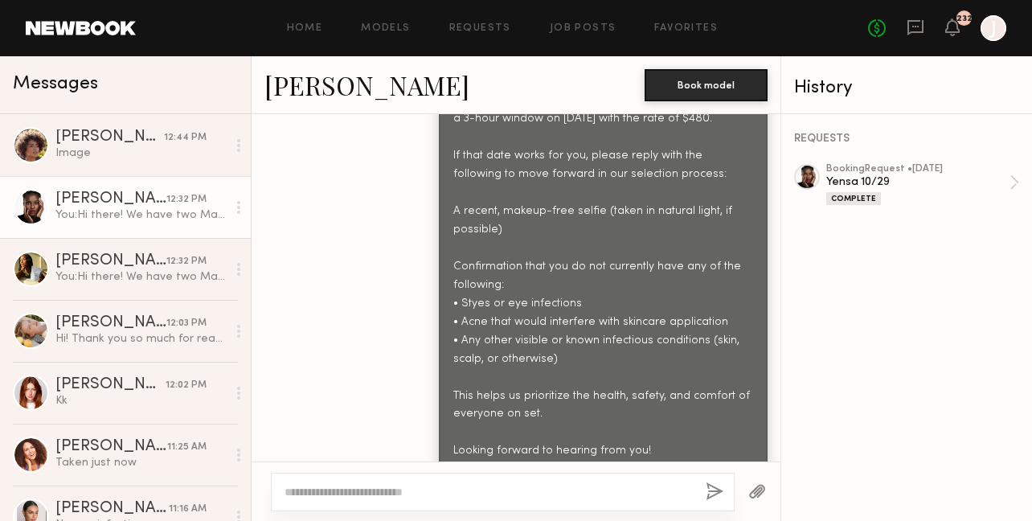
click at [328, 85] on link "[PERSON_NAME]" at bounding box center [367, 85] width 205 height 35
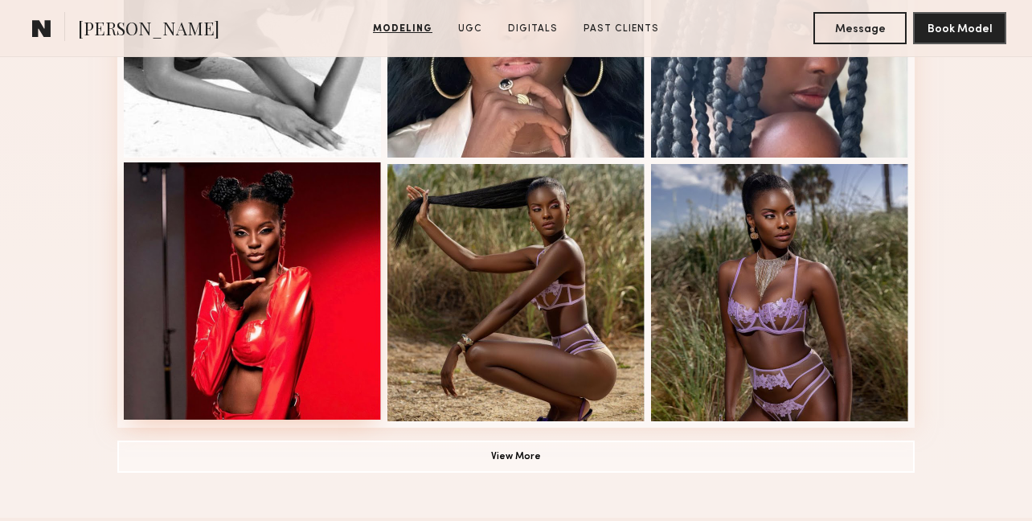
scroll to position [1202, 0]
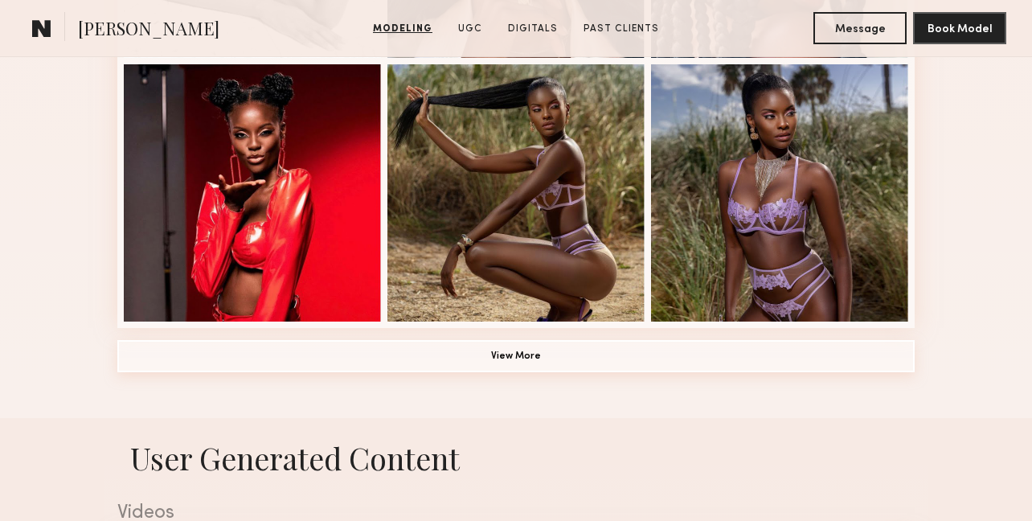
click at [355, 367] on button "View More" at bounding box center [516, 356] width 798 height 32
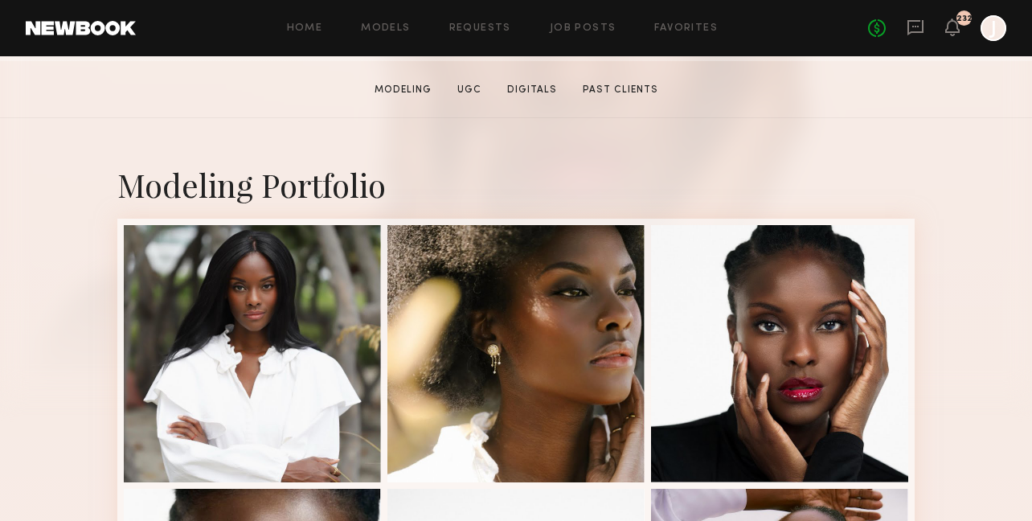
scroll to position [321, 0]
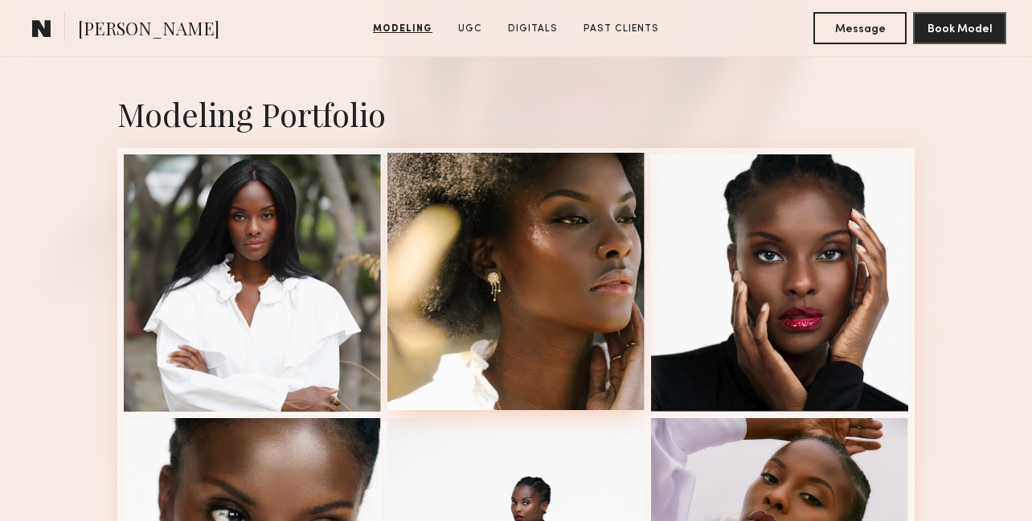
click at [537, 262] on div at bounding box center [516, 281] width 257 height 257
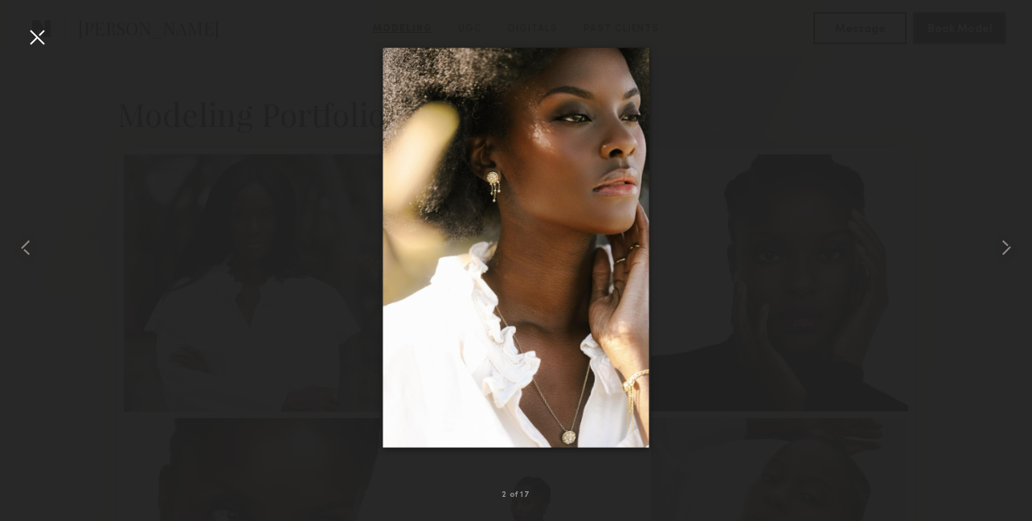
click at [43, 39] on div at bounding box center [37, 37] width 26 height 26
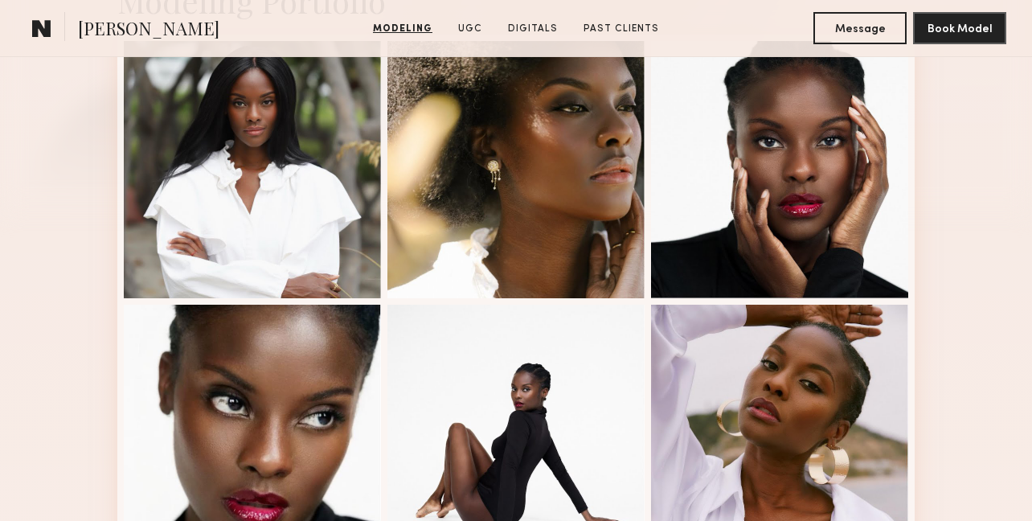
scroll to position [437, 0]
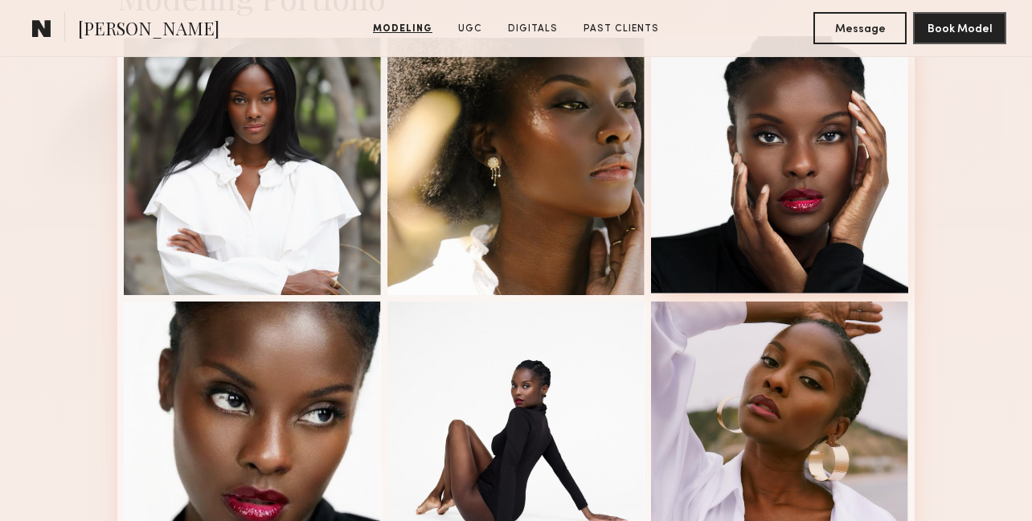
click at [786, 141] on div at bounding box center [779, 164] width 257 height 257
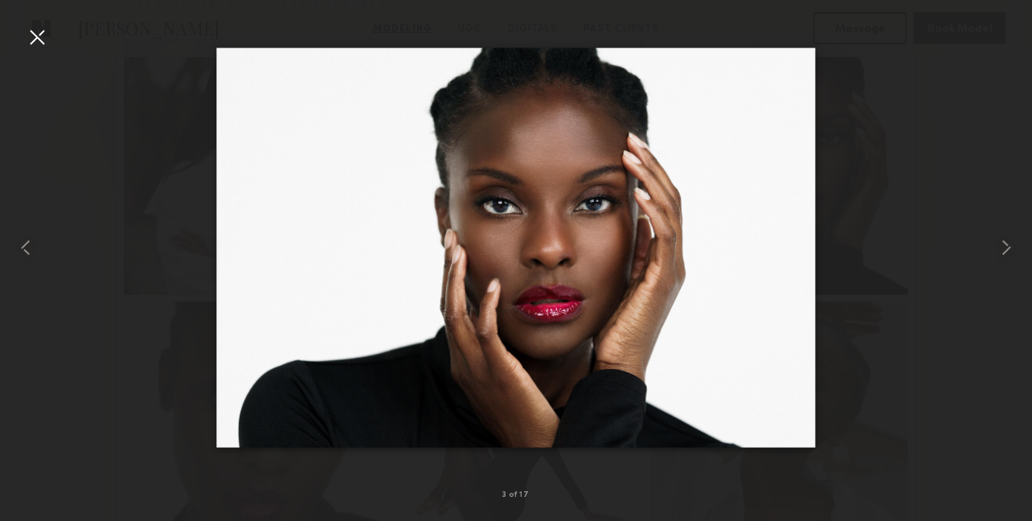
click at [34, 43] on div at bounding box center [37, 37] width 26 height 26
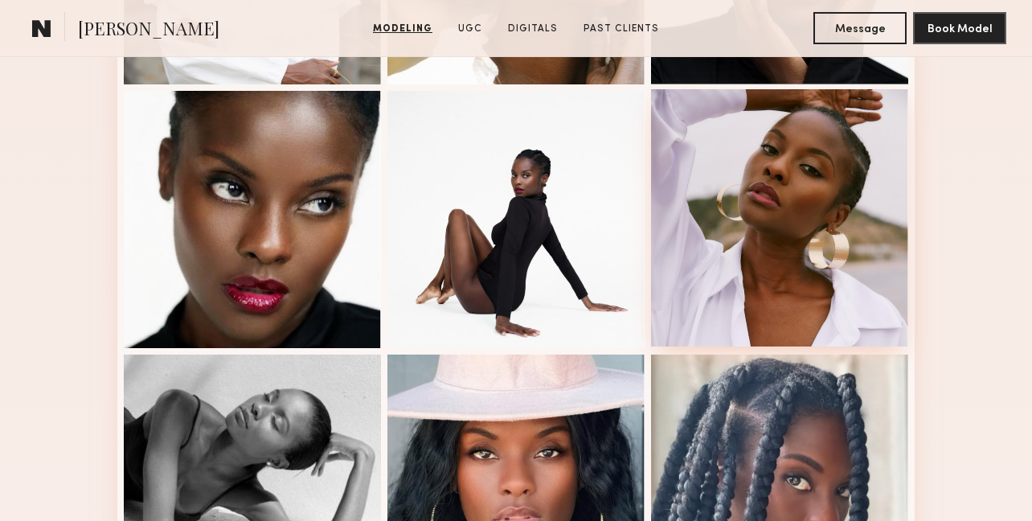
scroll to position [650, 0]
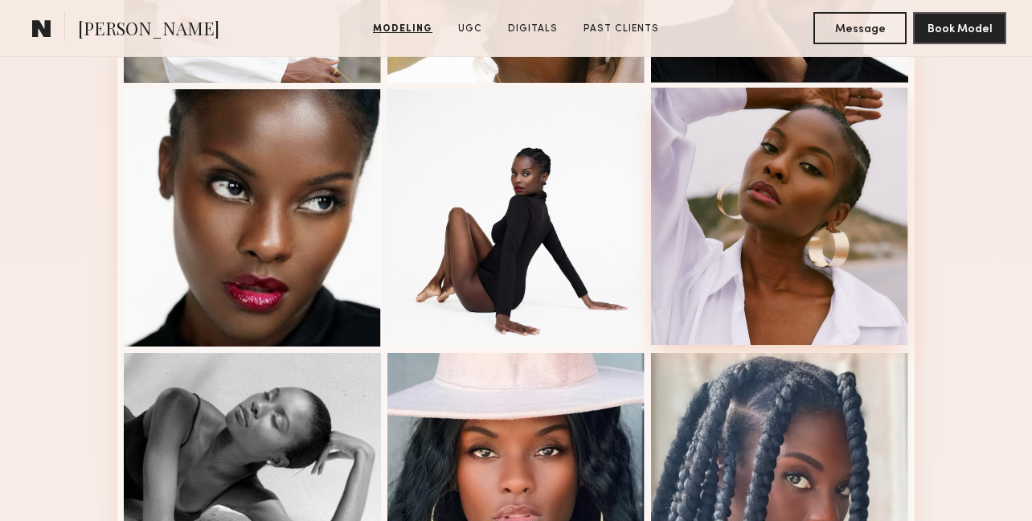
click at [820, 176] on div at bounding box center [779, 216] width 257 height 257
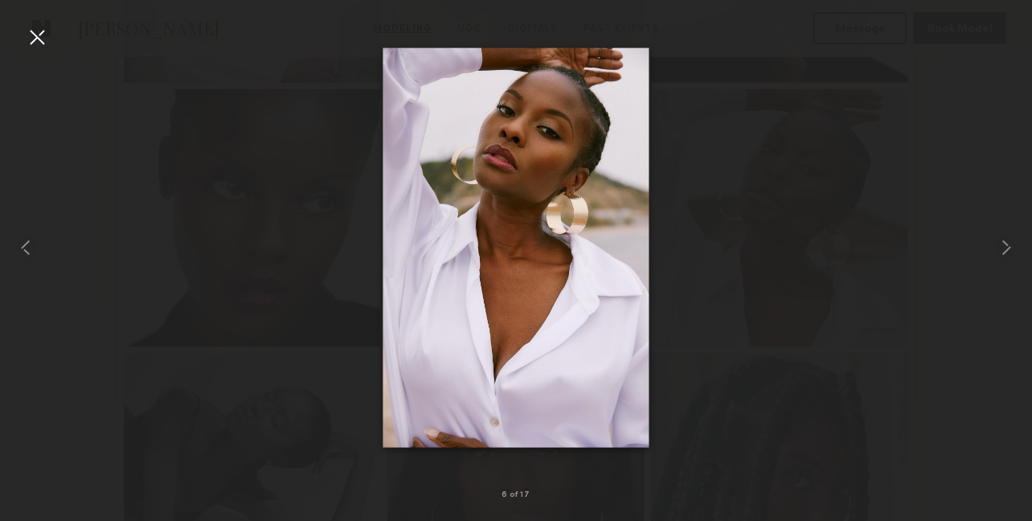
click at [42, 35] on div at bounding box center [37, 37] width 26 height 26
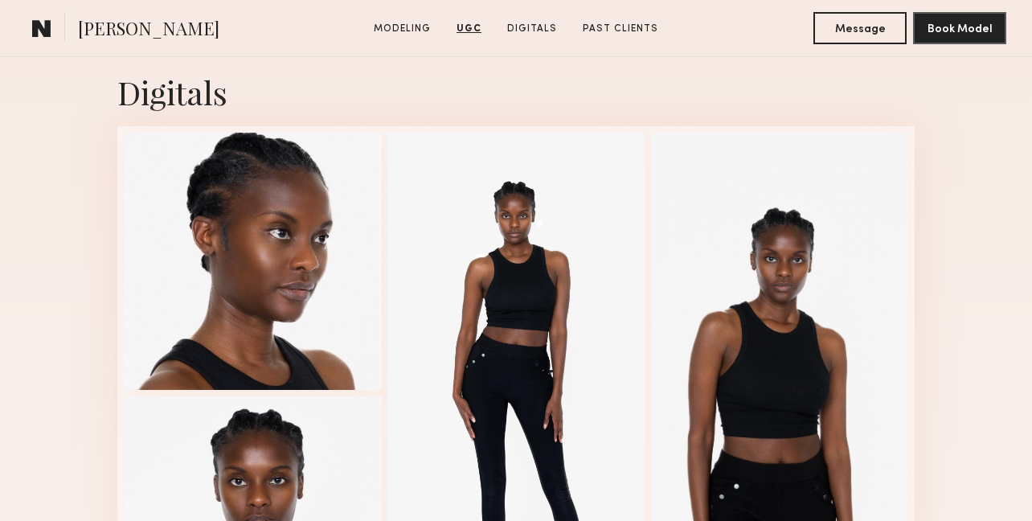
scroll to position [2955, 0]
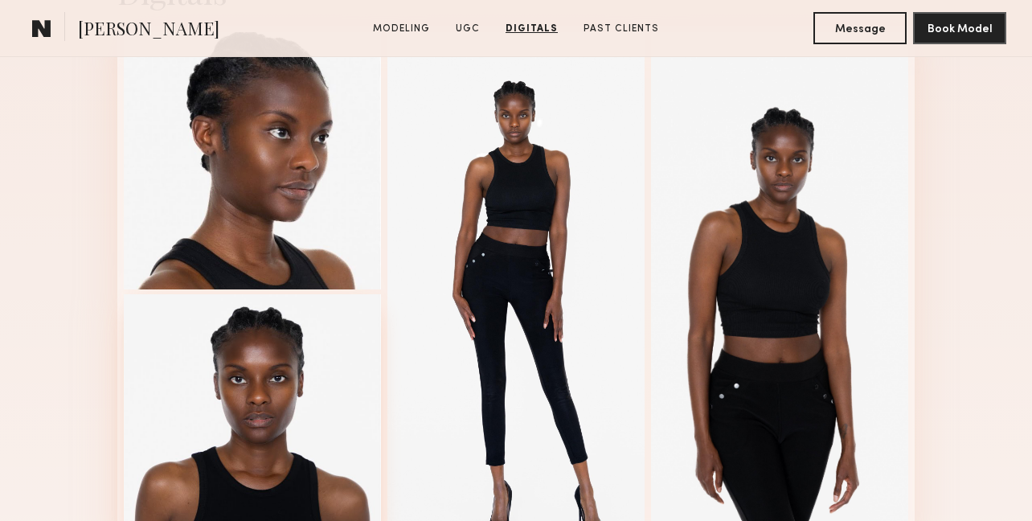
click at [277, 366] on div at bounding box center [252, 422] width 257 height 257
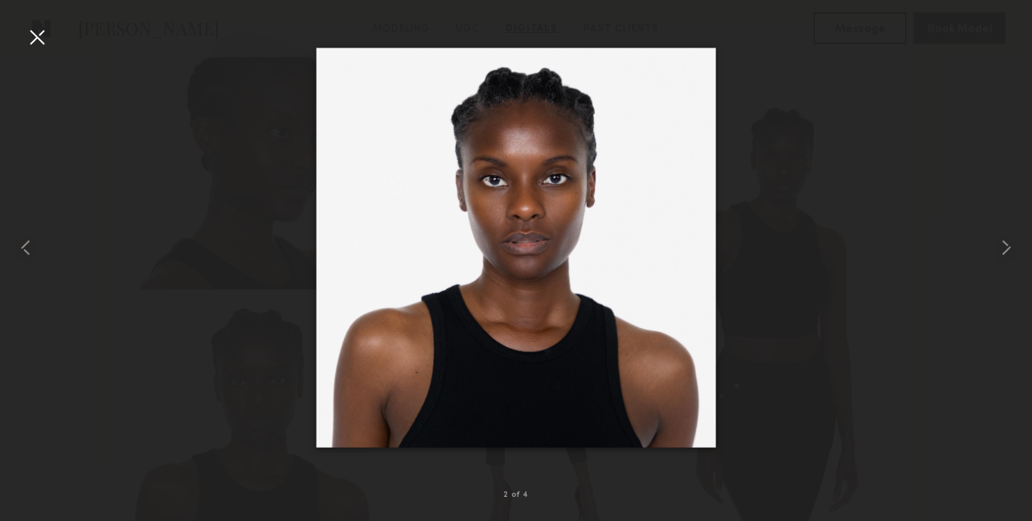
click at [32, 27] on div at bounding box center [37, 37] width 26 height 26
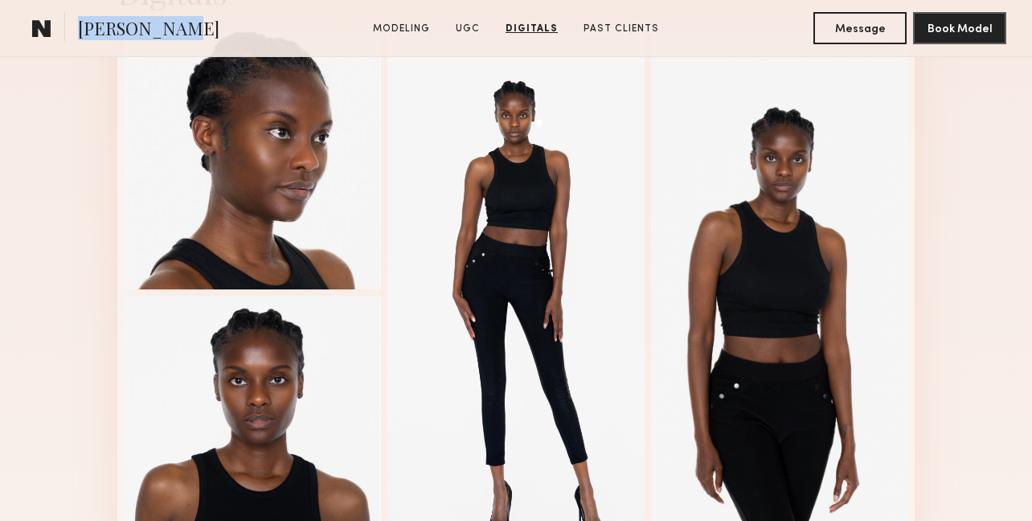
copy span "[PERSON_NAME]"
drag, startPoint x: 171, startPoint y: 31, endPoint x: 80, endPoint y: 30, distance: 91.7
click at [80, 30] on span "[PERSON_NAME]" at bounding box center [148, 30] width 141 height 28
click at [78, 28] on span "[PERSON_NAME]" at bounding box center [148, 30] width 141 height 28
copy span "[PERSON_NAME]"
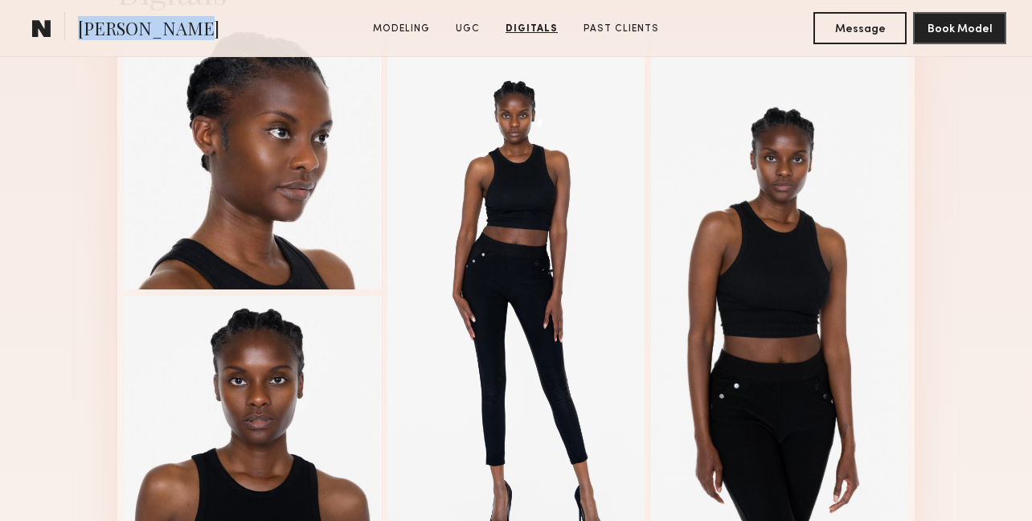
drag, startPoint x: 78, startPoint y: 28, endPoint x: 195, endPoint y: 32, distance: 116.6
click at [195, 32] on section "[PERSON_NAME]" at bounding box center [160, 28] width 269 height 32
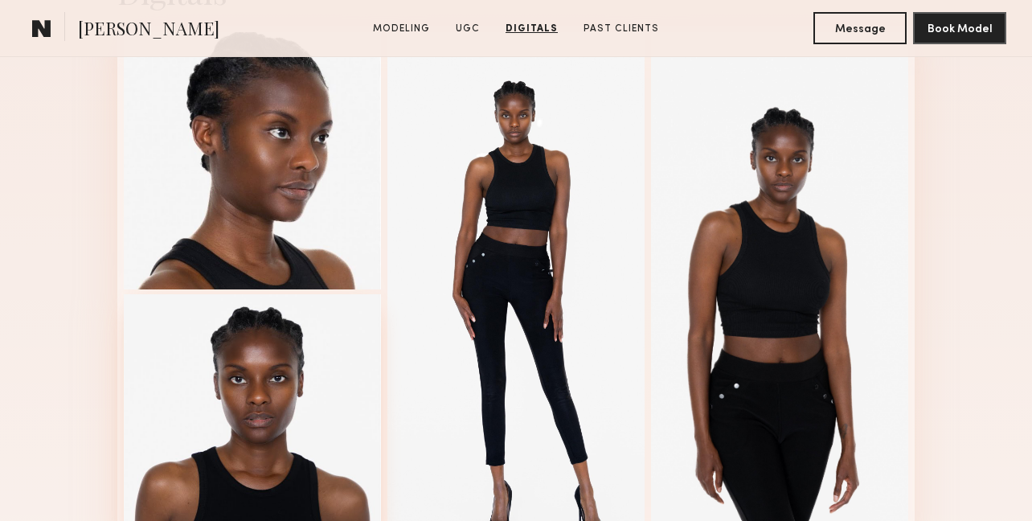
click at [273, 378] on div at bounding box center [252, 422] width 257 height 257
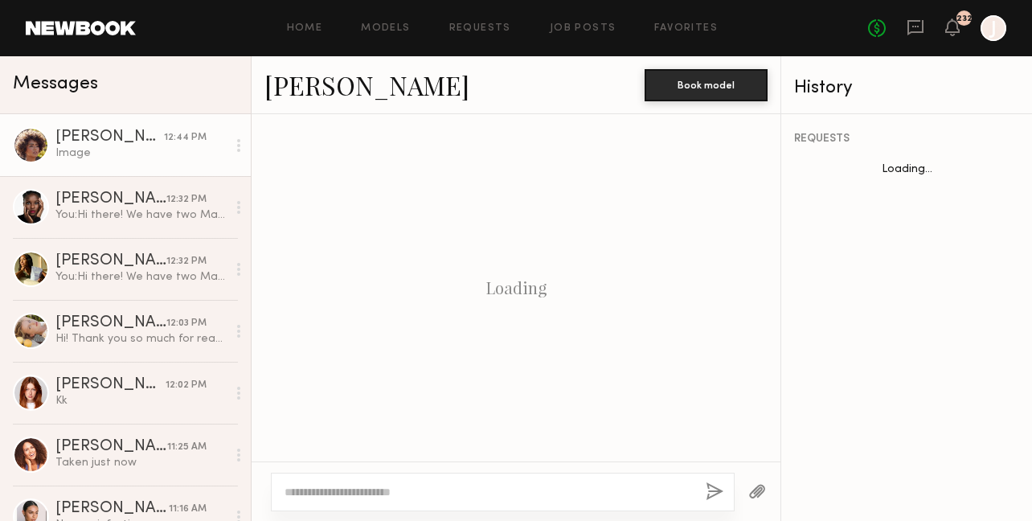
scroll to position [1777, 0]
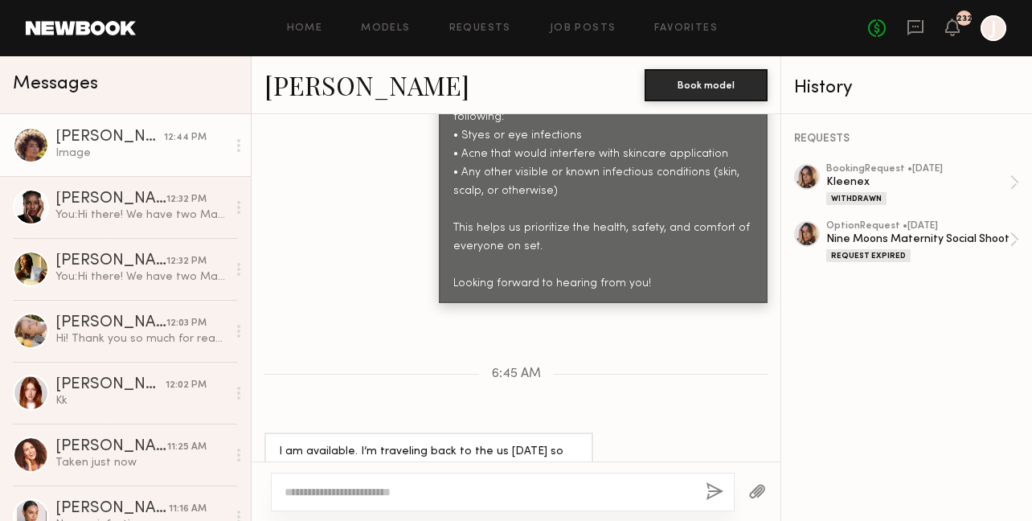
click at [131, 149] on div "Image" at bounding box center [140, 153] width 171 height 15
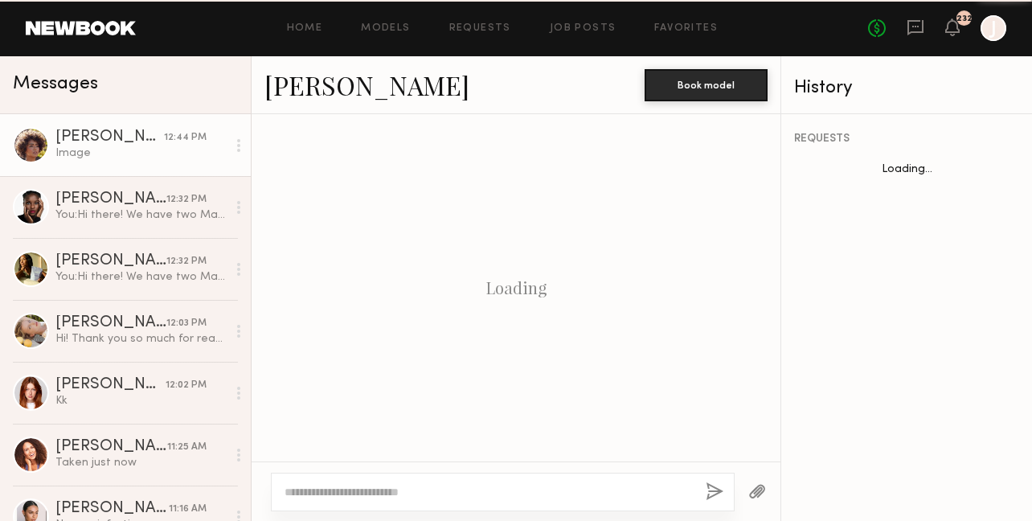
click at [132, 219] on div "You: Hi there! We have two Makeup/skincare photoshoots coming up for the brand …" at bounding box center [140, 214] width 171 height 15
